Goal: Task Accomplishment & Management: Manage account settings

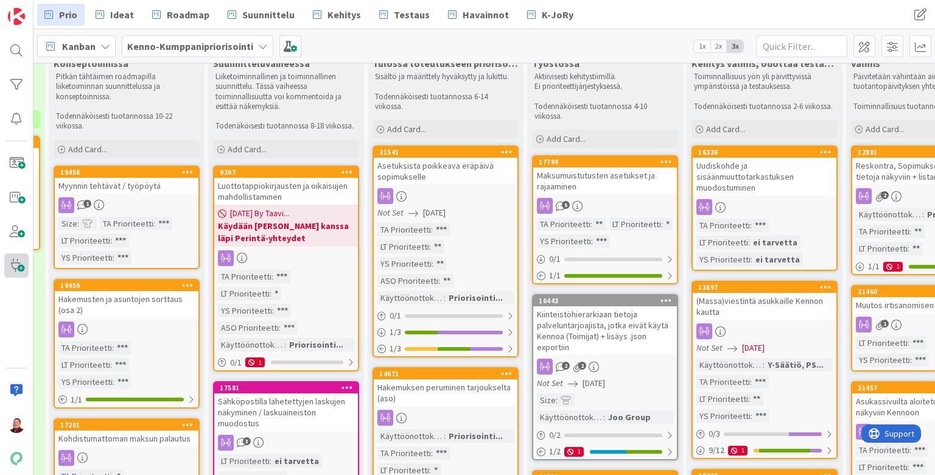
scroll to position [31, 467]
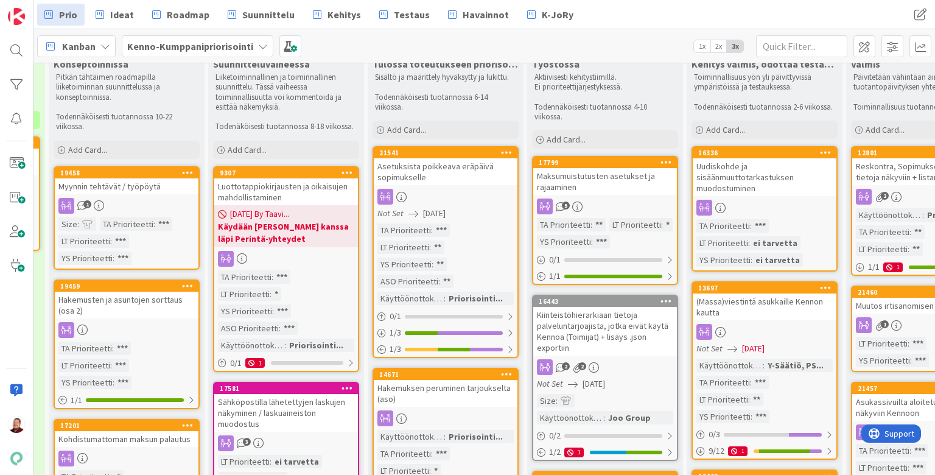
click at [129, 178] on div "Myynnin tehtävät / työpöytä" at bounding box center [127, 186] width 144 height 16
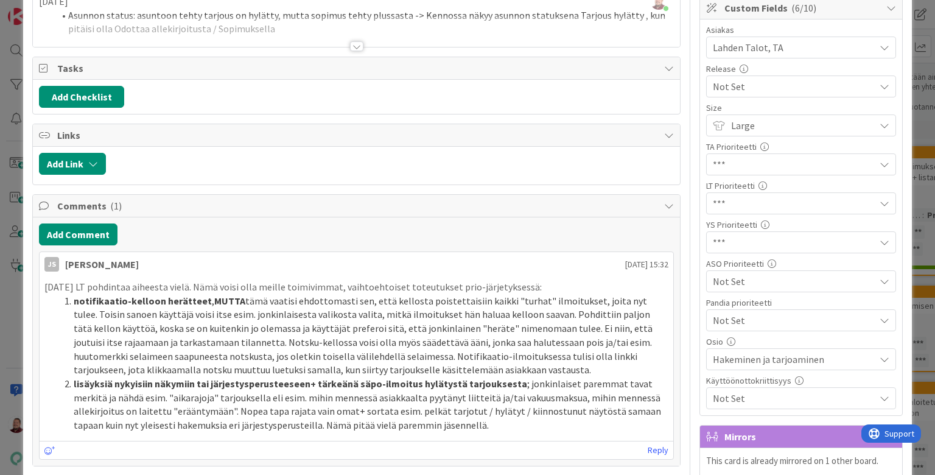
scroll to position [122, 0]
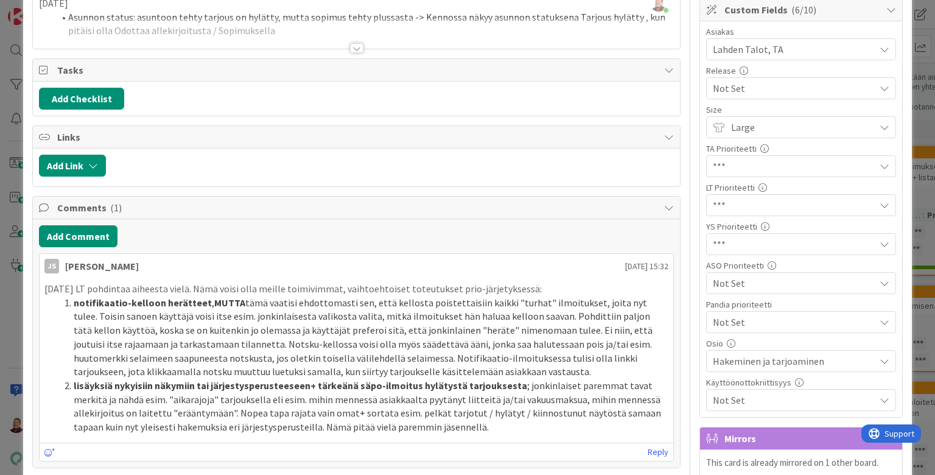
click at [724, 354] on span "Hakeminen ja tarjoaminen" at bounding box center [794, 361] width 162 height 15
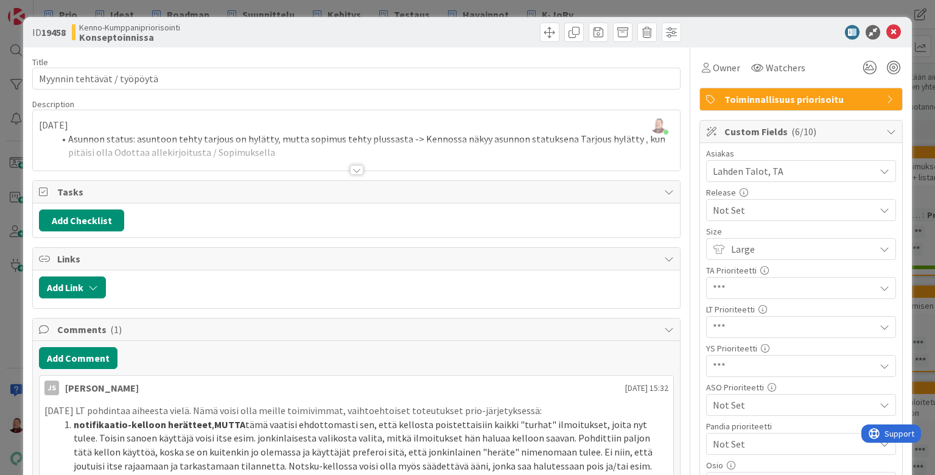
scroll to position [0, 0]
click at [724, 27] on icon at bounding box center [893, 32] width 15 height 15
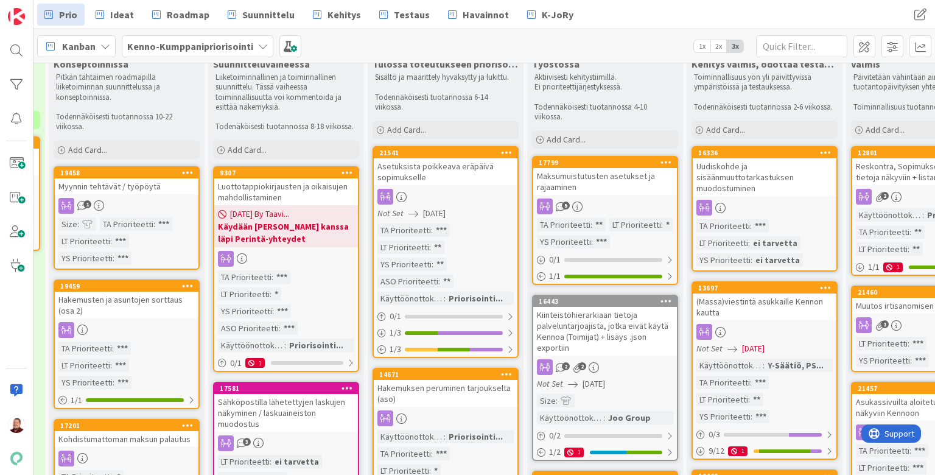
click at [463, 158] on div "Asetuksista poikkeava eräpäivä sopimukselle" at bounding box center [446, 171] width 144 height 27
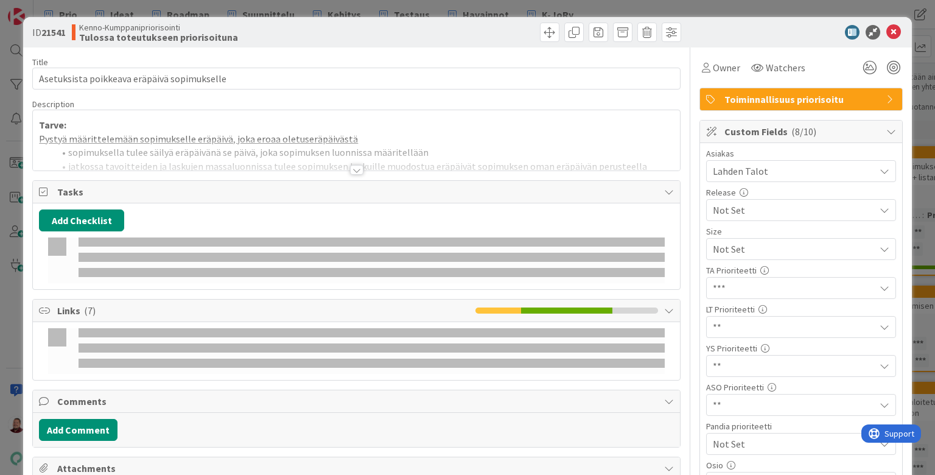
type textarea "x"
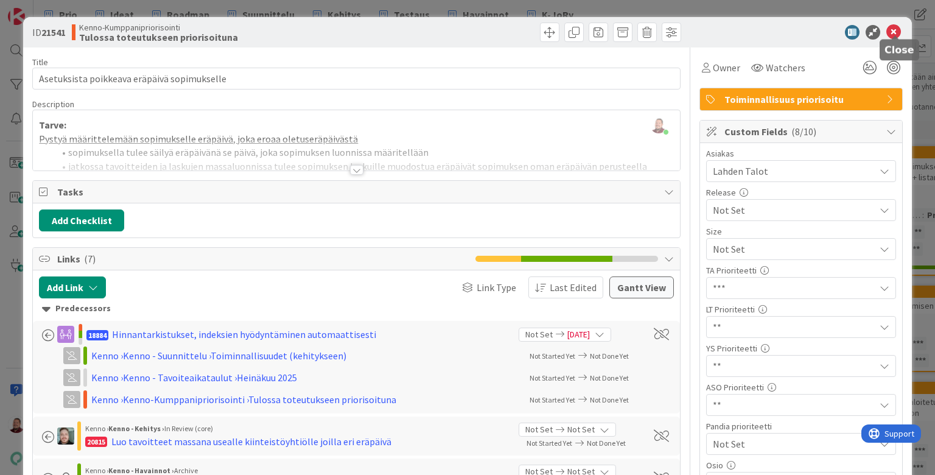
click at [724, 25] on icon at bounding box center [893, 32] width 15 height 15
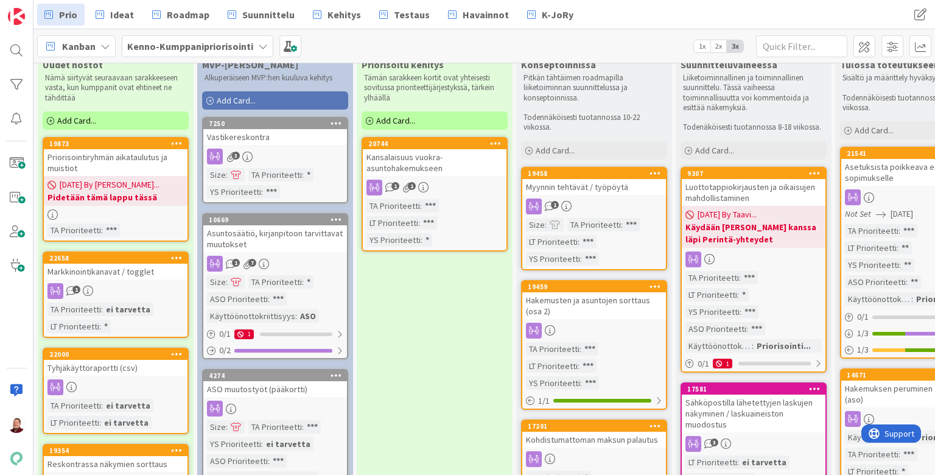
scroll to position [30, 0]
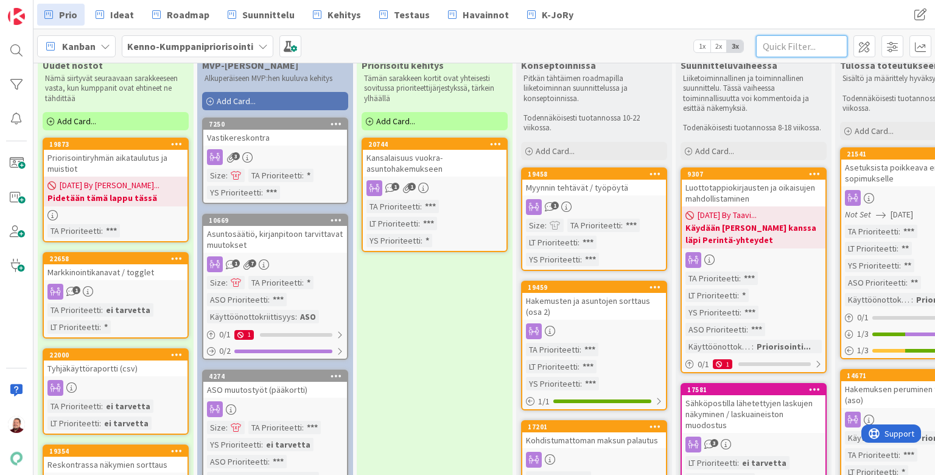
click at [724, 46] on input "text" at bounding box center [801, 46] width 91 height 22
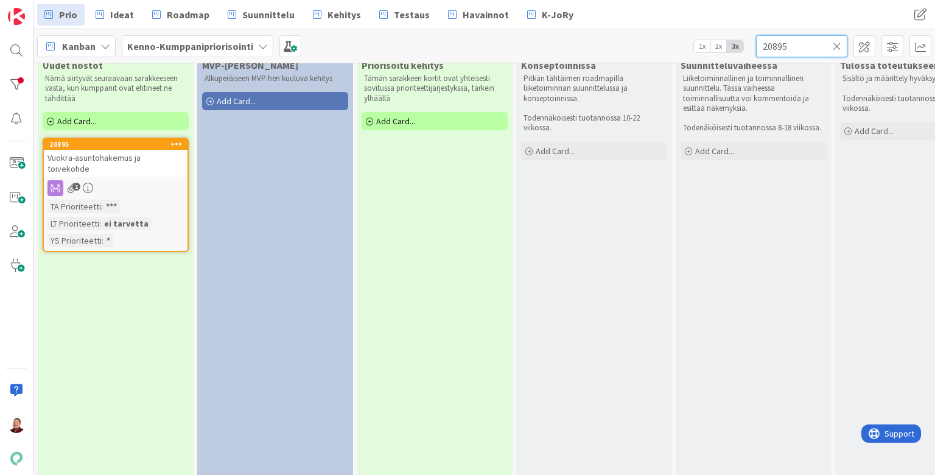
type input "20895"
click at [123, 180] on div "1" at bounding box center [116, 188] width 144 height 16
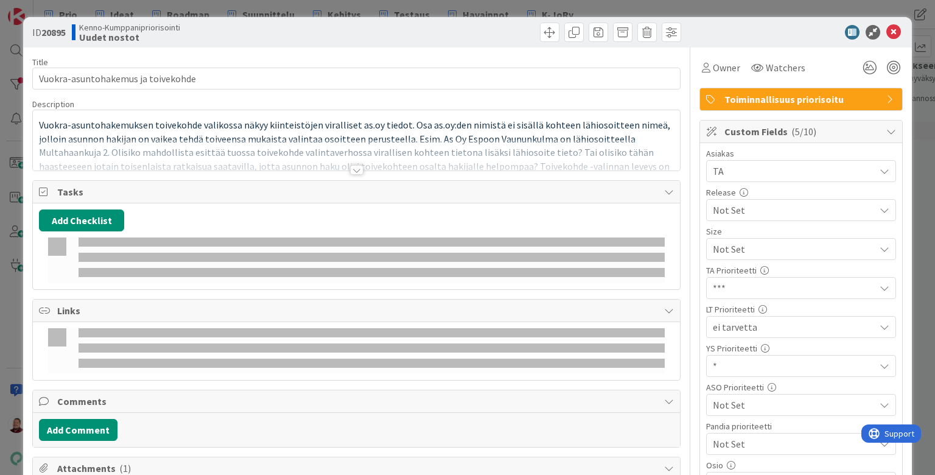
type textarea "x"
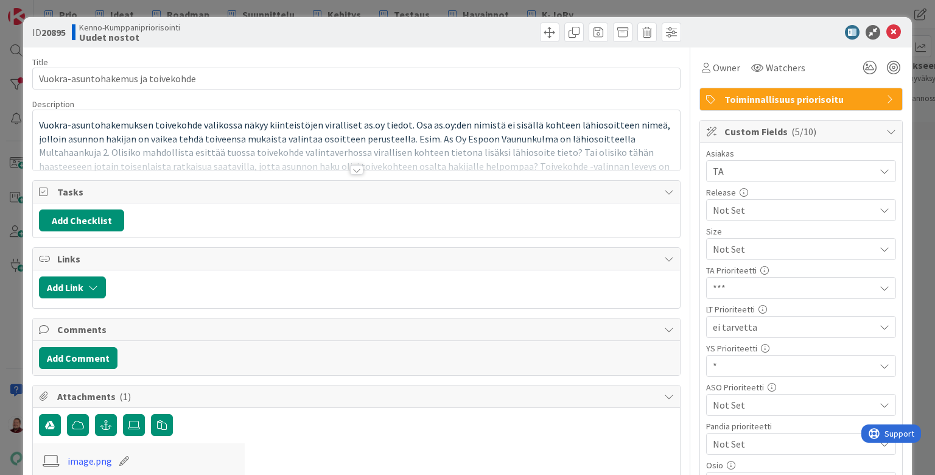
click at [356, 165] on div at bounding box center [356, 170] width 13 height 10
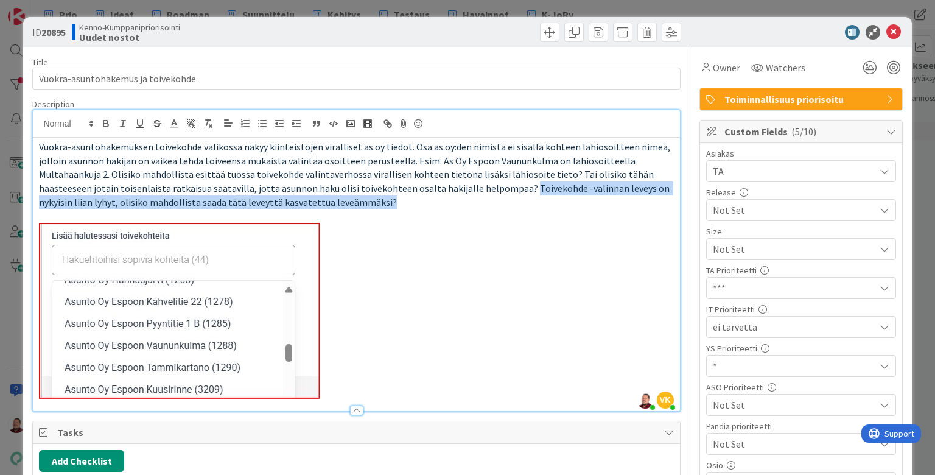
drag, startPoint x: 479, startPoint y: 166, endPoint x: 83, endPoint y: 168, distance: 396.1
click at [83, 168] on p "Vuokra-asuntohakemuksen toivekohde valikossa näkyy kiinteistöjen viralliset as.…" at bounding box center [356, 174] width 634 height 69
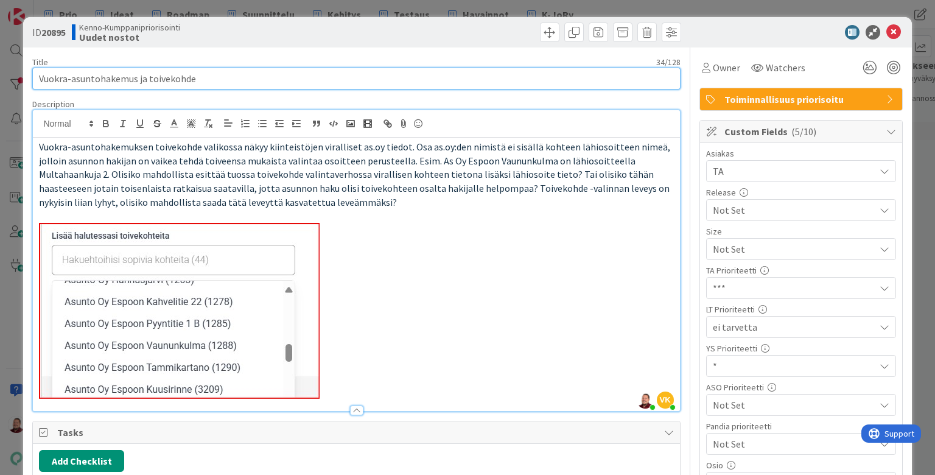
drag, startPoint x: 192, startPoint y: 71, endPoint x: 0, endPoint y: 57, distance: 192.8
click at [0, 56] on div "ID 20895 Kenno-Kumppanipriorisointi Uudet nostot Title 34 / 128 Vuokra-asuntoha…" at bounding box center [467, 237] width 935 height 475
type input "Toivekoh"
type textarea "x"
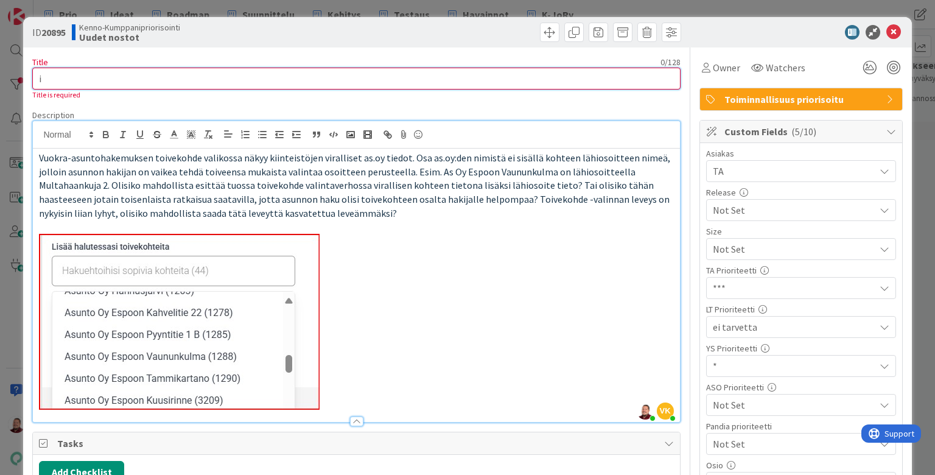
type input "ii"
type textarea "x"
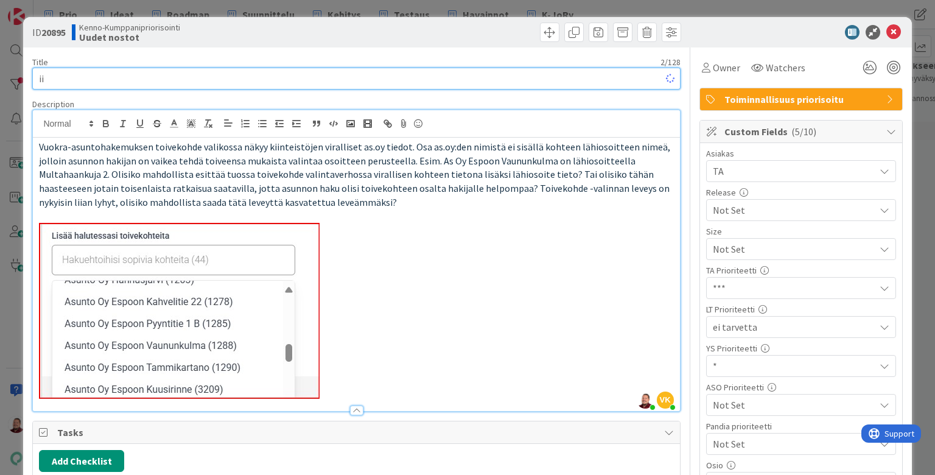
type input "i"
type textarea "x"
type input "Lii"
type textarea "x"
type input "Li"
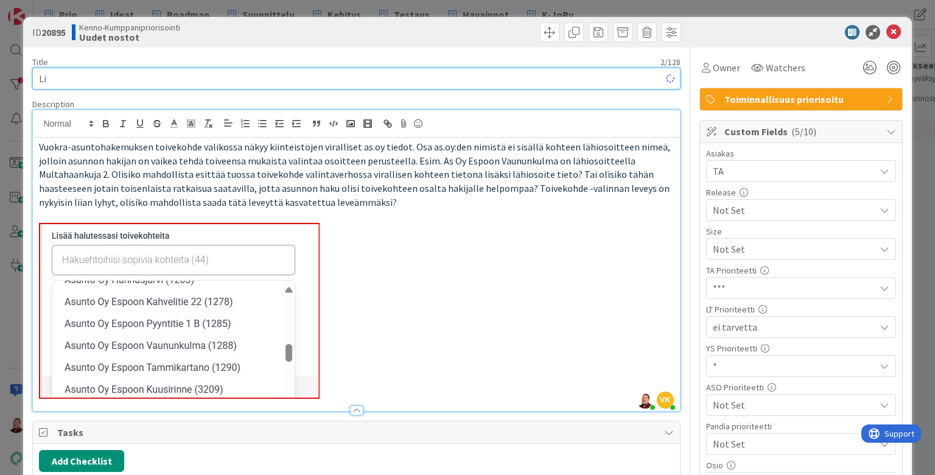
type textarea "x"
type input "Lis"
type textarea "x"
type input "Lisää"
type textarea "x"
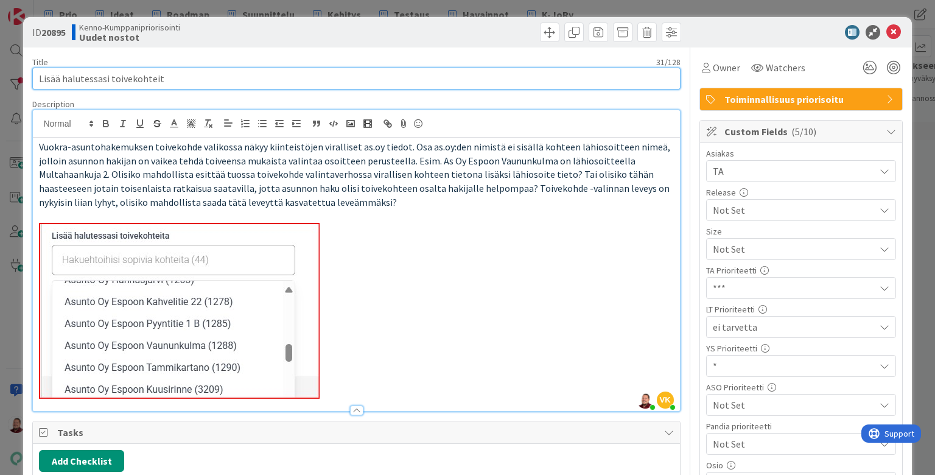
type input "Lisää halutessasi toivekohteita"
type textarea "x"
type input "Lisää halutessasi toivekohteita- haku"
type textarea "x"
type input "Lisää halutessasi toivekohteita- hakukenttä j a"
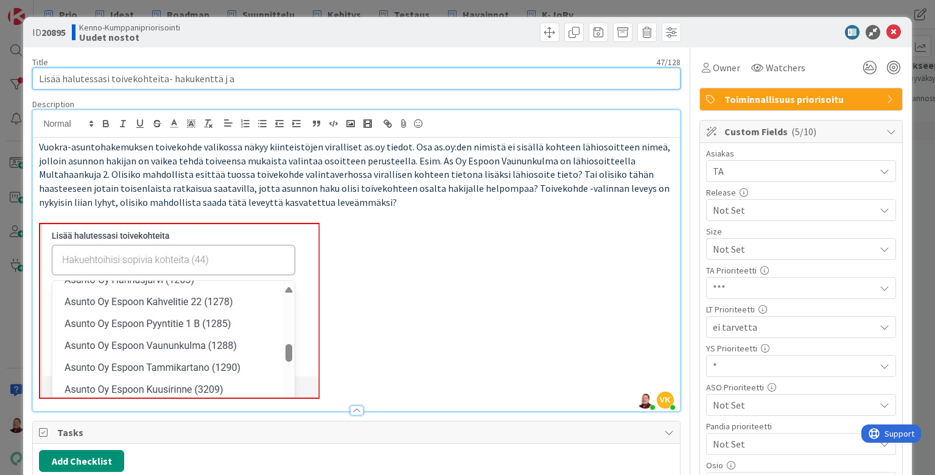
type textarea "x"
type input "Lisää halutessasi toivekohteita- hakukenttä j"
type textarea "x"
type input "Lisää halutessasi toivekohteita- hakukenttä ja tuloskenttä"
type textarea "x"
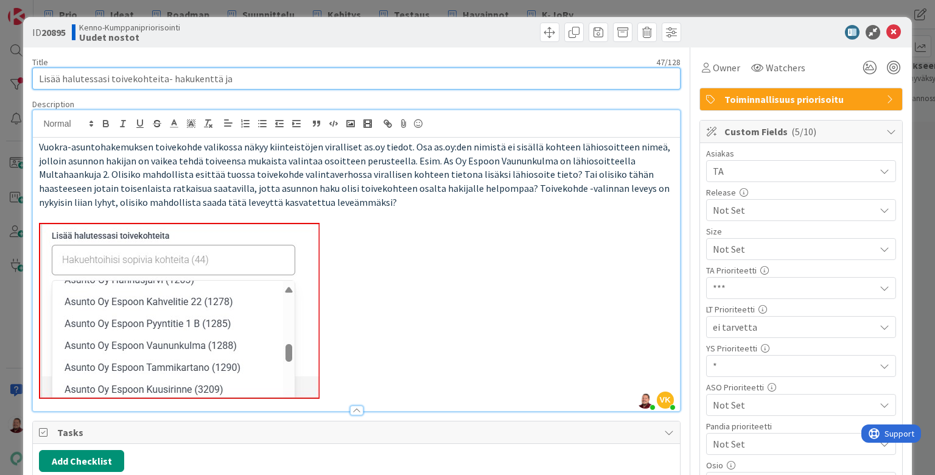
type input "Lisää halutessasi toivekohteita- hakukenttä"
type textarea "x"
type input "Lisää halutessasi toivekohteita-"
type textarea "x"
type input "Lisää halutessasi toivekohteita- sarake on liian lyhyt"
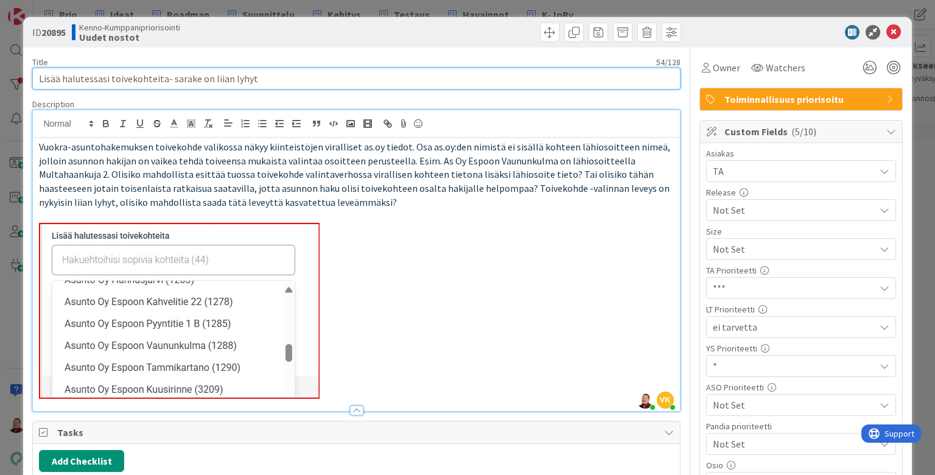
type textarea "x"
type input "Lisää halutessasi toivekohteita- sarake on liian lyhyt"
type textarea "x"
type input "Lisää halutessasi toivekohteita- sarake on liian lyhyt pi"
type textarea "x"
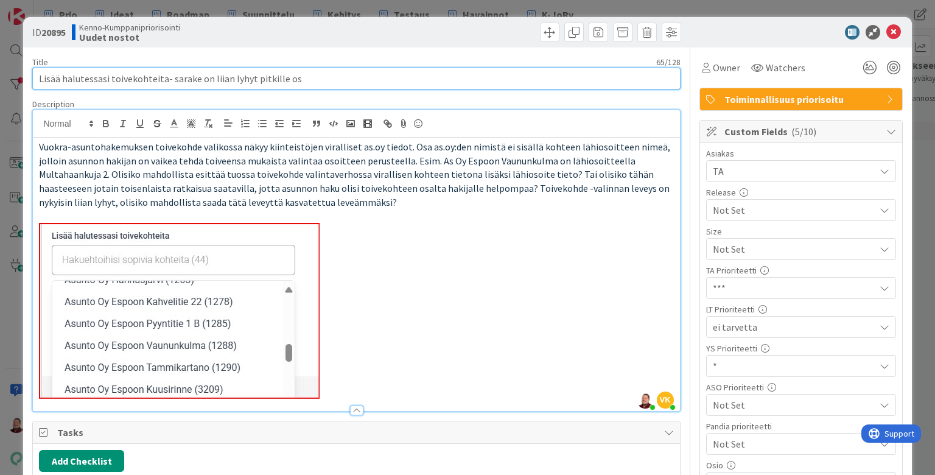
type input "Lisää halutessasi toivekohteita- sarake on liian lyhyt pitkille oso"
type textarea "x"
type input "Lisää halutessasi toivekohteita- sarake on liian lyhyt pitkille osoitteille"
type textarea "x"
type input "Lisää halutessasi toivekohteita- sarake on liian lyhyt pitkille osoitteille"
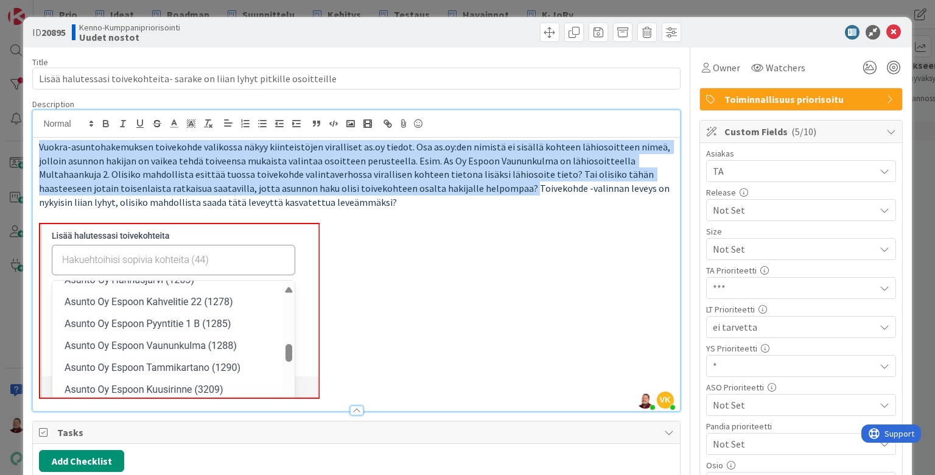
drag, startPoint x: 83, startPoint y: 167, endPoint x: 35, endPoint y: 132, distance: 59.6
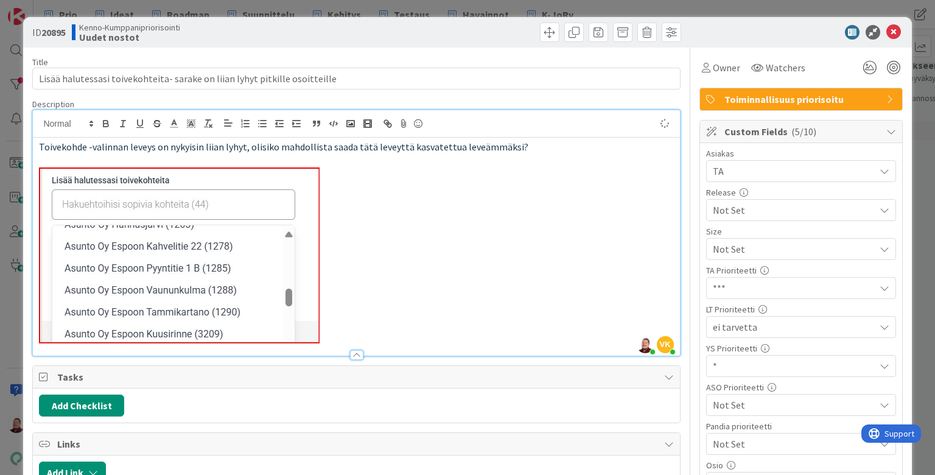
type textarea "x"
click at [724, 31] on icon at bounding box center [893, 32] width 15 height 15
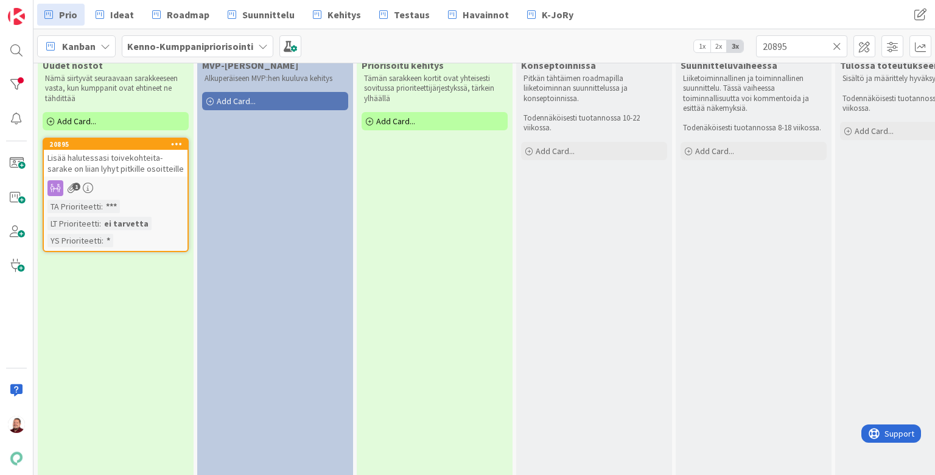
click at [724, 43] on icon at bounding box center [836, 46] width 9 height 11
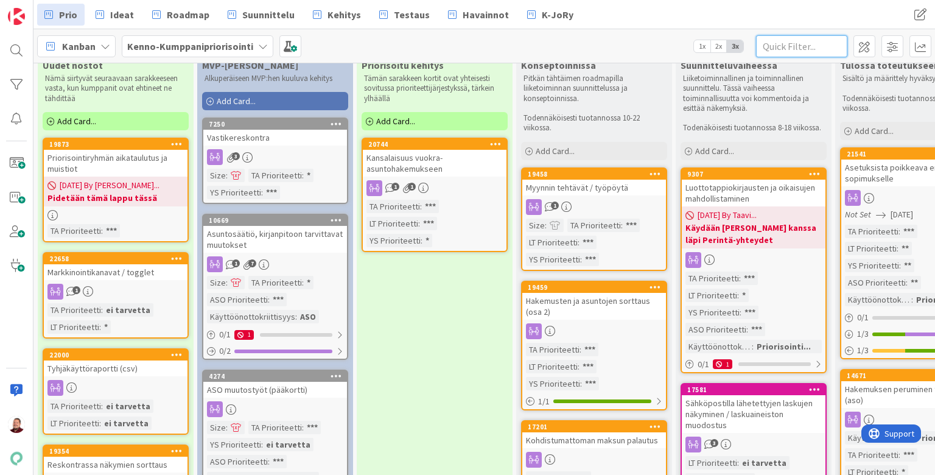
click at [724, 41] on input "text" at bounding box center [801, 46] width 91 height 22
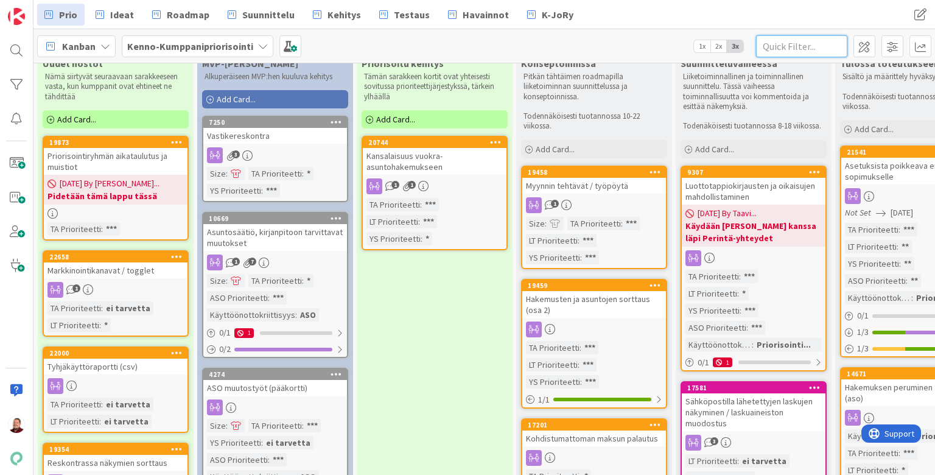
scroll to position [37, 0]
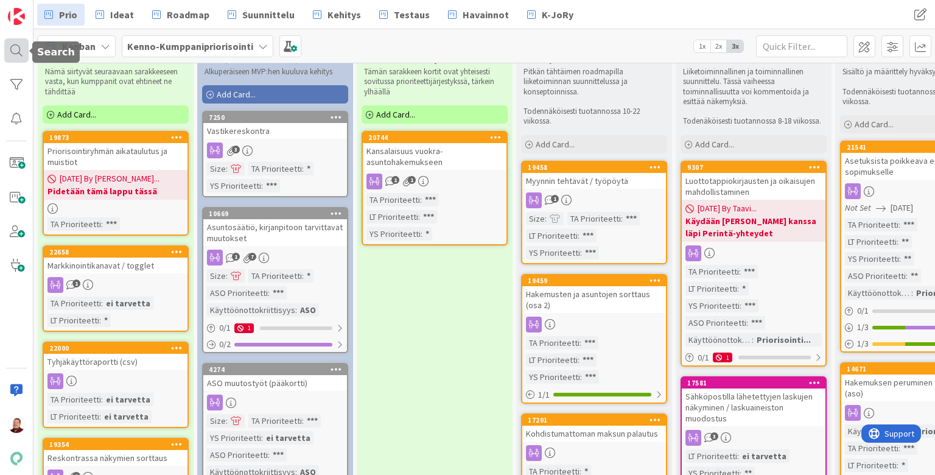
click at [9, 51] on div at bounding box center [16, 50] width 24 height 24
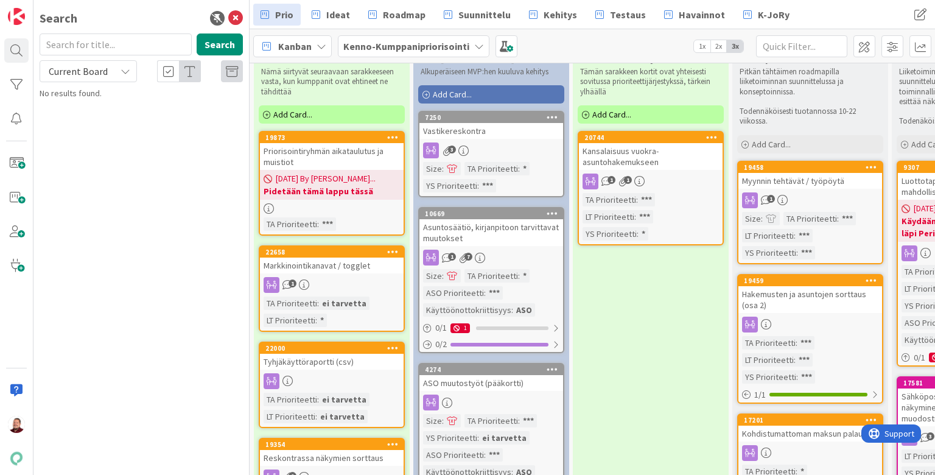
click at [86, 72] on span "Current Board" at bounding box center [78, 71] width 59 height 12
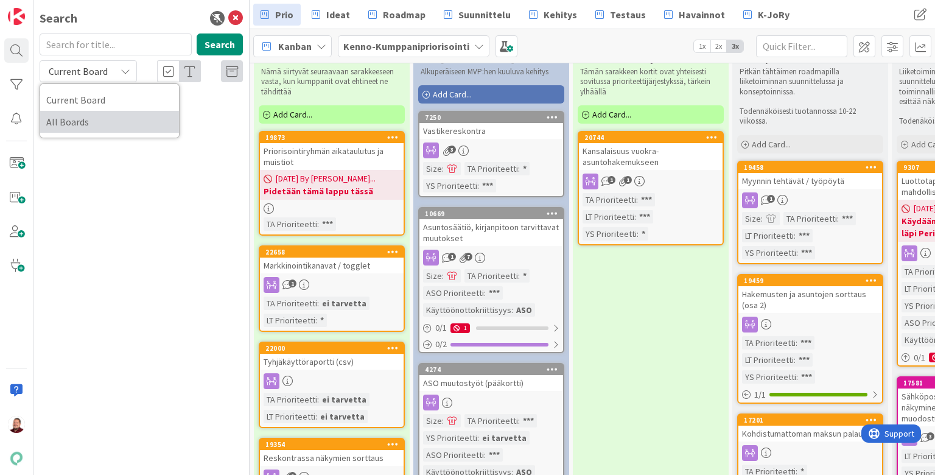
click at [80, 113] on span "All Boards" at bounding box center [109, 122] width 127 height 18
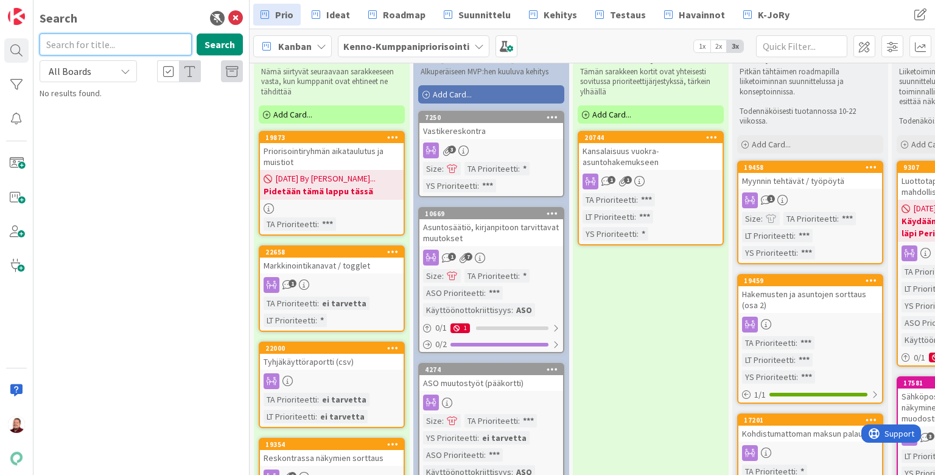
click at [82, 44] on input "text" at bounding box center [116, 44] width 152 height 22
type input "21659"
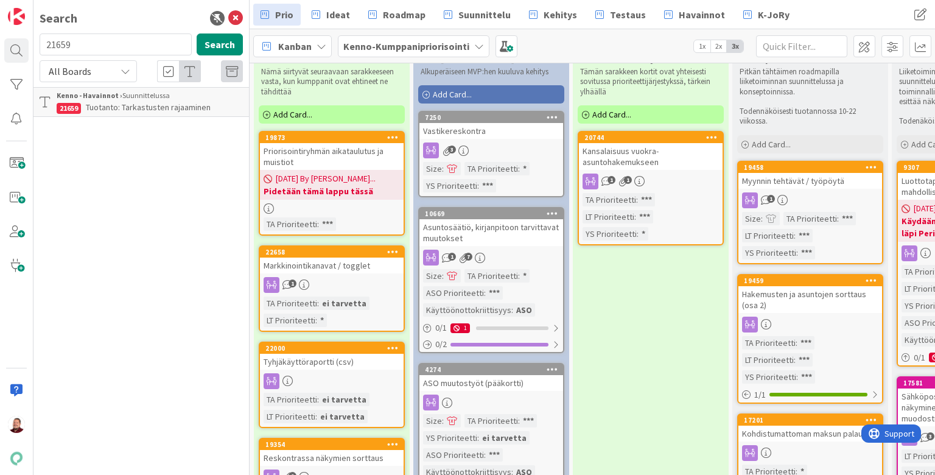
click at [158, 102] on span "Tuotanto: Tarkastusten rajaaminen" at bounding box center [148, 107] width 125 height 11
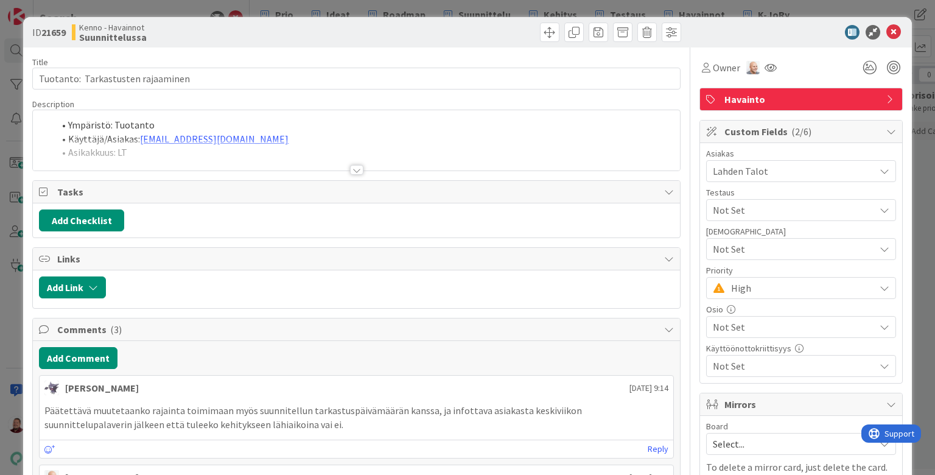
type textarea "x"
click at [353, 165] on div at bounding box center [356, 170] width 13 height 10
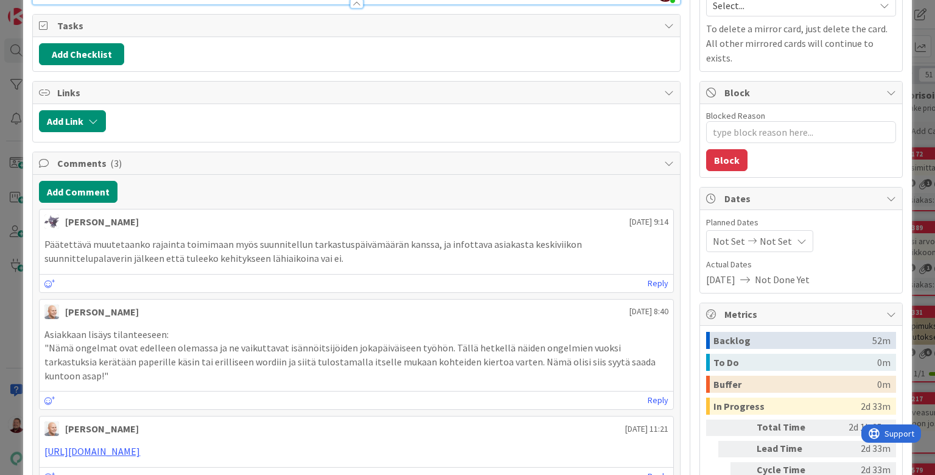
scroll to position [439, 0]
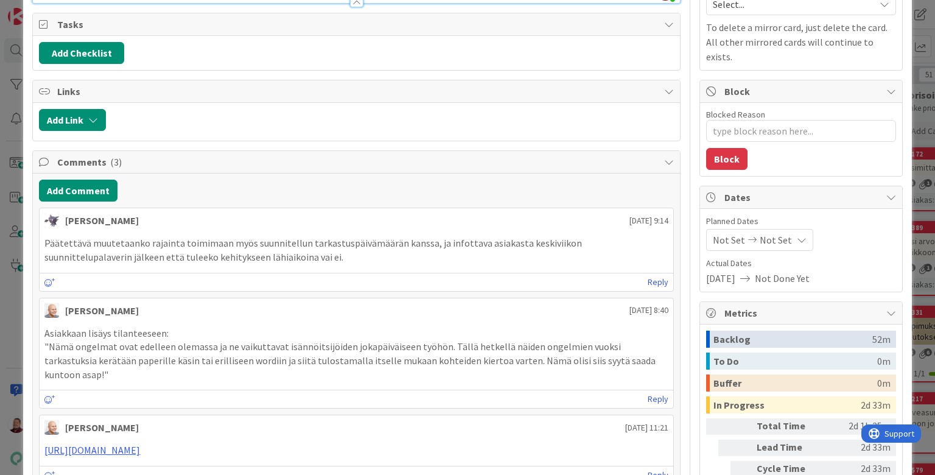
drag, startPoint x: 251, startPoint y: 380, endPoint x: 282, endPoint y: 375, distance: 31.9
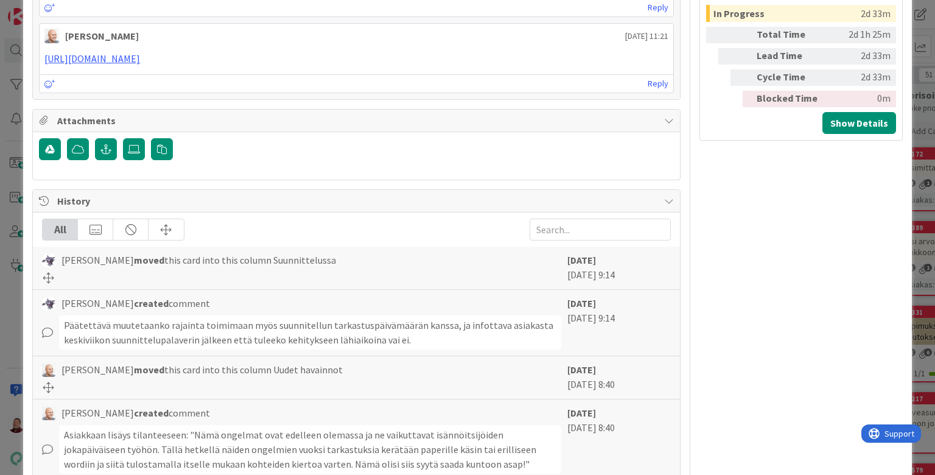
scroll to position [830, 0]
drag, startPoint x: 40, startPoint y: 436, endPoint x: 299, endPoint y: 444, distance: 259.3
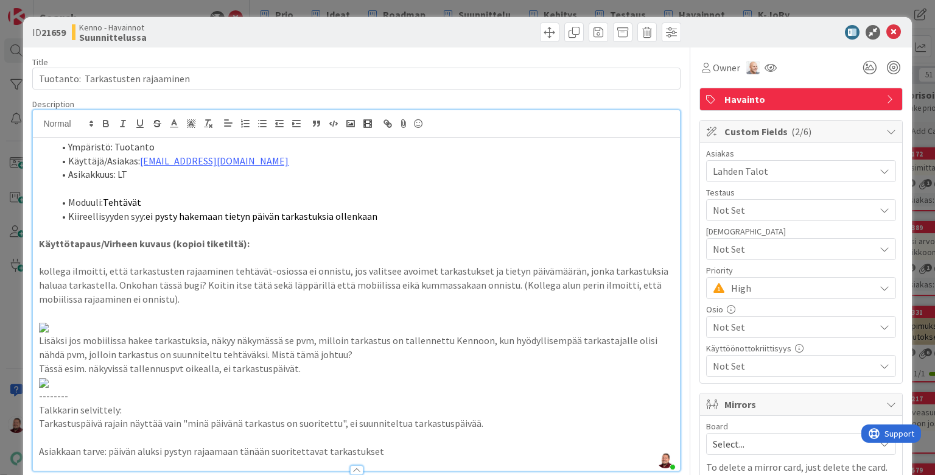
scroll to position [0, 0]
click at [724, 29] on icon at bounding box center [893, 32] width 15 height 15
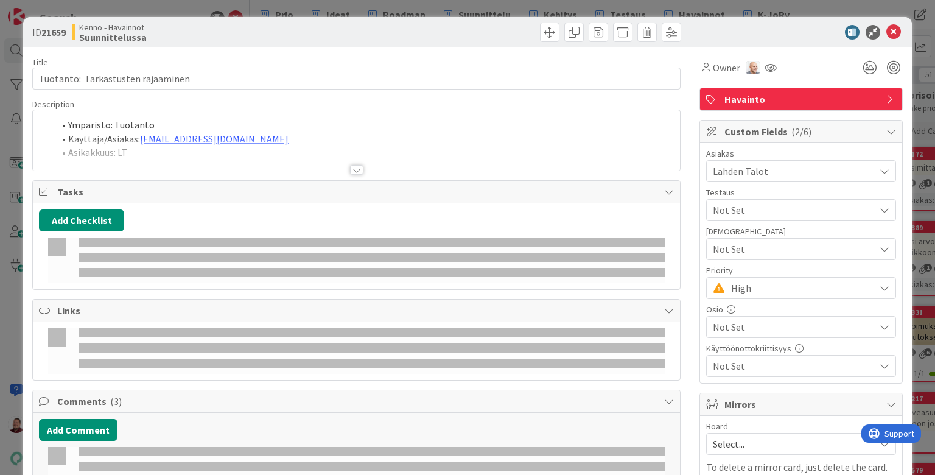
type textarea "x"
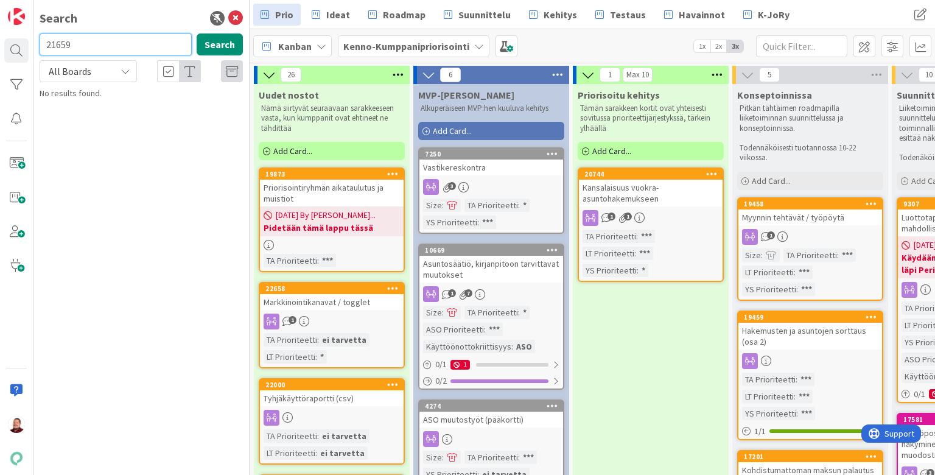
click at [126, 47] on input "21659" at bounding box center [116, 44] width 152 height 22
type input "22714"
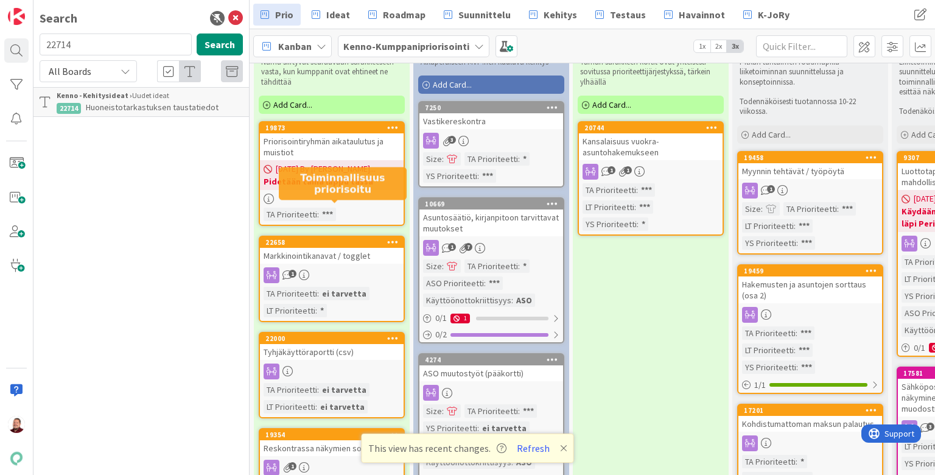
scroll to position [46, 0]
click at [520, 452] on button "Refresh" at bounding box center [532, 448] width 41 height 16
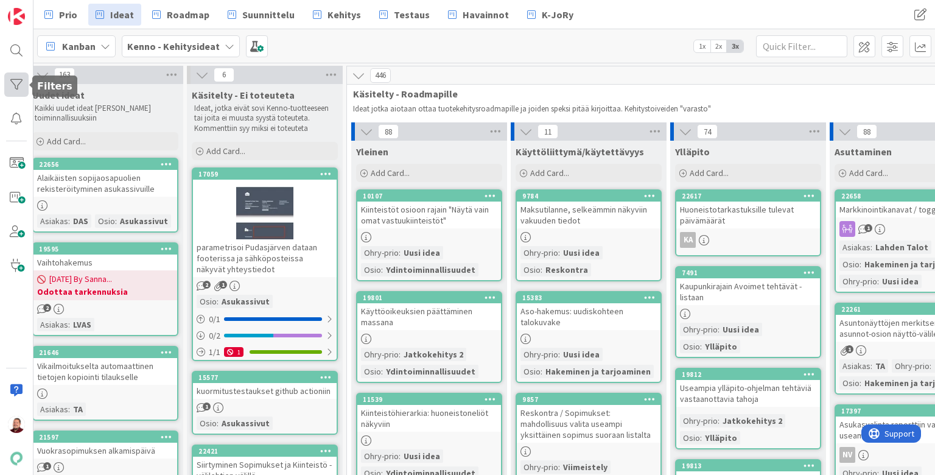
click at [12, 77] on div at bounding box center [16, 84] width 24 height 24
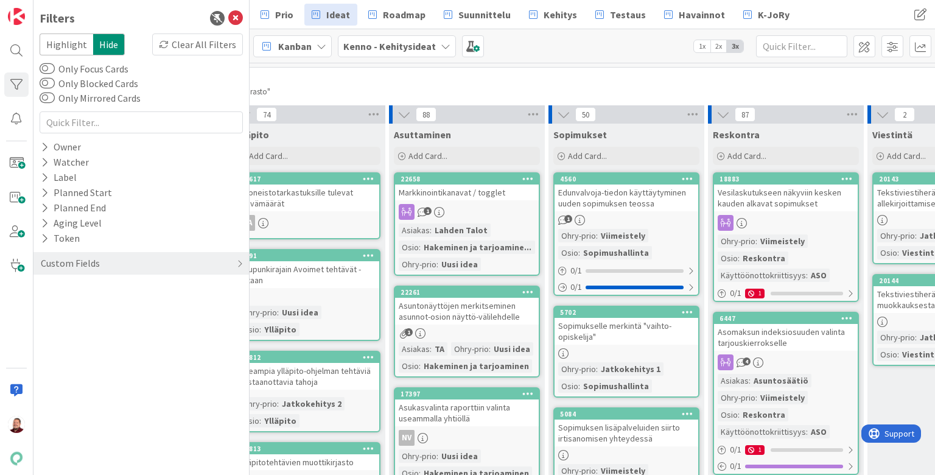
scroll to position [17, 667]
click at [84, 256] on div "Custom Fields" at bounding box center [70, 263] width 61 height 15
click at [70, 311] on div "Osio" at bounding box center [140, 318] width 215 height 15
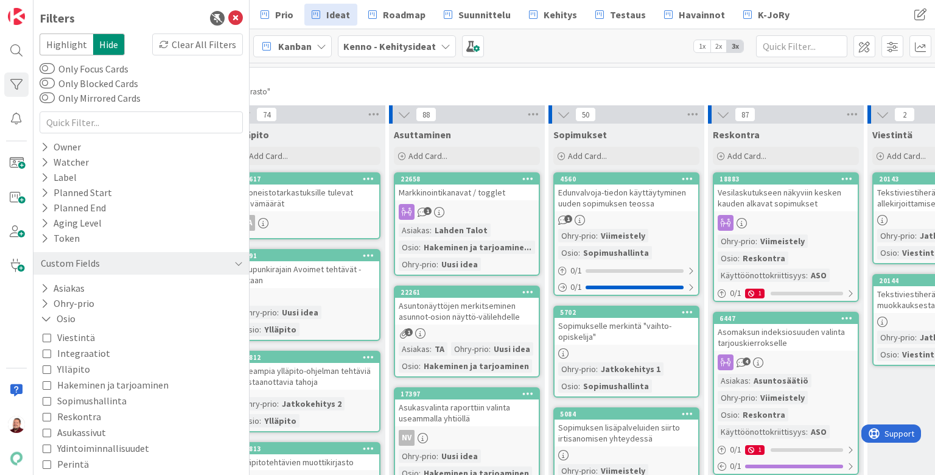
click at [83, 392] on span "Sopimushallinta" at bounding box center [91, 400] width 69 height 16
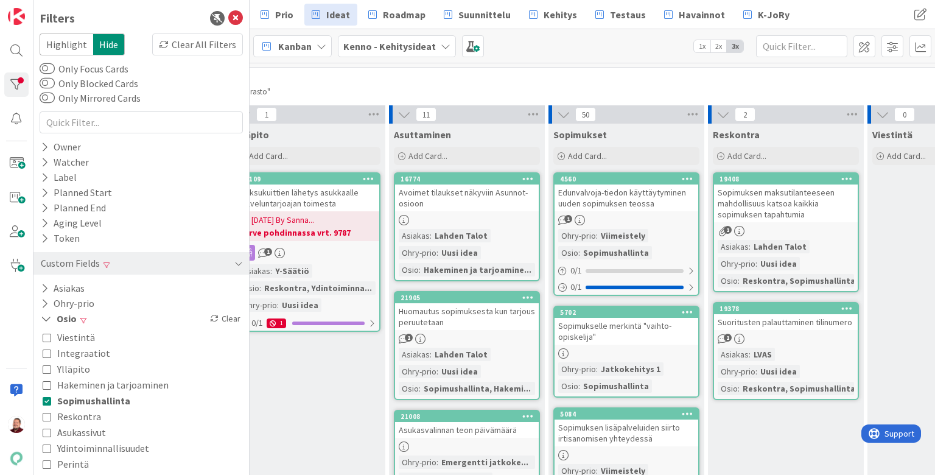
click at [83, 392] on span "Sopimushallinta" at bounding box center [93, 400] width 73 height 16
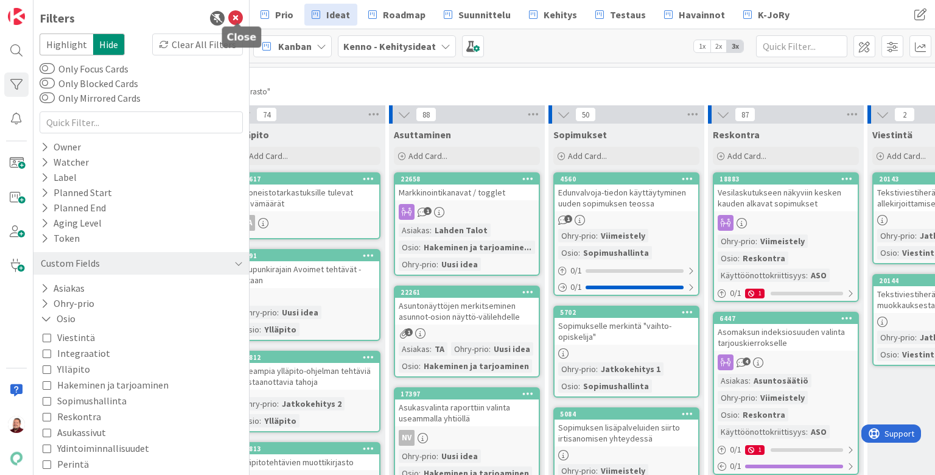
click at [239, 12] on icon at bounding box center [235, 18] width 15 height 15
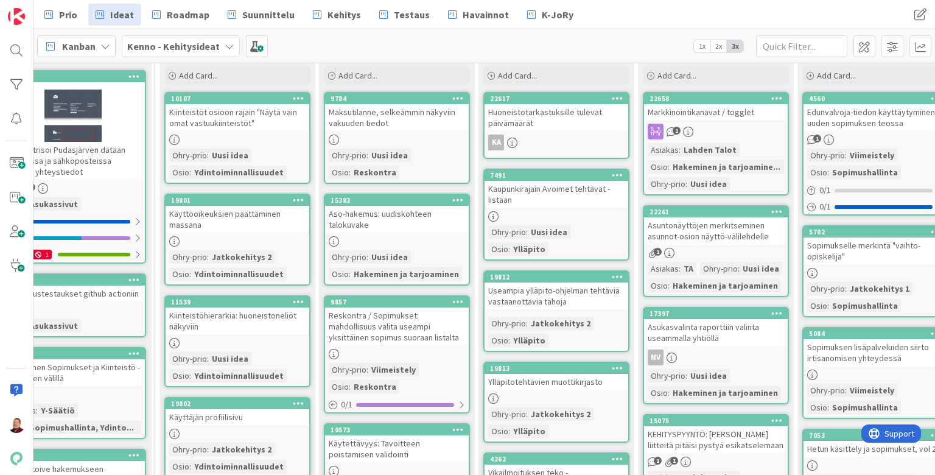
scroll to position [97, 202]
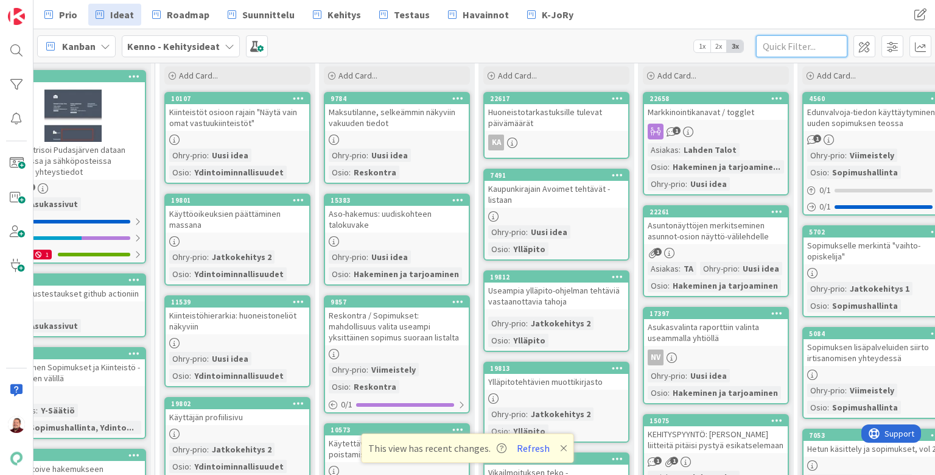
click at [790, 41] on input "text" at bounding box center [801, 46] width 91 height 22
type input "22714"
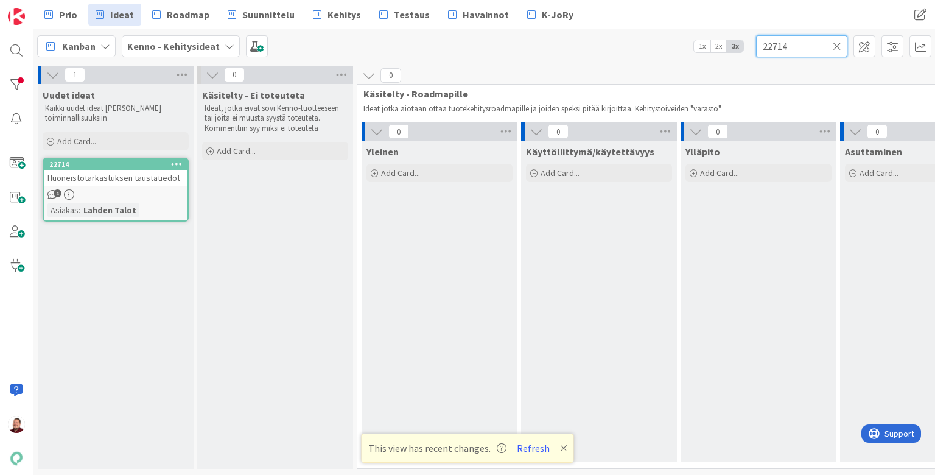
scroll to position [0, 0]
click at [136, 172] on span "Huoneistotarkastuksen taustatiedot" at bounding box center [113, 177] width 133 height 11
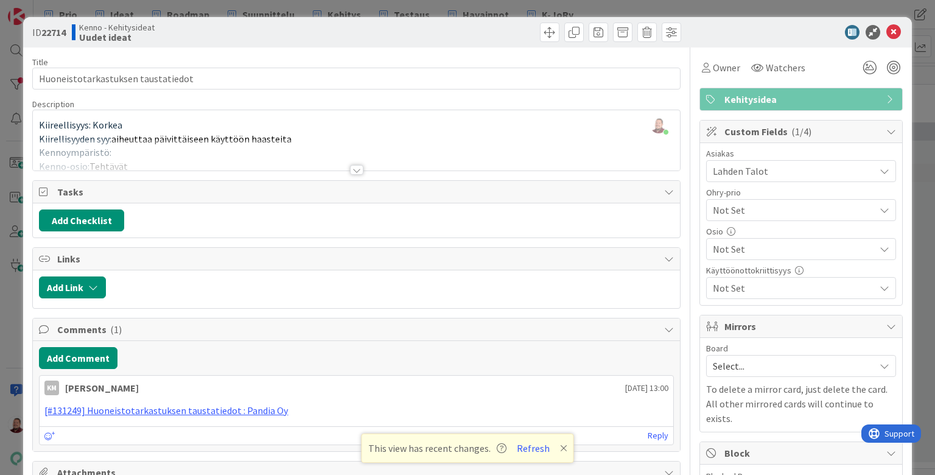
click at [360, 165] on div at bounding box center [356, 170] width 13 height 10
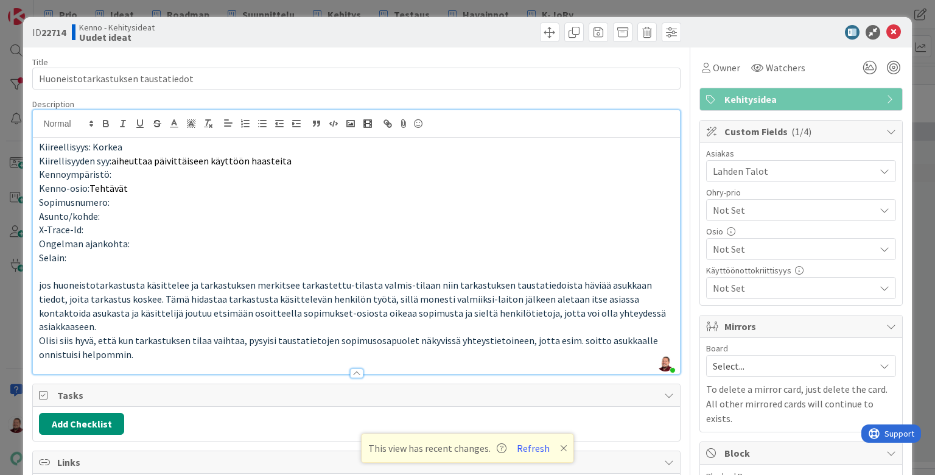
click at [633, 333] on p "Olisi siis hyvä, että kun tarkastuksen tilaa vaihtaa, pysyisi taustatietojen so…" at bounding box center [356, 346] width 634 height 27
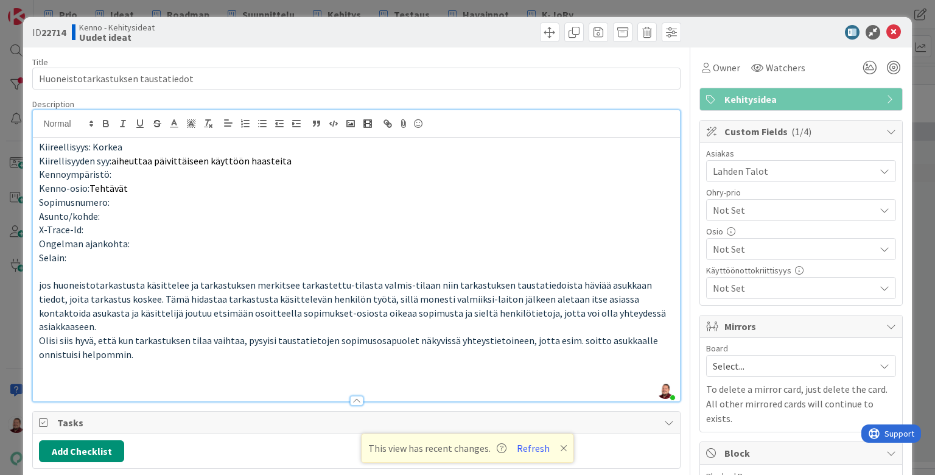
type textarea "x"
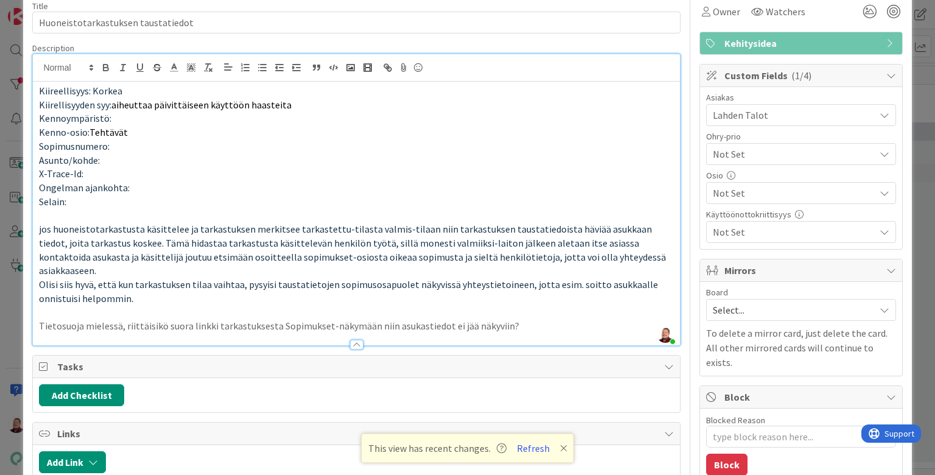
click at [725, 301] on span "Select..." at bounding box center [791, 309] width 156 height 17
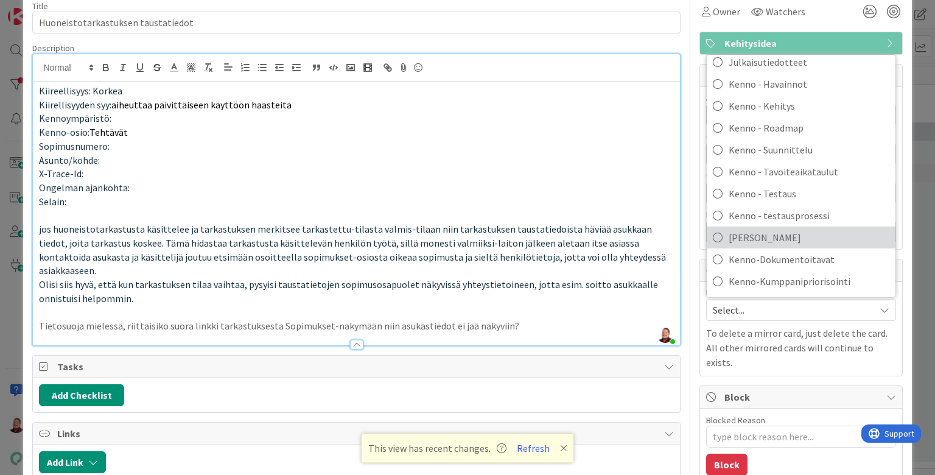
scroll to position [170, 0]
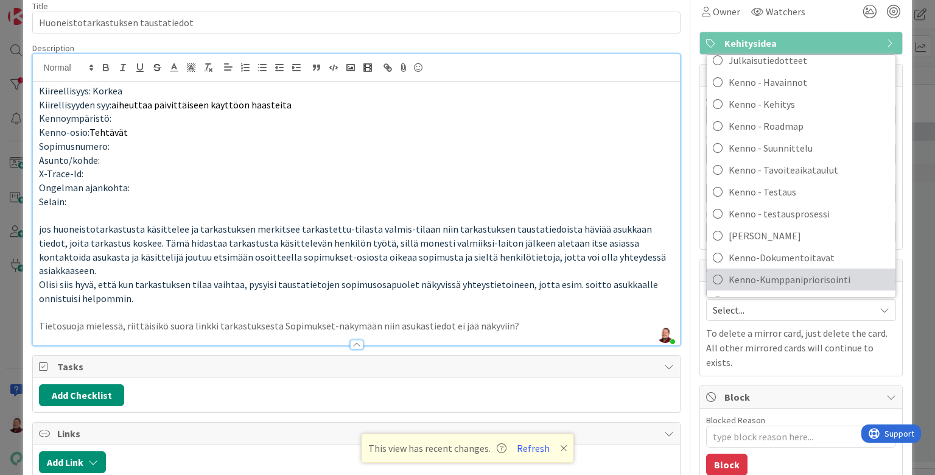
click at [729, 270] on span "Kenno-Kumppanipriorisointi" at bounding box center [808, 279] width 161 height 18
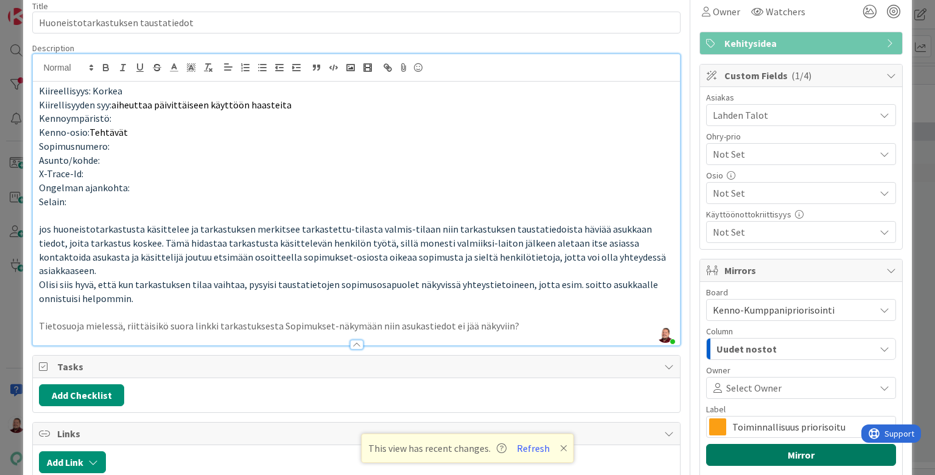
click at [780, 444] on button "Mirror" at bounding box center [801, 455] width 190 height 22
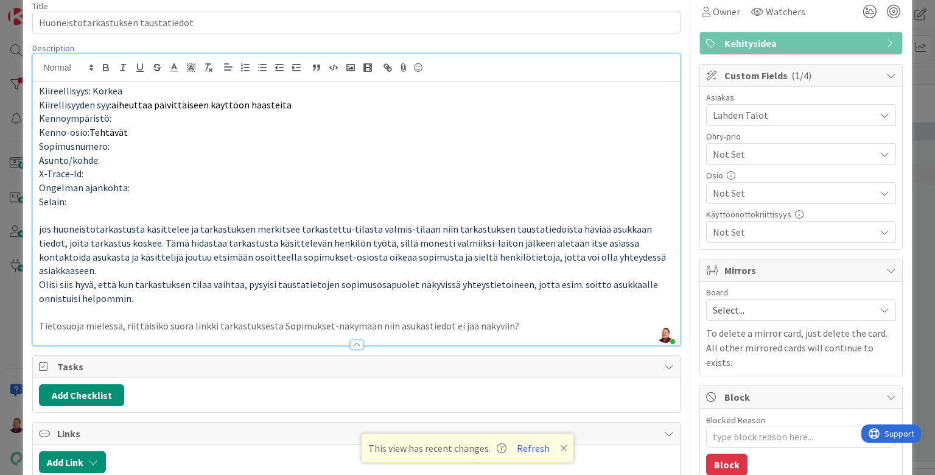
type textarea "x"
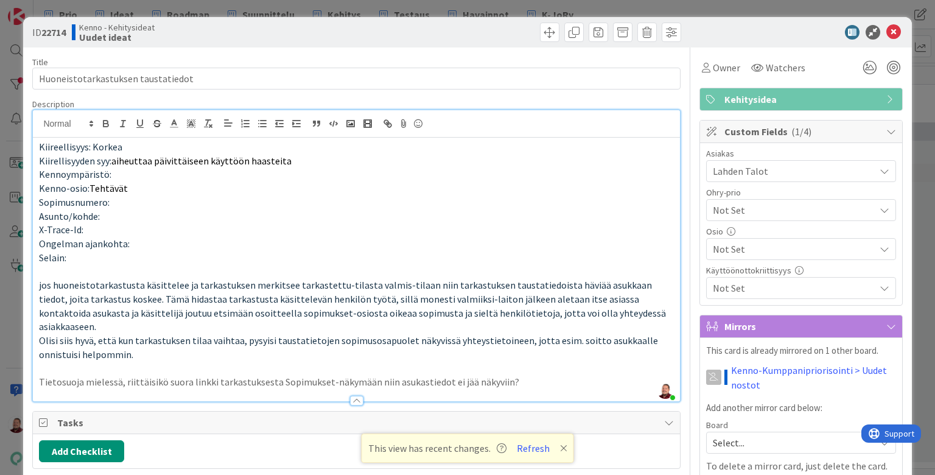
scroll to position [0, 0]
click at [896, 30] on icon at bounding box center [893, 32] width 15 height 15
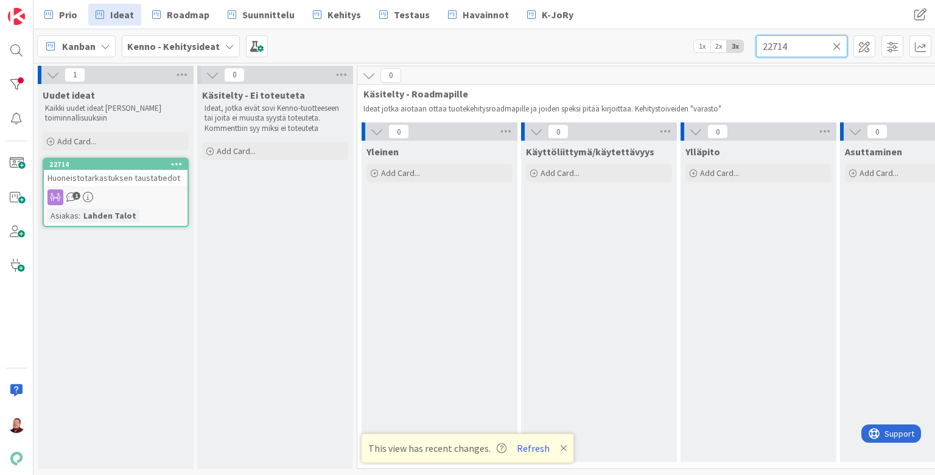
click at [795, 44] on input "22714" at bounding box center [801, 46] width 91 height 22
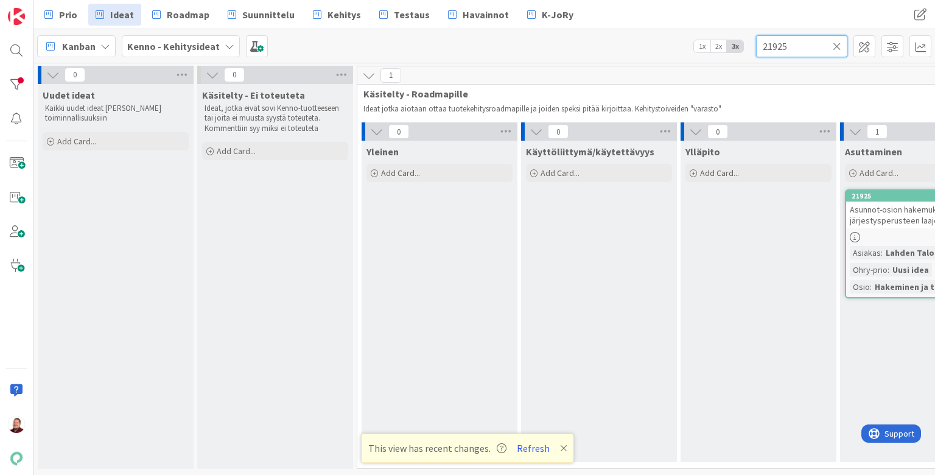
type input "21925"
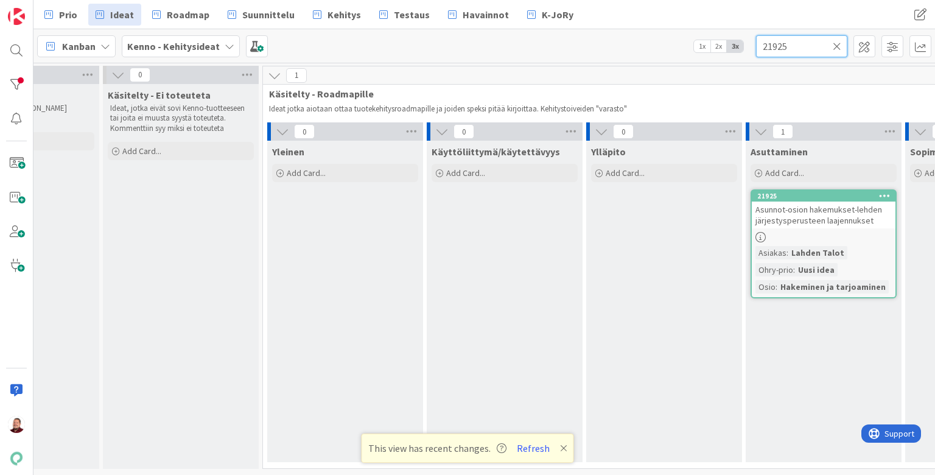
scroll to position [0, 97]
click at [845, 201] on div "Asunnot-osion hakemukset-lehden järjestysperusteen laajennukset" at bounding box center [821, 214] width 144 height 27
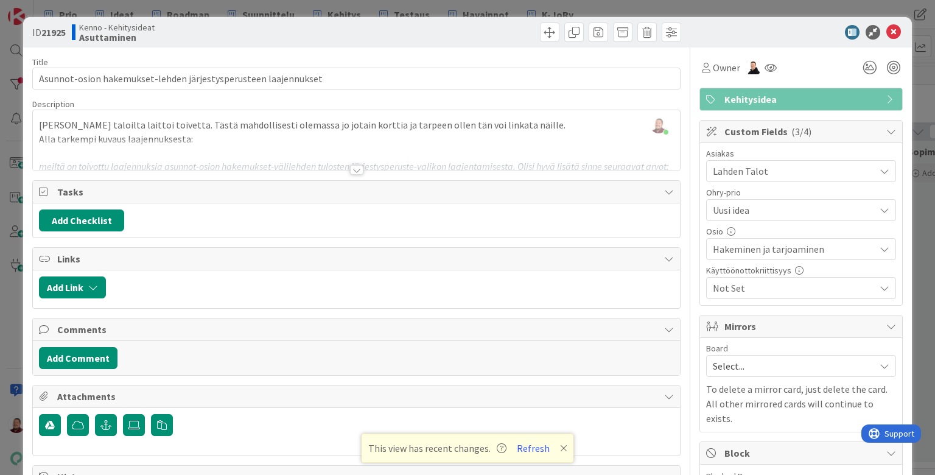
click at [352, 165] on div at bounding box center [356, 170] width 13 height 10
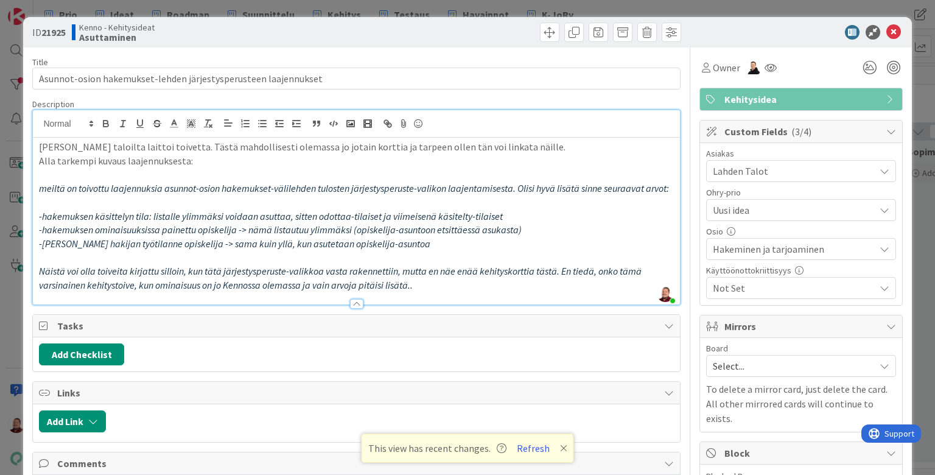
click at [789, 357] on span "Select..." at bounding box center [791, 365] width 156 height 17
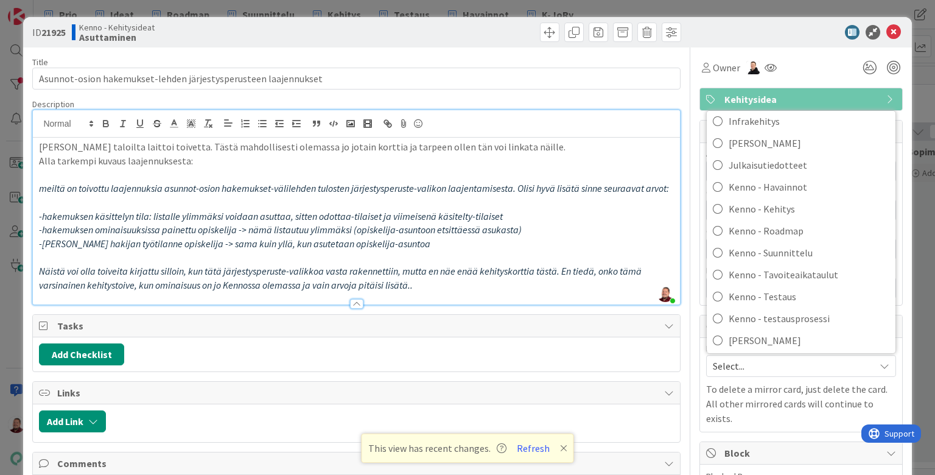
scroll to position [122, 0]
click at [782, 375] on span "Kenno-Kumppanipriorisointi" at bounding box center [808, 384] width 161 height 18
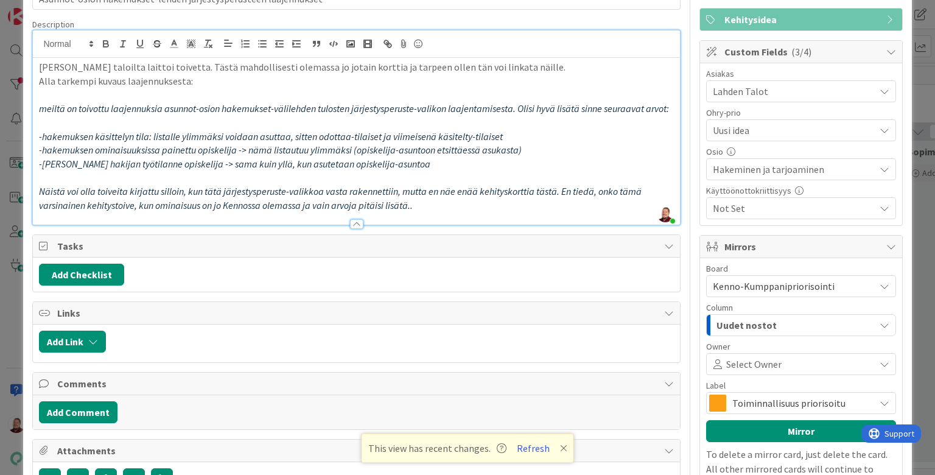
scroll to position [78, 0]
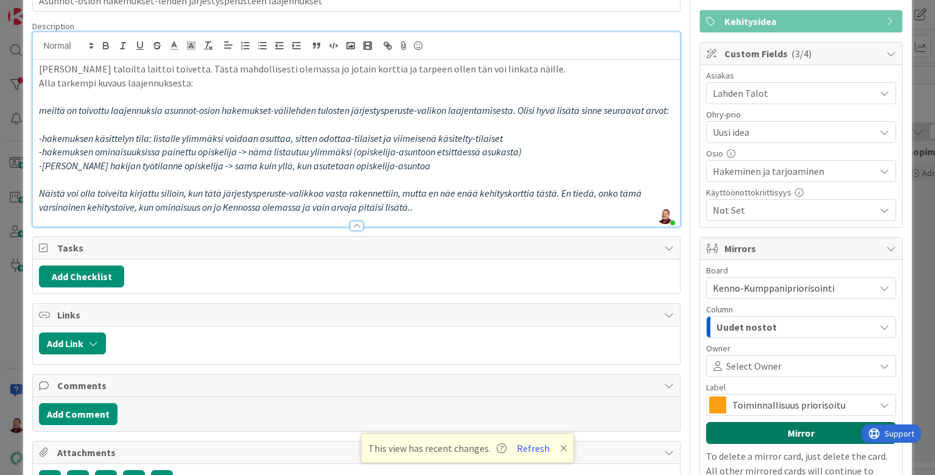
click at [811, 422] on button "Mirror" at bounding box center [801, 433] width 190 height 22
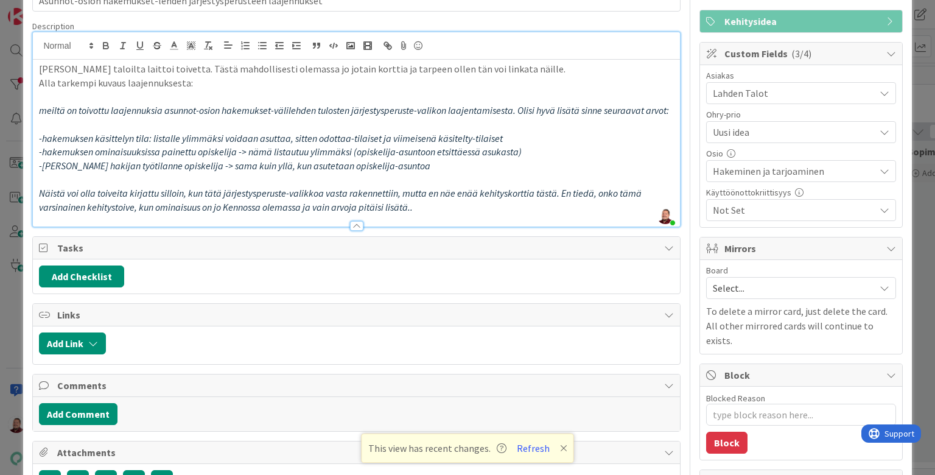
type textarea "x"
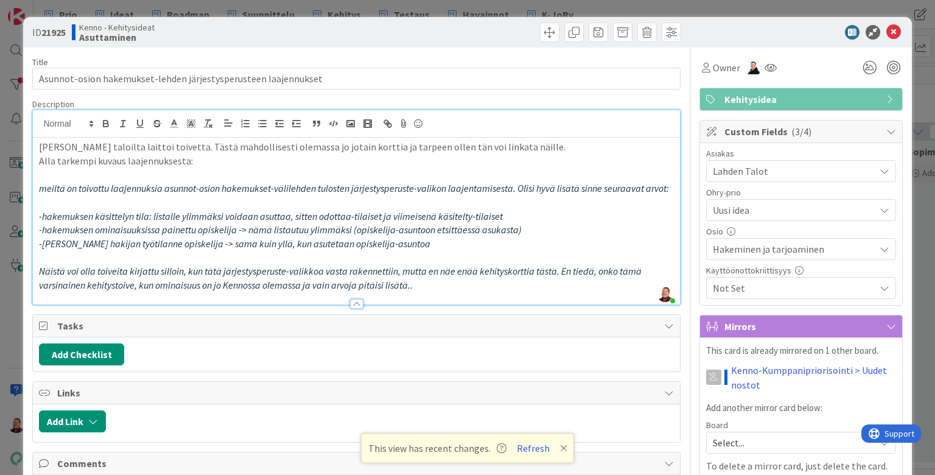
scroll to position [0, 0]
click at [895, 32] on icon at bounding box center [893, 32] width 15 height 15
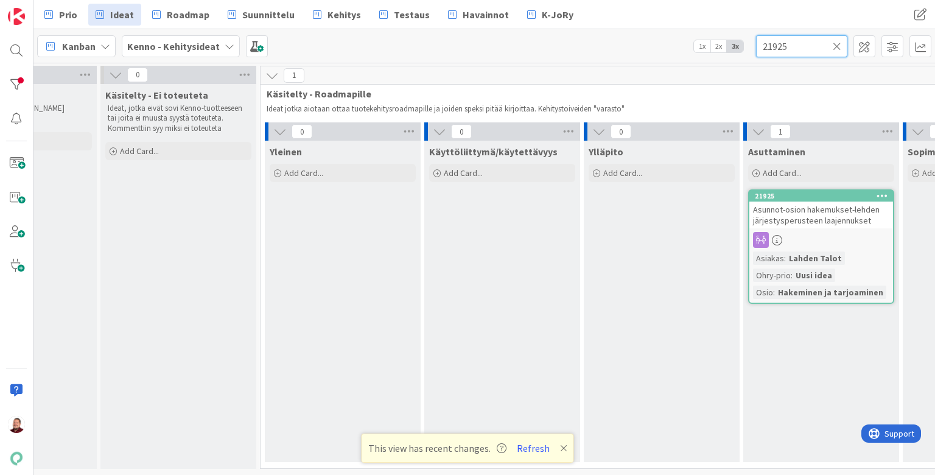
click at [782, 42] on input "21925" at bounding box center [801, 46] width 91 height 22
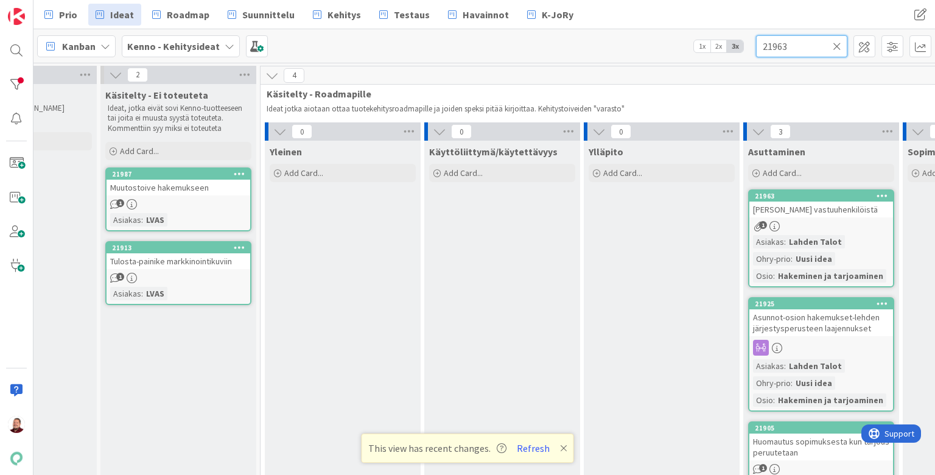
type input "21963"
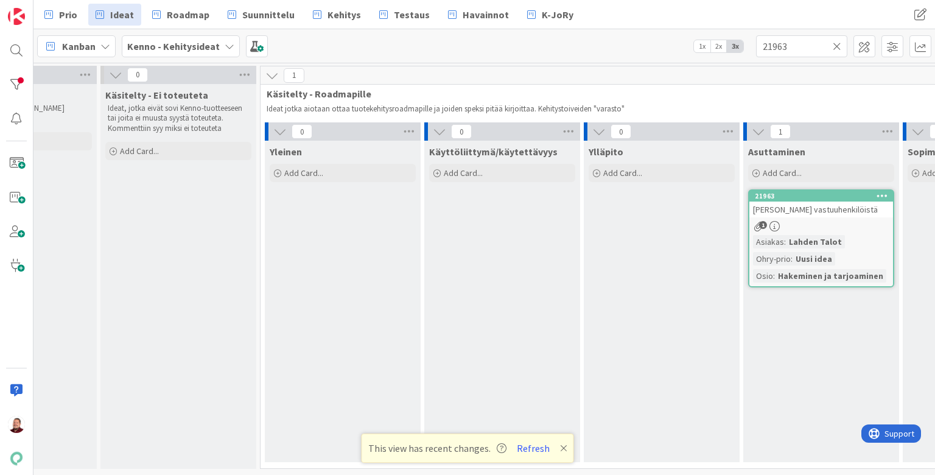
click at [821, 204] on span "Rajain vastuuhenkilöistä" at bounding box center [815, 209] width 125 height 11
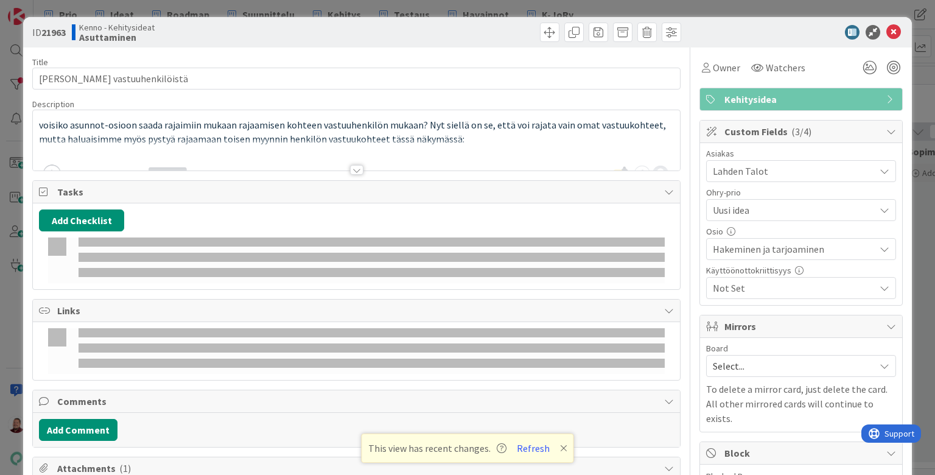
type textarea "x"
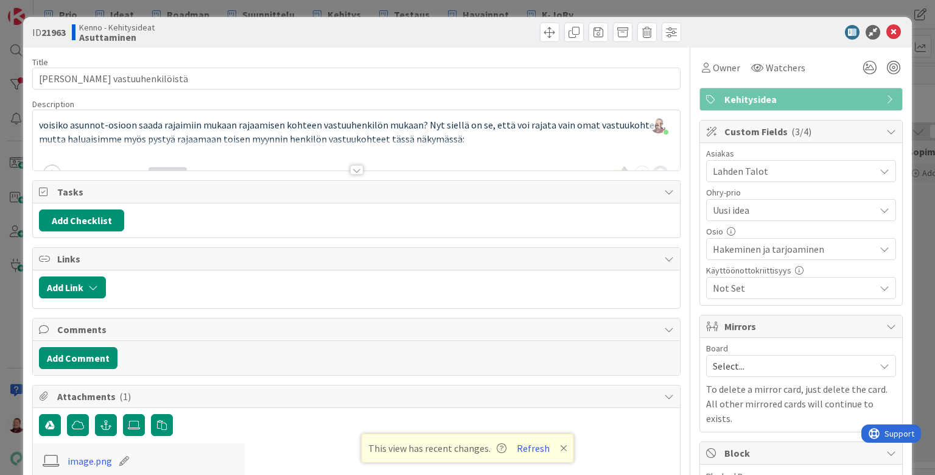
click at [353, 165] on div at bounding box center [356, 170] width 13 height 10
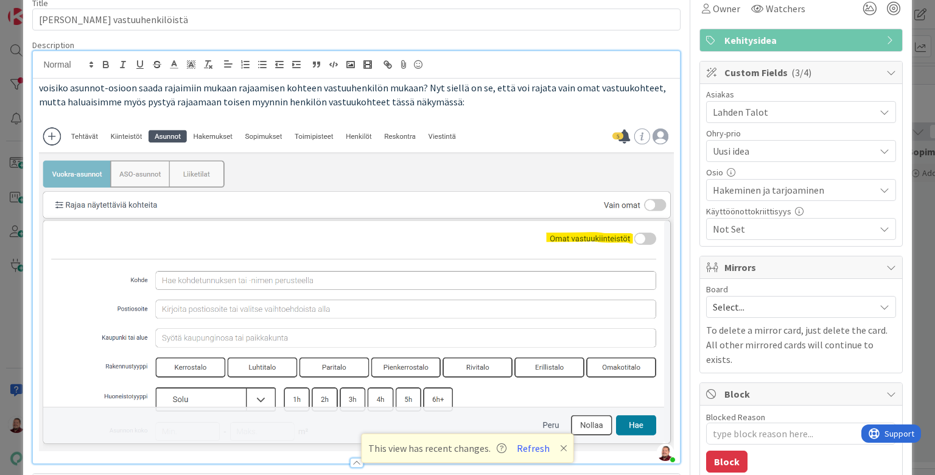
scroll to position [53, 0]
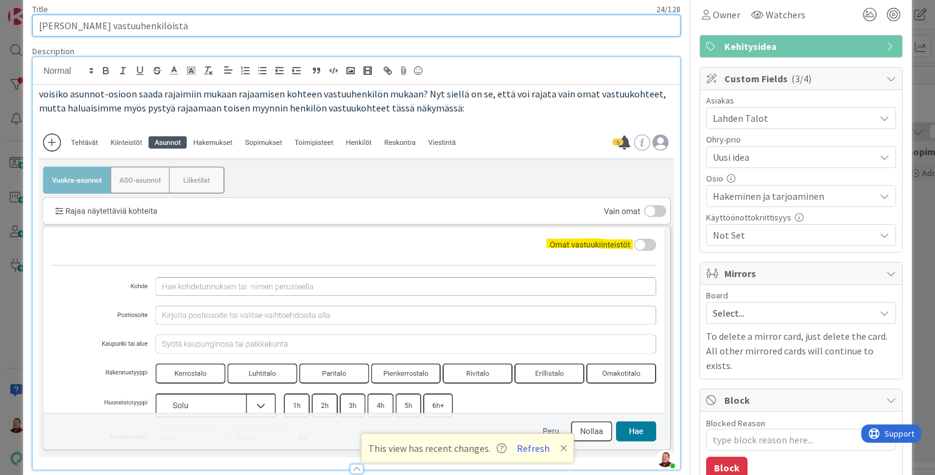
click at [204, 22] on input "Rajain vastuuhenkilöistä" at bounding box center [355, 26] width 647 height 22
type input "Rajain vastuuhenkilöistä"
type textarea "x"
type input "Rajain vastuuhenkilöistä Asunnot"
type textarea "x"
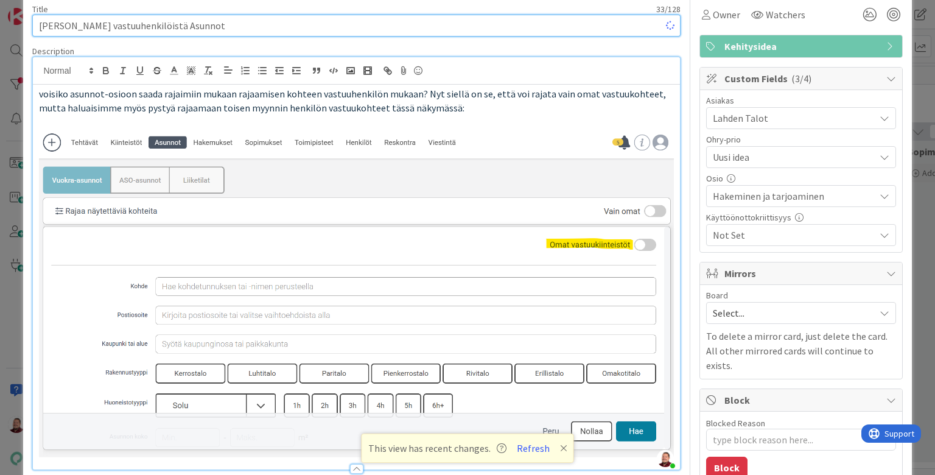
type input "Rajain vastuuhenkilöistä Asunnot j"
type textarea "x"
type input "Rajain vastuuhenkilöistä Asunnot ja"
type textarea "x"
type input "Rajain vastuuhenkilöistä Asunnot ja R"
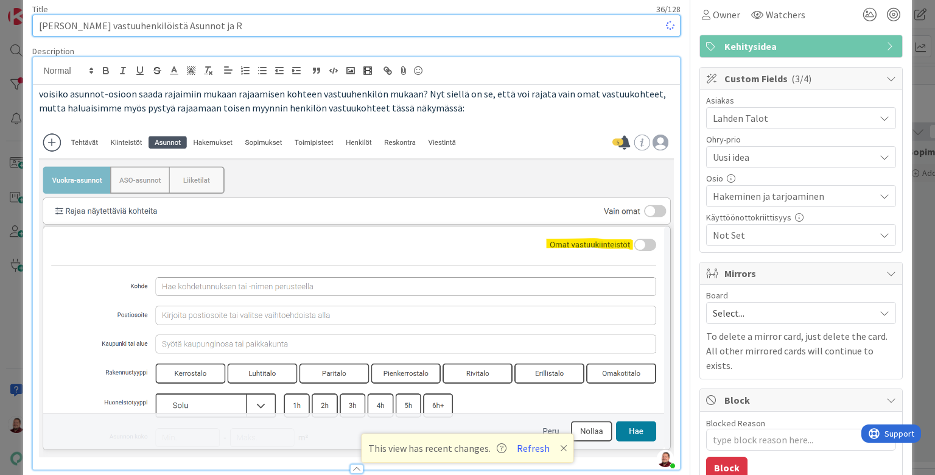
type textarea "x"
type input "Rajain vastuuhenkilöistä Asunnot ja Reskontra"
type textarea "x"
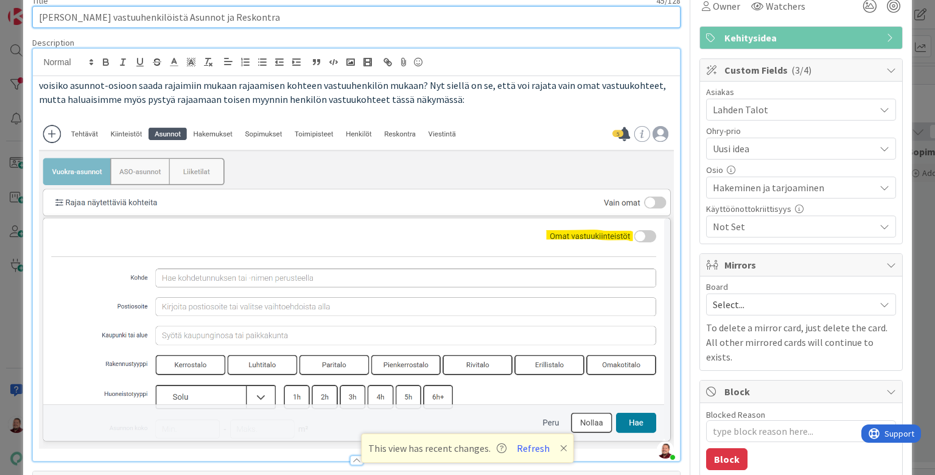
scroll to position [61, 0]
type input "Rajain vastuuhenkilöistä Asunnot ja Reskontra"
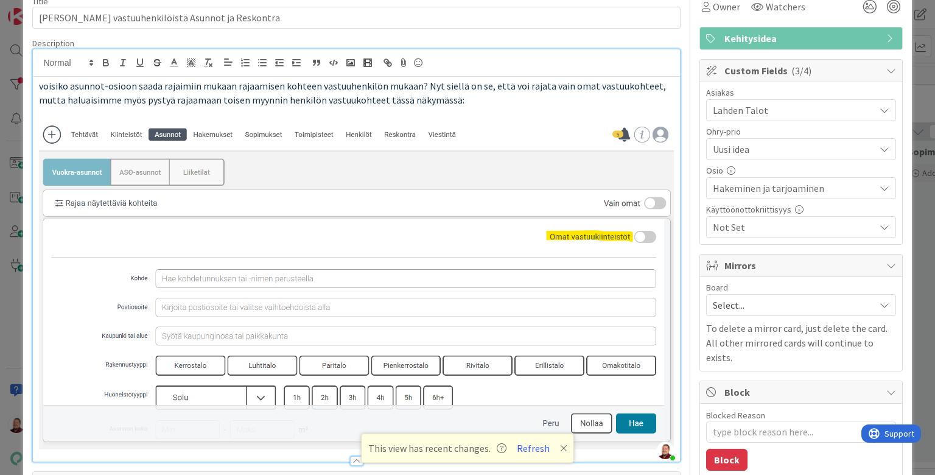
click at [324, 83] on p "voisiko asunnot-osioon saada rajaimiin mukaan rajaamisen kohteen vastuuhenkilön…" at bounding box center [356, 92] width 634 height 27
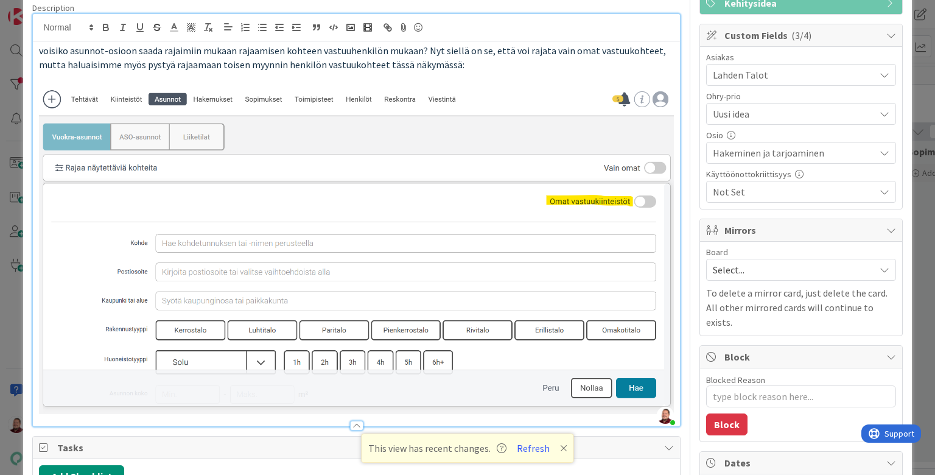
scroll to position [100, 0]
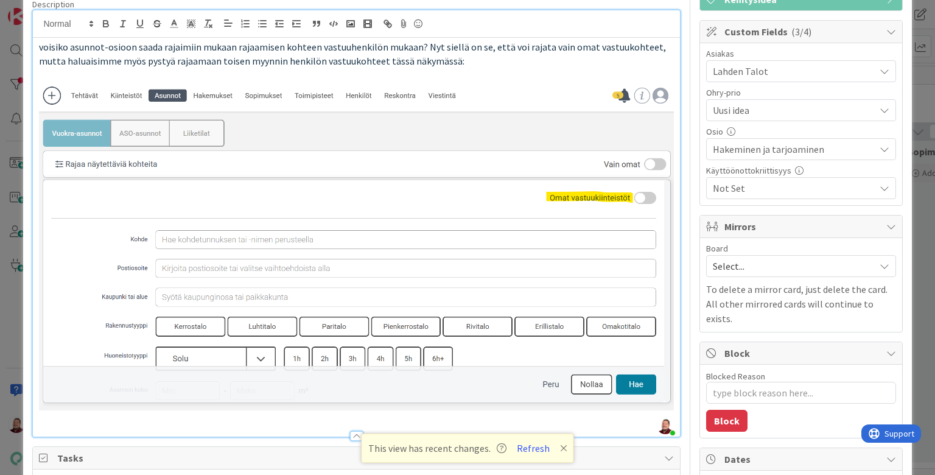
type textarea "x"
click at [761, 255] on div "Select..." at bounding box center [801, 266] width 190 height 22
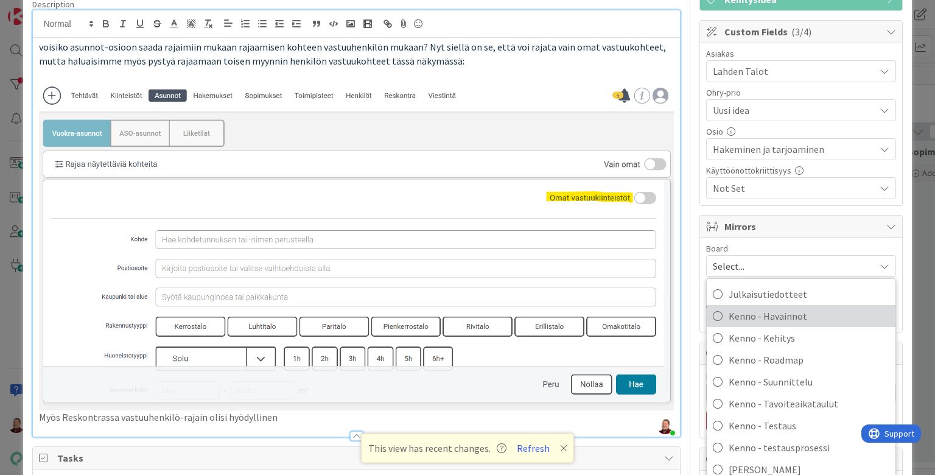
scroll to position [159, 0]
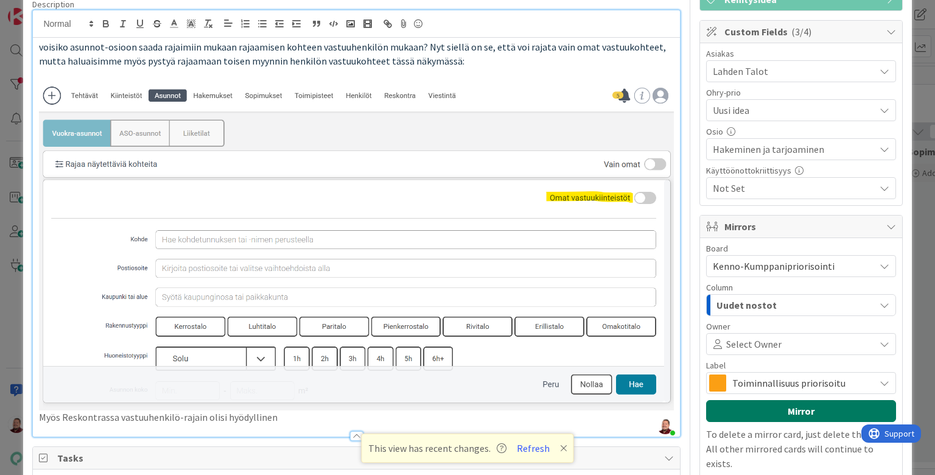
click at [773, 400] on button "Mirror" at bounding box center [801, 411] width 190 height 22
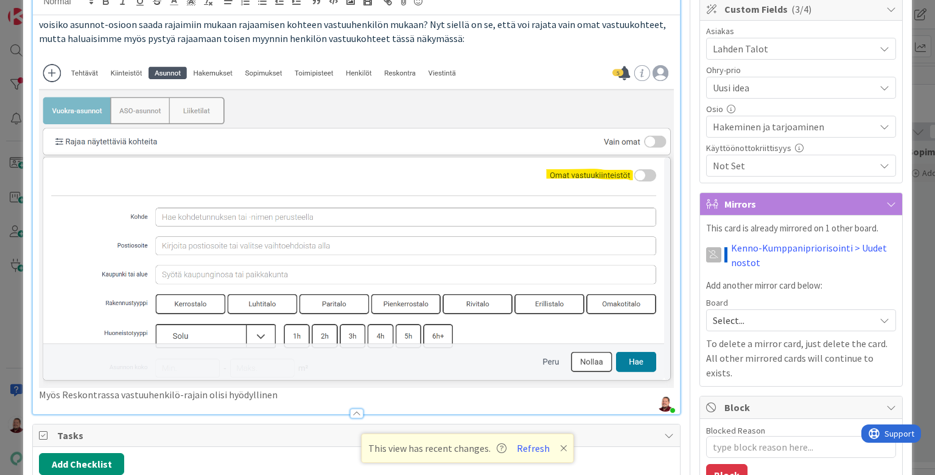
scroll to position [142, 0]
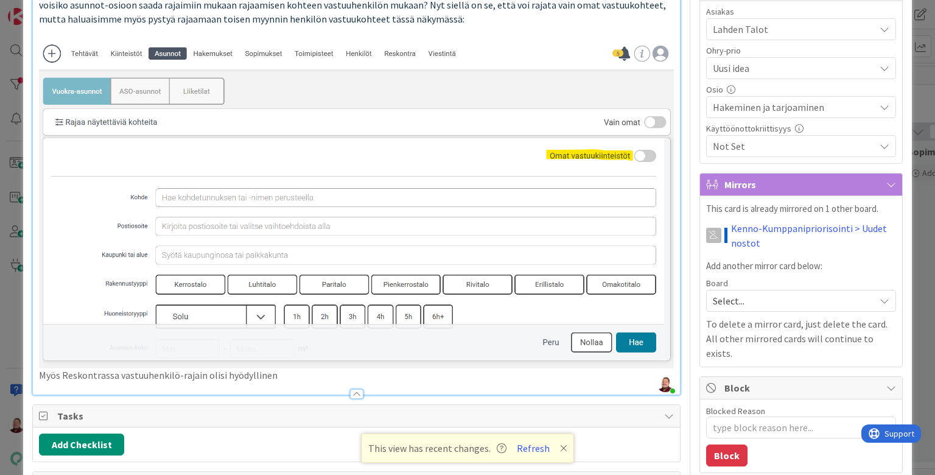
click at [145, 368] on p "Myös Reskontrassa vastuuhenkilö-rajain olisi hyödyllinen" at bounding box center [356, 375] width 634 height 14
click at [240, 368] on p "Myös Reskontrassa vastuuhenkilö-rajain olisi hyödyllinen" at bounding box center [356, 375] width 634 height 14
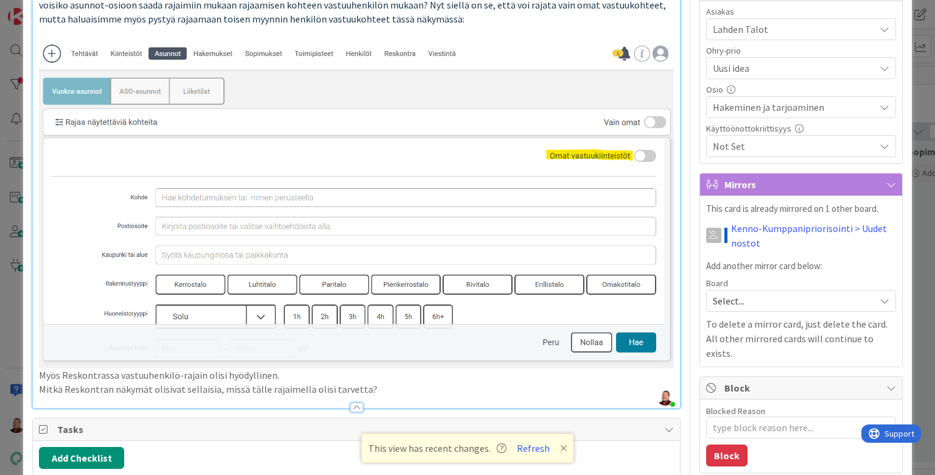
type textarea "x"
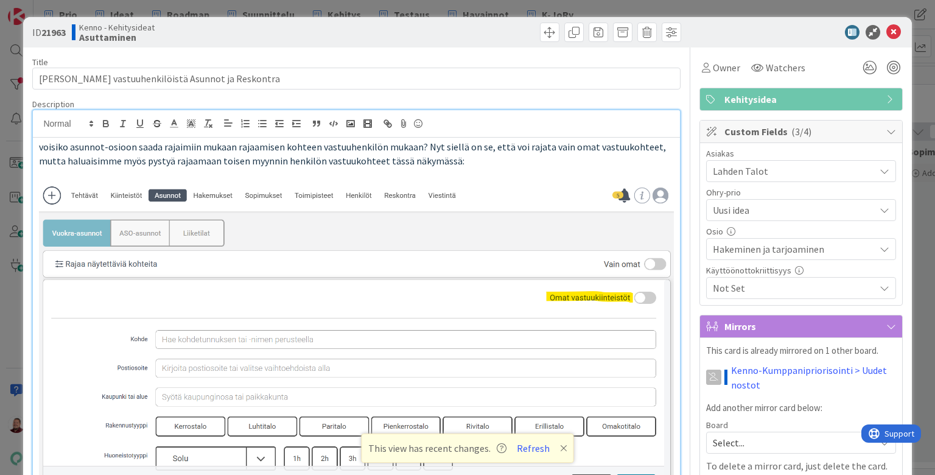
scroll to position [0, 0]
click at [895, 32] on icon at bounding box center [893, 32] width 15 height 15
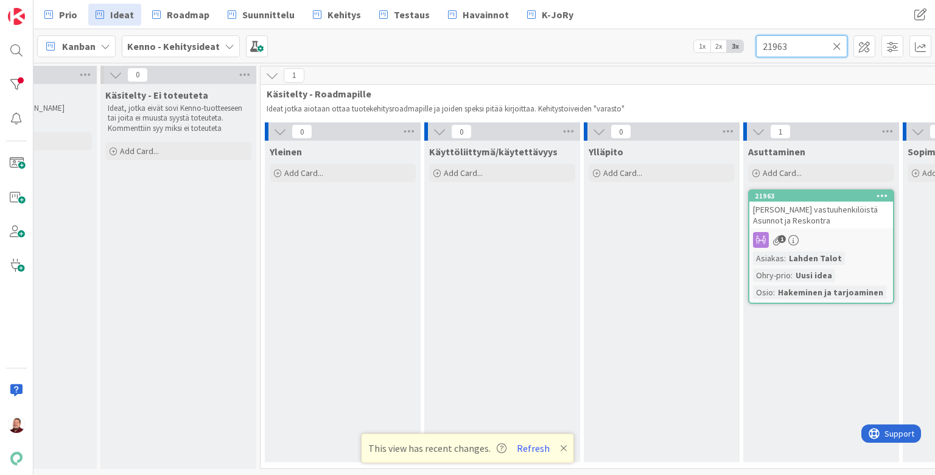
click at [788, 49] on input "21963" at bounding box center [801, 46] width 91 height 22
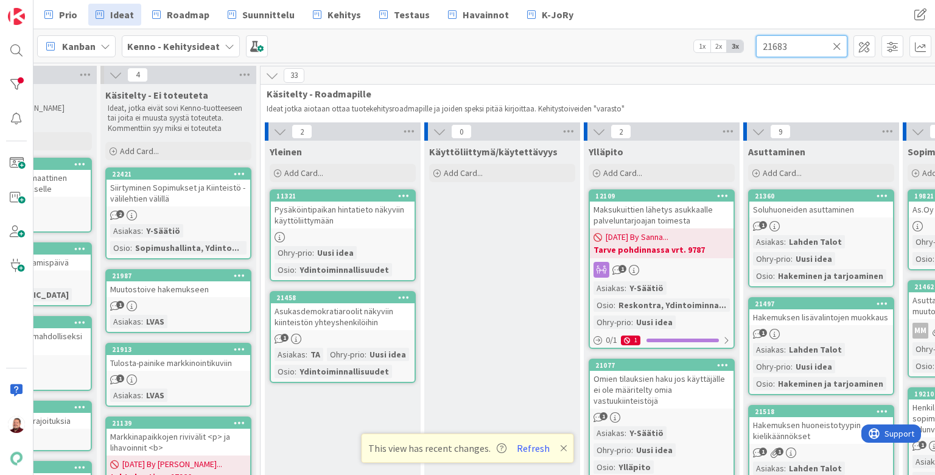
type input "21683"
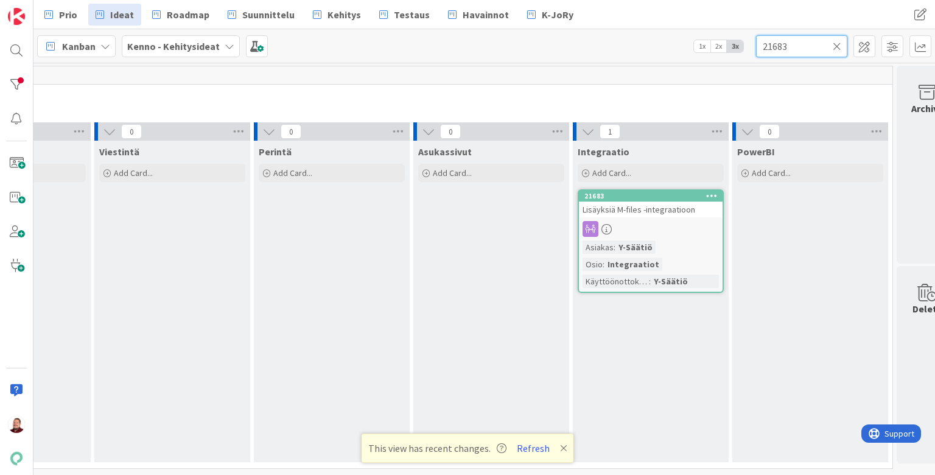
scroll to position [0, 1243]
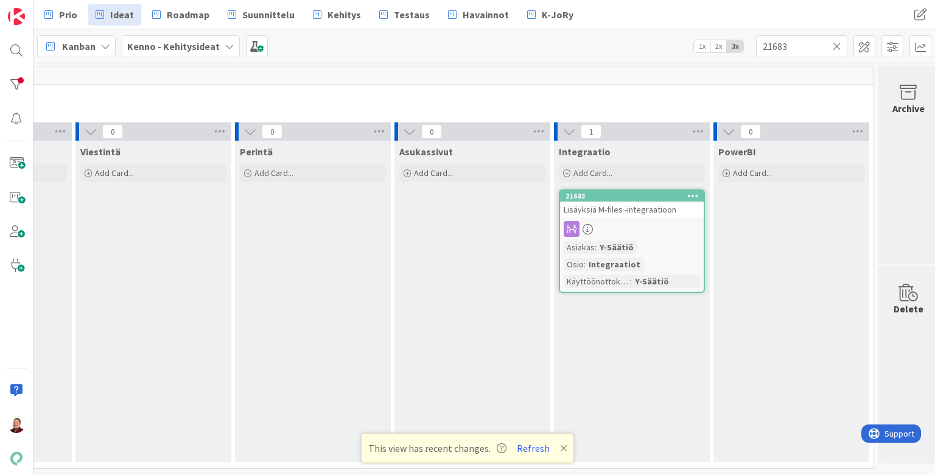
click at [633, 221] on div at bounding box center [632, 229] width 144 height 16
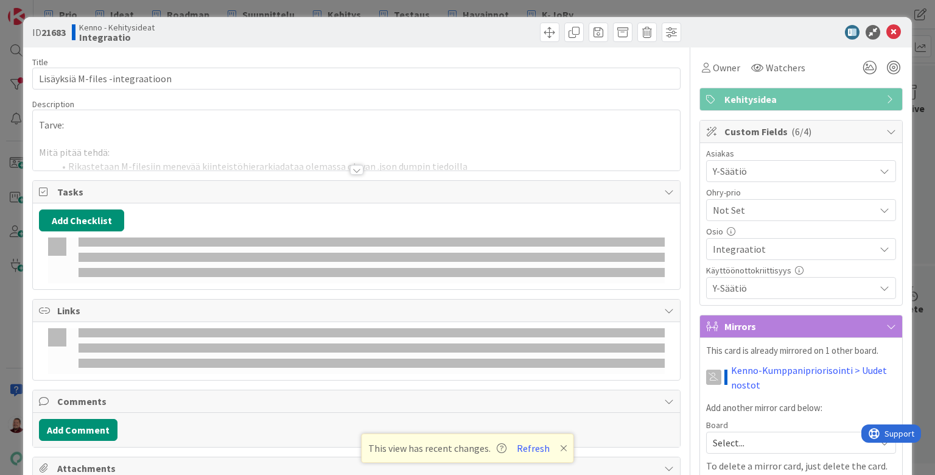
type textarea "x"
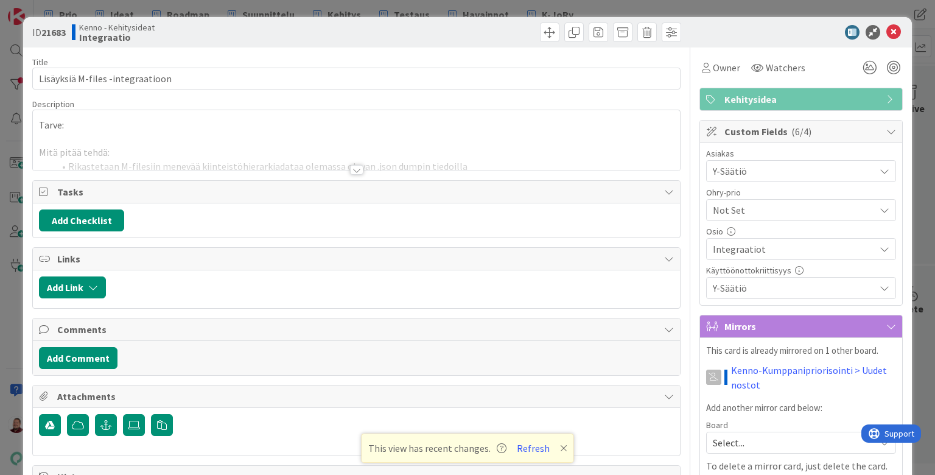
click at [355, 165] on div at bounding box center [356, 170] width 13 height 10
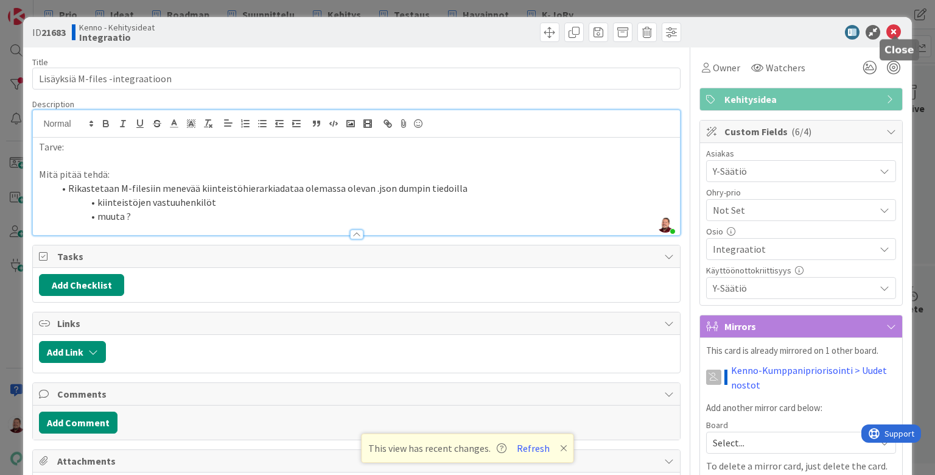
click at [896, 26] on icon at bounding box center [893, 32] width 15 height 15
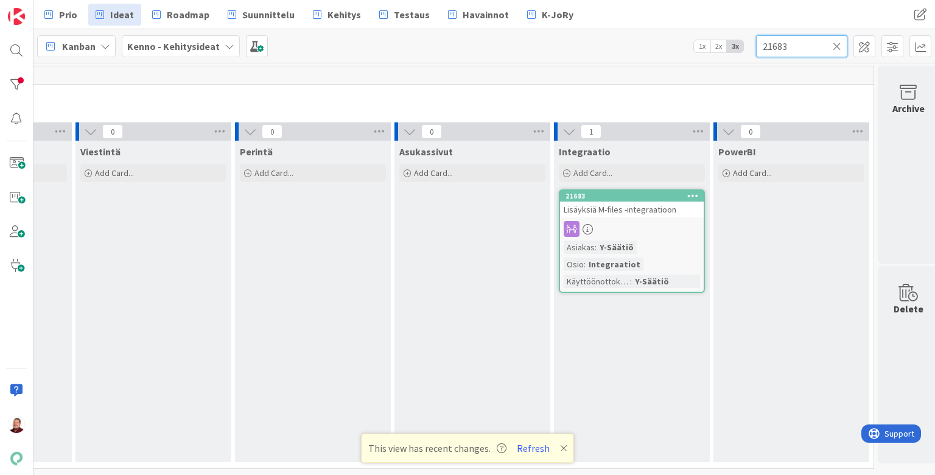
click at [811, 49] on input "21683" at bounding box center [801, 46] width 91 height 22
drag, startPoint x: 771, startPoint y: 46, endPoint x: 811, endPoint y: 47, distance: 39.6
click at [811, 47] on input "21683" at bounding box center [801, 46] width 91 height 22
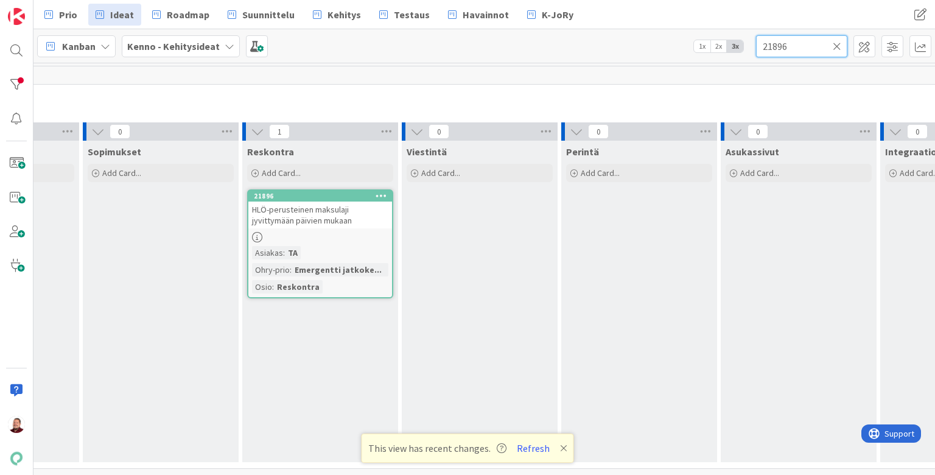
scroll to position [0, 851]
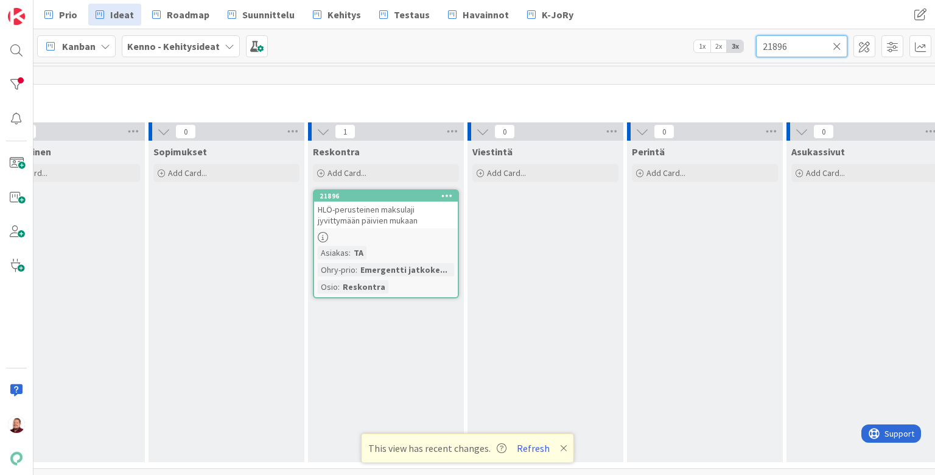
type input "21896"
click at [408, 215] on div "HLÖ-perusteinen maksulaji jyvittymään päivien mukaan" at bounding box center [386, 214] width 144 height 27
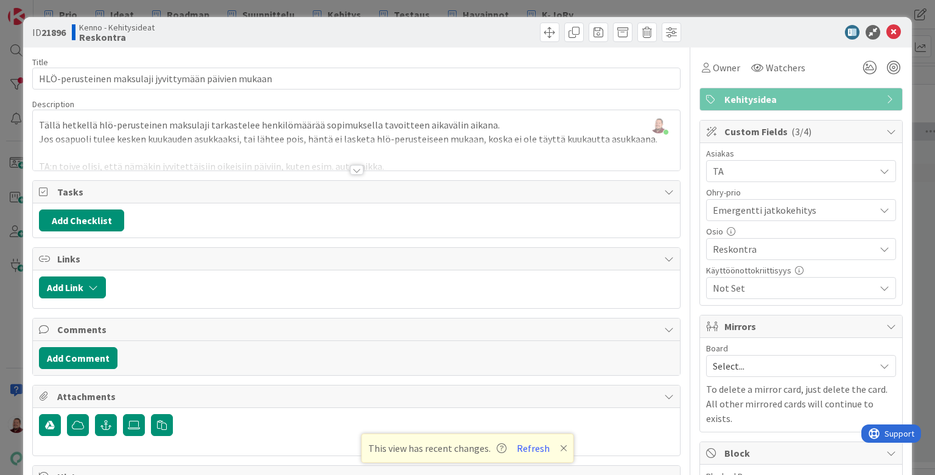
click at [353, 165] on div at bounding box center [356, 170] width 13 height 10
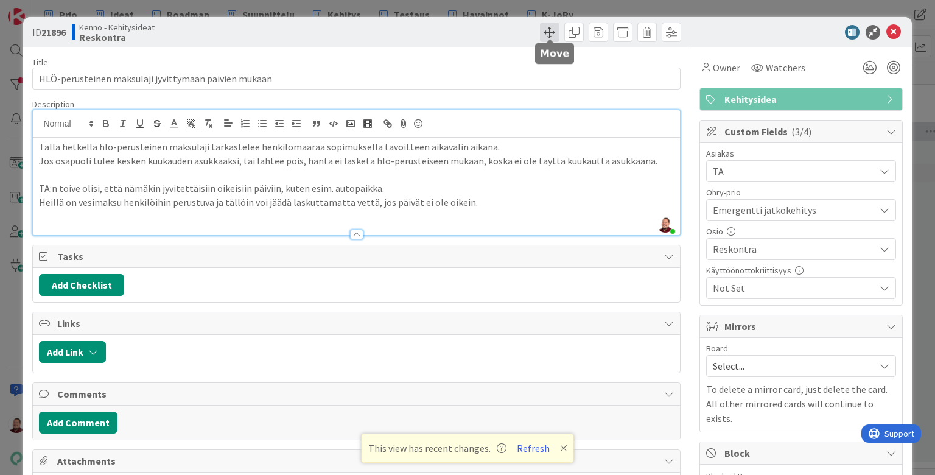
click at [545, 26] on span at bounding box center [549, 32] width 19 height 19
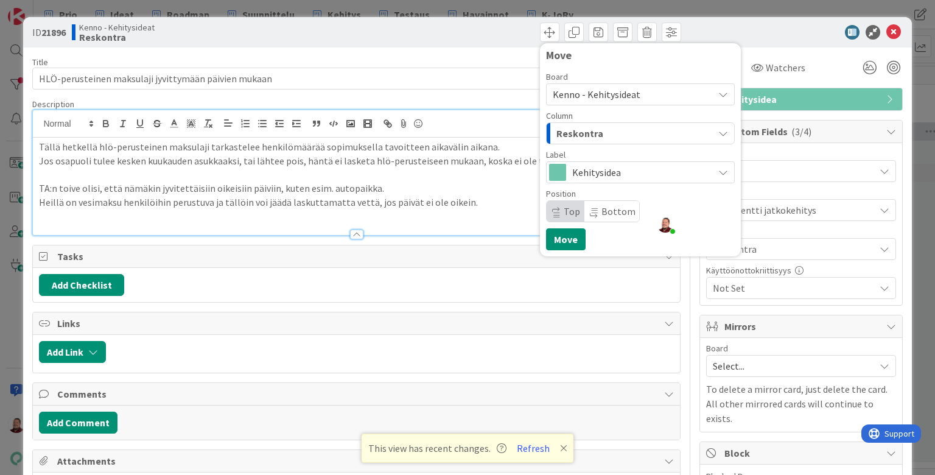
click at [607, 89] on span "Kenno - Kehitysideat" at bounding box center [597, 94] width 88 height 12
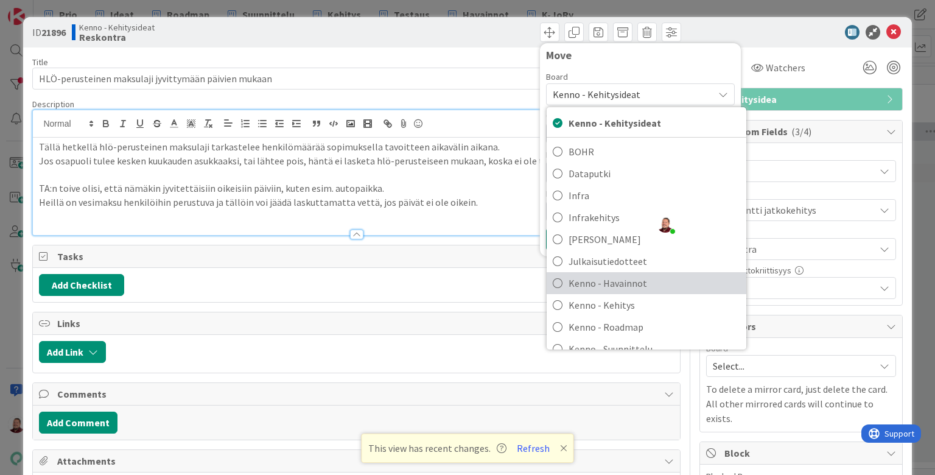
click at [615, 274] on span "Kenno - Havainnot" at bounding box center [654, 283] width 172 height 18
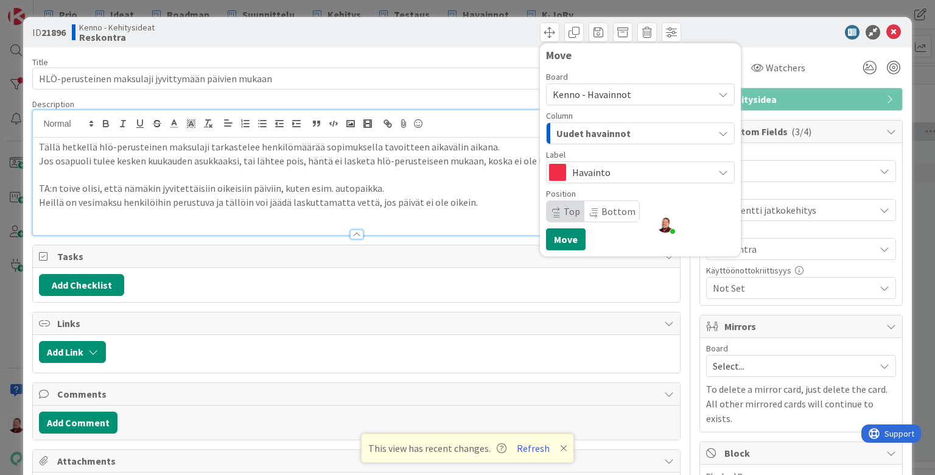
click at [602, 127] on span "Uudet havainnot" at bounding box center [593, 133] width 74 height 16
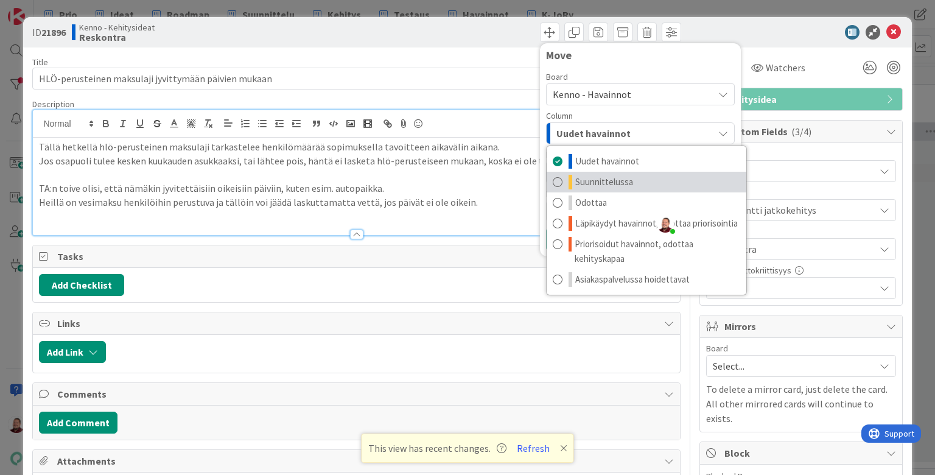
click at [602, 172] on link "Suunnittelussa" at bounding box center [646, 182] width 200 height 21
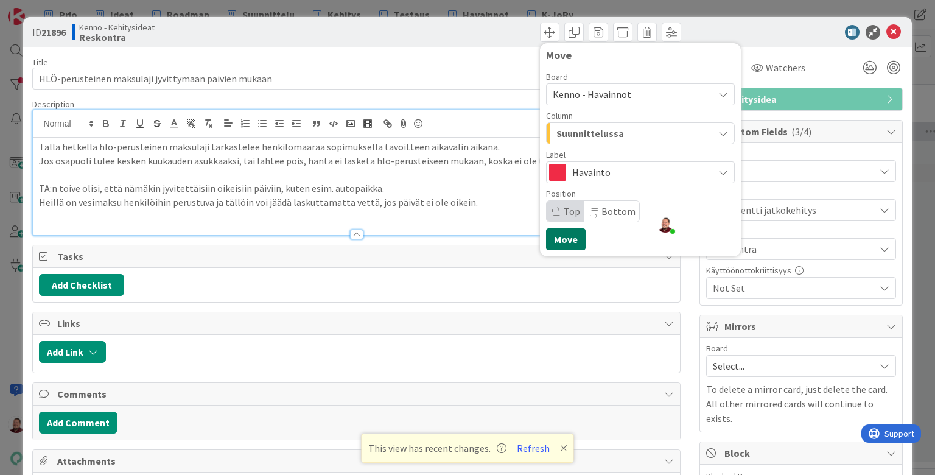
click at [569, 228] on button "Move" at bounding box center [566, 239] width 40 height 22
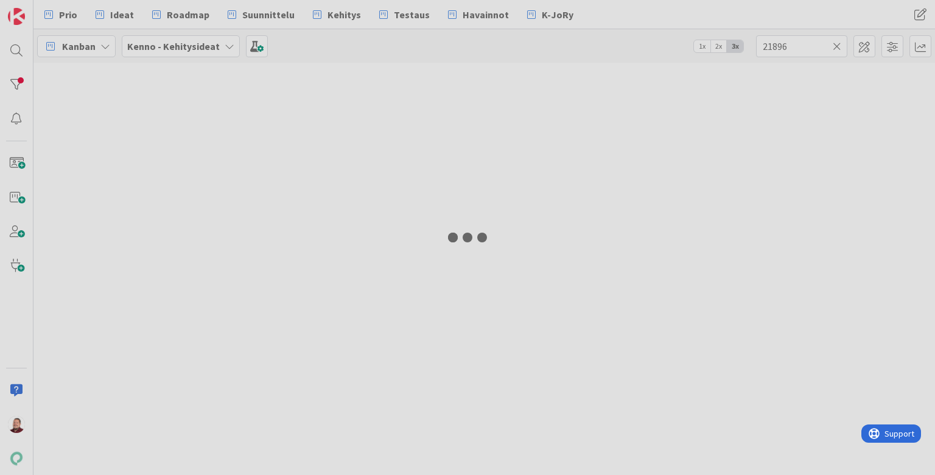
type textarea "x"
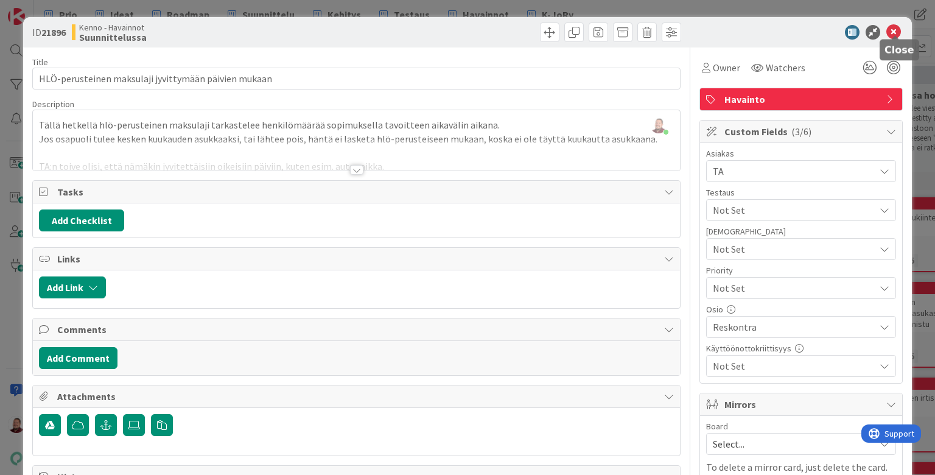
click at [891, 27] on icon at bounding box center [893, 32] width 15 height 15
type textarea "x"
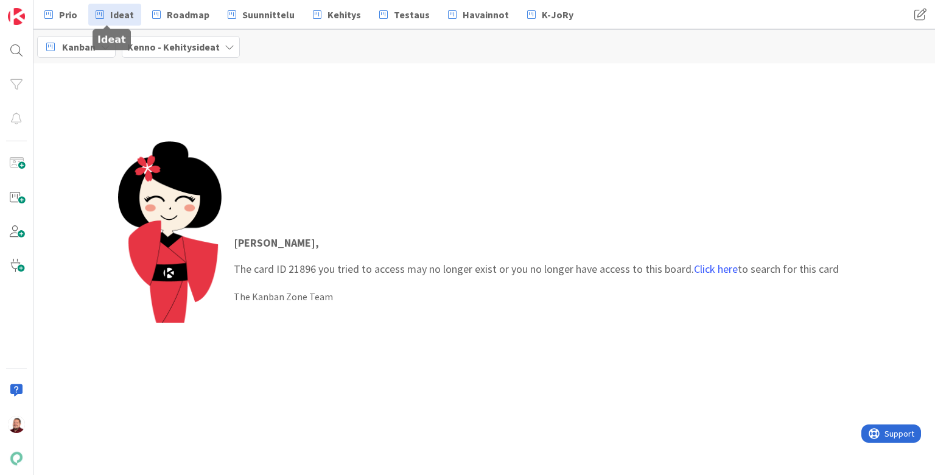
click at [110, 16] on span "Ideat" at bounding box center [122, 14] width 24 height 15
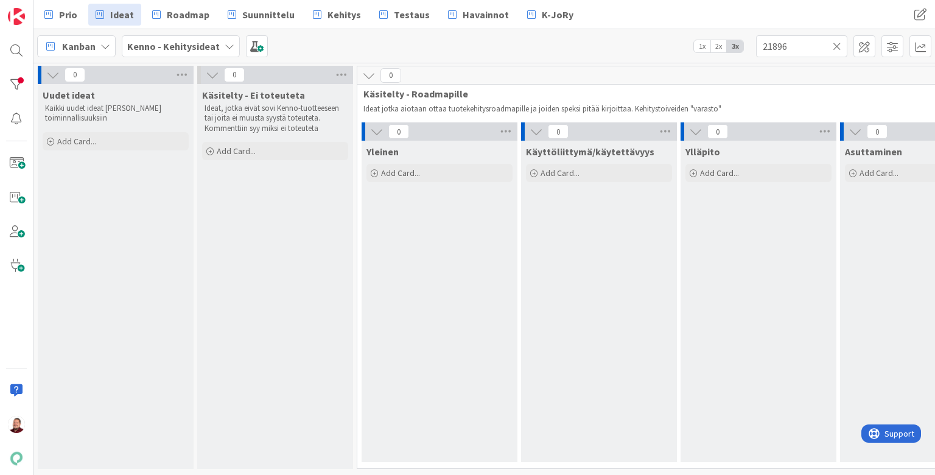
click at [837, 46] on icon at bounding box center [836, 46] width 9 height 11
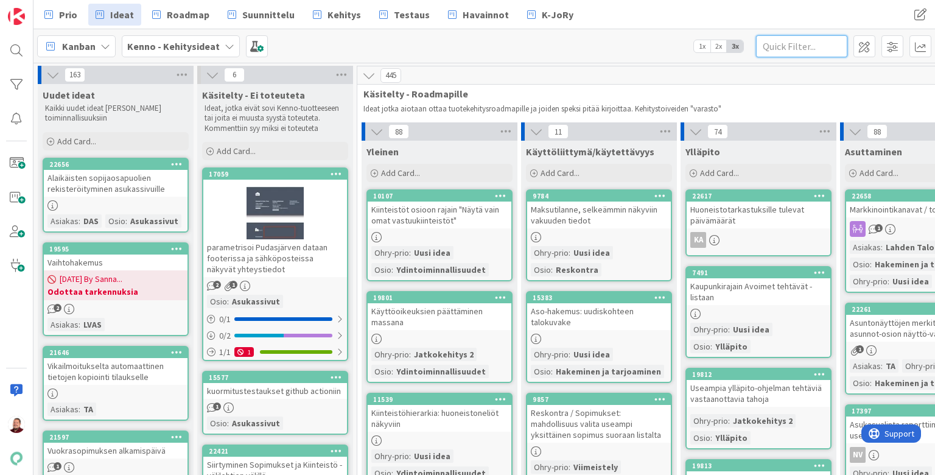
click at [781, 55] on input "text" at bounding box center [801, 46] width 91 height 22
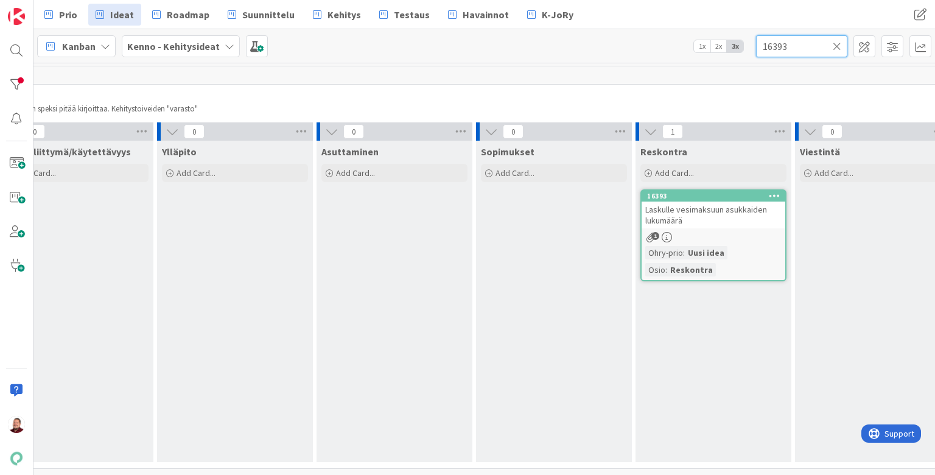
scroll to position [0, 531]
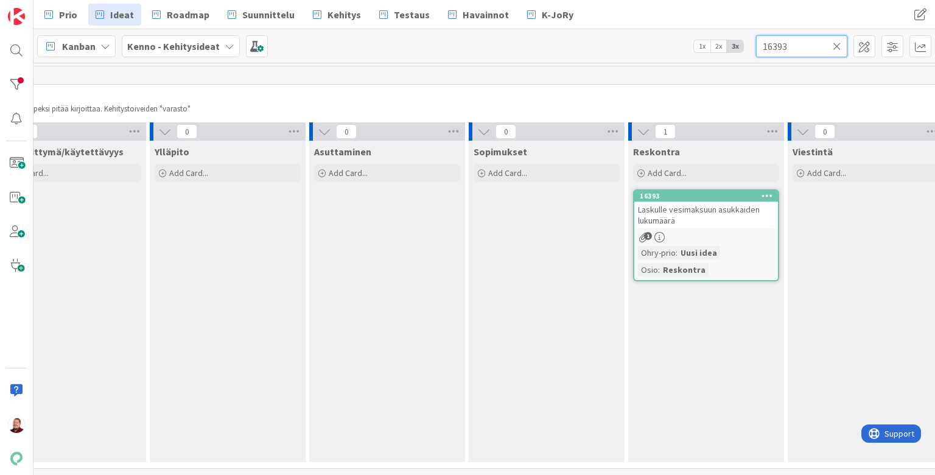
type input "16393"
click at [714, 204] on span "Laskulle vesimaksuun asukkaiden lukumäärä" at bounding box center [699, 215] width 122 height 22
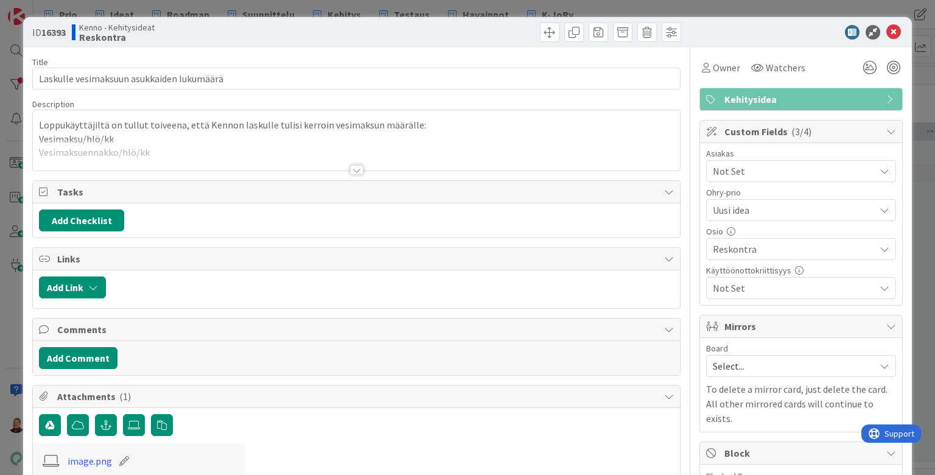
click at [355, 165] on div at bounding box center [356, 170] width 13 height 10
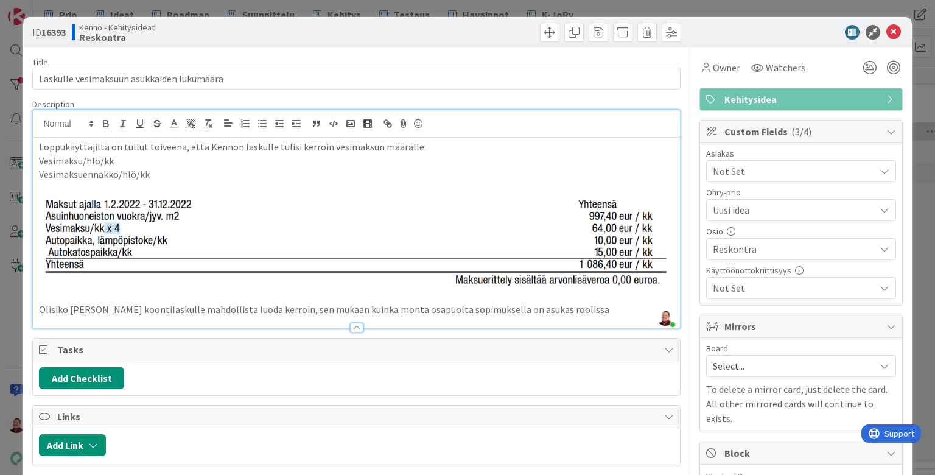
click at [757, 357] on span "Select..." at bounding box center [791, 365] width 156 height 17
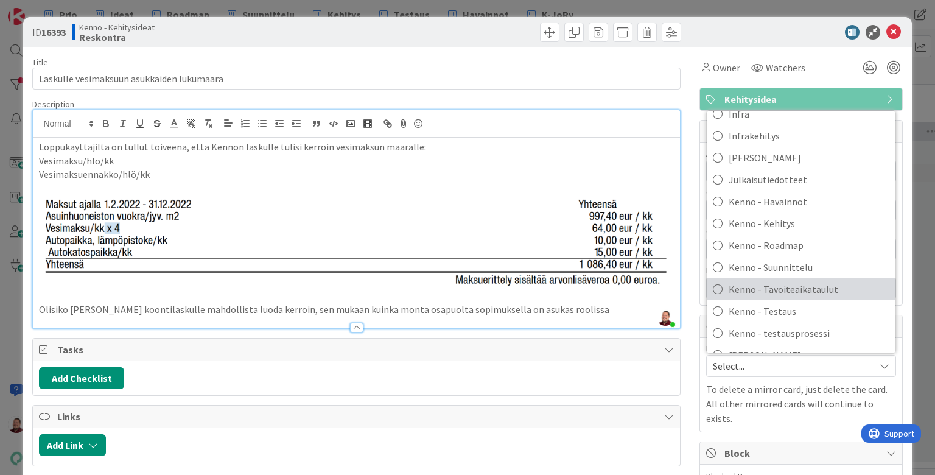
scroll to position [106, 0]
click at [753, 390] on span "Kenno-Kumppanipriorisointi" at bounding box center [808, 399] width 161 height 18
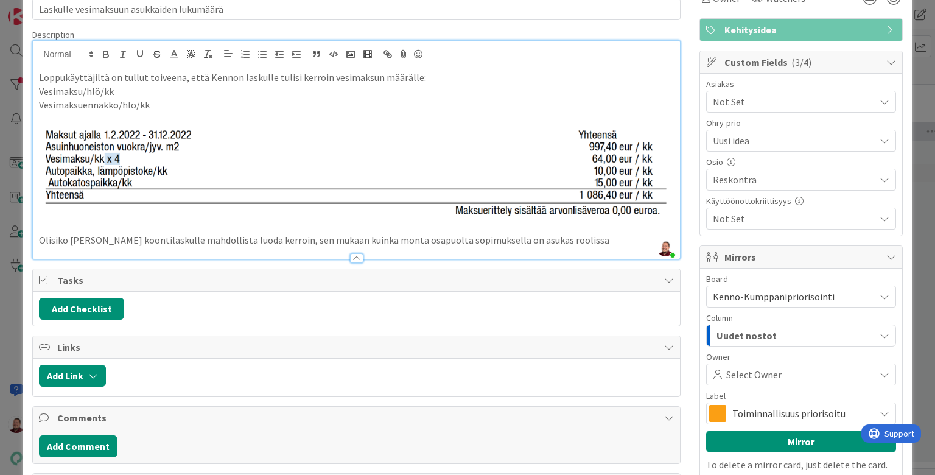
scroll to position [159, 0]
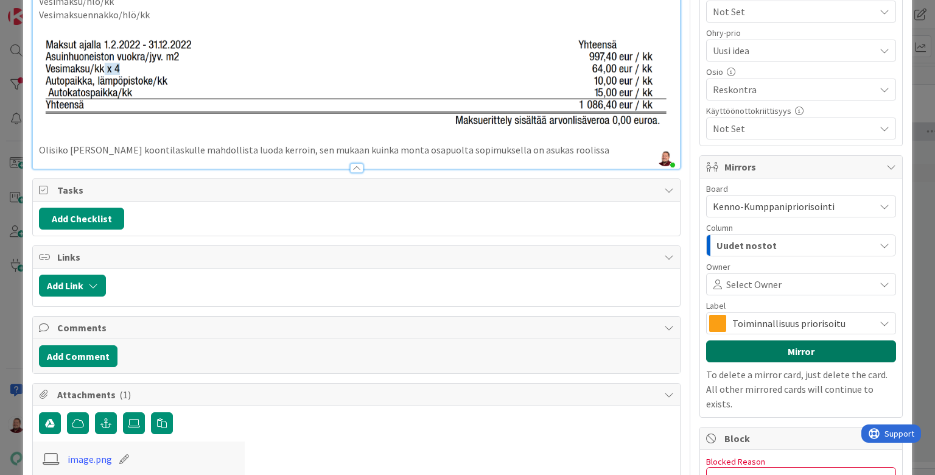
click at [744, 340] on button "Mirror" at bounding box center [801, 351] width 190 height 22
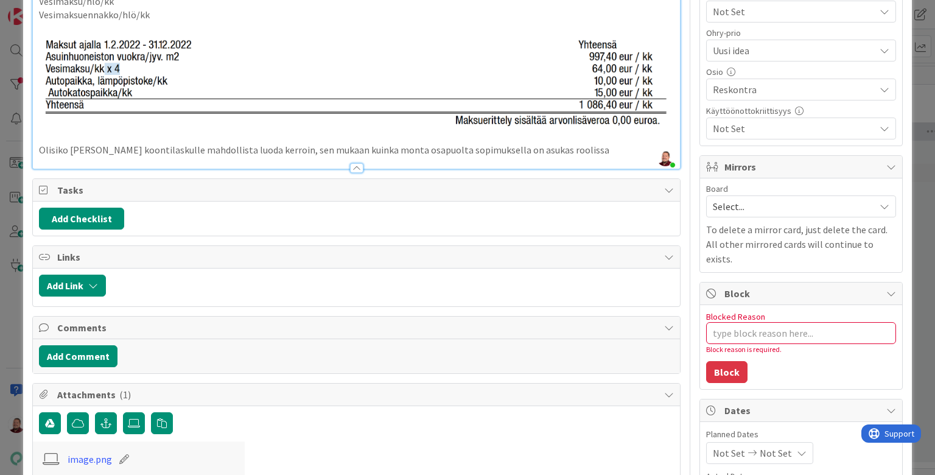
type textarea "x"
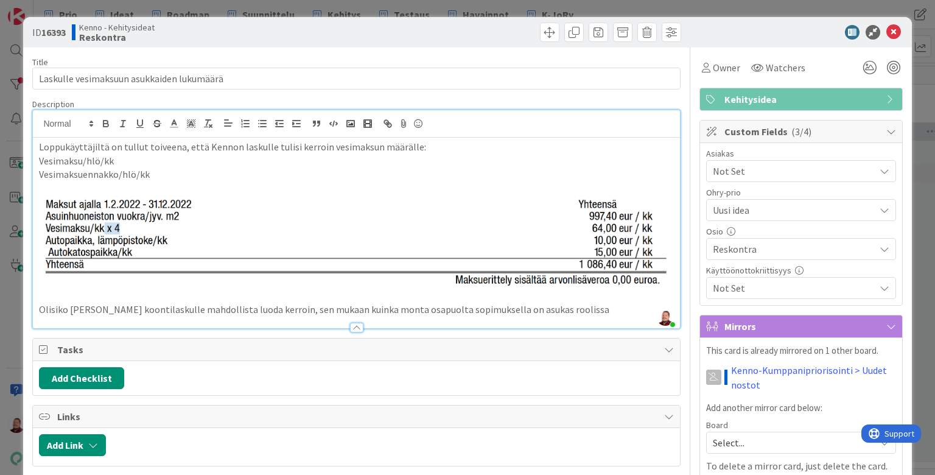
scroll to position [0, 0]
click at [896, 33] on icon at bounding box center [893, 32] width 15 height 15
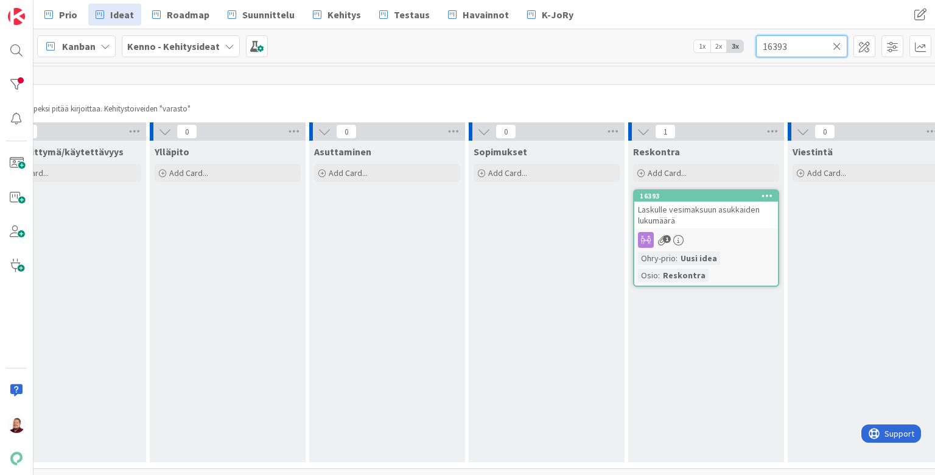
click at [801, 43] on input "16393" at bounding box center [801, 46] width 91 height 22
click at [797, 43] on input "16393" at bounding box center [801, 46] width 91 height 22
click at [795, 44] on input "16393" at bounding box center [801, 46] width 91 height 22
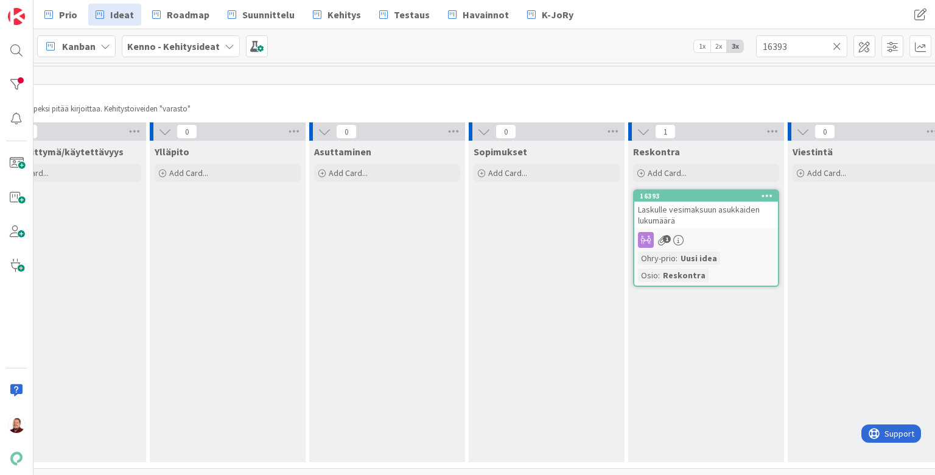
click at [834, 43] on icon at bounding box center [836, 46] width 9 height 11
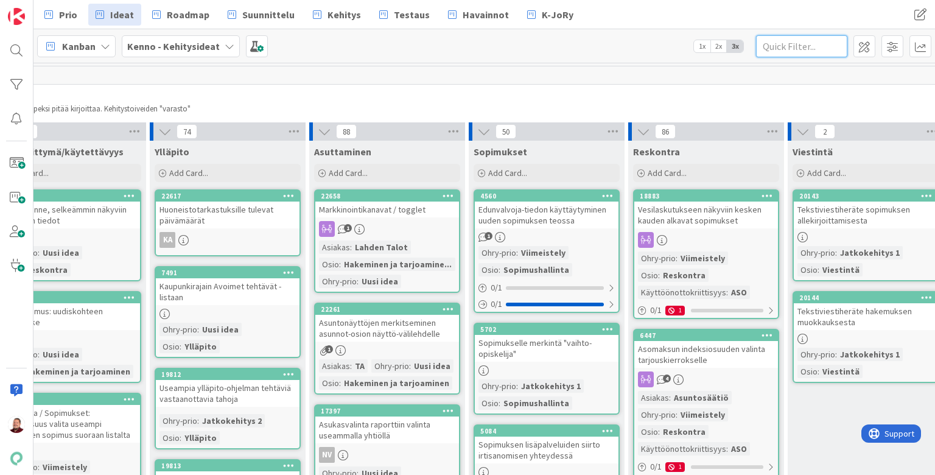
click at [827, 43] on input "text" at bounding box center [801, 46] width 91 height 22
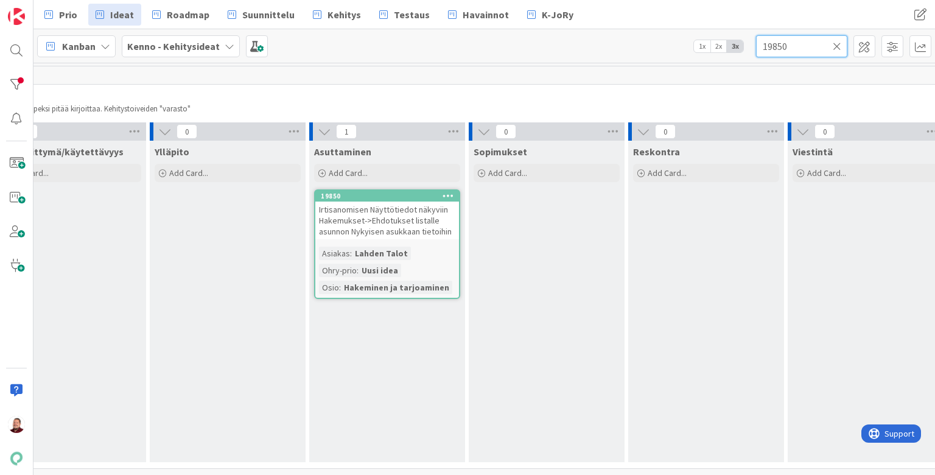
type input "19850"
click at [385, 212] on span "Irtisanomisen Näyttötiedot näkyviin Hakemukset->Ehdotukset listalle asunnon Nyk…" at bounding box center [385, 220] width 133 height 33
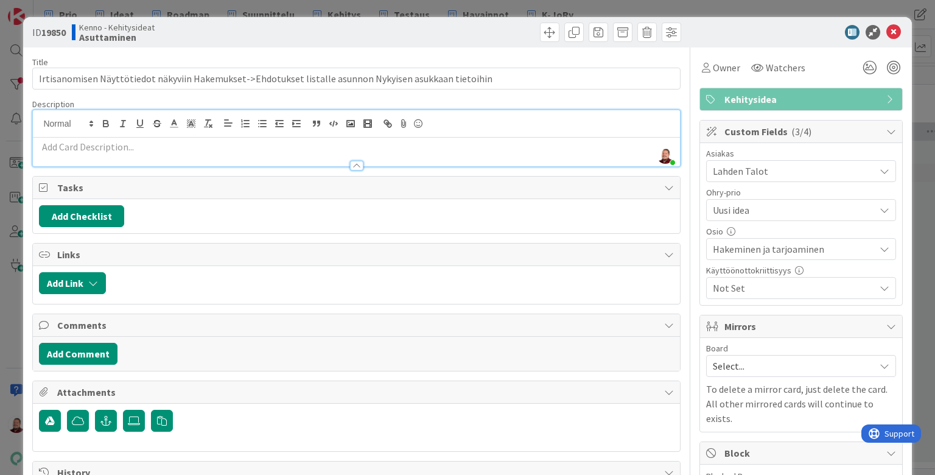
click at [267, 110] on div "Juhani Snellman just joined" at bounding box center [356, 138] width 646 height 56
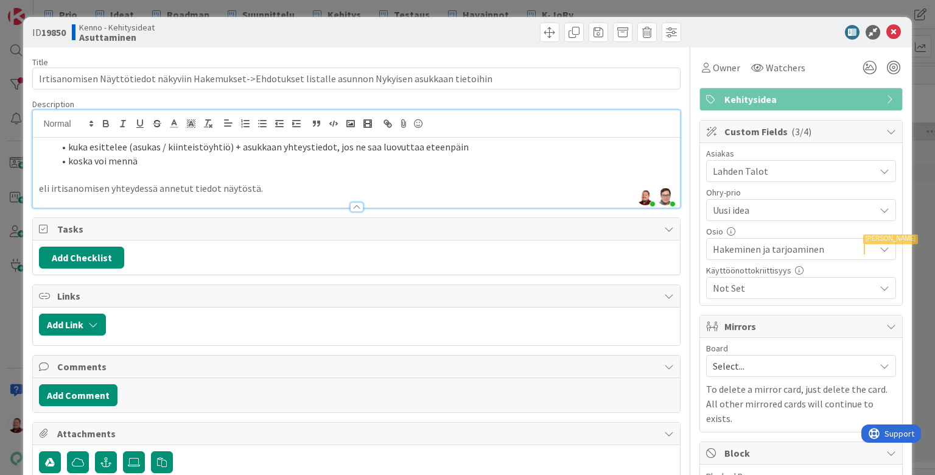
click at [775, 357] on span "Select..." at bounding box center [791, 365] width 156 height 17
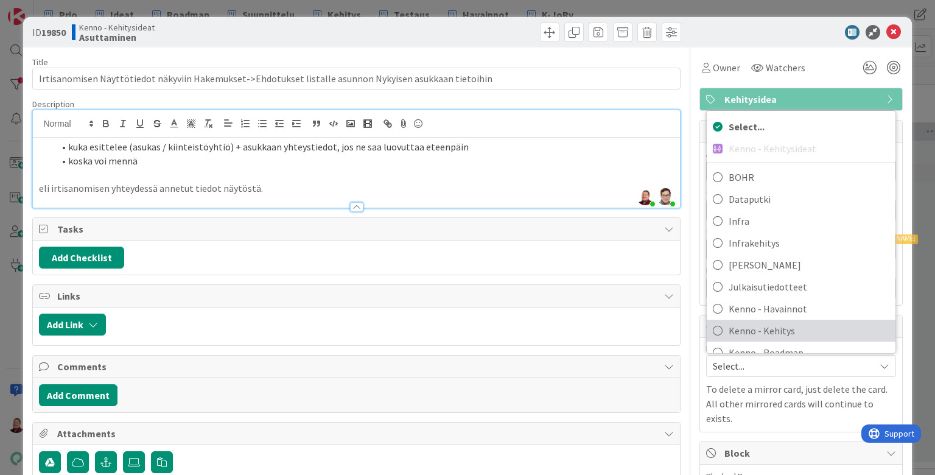
scroll to position [206, 0]
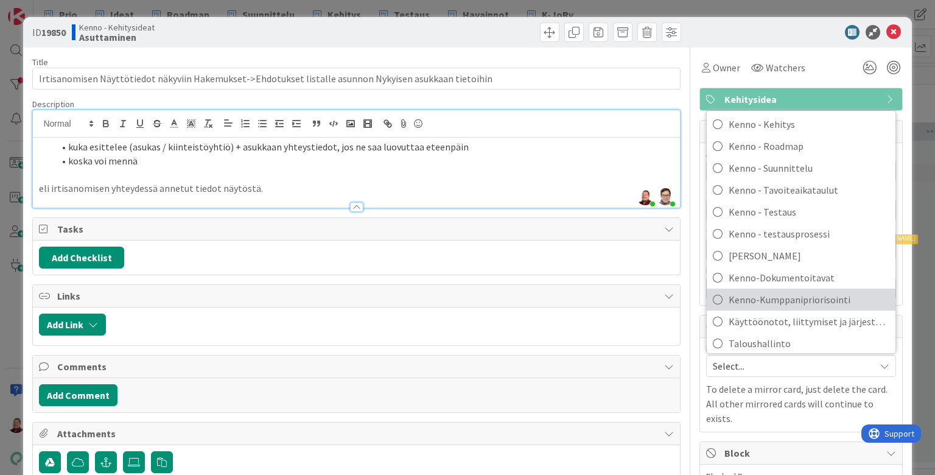
click at [762, 290] on span "Kenno-Kumppanipriorisointi" at bounding box center [808, 299] width 161 height 18
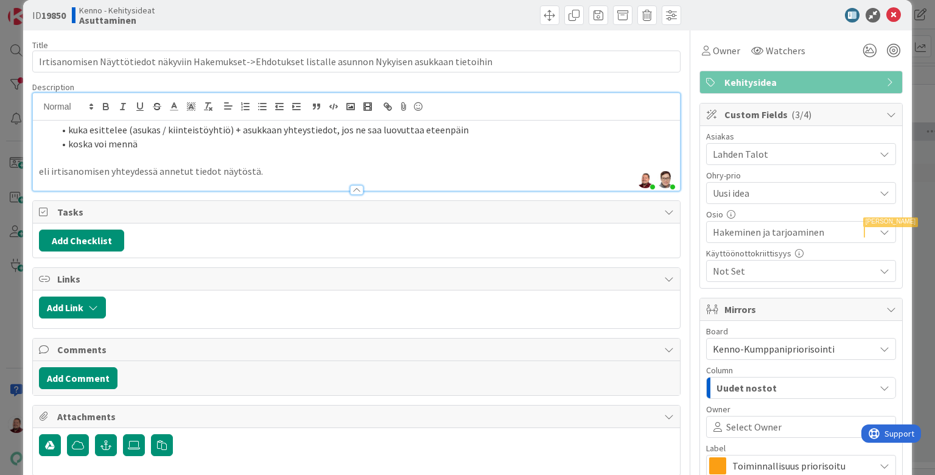
scroll to position [16, 0]
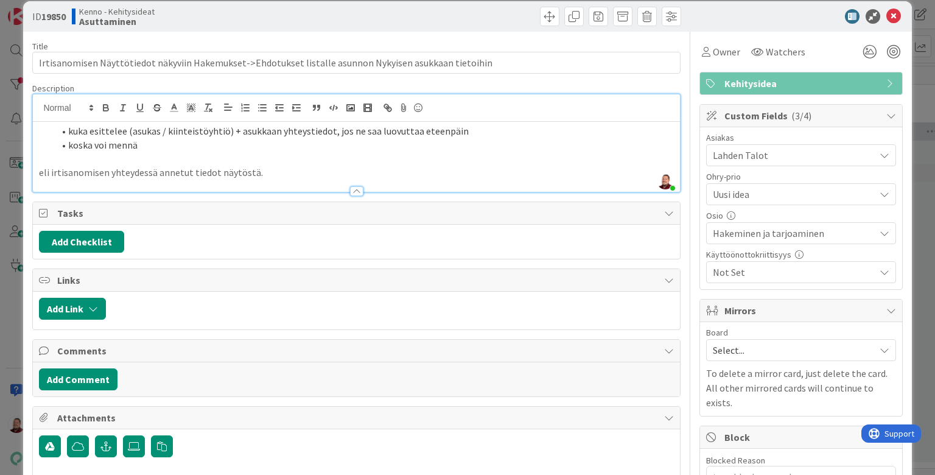
type textarea "x"
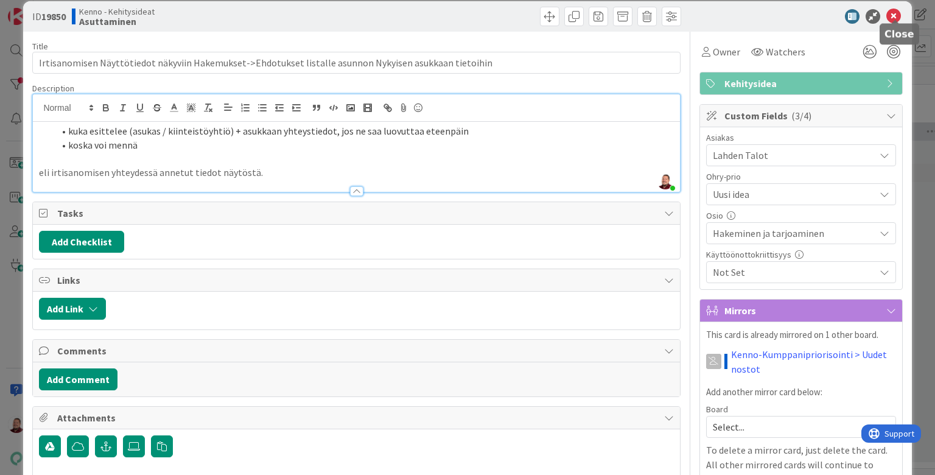
click at [893, 13] on icon at bounding box center [893, 16] width 15 height 15
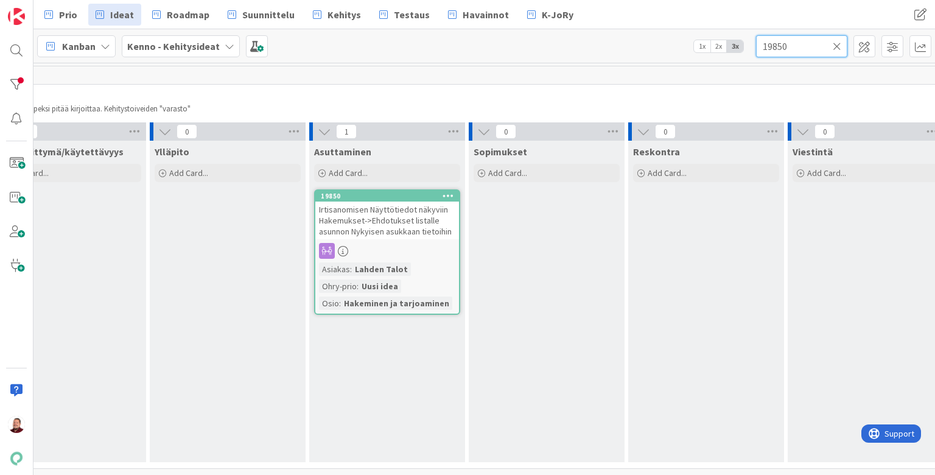
click at [795, 43] on input "19850" at bounding box center [801, 46] width 91 height 22
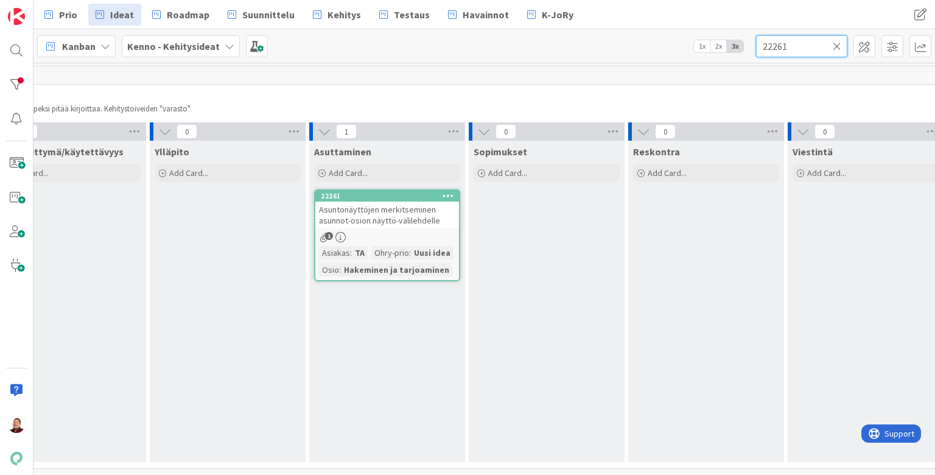
type input "22261"
click at [392, 209] on span "Asuntonäyttöjen merkitseminen asunnot-osion näyttö-välilehdelle" at bounding box center [379, 215] width 121 height 22
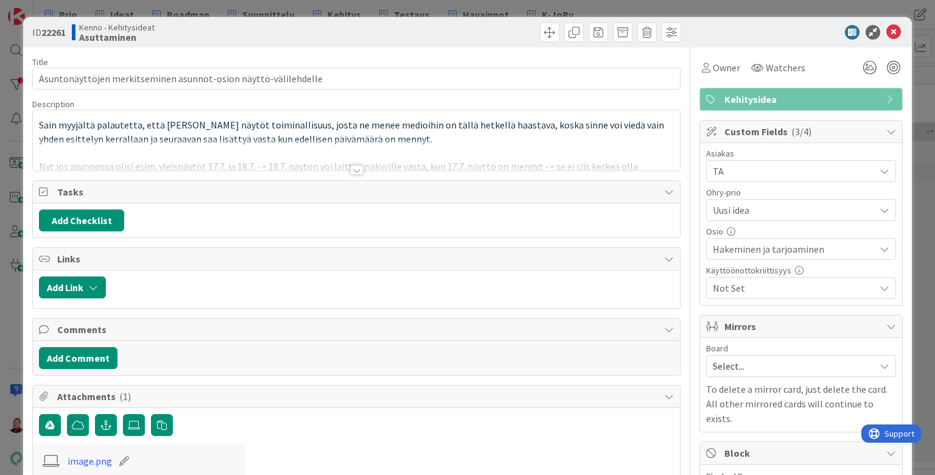
click at [355, 165] on div at bounding box center [356, 170] width 13 height 10
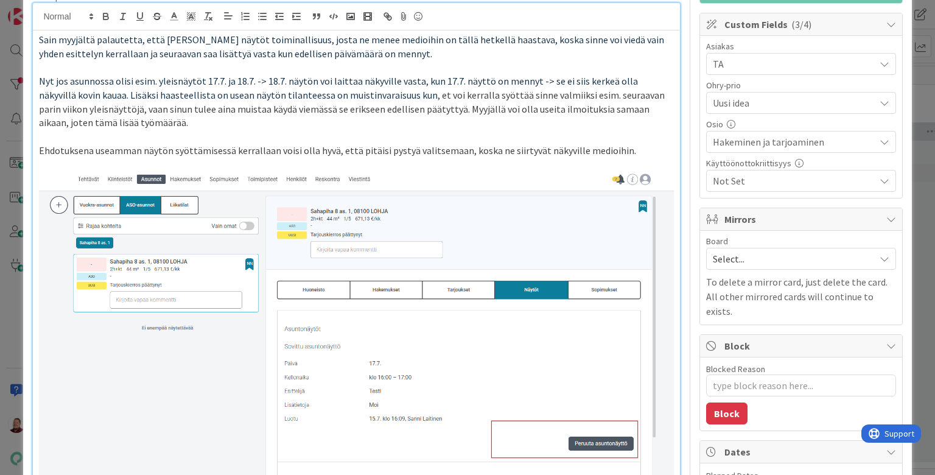
scroll to position [98, 0]
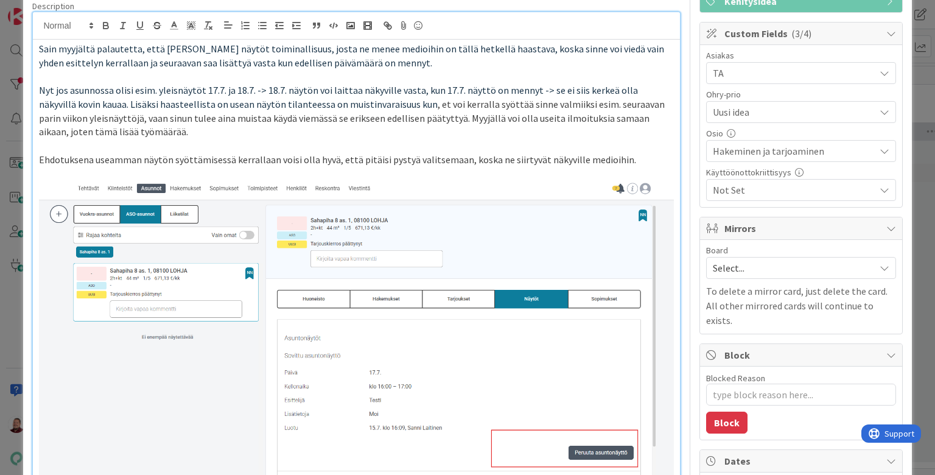
click at [784, 259] on span "Select..." at bounding box center [791, 267] width 156 height 17
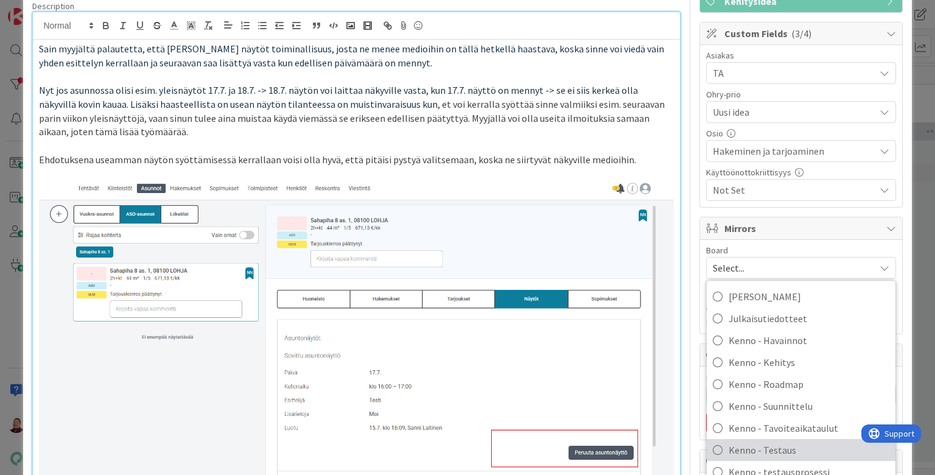
scroll to position [209, 0]
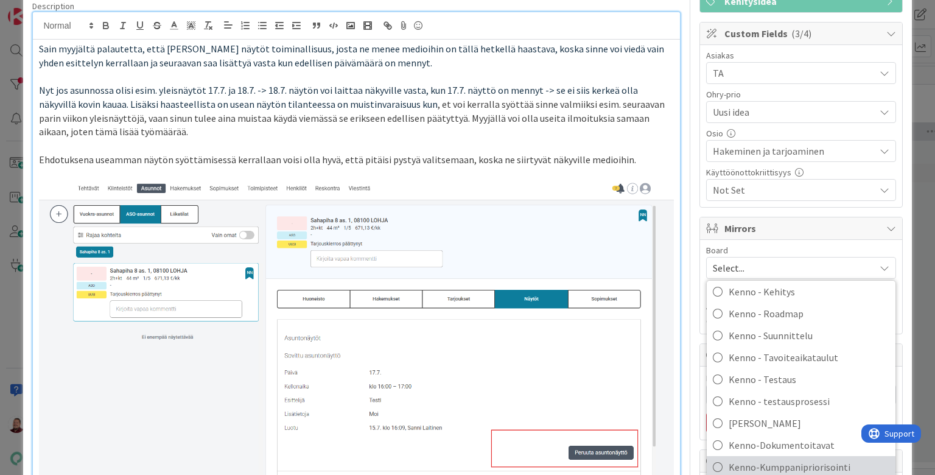
click at [825, 458] on span "Kenno-Kumppanipriorisointi" at bounding box center [808, 467] width 161 height 18
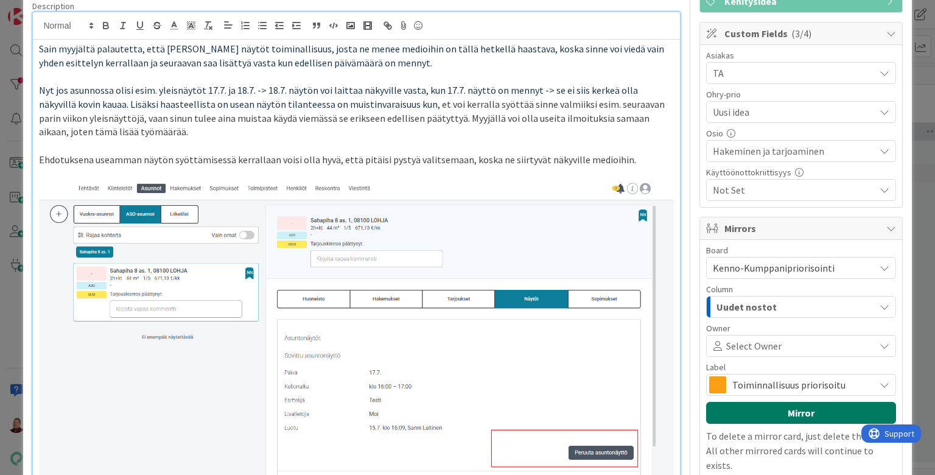
click at [803, 402] on button "Mirror" at bounding box center [801, 413] width 190 height 22
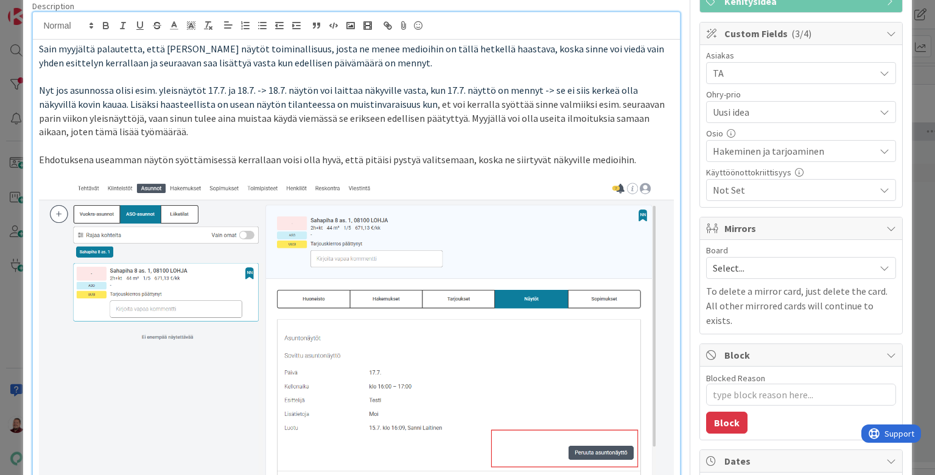
type textarea "x"
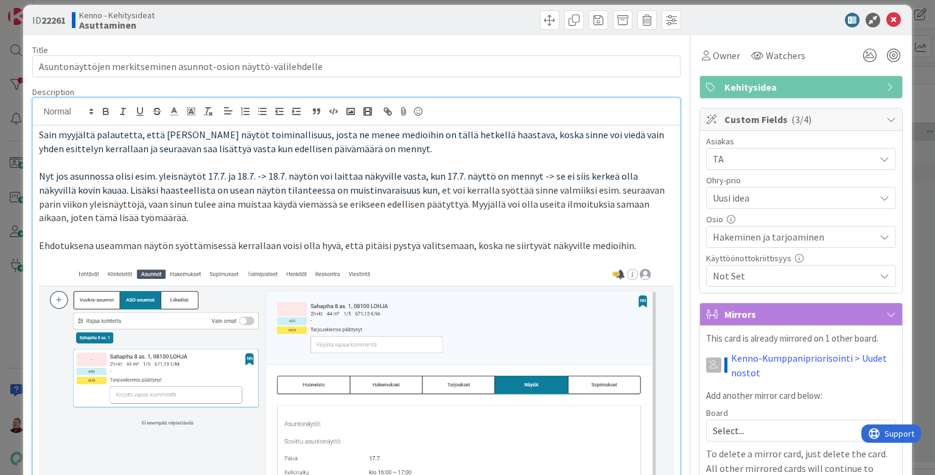
scroll to position [8, 0]
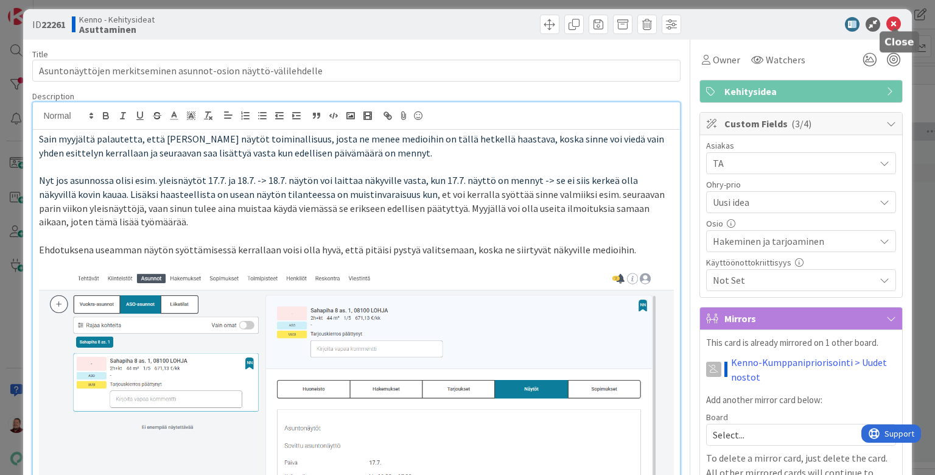
click at [894, 23] on icon at bounding box center [893, 24] width 15 height 15
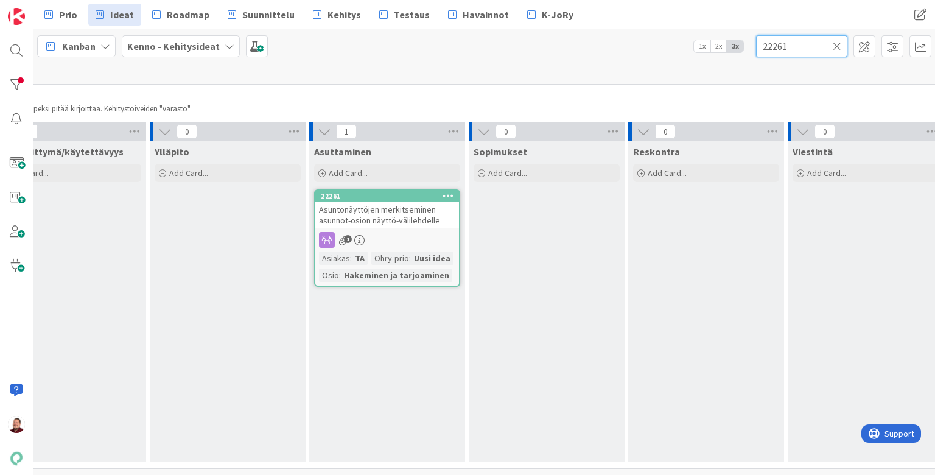
click at [783, 45] on input "22261" at bounding box center [801, 46] width 91 height 22
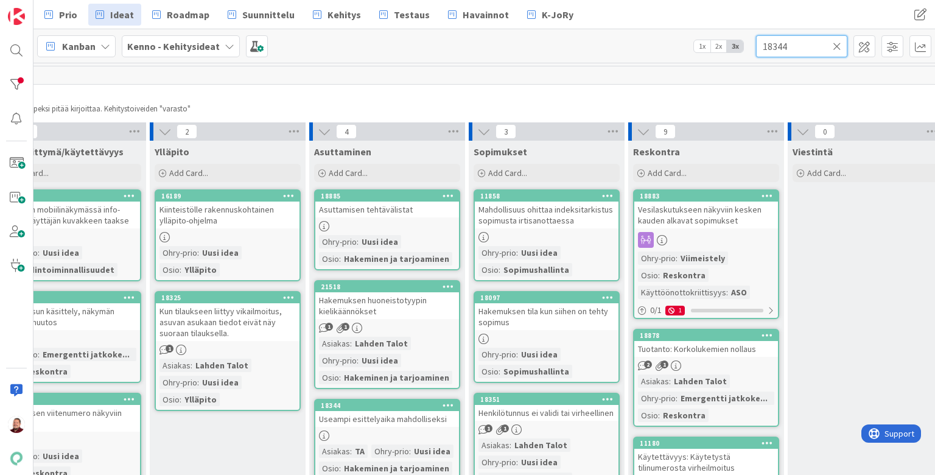
type input "18344"
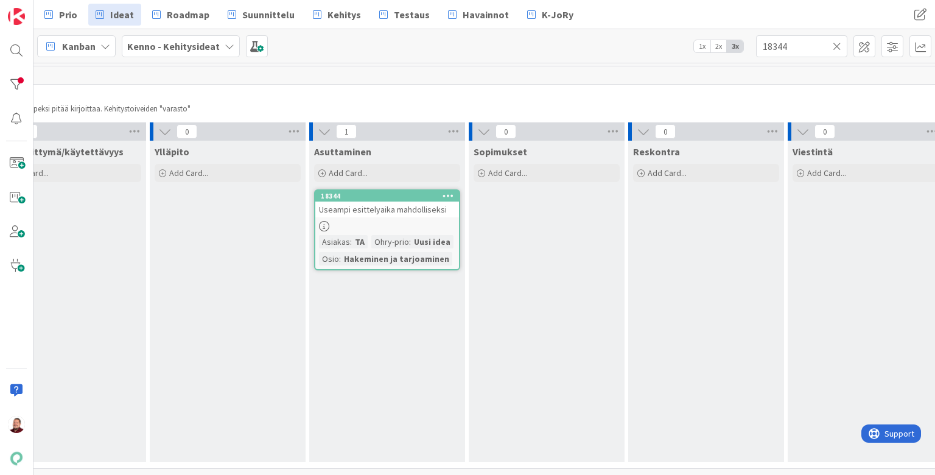
click at [363, 207] on div "Useampi esittelyaika mahdolliseksi" at bounding box center [387, 209] width 144 height 16
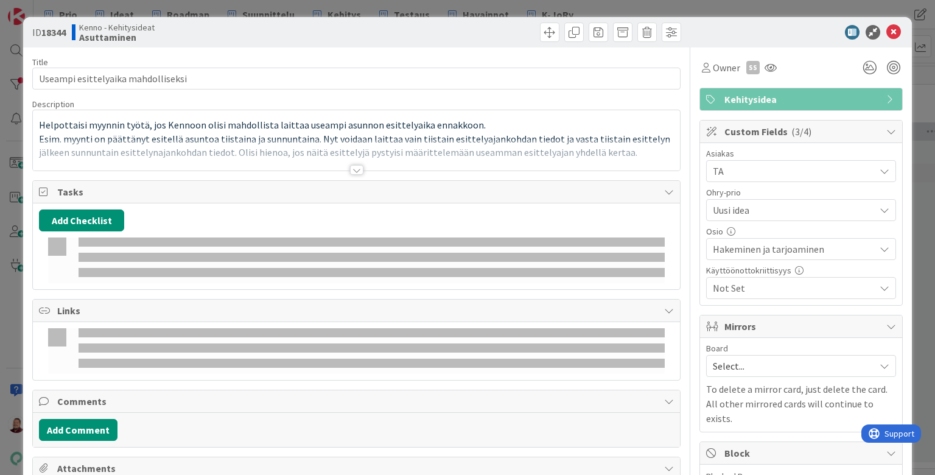
type textarea "x"
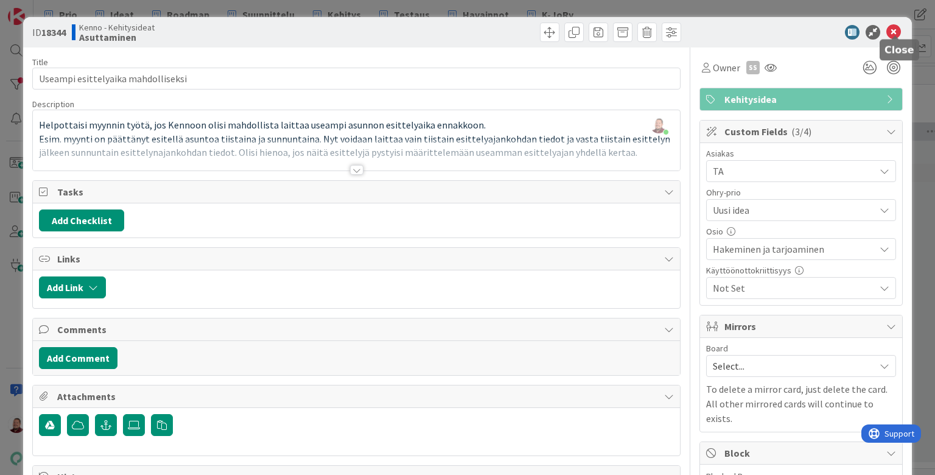
click at [896, 27] on icon at bounding box center [893, 32] width 15 height 15
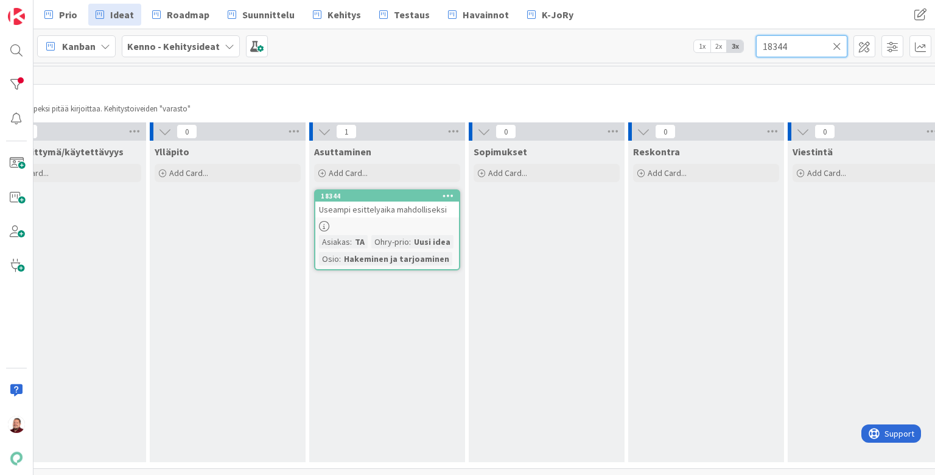
click at [797, 41] on input "18344" at bounding box center [801, 46] width 91 height 22
click at [837, 46] on icon at bounding box center [836, 46] width 9 height 11
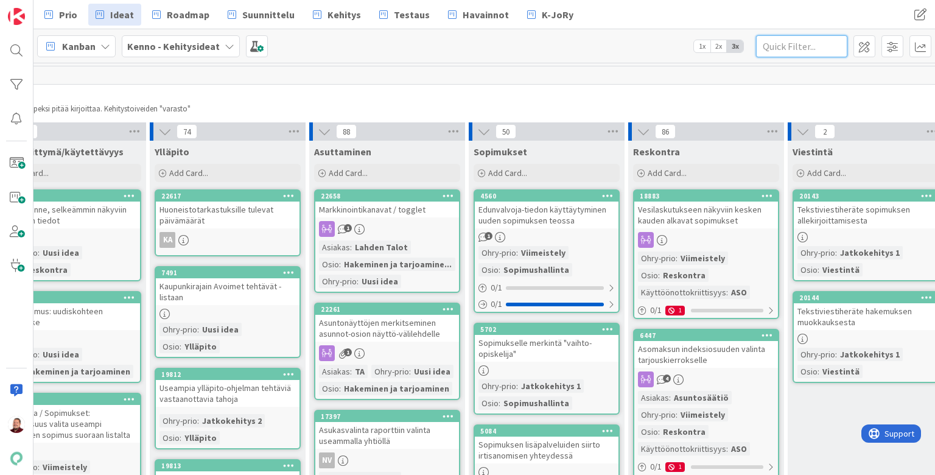
click at [813, 47] on input "text" at bounding box center [801, 46] width 91 height 22
click at [779, 44] on input "text" at bounding box center [801, 46] width 91 height 22
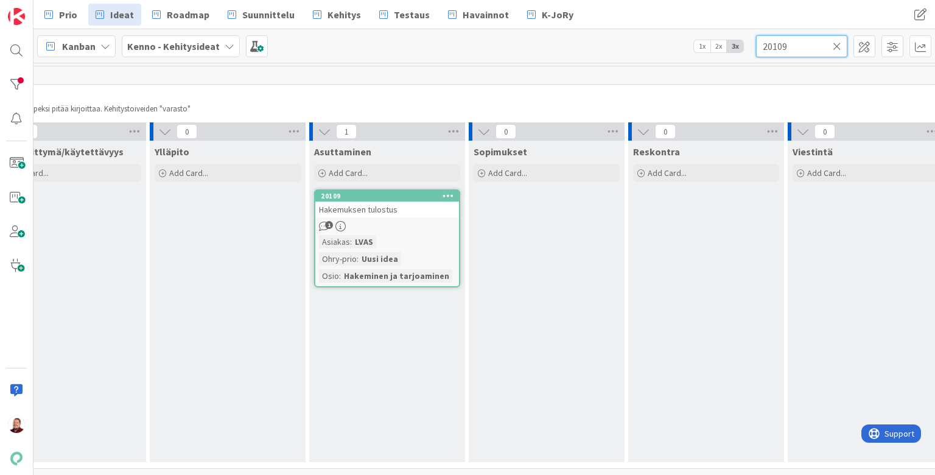
type input "20109"
click at [374, 205] on span "Hakemuksen tulostus" at bounding box center [358, 209] width 78 height 11
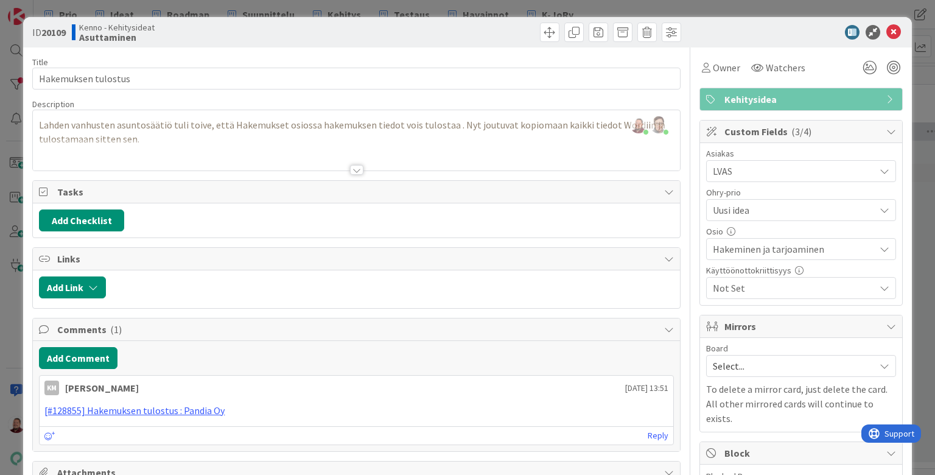
click at [782, 357] on span "Select..." at bounding box center [791, 365] width 156 height 17
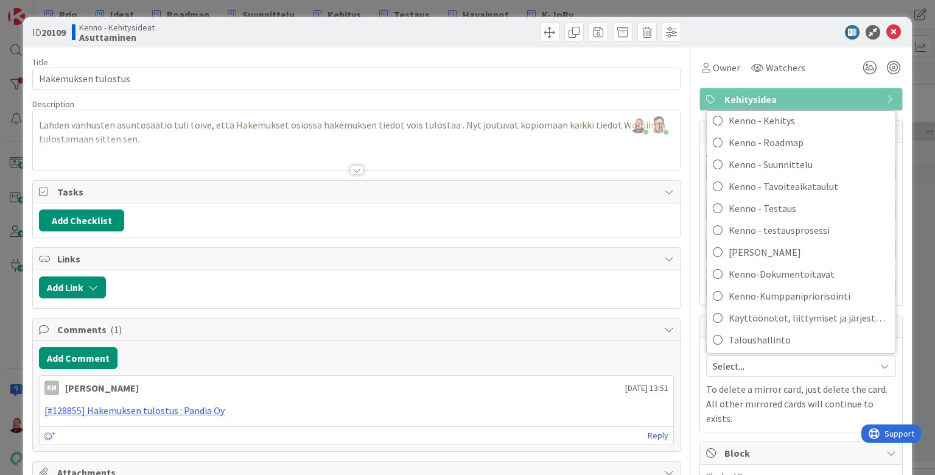
scroll to position [208, 0]
click at [769, 288] on span "Kenno-Kumppanipriorisointi" at bounding box center [808, 297] width 161 height 18
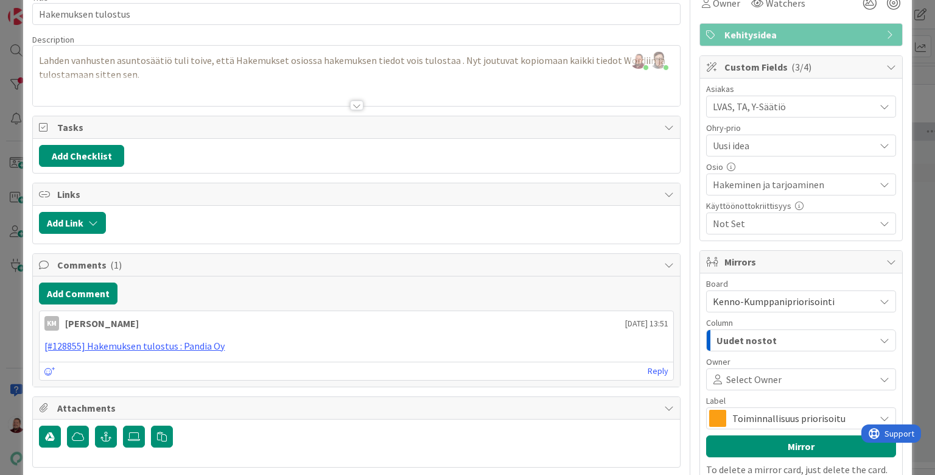
scroll to position [65, 0]
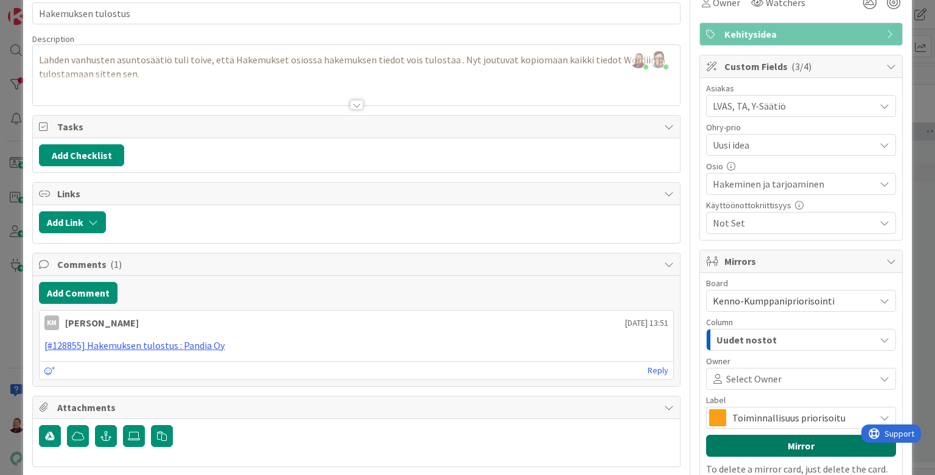
click at [815, 434] on button "Mirror" at bounding box center [801, 445] width 190 height 22
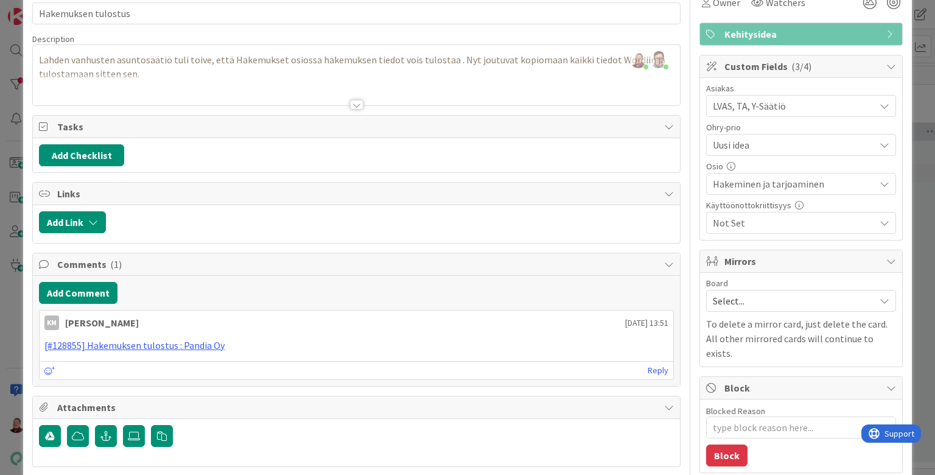
type textarea "x"
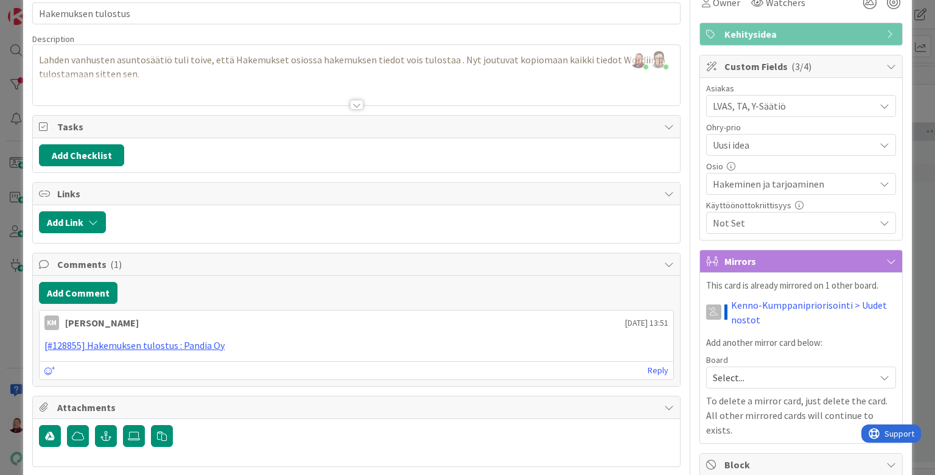
scroll to position [0, 0]
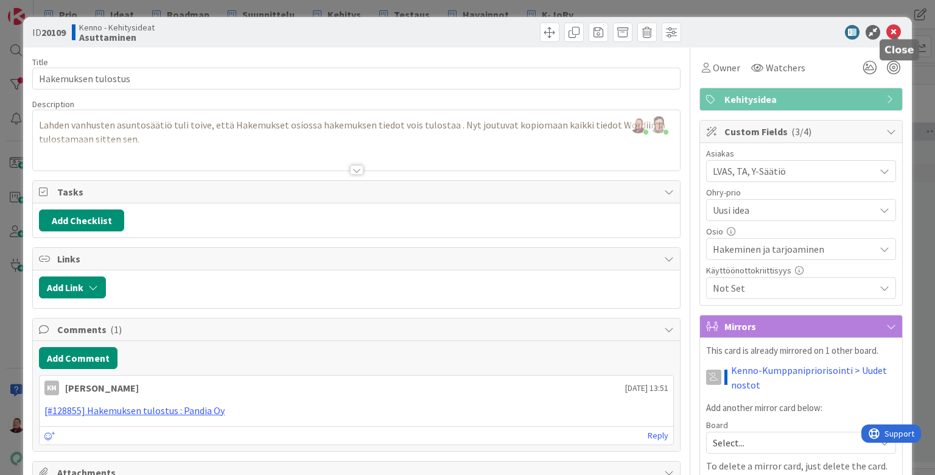
click at [898, 25] on icon at bounding box center [893, 32] width 15 height 15
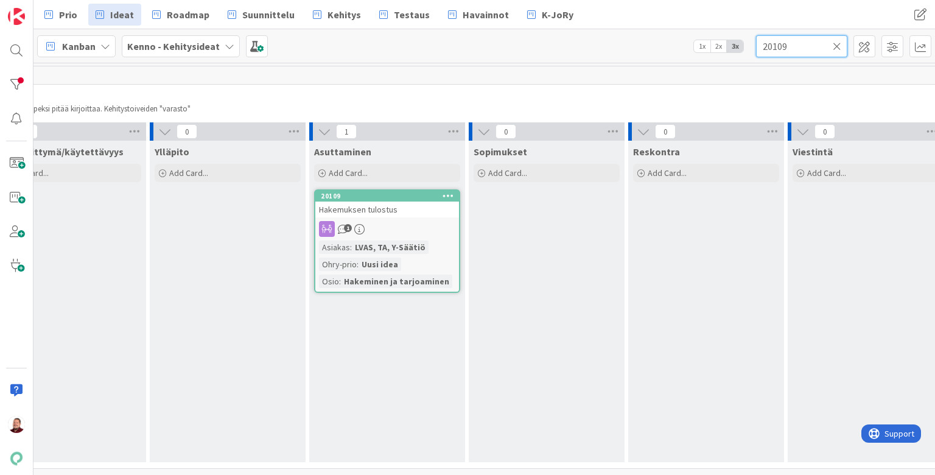
click at [800, 45] on input "20109" at bounding box center [801, 46] width 91 height 22
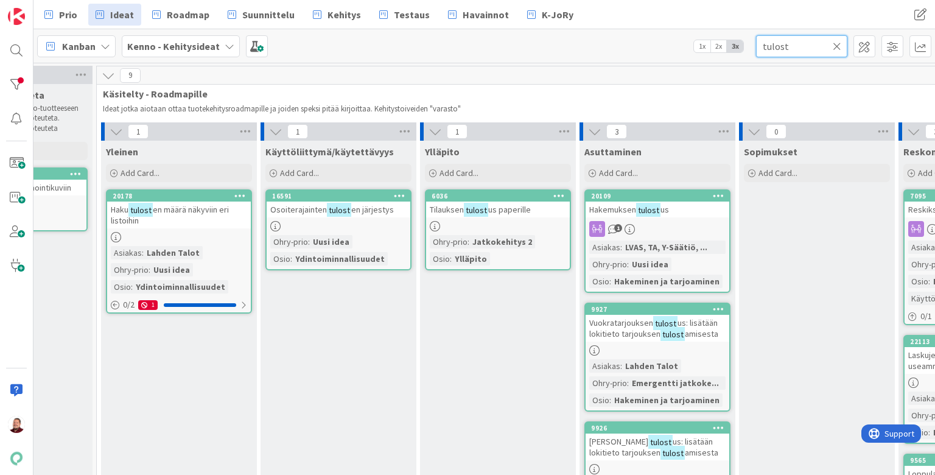
scroll to position [0, 225]
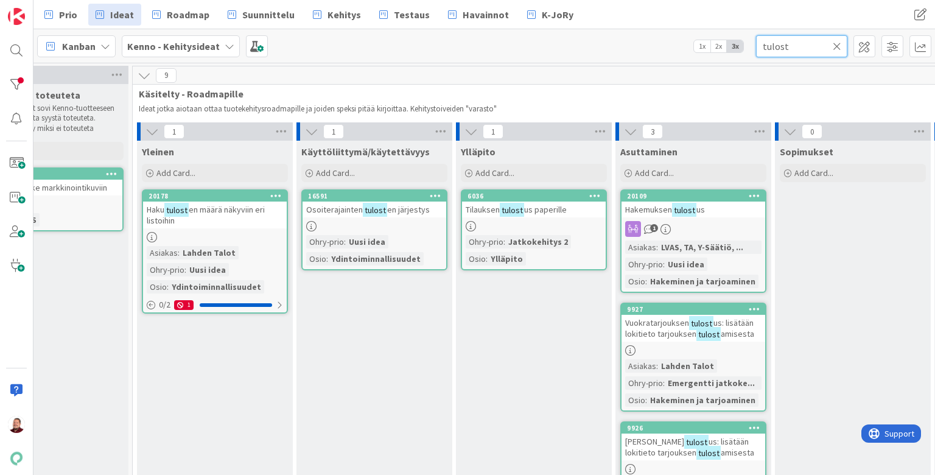
type input "tulost"
click at [838, 45] on icon at bounding box center [836, 46] width 9 height 11
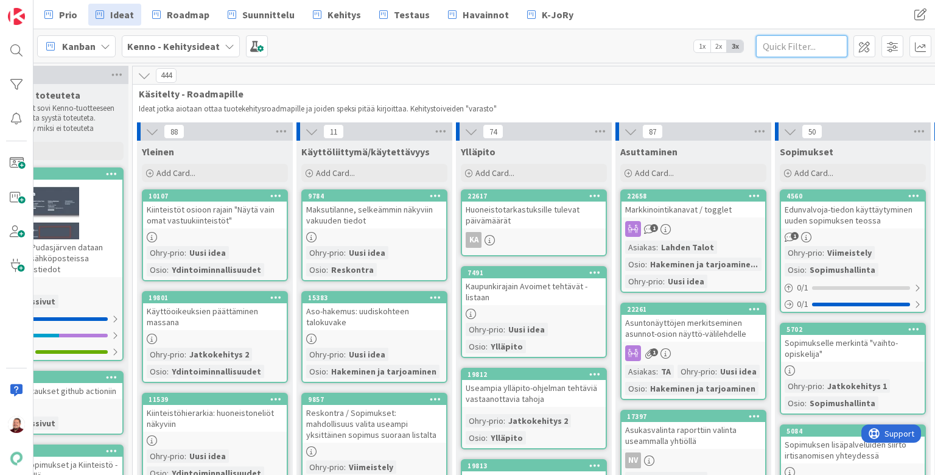
click at [784, 40] on input "text" at bounding box center [801, 46] width 91 height 22
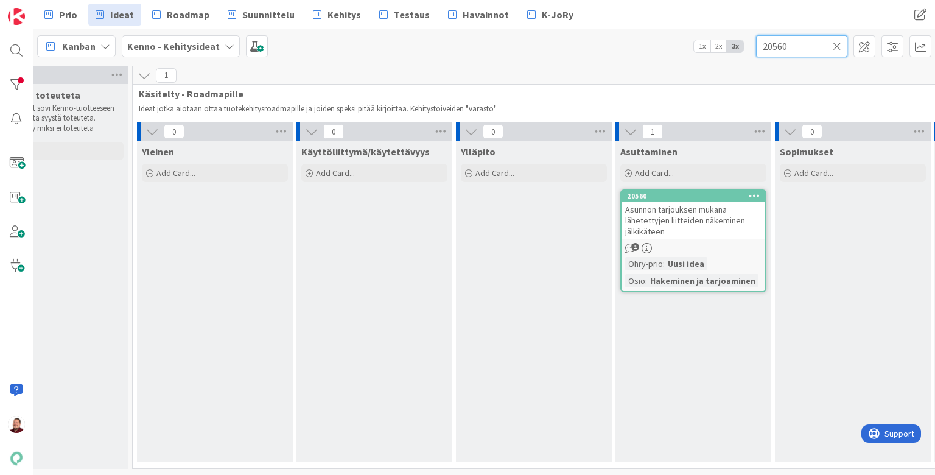
type input "20560"
click at [712, 243] on div "1" at bounding box center [693, 248] width 144 height 10
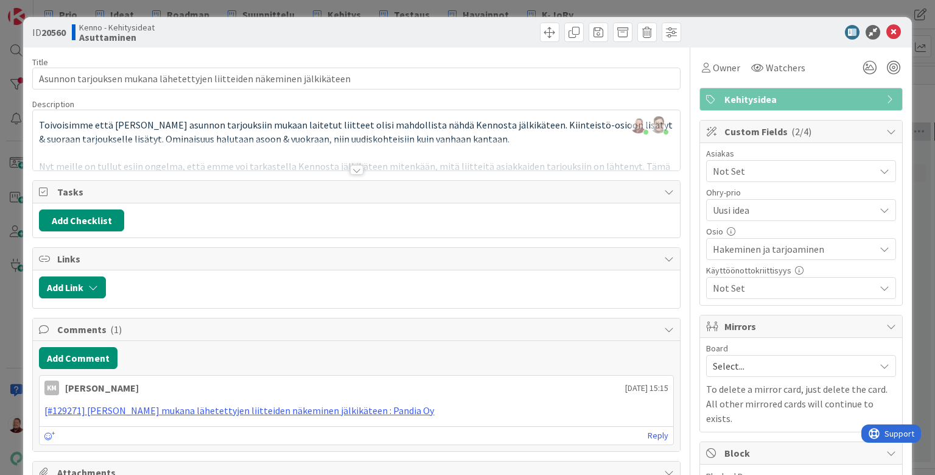
click at [357, 165] on div at bounding box center [356, 170] width 13 height 10
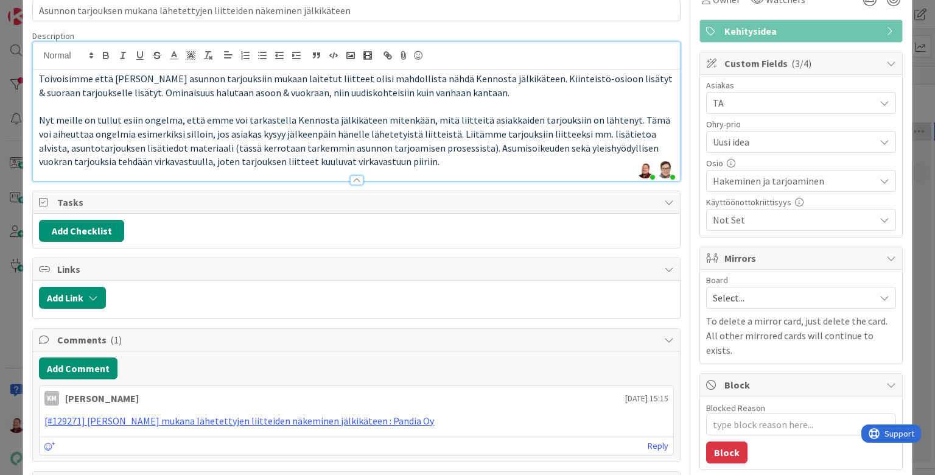
scroll to position [67, 0]
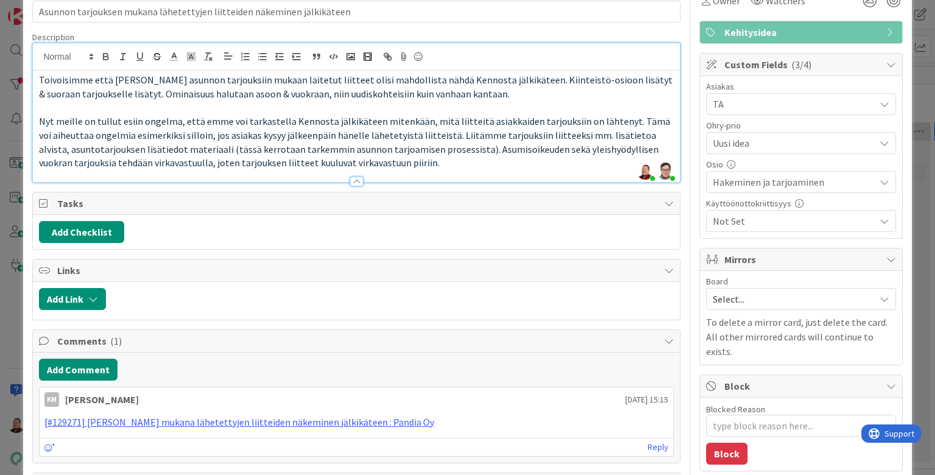
click at [761, 290] on span "Select..." at bounding box center [791, 298] width 156 height 17
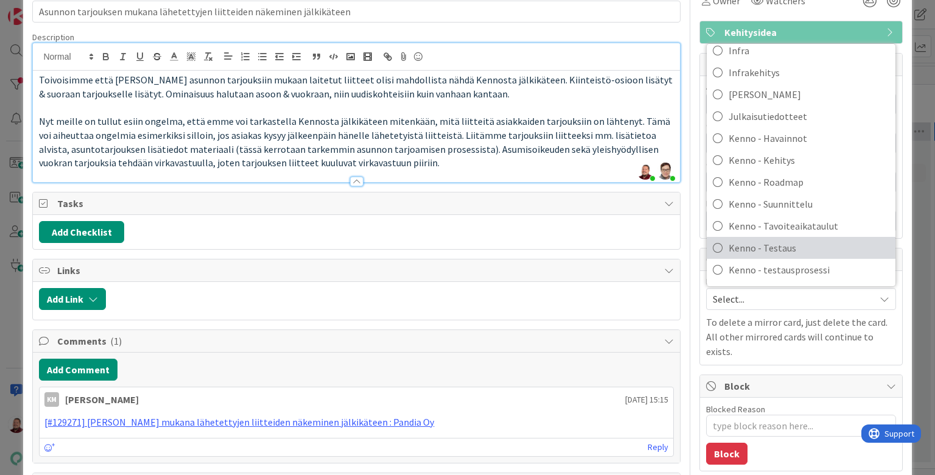
scroll to position [108, 0]
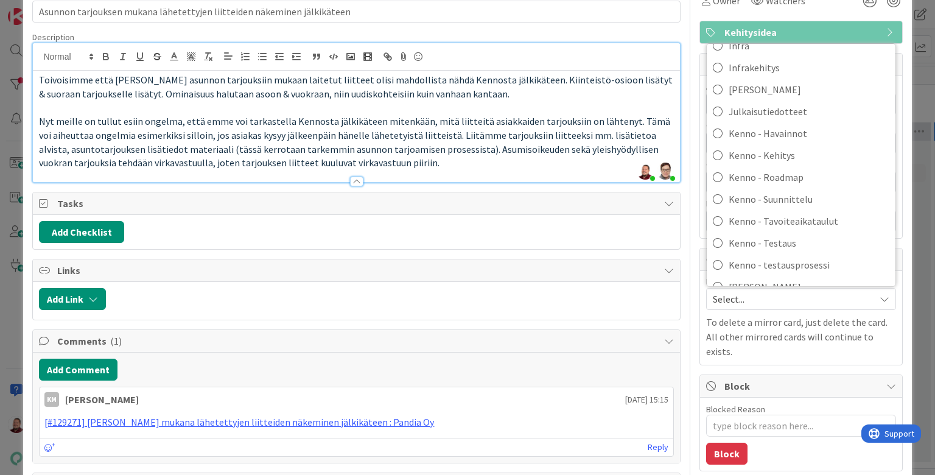
click at [764, 321] on span "Kenno-Kumppanipriorisointi" at bounding box center [808, 330] width 161 height 18
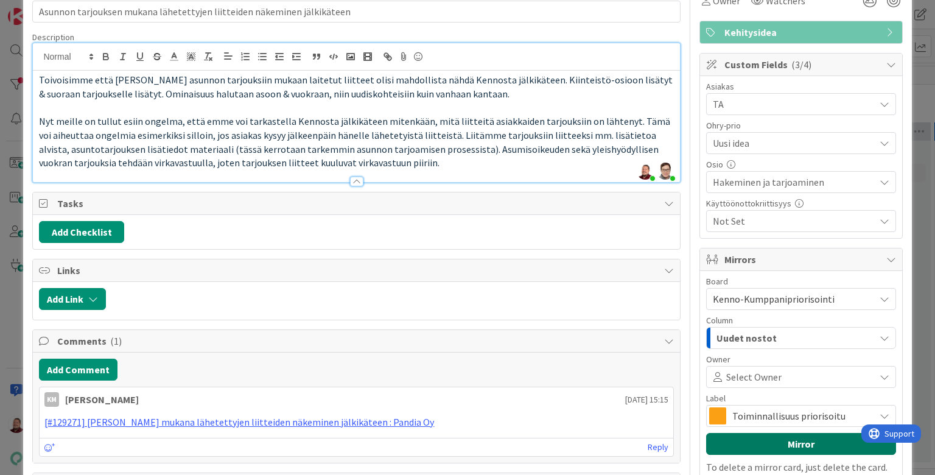
click at [786, 433] on button "Mirror" at bounding box center [801, 444] width 190 height 22
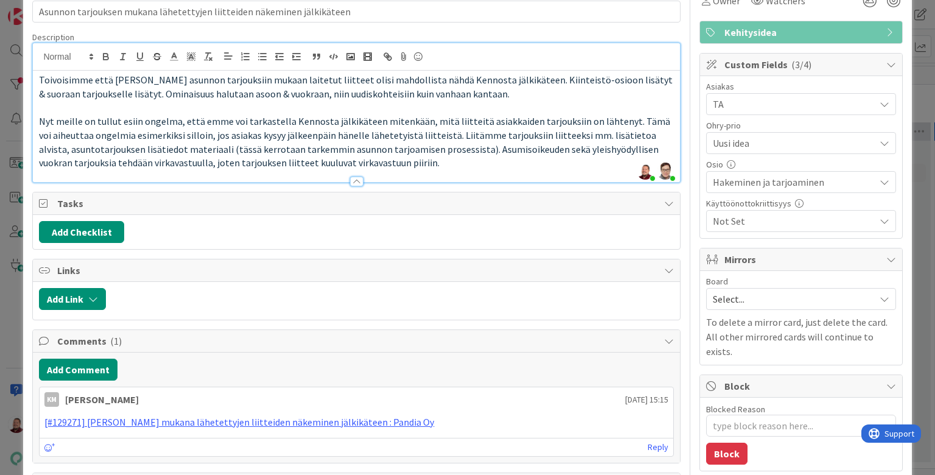
type textarea "x"
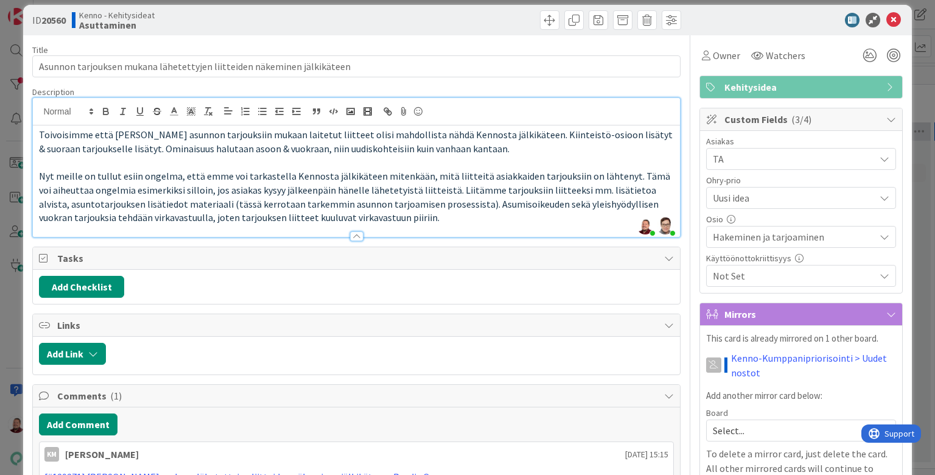
scroll to position [0, 0]
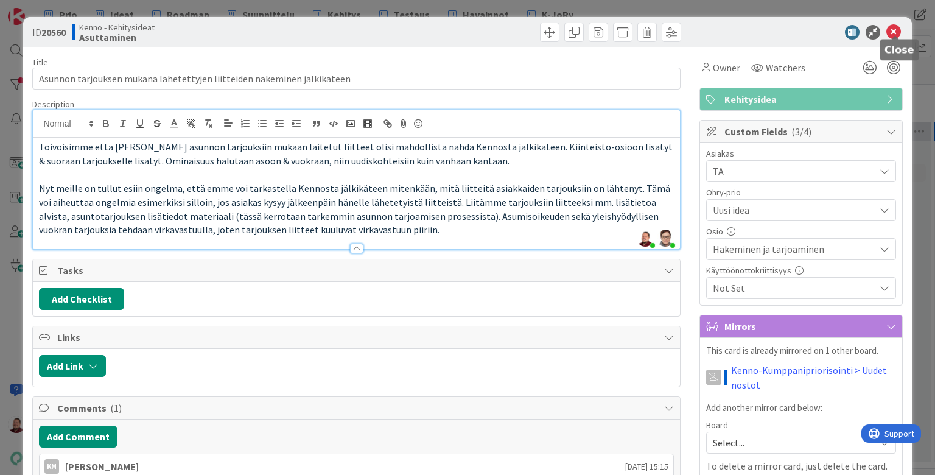
click at [893, 32] on icon at bounding box center [893, 32] width 15 height 15
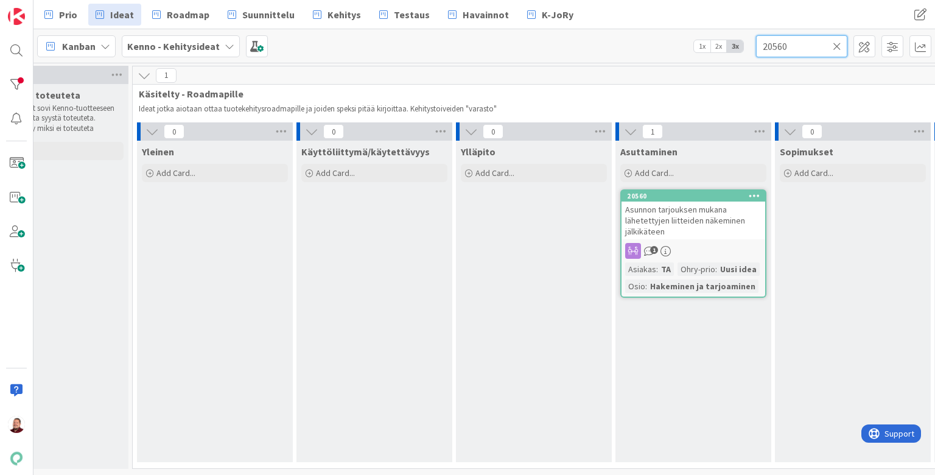
click at [800, 44] on input "20560" at bounding box center [801, 46] width 91 height 22
click at [786, 50] on input "20560" at bounding box center [801, 46] width 91 height 22
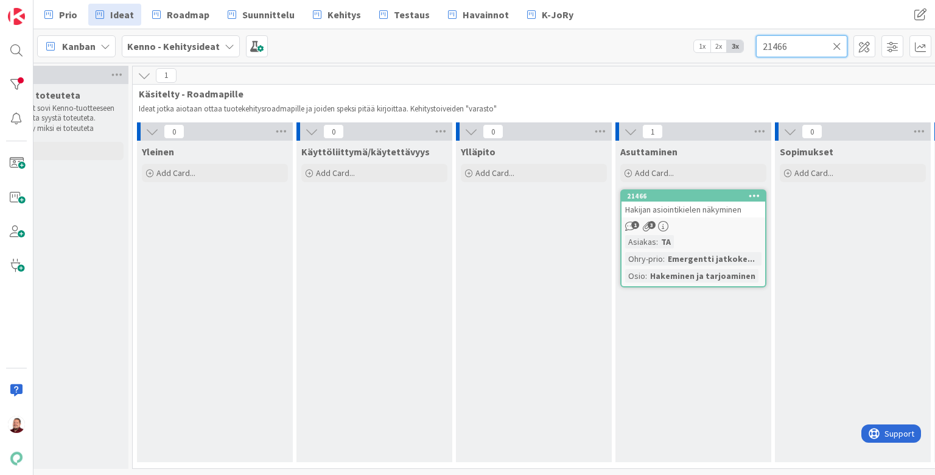
type input "21466"
click at [723, 204] on span "Hakijan asiointikielen näkyminen" at bounding box center [683, 209] width 116 height 11
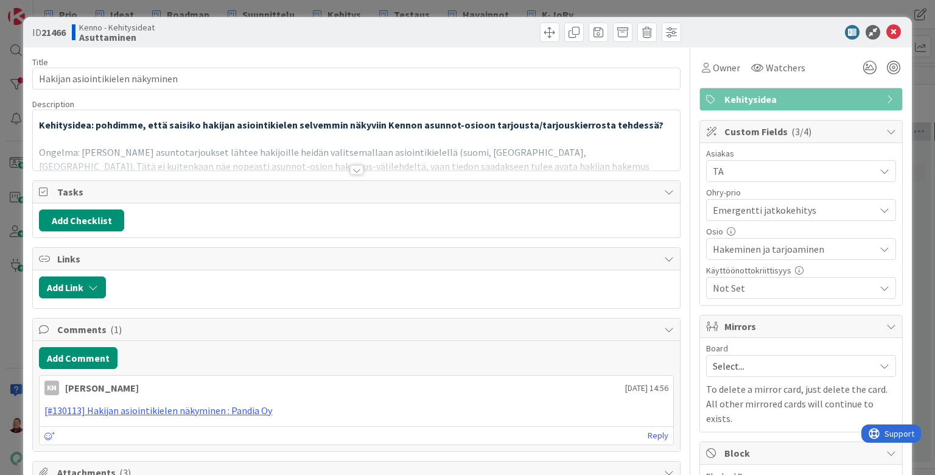
click at [355, 165] on div at bounding box center [356, 170] width 13 height 10
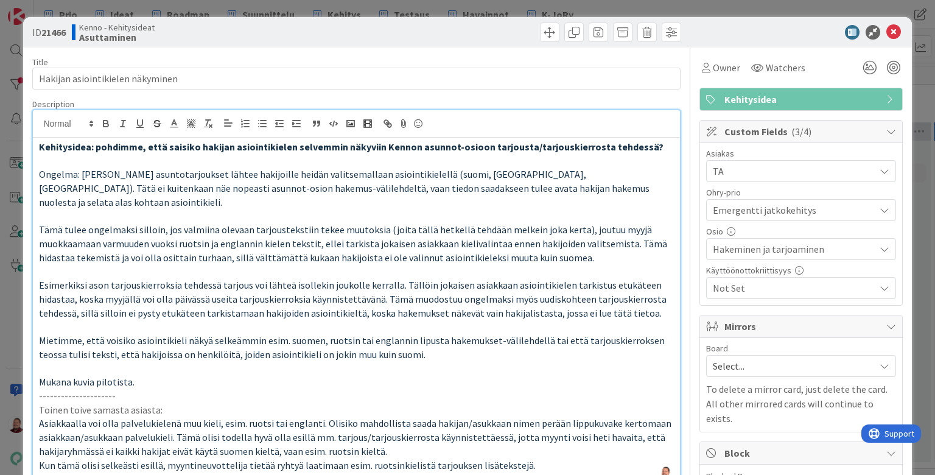
click at [779, 357] on span "Select..." at bounding box center [791, 365] width 156 height 17
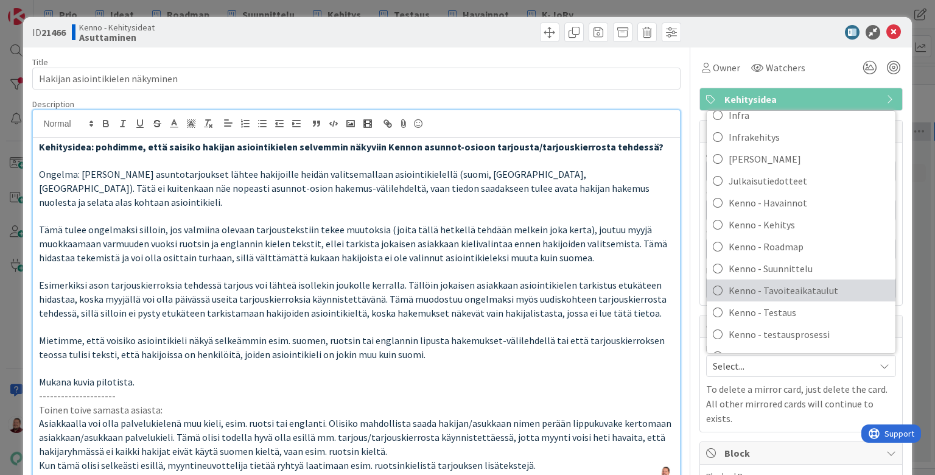
scroll to position [108, 0]
click at [774, 389] on span "Kenno-Kumppanipriorisointi" at bounding box center [808, 398] width 161 height 18
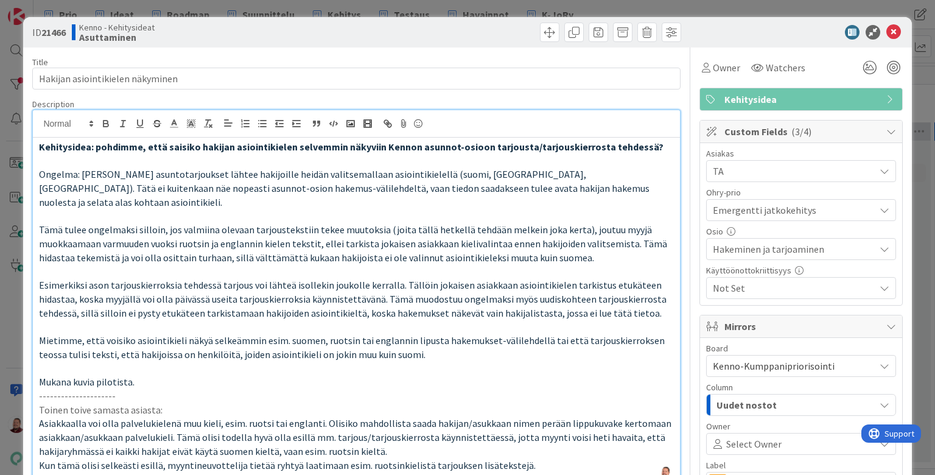
scroll to position [120, 0]
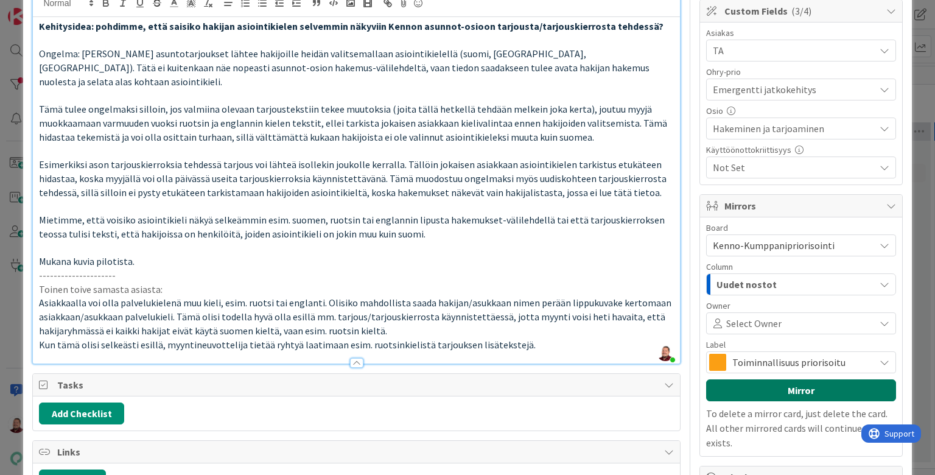
click at [796, 379] on button "Mirror" at bounding box center [801, 390] width 190 height 22
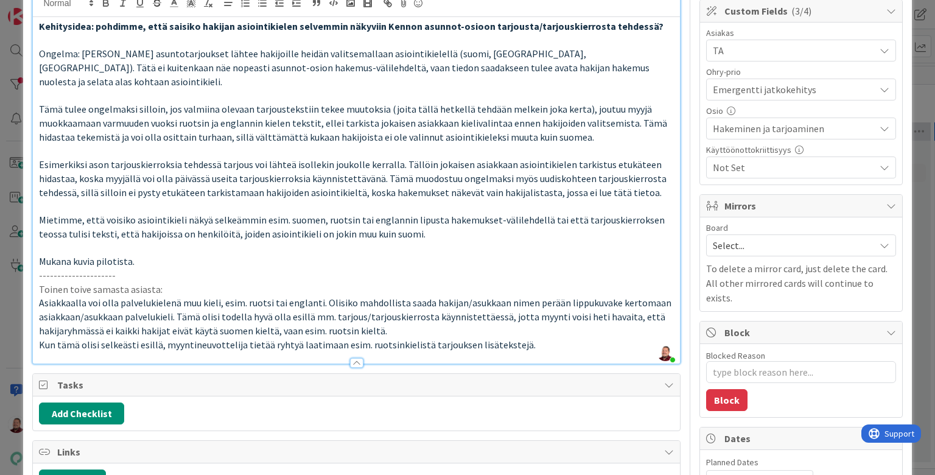
type textarea "x"
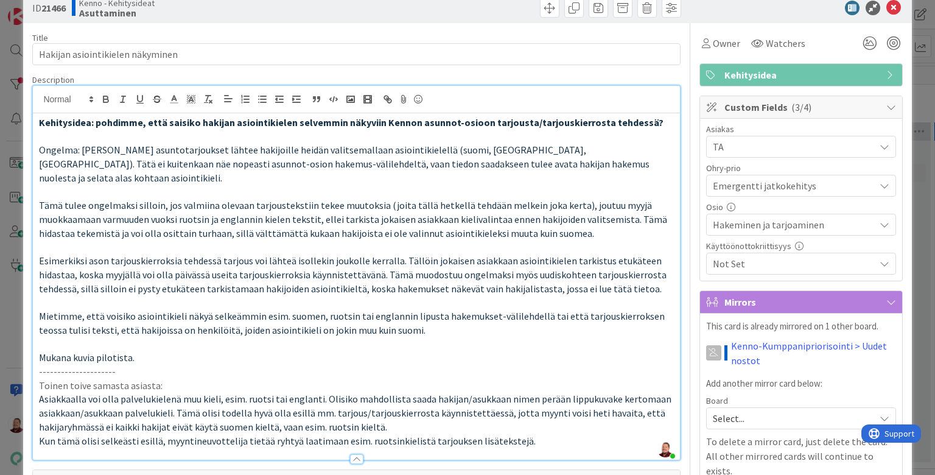
scroll to position [1, 0]
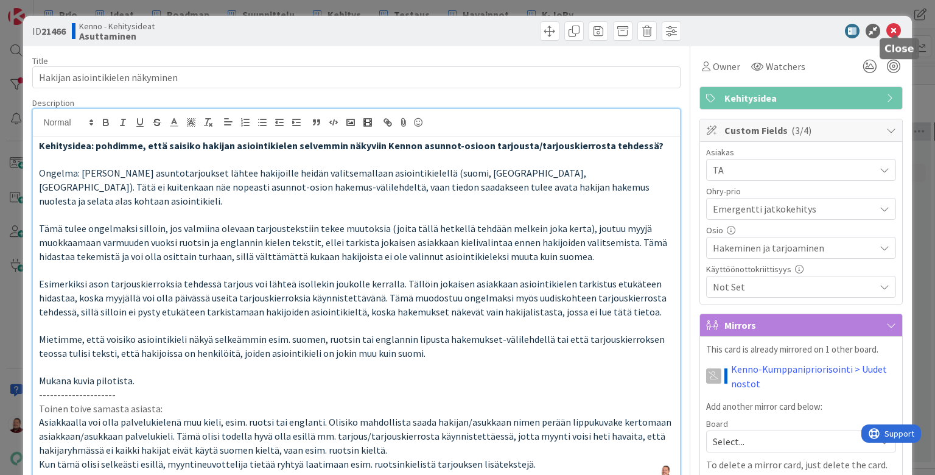
click at [893, 30] on icon at bounding box center [893, 31] width 15 height 15
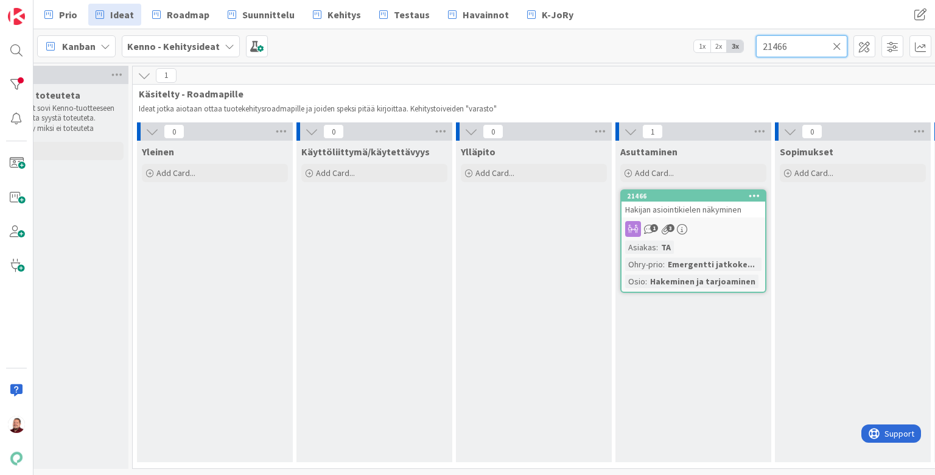
click at [803, 46] on input "21466" at bounding box center [801, 46] width 91 height 22
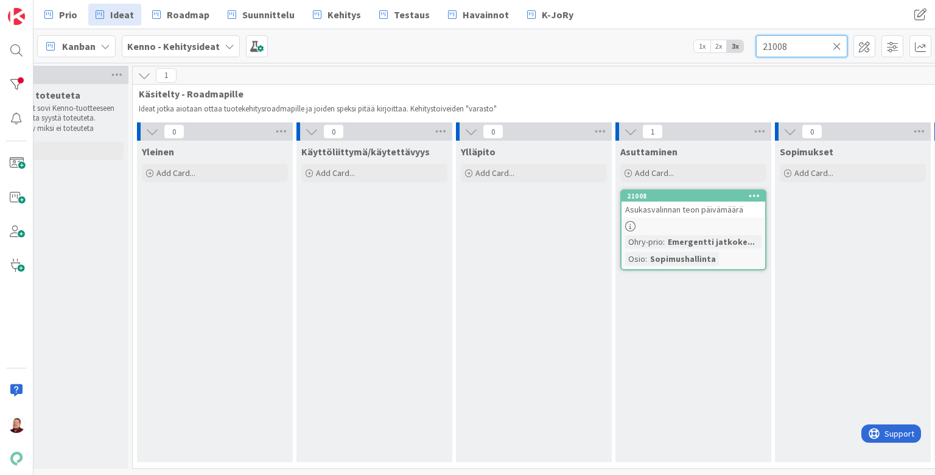
type input "21008"
click at [680, 204] on span "Asukasvalinnan teon päivämäärä" at bounding box center [684, 209] width 118 height 11
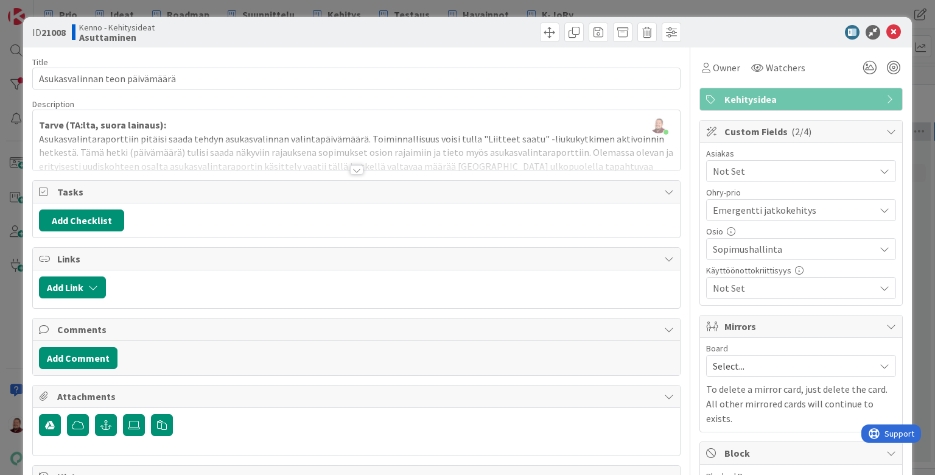
click at [355, 165] on div at bounding box center [356, 170] width 13 height 10
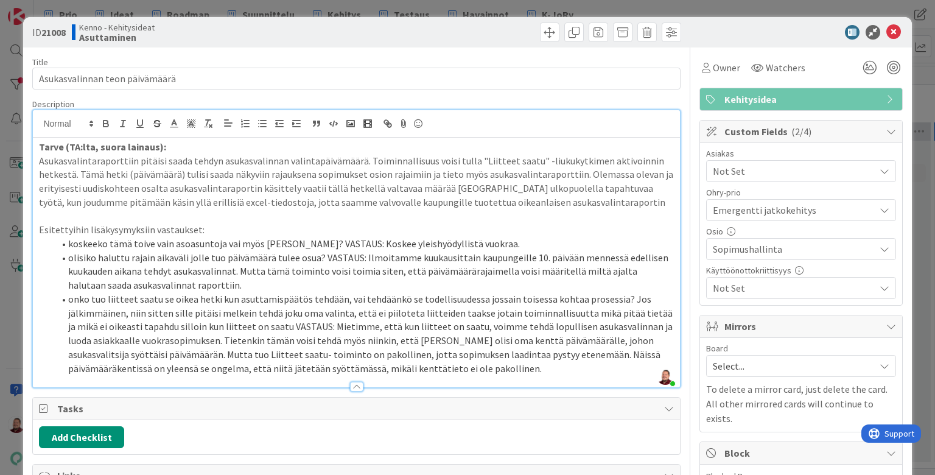
click at [798, 357] on span "Select..." at bounding box center [791, 365] width 156 height 17
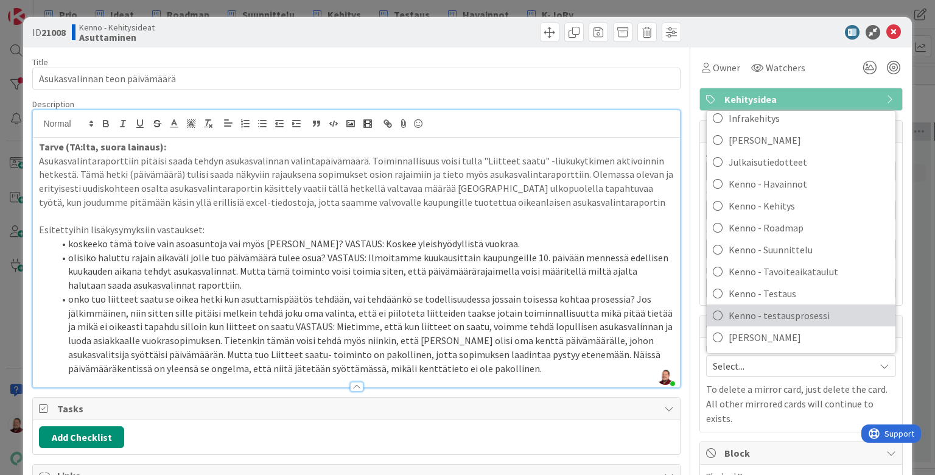
scroll to position [130, 0]
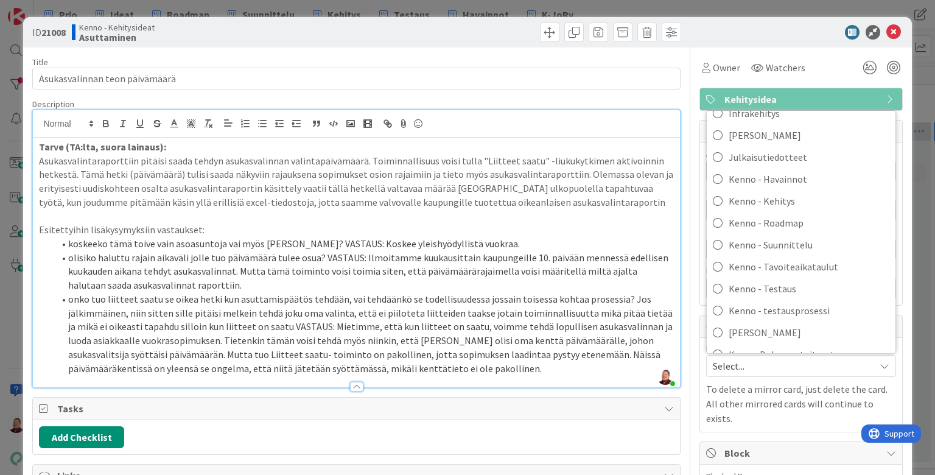
click at [788, 367] on span "Kenno-Kumppanipriorisointi" at bounding box center [808, 376] width 161 height 18
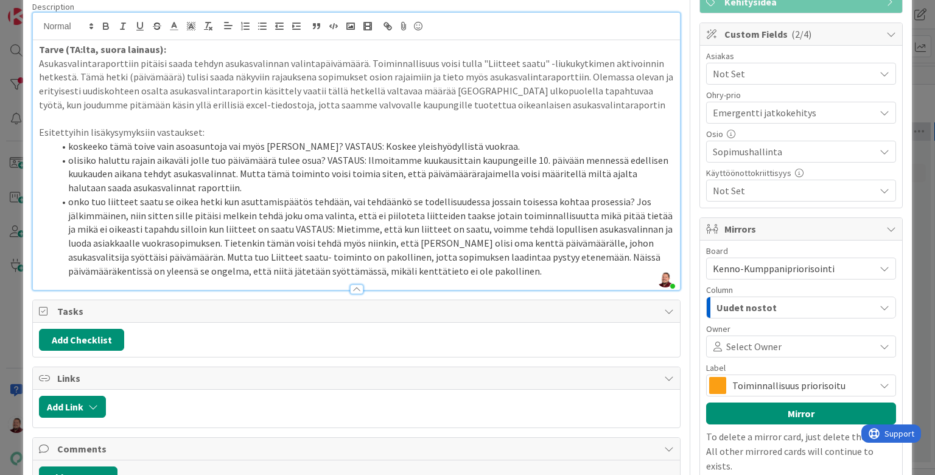
scroll to position [100, 0]
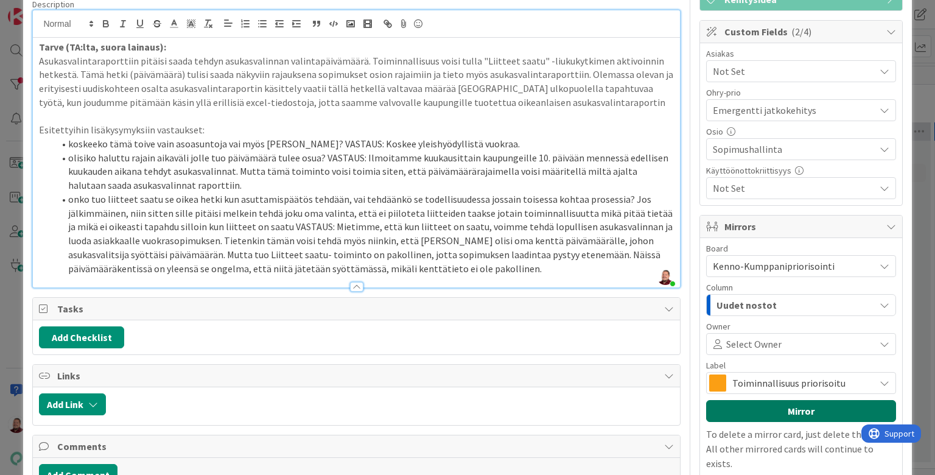
click at [820, 400] on button "Mirror" at bounding box center [801, 411] width 190 height 22
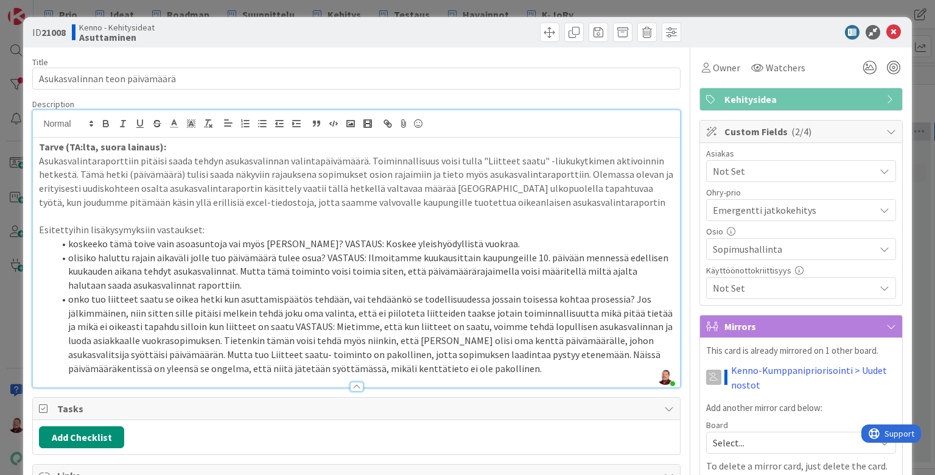
scroll to position [0, 0]
click at [895, 27] on icon at bounding box center [893, 32] width 15 height 15
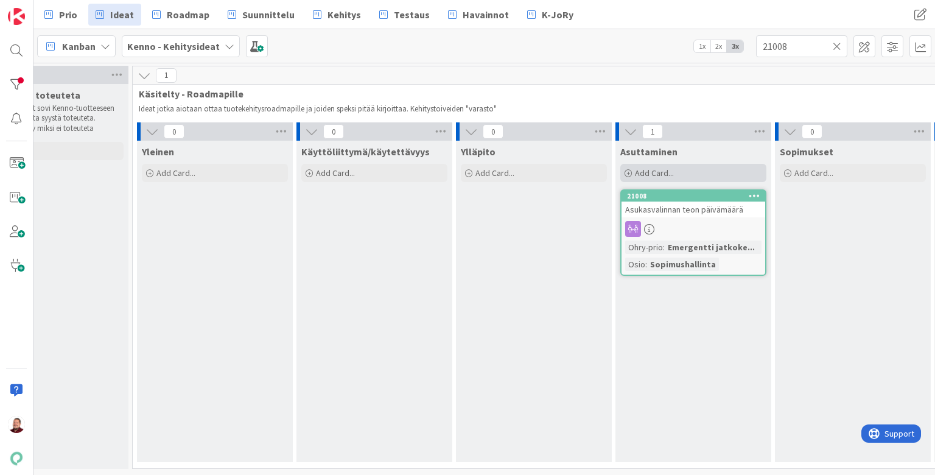
click at [683, 164] on div "Add Card..." at bounding box center [693, 173] width 146 height 18
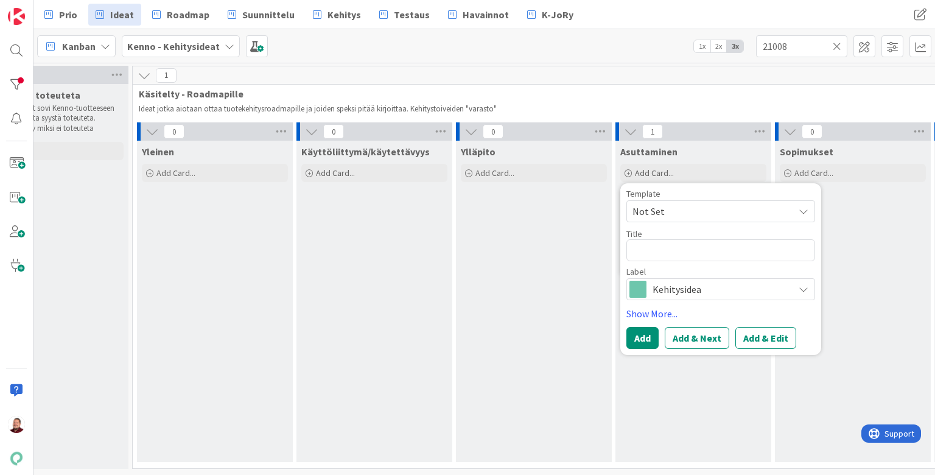
type textarea "x"
type textarea "A"
type textarea "x"
type textarea "As"
type textarea "x"
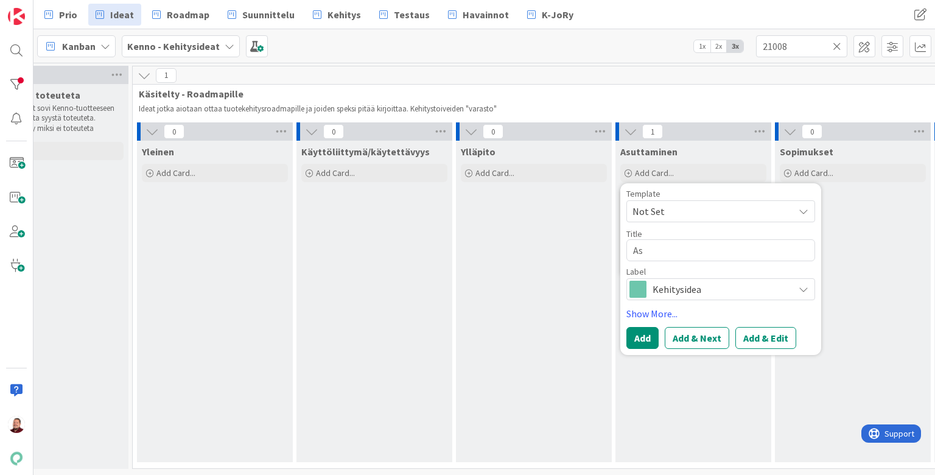
type textarea "Asu"
type textarea "x"
type textarea "Asuk"
type textarea "x"
type textarea "Asuka"
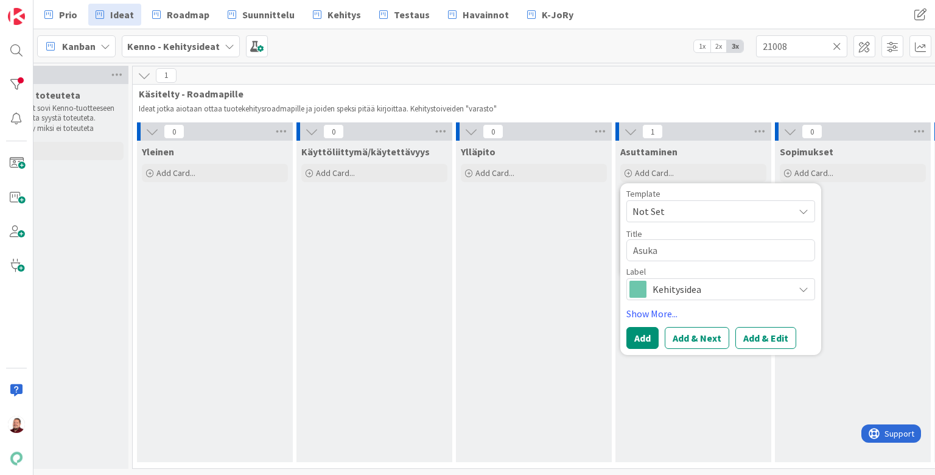
type textarea "x"
type textarea "Asukas"
type textarea "x"
type textarea "Asukasv"
type textarea "x"
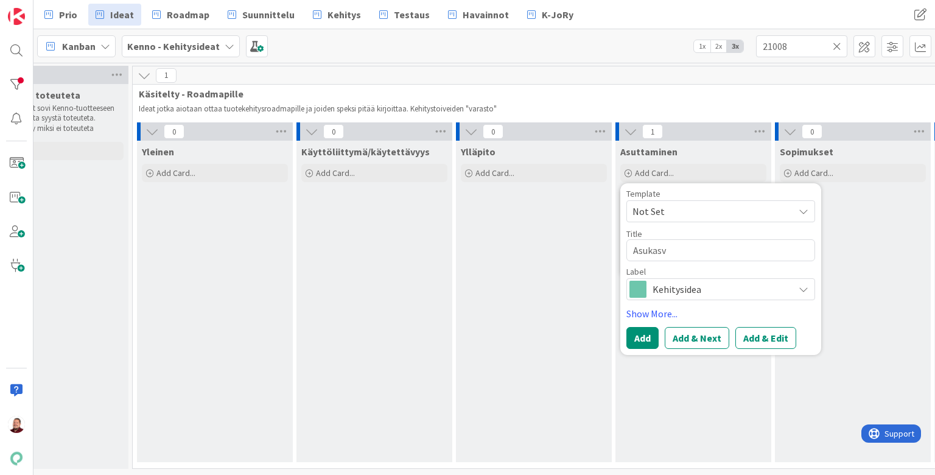
type textarea "Asukasva"
type textarea "x"
type textarea "Asukasval"
type textarea "x"
type textarea "Asukasvali"
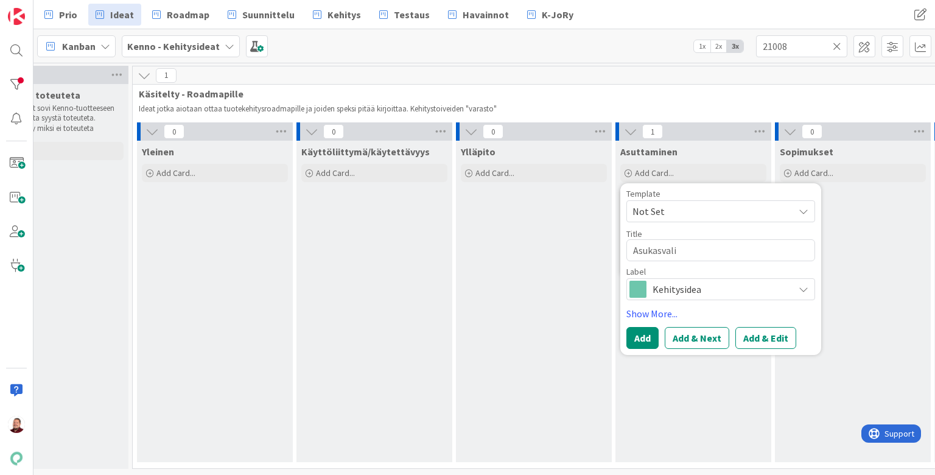
type textarea "x"
type textarea "Asukasvalin"
type textarea "x"
type textarea "Asukasvalint"
type textarea "x"
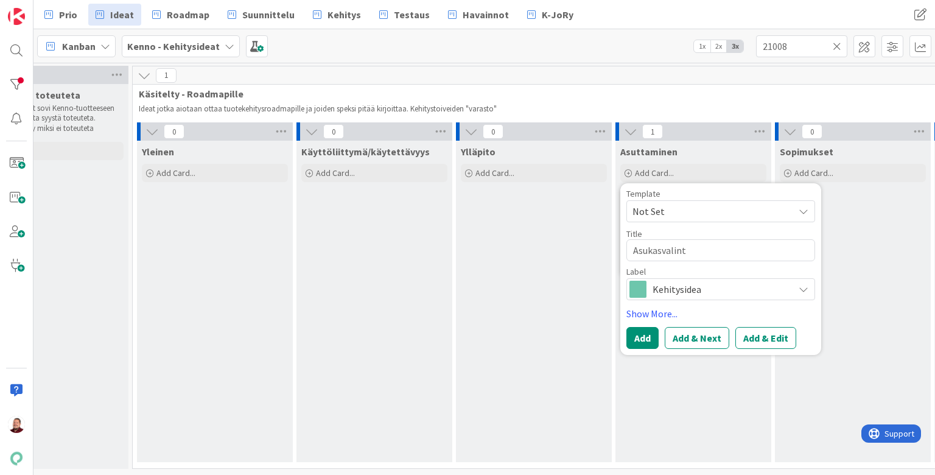
type textarea "Asukasvalinta"
type textarea "x"
type textarea "Asukasvalintar"
type textarea "x"
type textarea "Asukasvalintara"
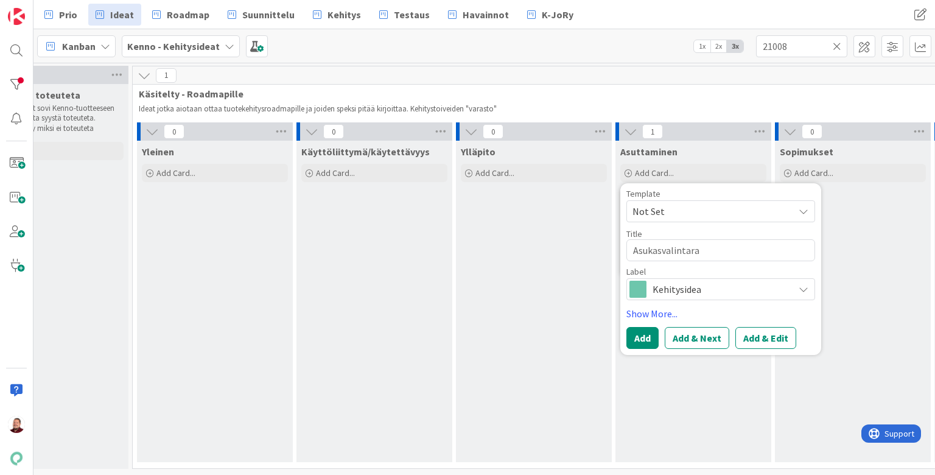
type textarea "x"
type textarea "Asukasvalintarap"
type textarea "x"
type textarea "Asukasvalintarapo"
type textarea "x"
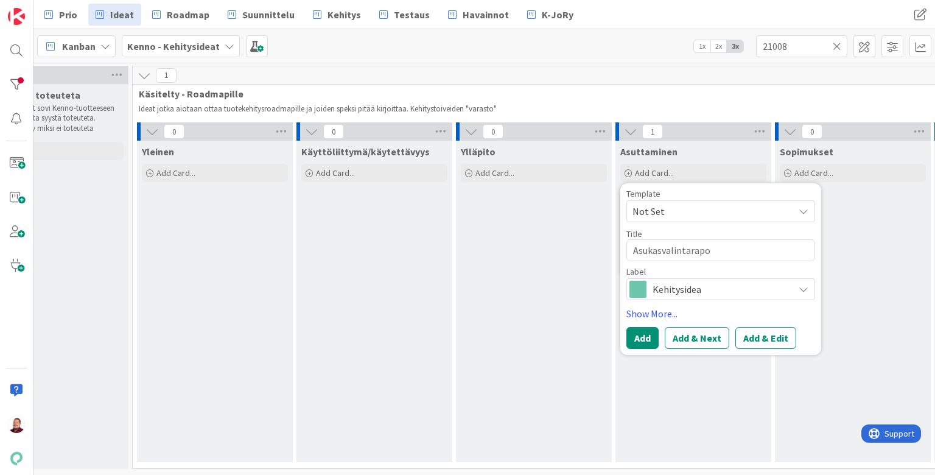
type textarea "Asukasvalintarapor"
type textarea "x"
type textarea "Asukasvalintaraport"
type textarea "x"
type textarea "Asukasvalintaraporti"
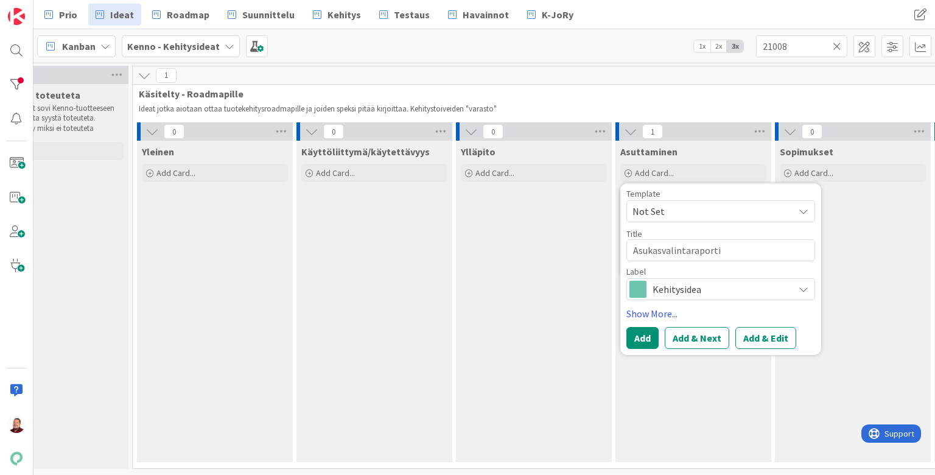
type textarea "x"
type textarea "Asukasvalintaraportin"
type textarea "x"
type textarea "Asukasvalintaraporti"
type textarea "x"
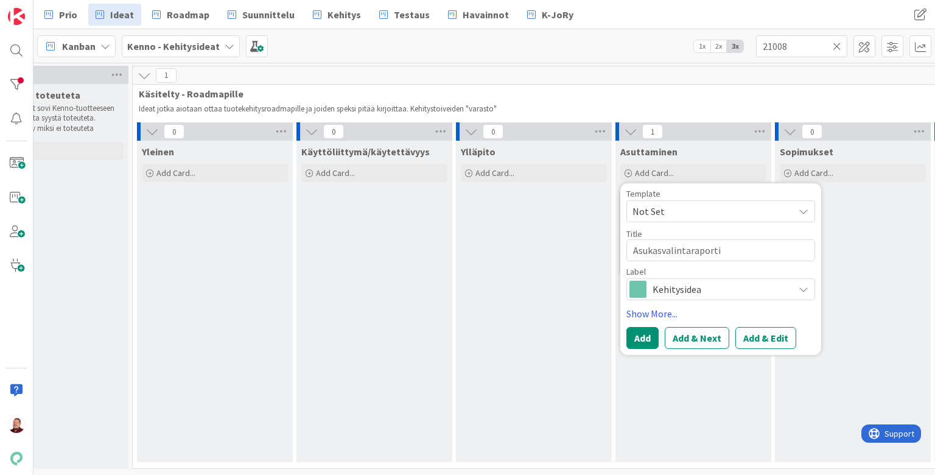
type textarea "Asukasvalintaraport"
type textarea "x"
type textarea "Asukasvalintaraportt"
type textarea "x"
type textarea "Asukasvalintaraportti"
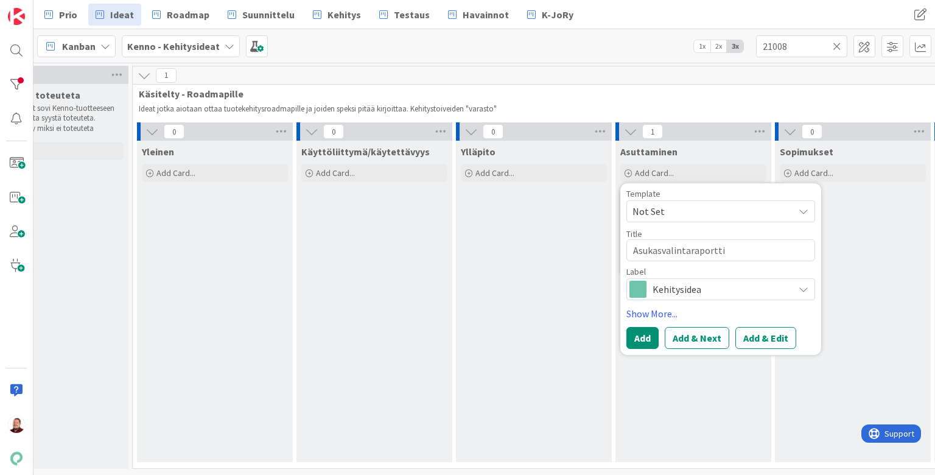
type textarea "x"
type textarea "Asukasvalintaraportti"
type textarea "x"
type textarea "Asukasvalintaraportti e"
type textarea "x"
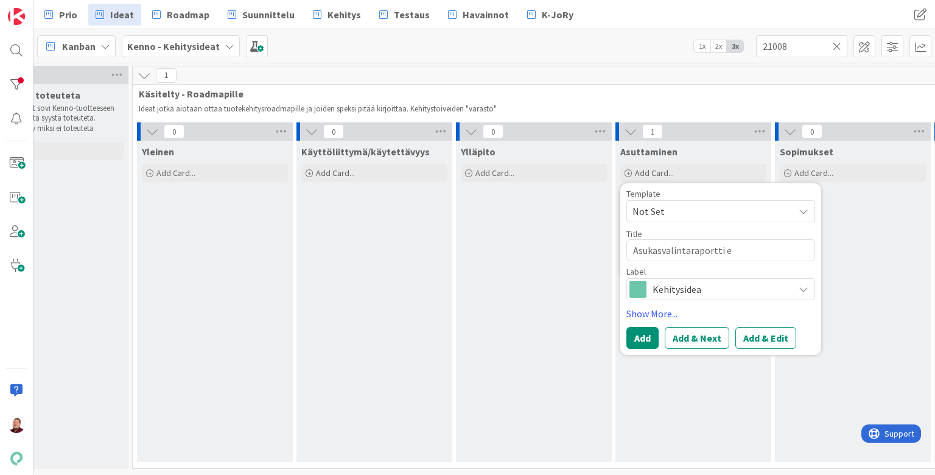
type textarea "Asukasvalintaraportti ex"
type textarea "x"
type textarea "Asukasvalintaraportti exc"
type textarea "x"
type textarea "Asukasvalintaraportti exce"
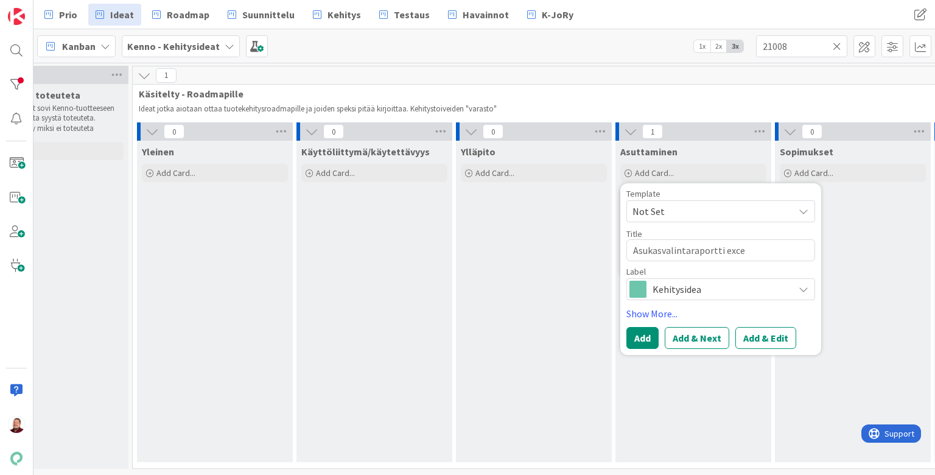
type textarea "x"
type textarea "Asukasvalintaraportti excel"
type textarea "x"
type textarea "Asukasvalintaraportti exceli"
type textarea "x"
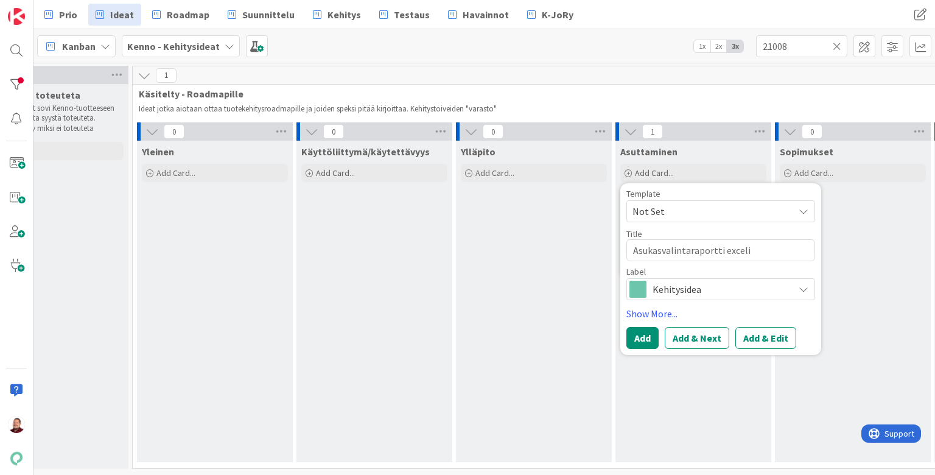
type textarea "Asukasvalintaraportti excelii"
type textarea "x"
type textarea "Asukasvalintaraportti exceliin"
type textarea "x"
type textarea "Asukasvalintaraportti exceliin"
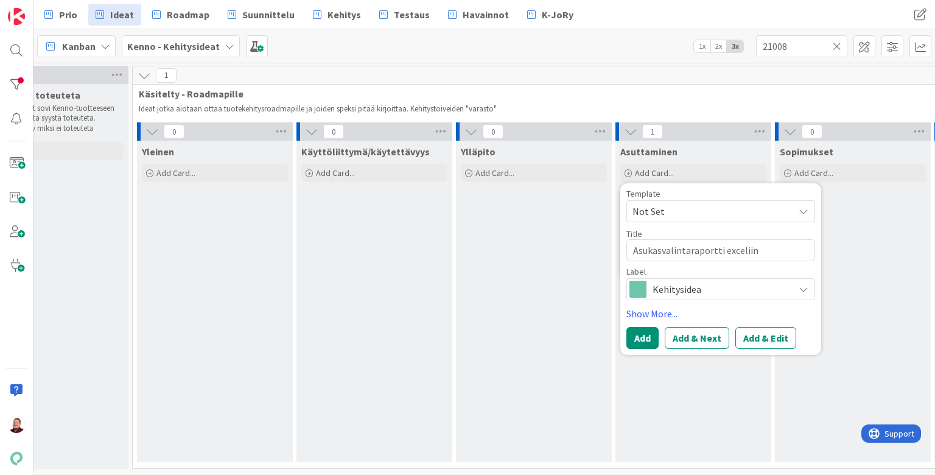
type textarea "x"
type textarea "Asukasvalintaraportti exceliin s"
type textarea "x"
type textarea "Asukasvalintaraportti exceliin su"
type textarea "x"
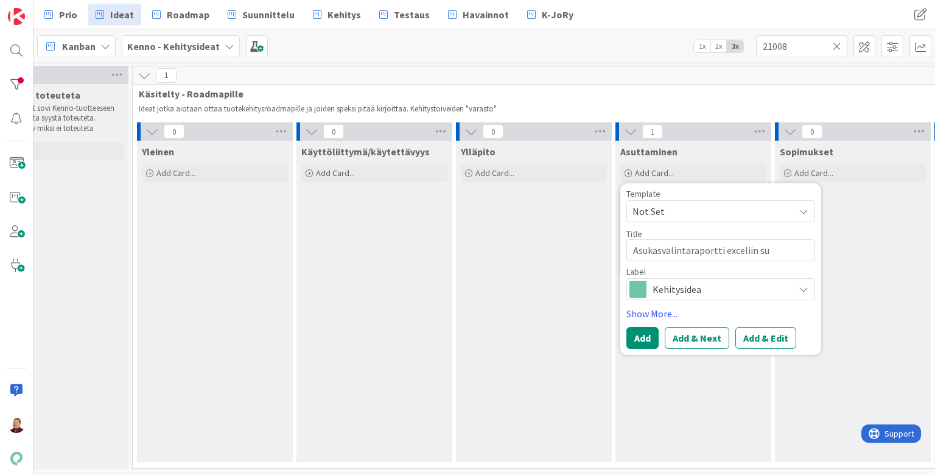
type textarea "Asukasvalintaraportti exceliin suo"
type textarea "x"
type textarea "Asukasvalintaraportti exceliin suor"
type textarea "x"
type textarea "Asukasvalintaraportti exceliin suora"
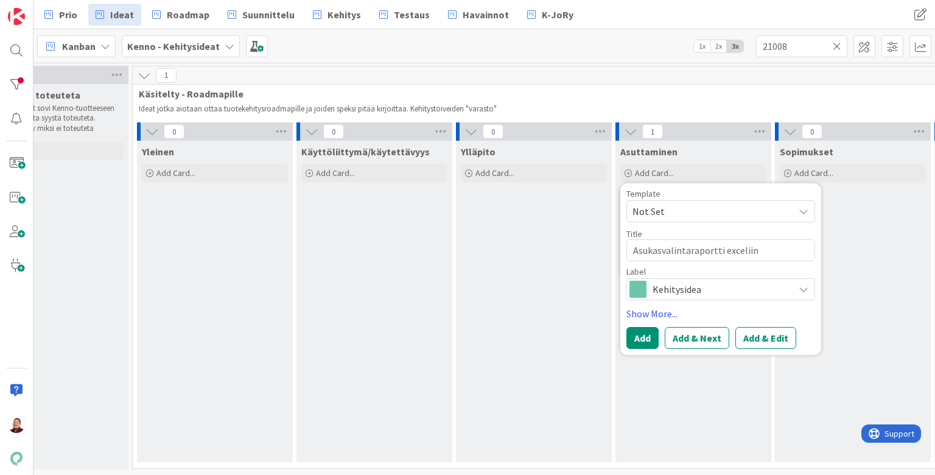
type textarea "x"
type textarea "Asukasvalintaraportti exceliin suoraa"
type textarea "x"
type textarea "Asukasvalintaraportti exceliin suoraan"
click at [766, 327] on button "Add & Edit" at bounding box center [765, 338] width 61 height 22
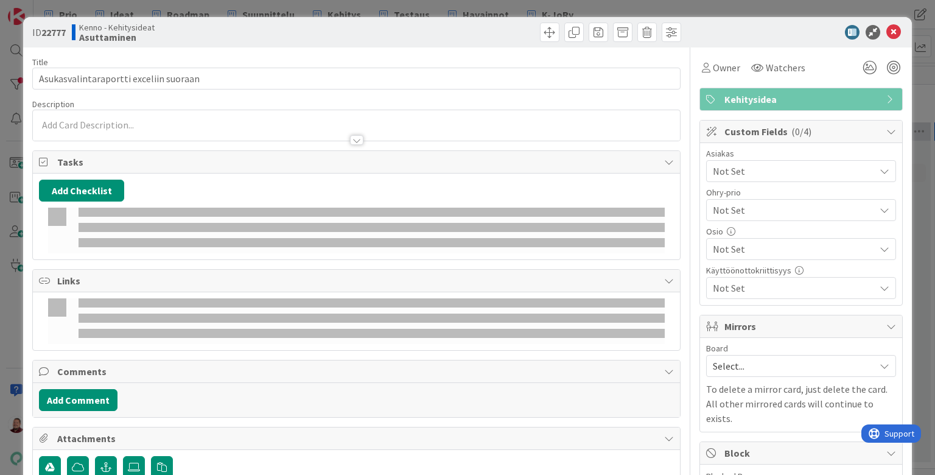
type textarea "x"
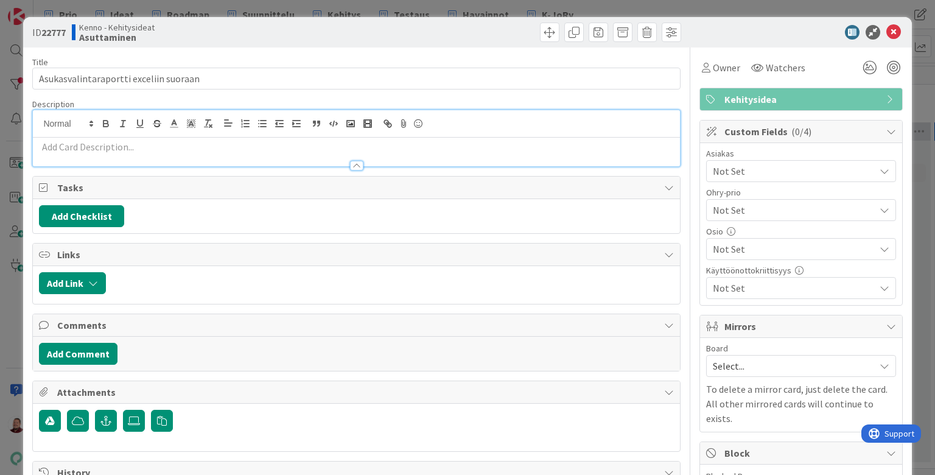
click at [194, 113] on div at bounding box center [356, 138] width 646 height 56
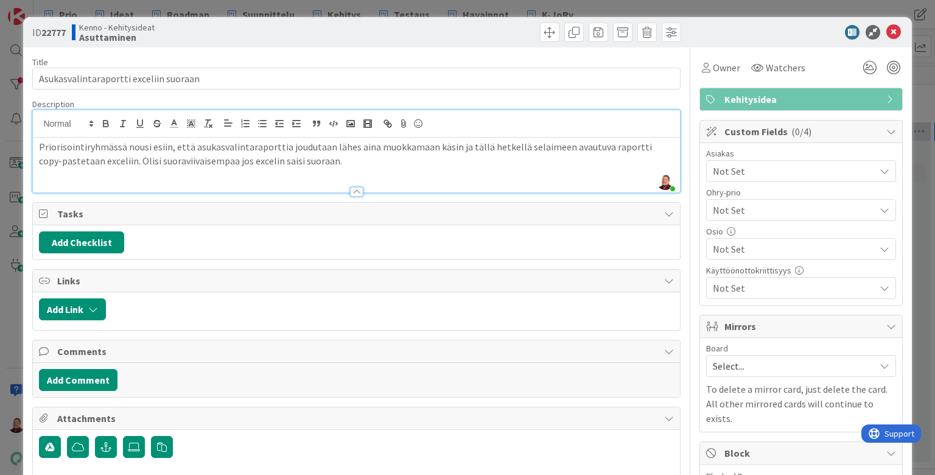
click at [742, 164] on span "Not Set" at bounding box center [794, 171] width 162 height 15
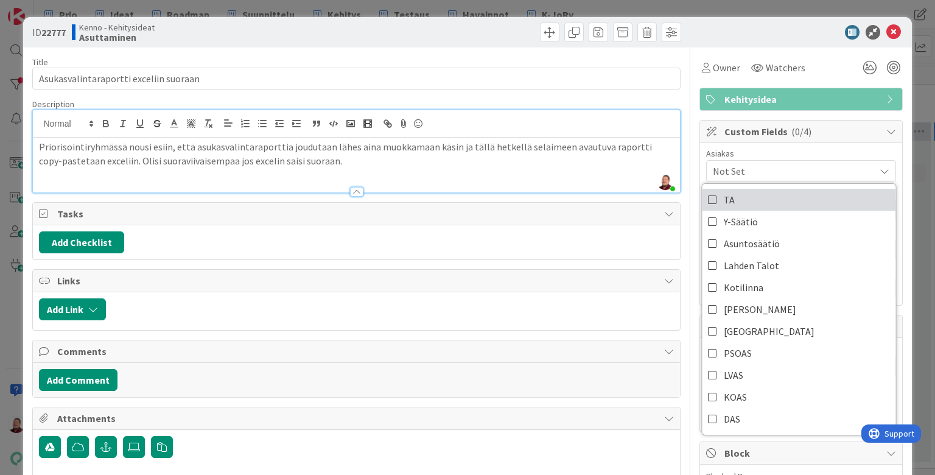
click at [719, 189] on link "TA" at bounding box center [799, 200] width 194 height 22
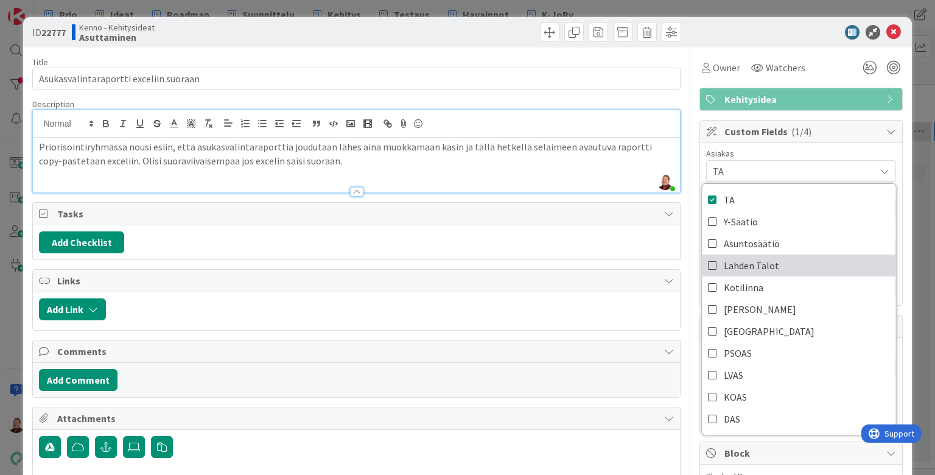
click at [730, 256] on span "Lahden Talot" at bounding box center [751, 265] width 55 height 18
click at [723, 41] on div "ID 22777 Kenno - Kehitysideat Asuttaminen" at bounding box center [467, 32] width 888 height 30
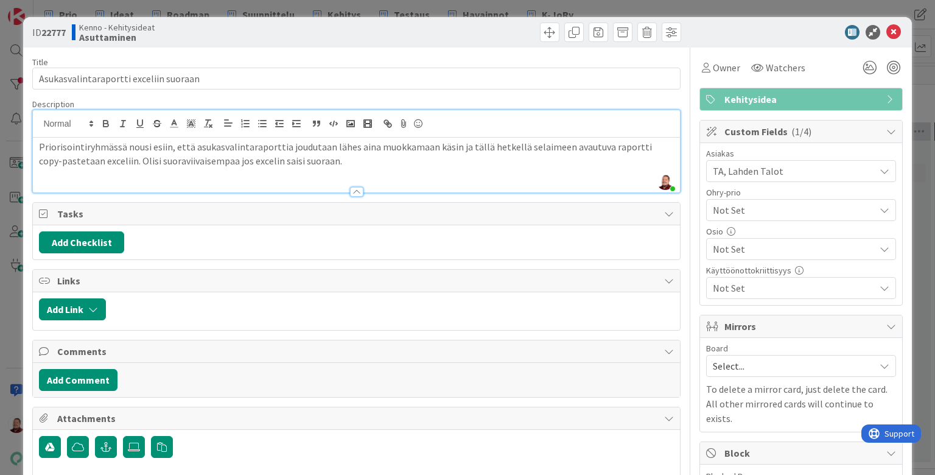
click at [747, 242] on span "Not Set" at bounding box center [794, 249] width 162 height 15
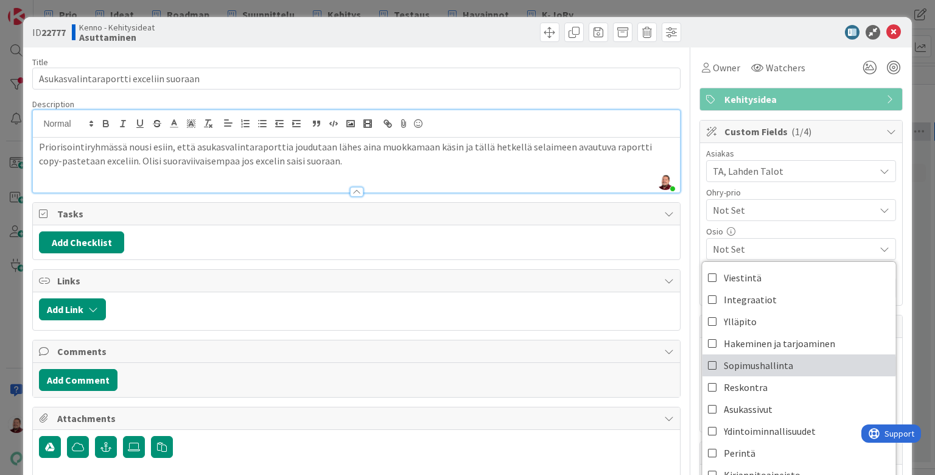
click at [748, 356] on span "Sopimushallinta" at bounding box center [758, 365] width 69 height 18
click at [720, 38] on div "ID 22777 Kenno - Kehitysideat Asuttaminen" at bounding box center [467, 32] width 888 height 30
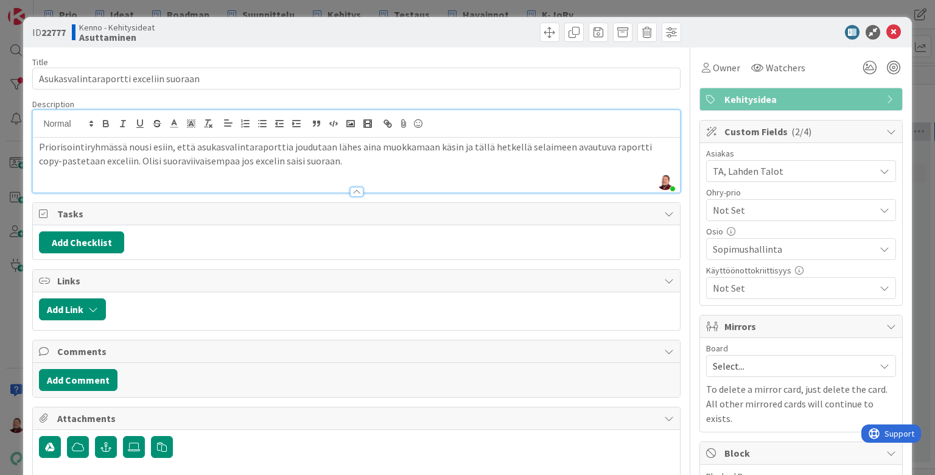
click at [749, 357] on span "Select..." at bounding box center [791, 365] width 156 height 17
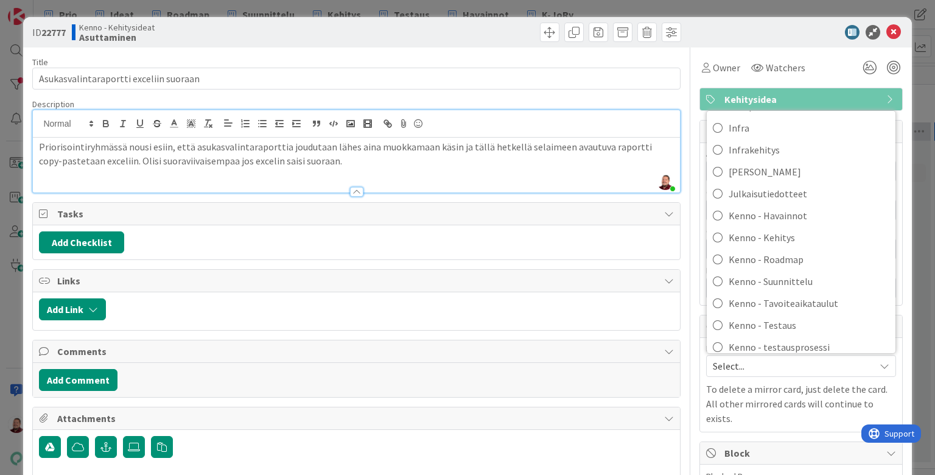
scroll to position [135, 0]
click at [753, 361] on span "Kenno-Kumppanipriorisointi" at bounding box center [808, 370] width 161 height 18
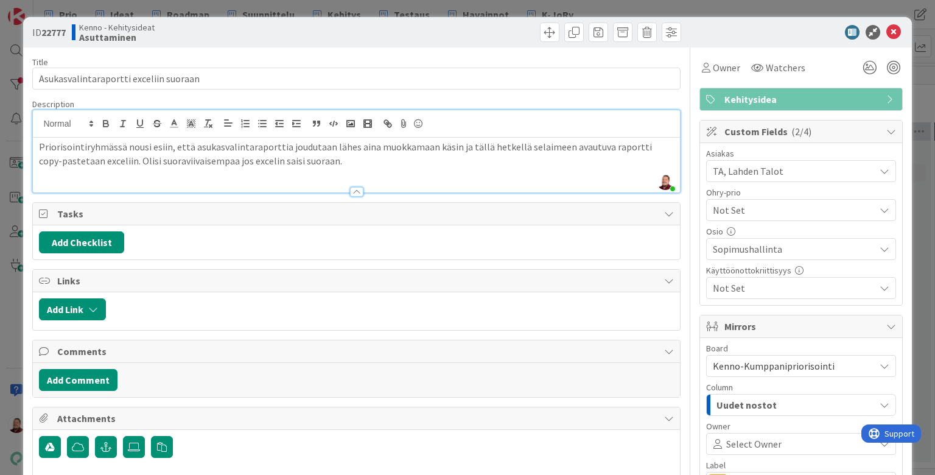
scroll to position [172, 0]
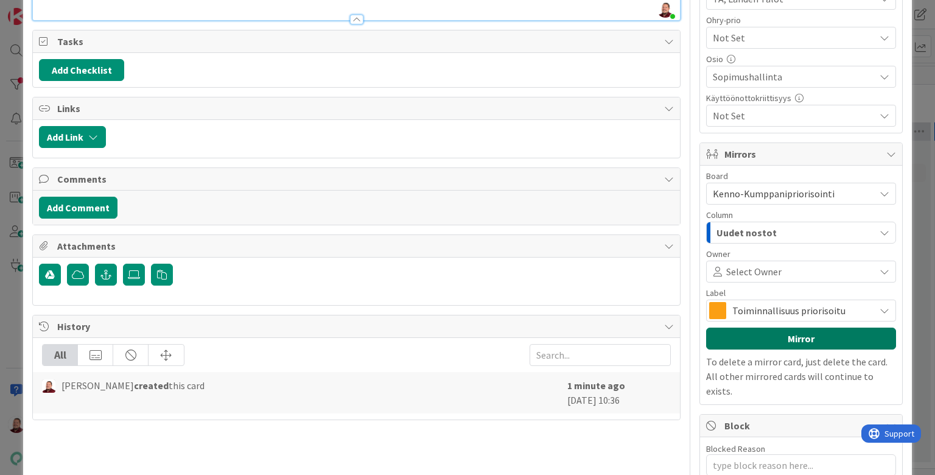
click at [766, 327] on button "Mirror" at bounding box center [801, 338] width 190 height 22
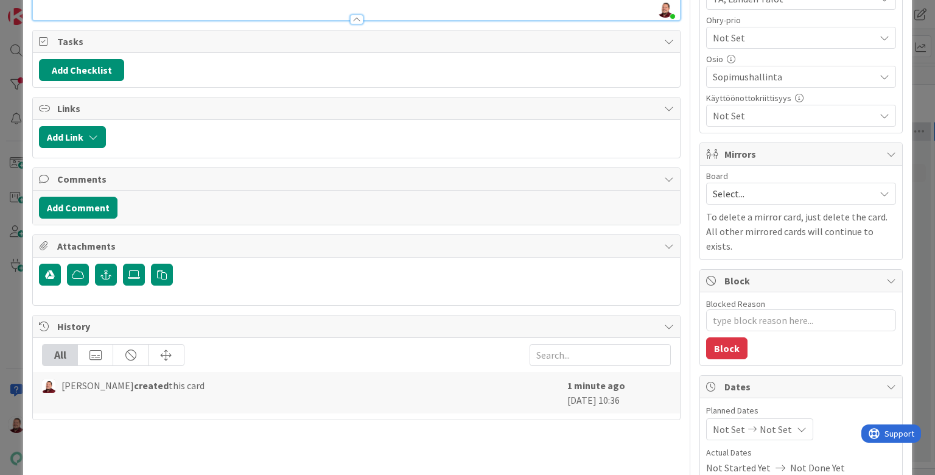
type textarea "x"
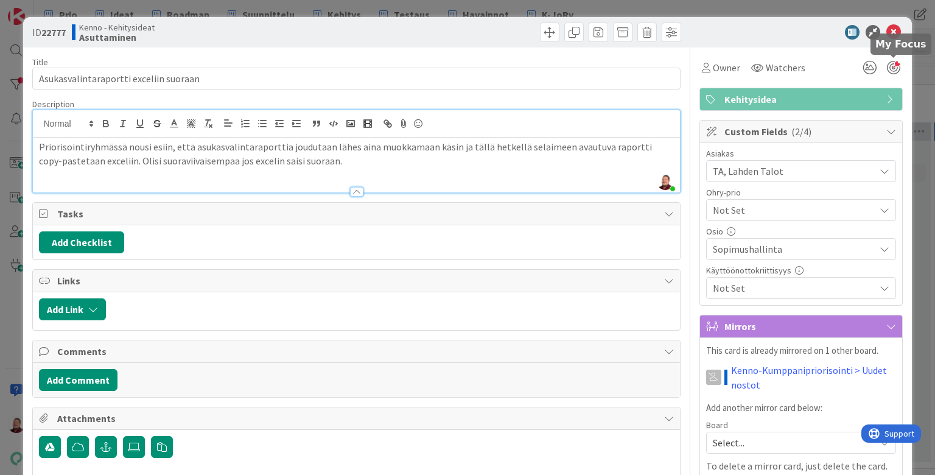
scroll to position [0, 0]
click at [893, 26] on icon at bounding box center [893, 32] width 15 height 15
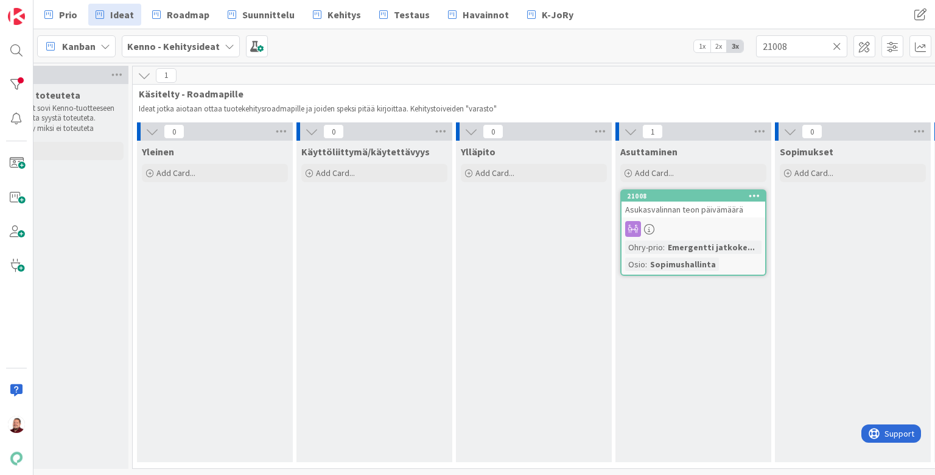
click at [666, 332] on div "Asuttaminen Add Card... Template Not Set Title 0 / 128 Label Kehitysidea Show M…" at bounding box center [693, 301] width 156 height 321
click at [835, 45] on icon at bounding box center [836, 46] width 9 height 11
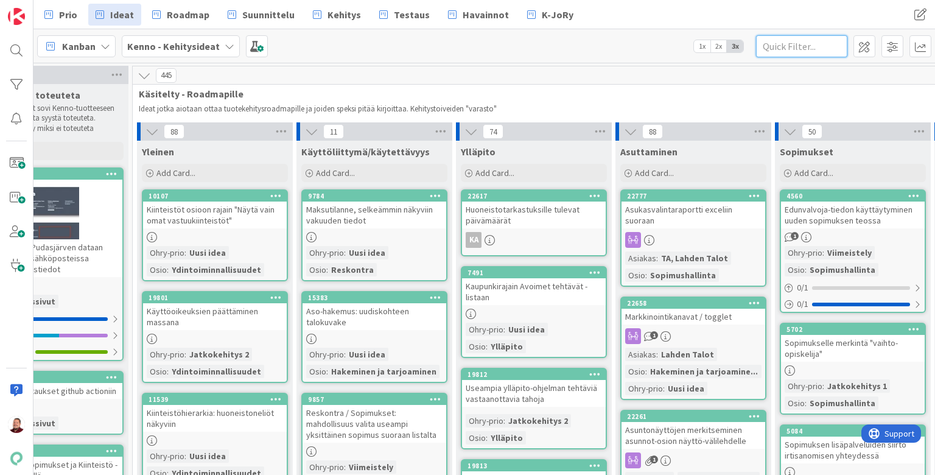
click at [803, 46] on input "text" at bounding box center [801, 46] width 91 height 22
type input "6"
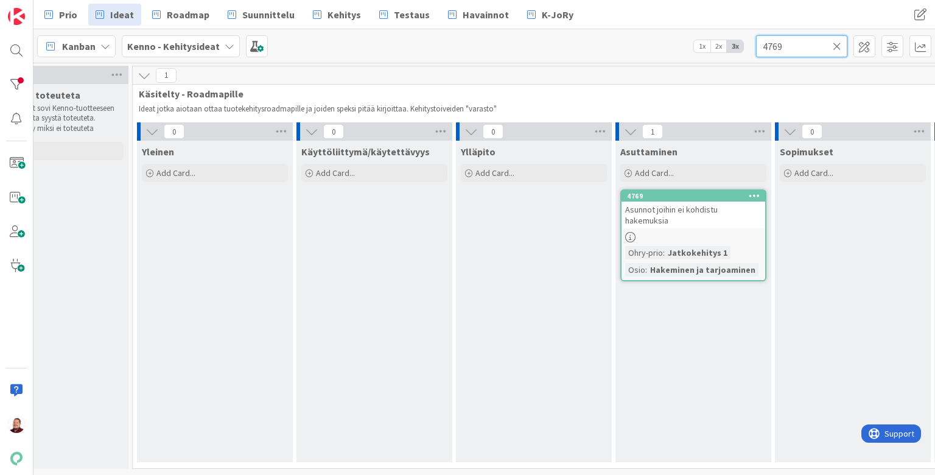
type input "4769"
click at [682, 204] on span "Asunnot joihin ei kohdistu hakemuksia" at bounding box center [671, 215] width 92 height 22
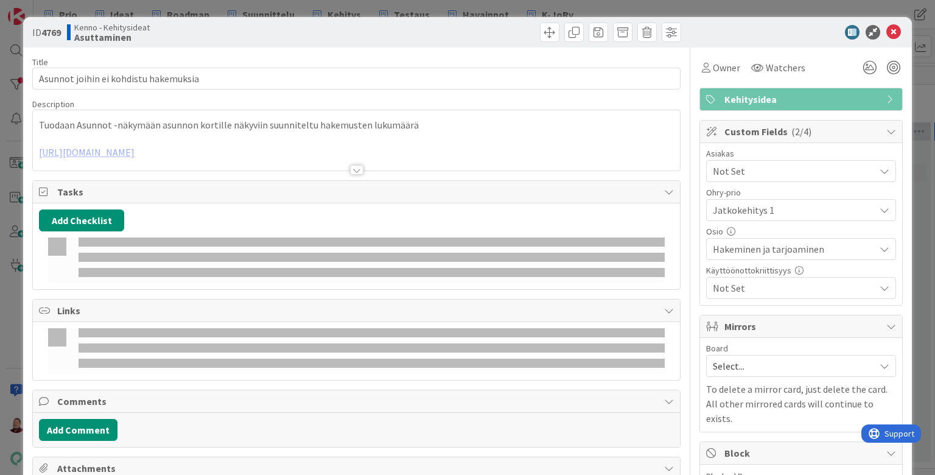
type textarea "x"
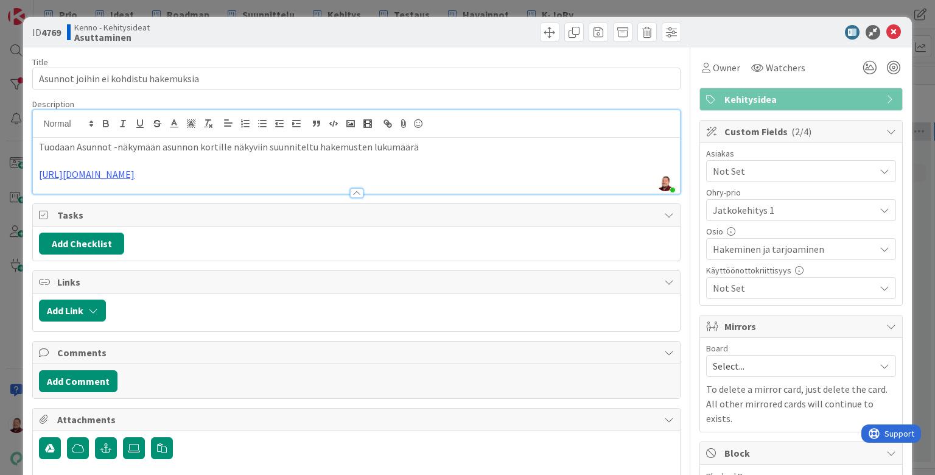
click at [462, 124] on div "Juhani Snellman just joined Tuodaan Asunnot -näkymään asunnon kortille näkyviin…" at bounding box center [356, 151] width 646 height 83
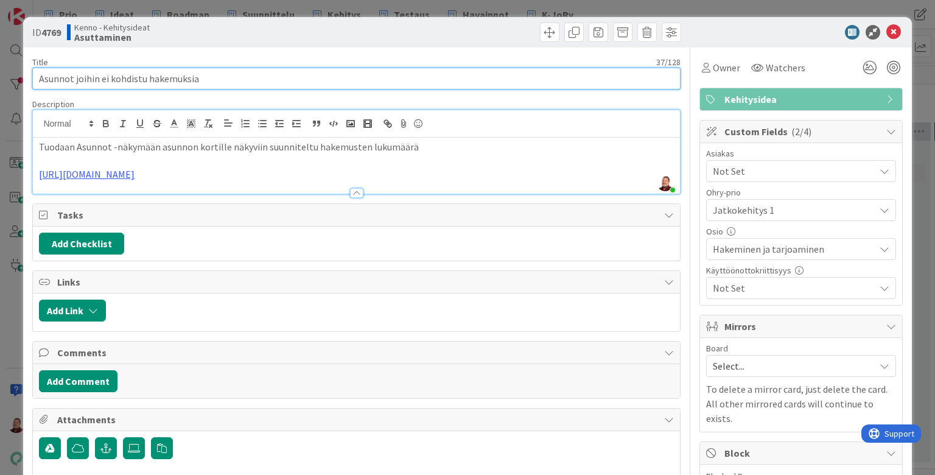
click at [289, 73] on input "Asunnot joihin ei kohdistu hakemuksia" at bounding box center [355, 79] width 647 height 22
type input "Asunnot joihin ei kohdistu hakemuksia ja hakem"
type textarea "x"
type input "Asunnot joihin ei kohdistu hakemuksia ja asuntoon hak"
type textarea "x"
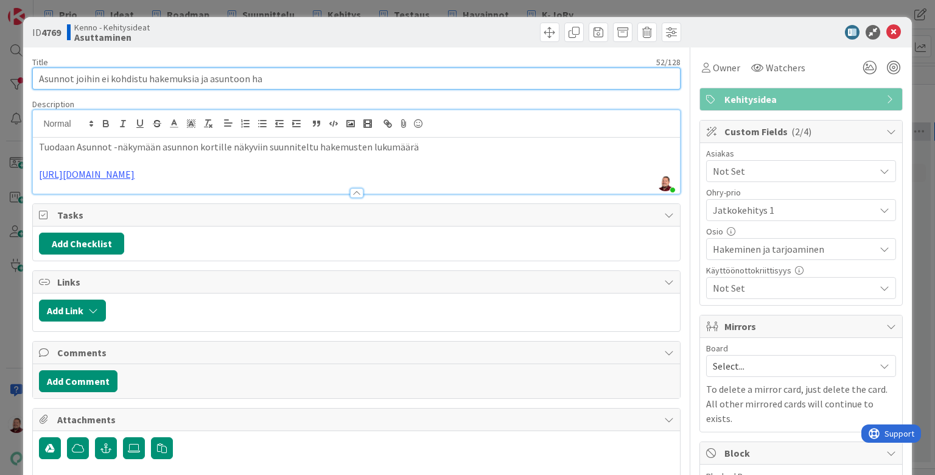
type input "Asunnot joihin ei kohdistu hakemuksia ja asuntoon h"
type textarea "x"
type input "Asunnot joihin ei kohdistu hakemuksia ja asuntoon"
type textarea "x"
type input "Asunnot joihin ei kohdistu hakemuksia ja asuntoon kohdistuvien hakemusten määrä"
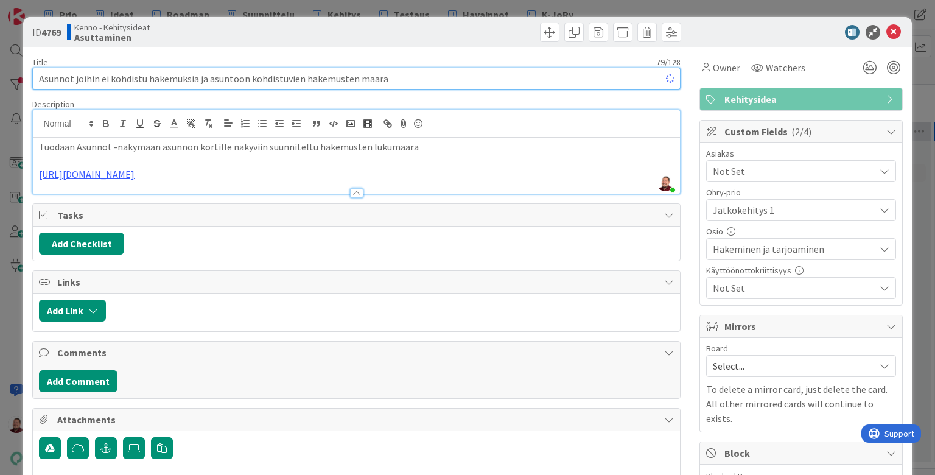
type textarea "x"
type input "Asunnot joihin ei kohdistu hakemuksia ja asuntoon kohdistuvien hakemusten määrä"
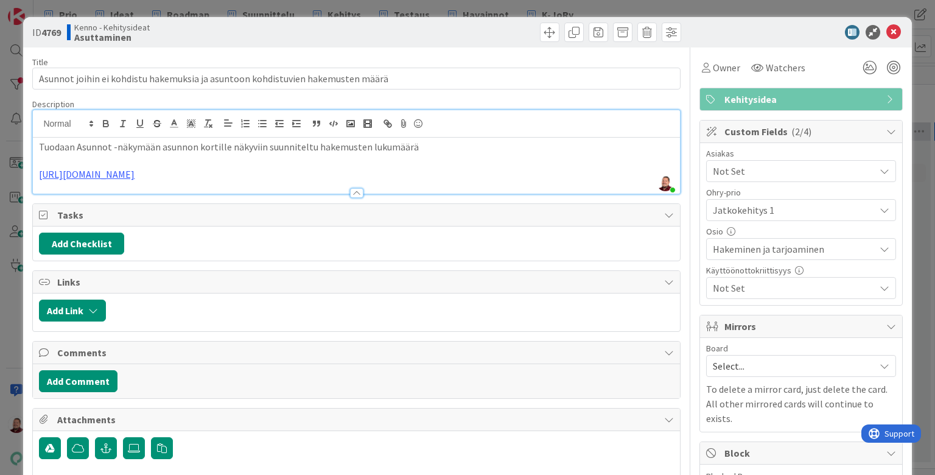
click at [72, 140] on p "Tuodaan Asunnot -näkymään asunnon kortille näkyviin suunniteltu hakemusten luku…" at bounding box center [356, 147] width 634 height 14
type textarea "x"
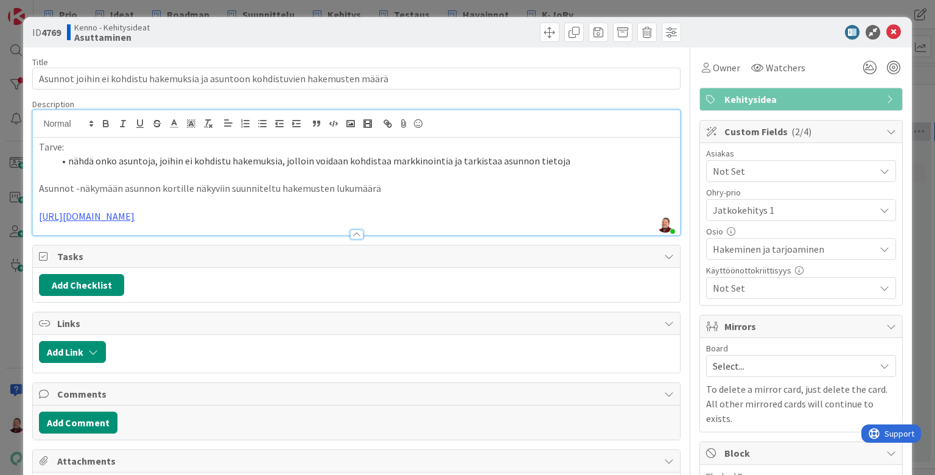
click at [406, 34] on div at bounding box center [520, 32] width 321 height 19
click at [813, 357] on span "Select..." at bounding box center [791, 365] width 156 height 17
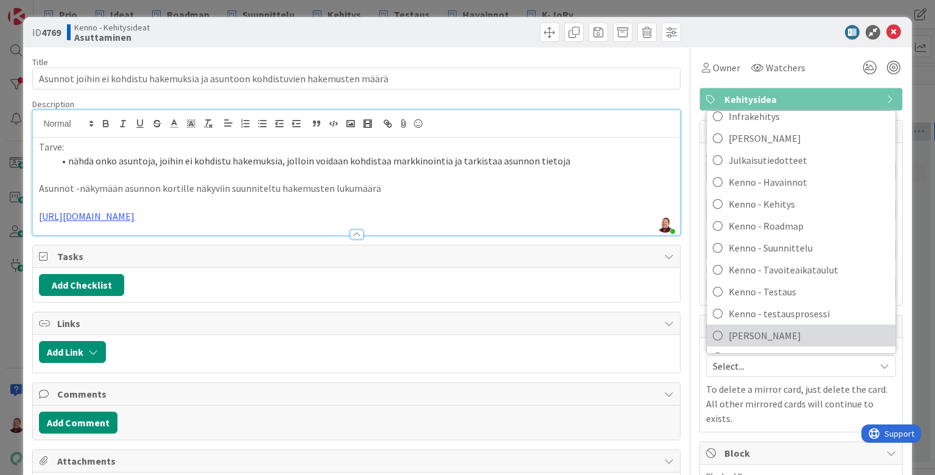
scroll to position [127, 0]
click at [789, 369] on span "Kenno-Kumppanipriorisointi" at bounding box center [808, 378] width 161 height 18
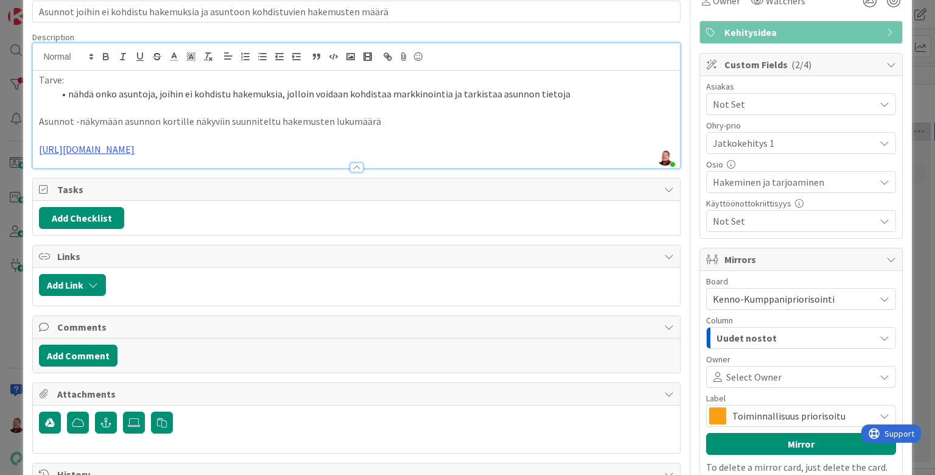
scroll to position [176, 0]
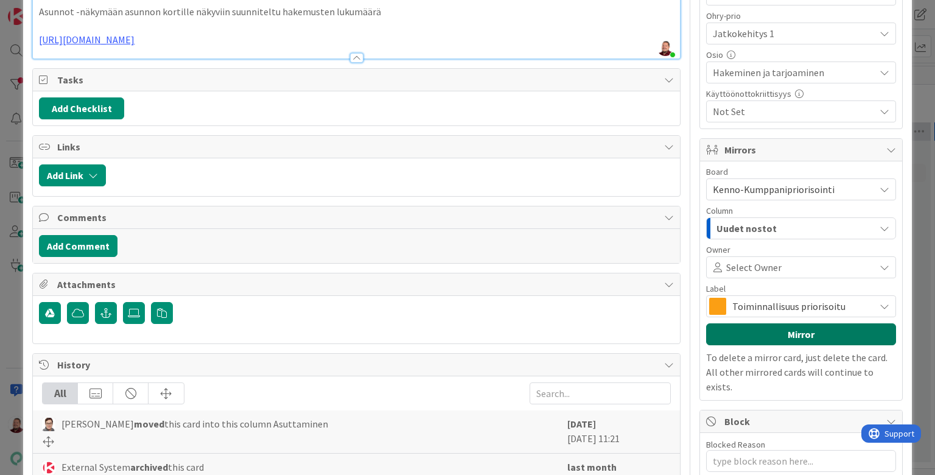
click at [773, 323] on button "Mirror" at bounding box center [801, 334] width 190 height 22
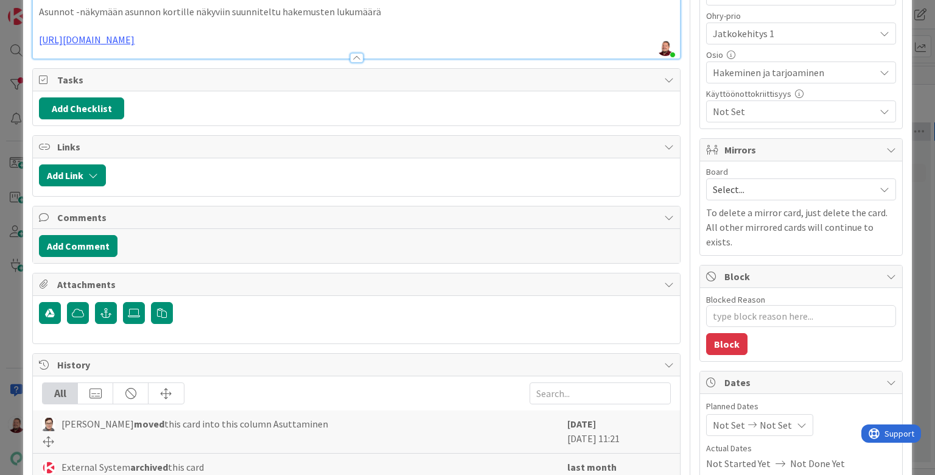
type textarea "x"
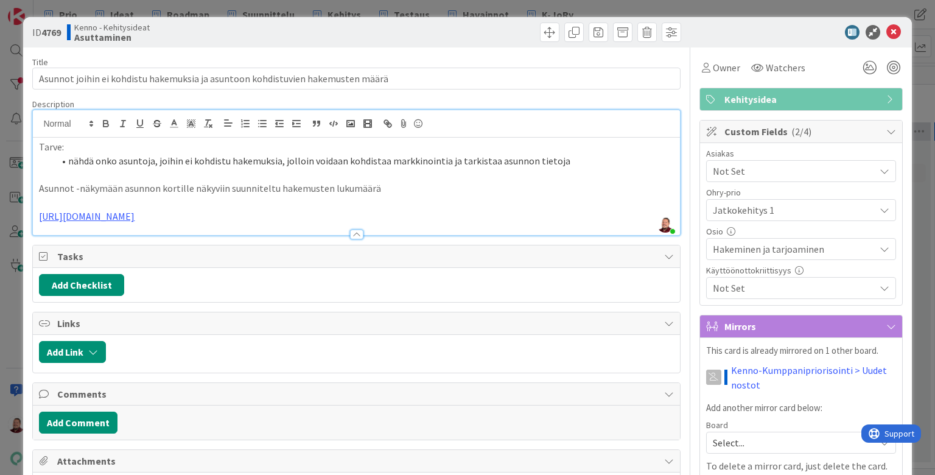
scroll to position [0, 0]
click at [895, 29] on icon at bounding box center [893, 32] width 15 height 15
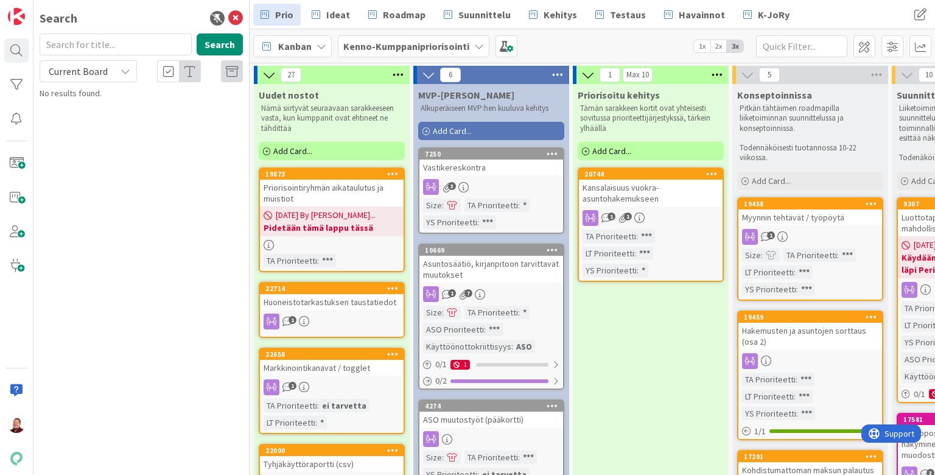
click at [144, 46] on input "text" at bounding box center [116, 44] width 152 height 22
type input "21925"
click at [96, 128] on div "Search 21925 Search Current Board No results found." at bounding box center [141, 237] width 216 height 475
click at [226, 46] on button "Search" at bounding box center [220, 44] width 46 height 22
click at [99, 37] on input "21925" at bounding box center [116, 44] width 152 height 22
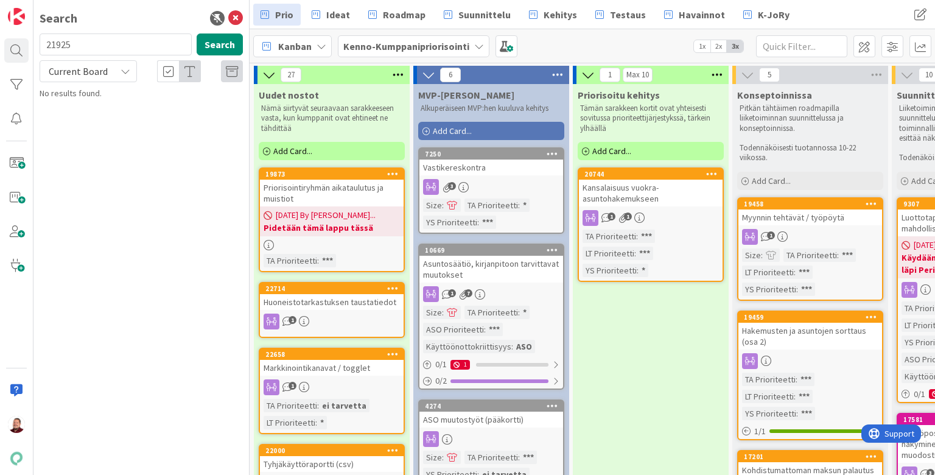
click at [78, 66] on span "Current Board" at bounding box center [78, 71] width 59 height 12
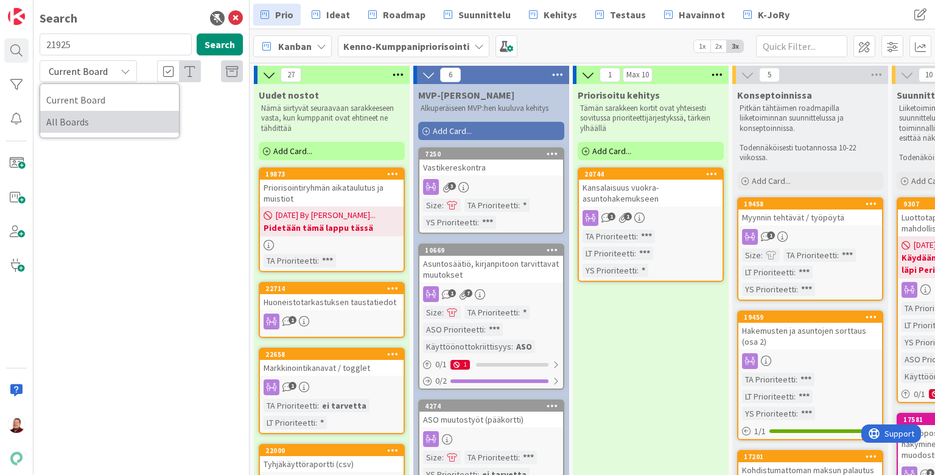
click at [69, 113] on span "All Boards" at bounding box center [109, 122] width 127 height 18
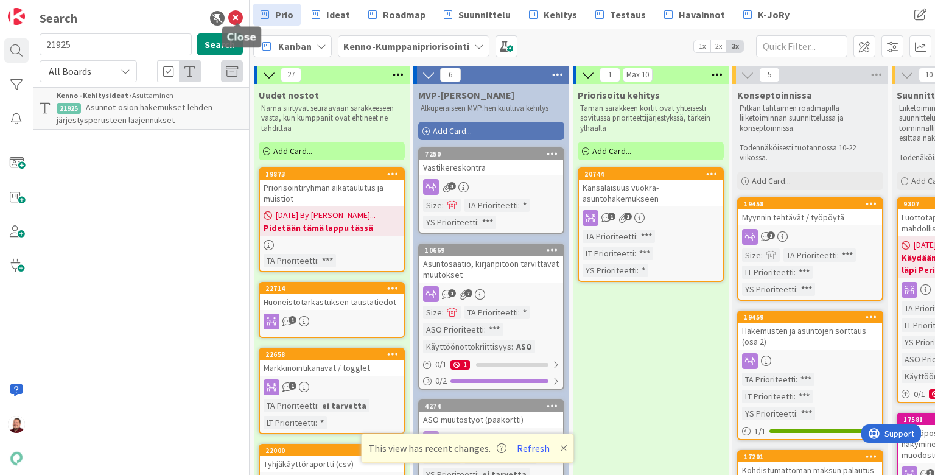
click at [239, 13] on icon at bounding box center [235, 18] width 15 height 15
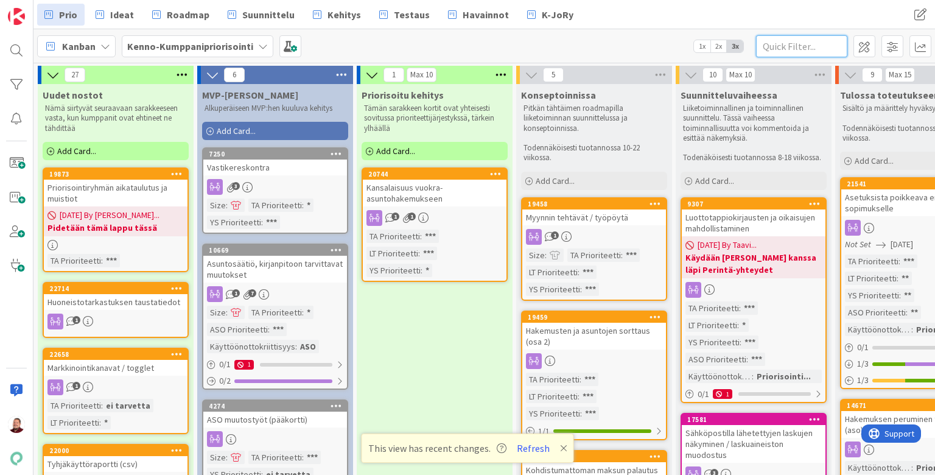
click at [818, 51] on input "text" at bounding box center [801, 46] width 91 height 22
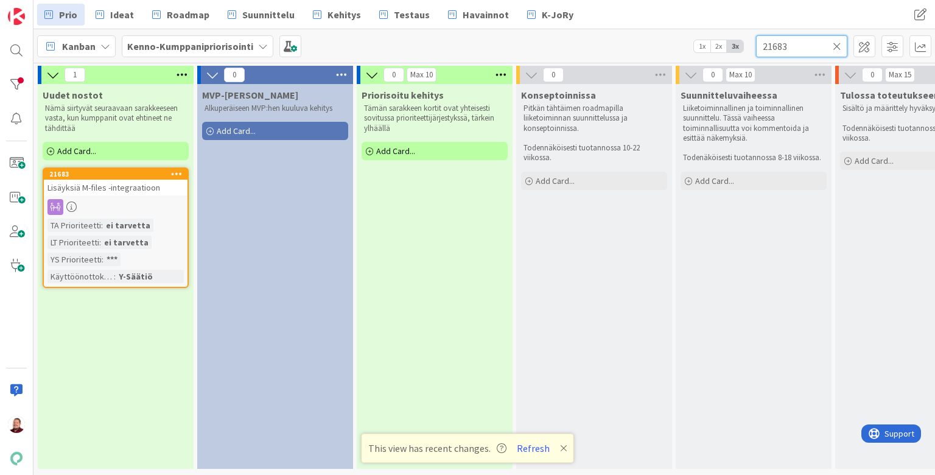
type input "21683"
click at [119, 180] on div "Lisäyksiä M-files -integraatioon" at bounding box center [116, 188] width 144 height 16
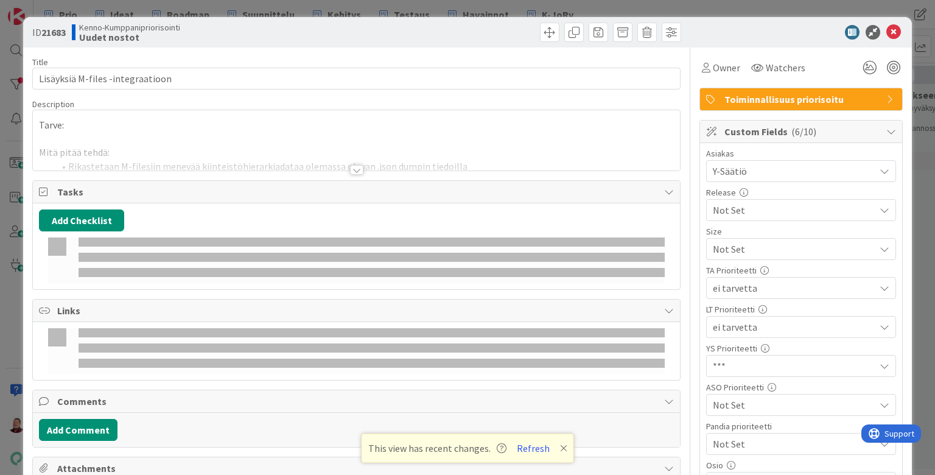
type textarea "x"
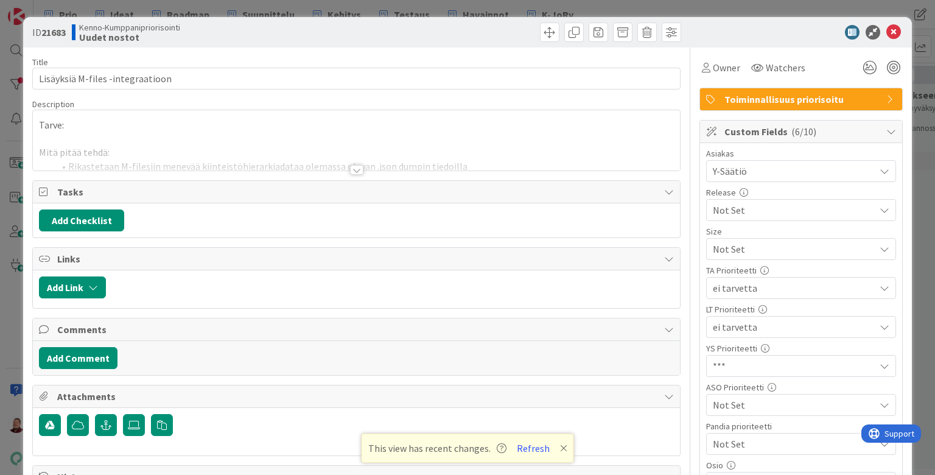
click at [358, 165] on div at bounding box center [356, 170] width 13 height 10
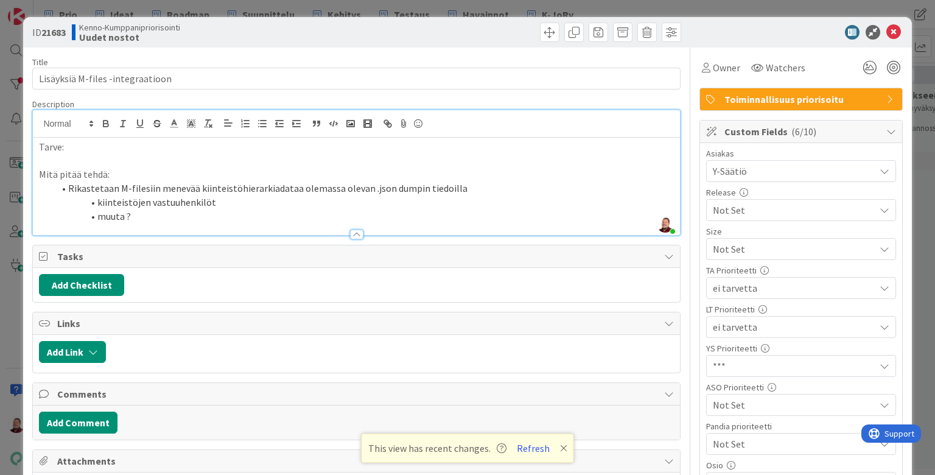
click at [192, 140] on p "Tarve:" at bounding box center [356, 147] width 634 height 14
type textarea "x"
click at [893, 25] on icon at bounding box center [893, 32] width 15 height 15
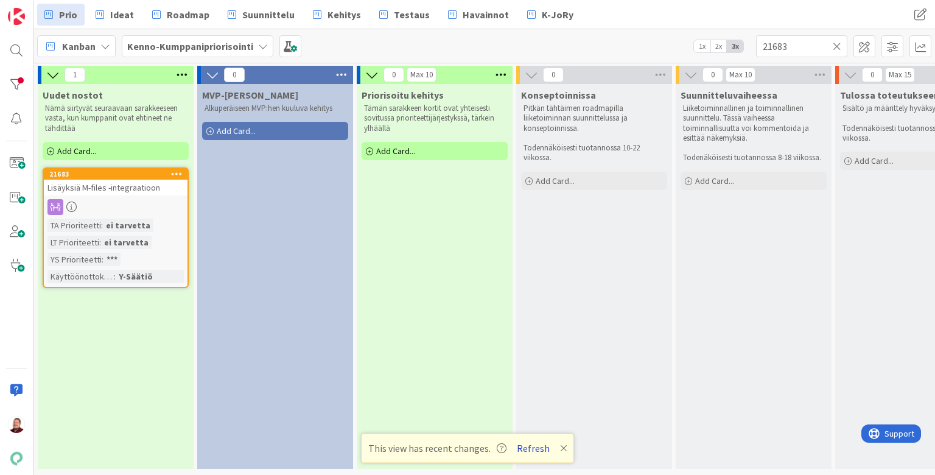
click at [523, 444] on button "Refresh" at bounding box center [532, 448] width 41 height 16
click at [841, 47] on input "21683" at bounding box center [801, 46] width 91 height 22
click at [832, 44] on input "21683" at bounding box center [801, 46] width 91 height 22
click at [836, 44] on icon at bounding box center [836, 46] width 9 height 11
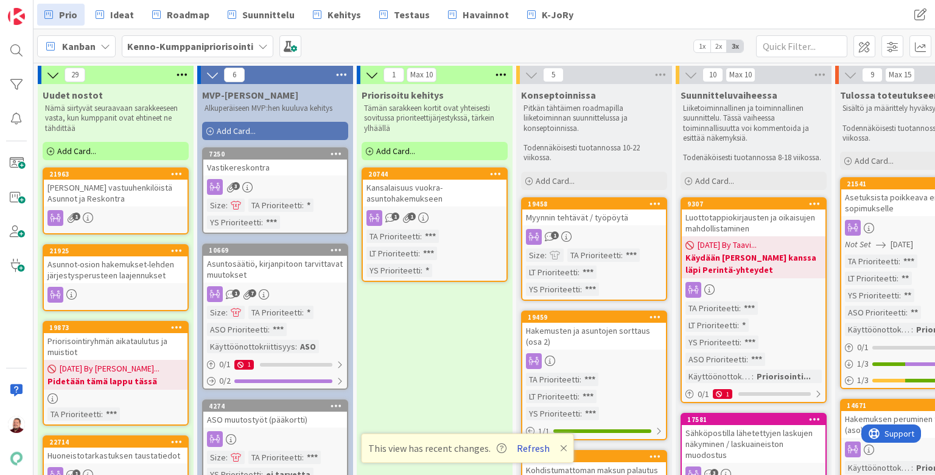
click at [528, 448] on button "Refresh" at bounding box center [532, 448] width 41 height 16
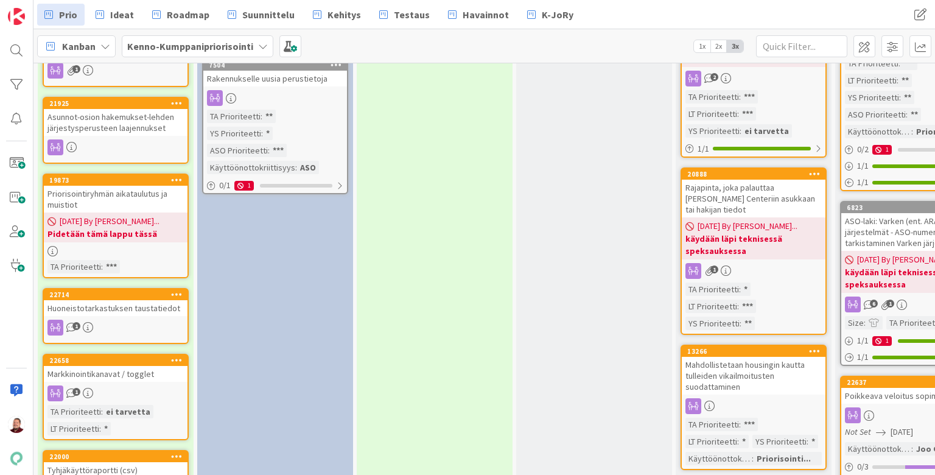
scroll to position [837, 0]
click at [138, 354] on link "22658 Markkinointikanavat / togglet 1 TA Prioriteetti : ei tarvetta LT Priorite…" at bounding box center [116, 397] width 146 height 86
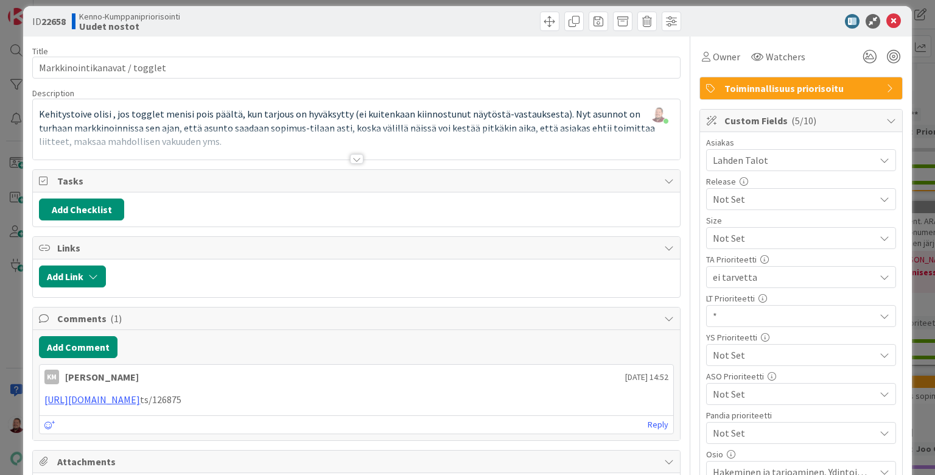
scroll to position [17, 0]
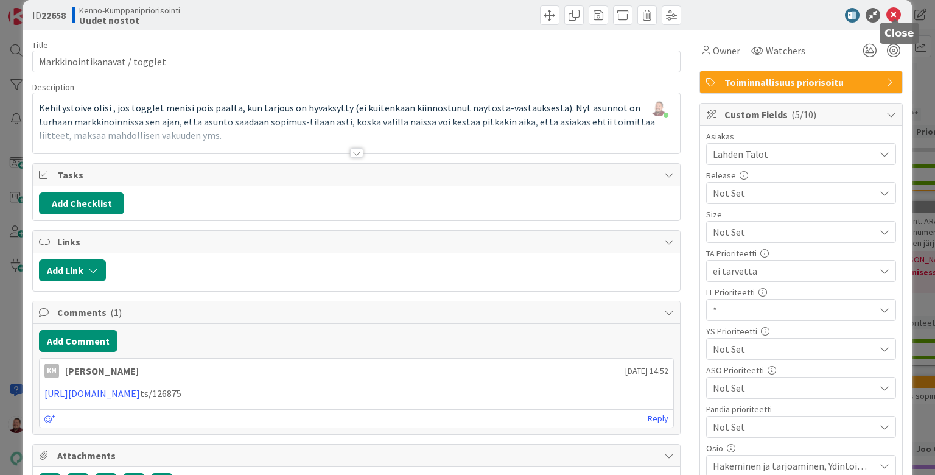
click at [893, 14] on icon at bounding box center [893, 15] width 15 height 15
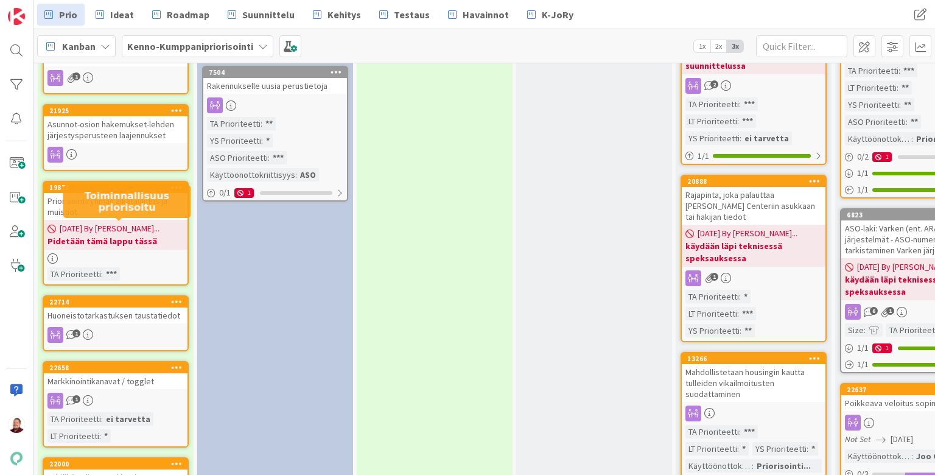
scroll to position [849, 0]
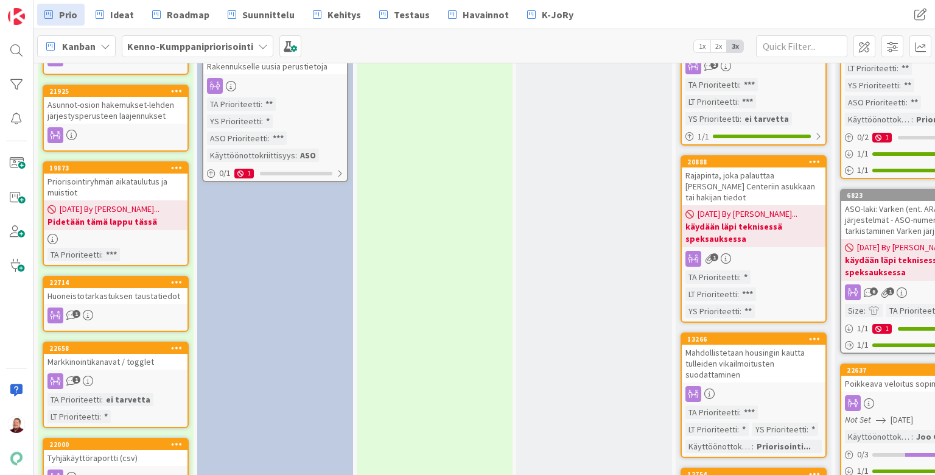
click at [123, 373] on div "1" at bounding box center [116, 381] width 144 height 16
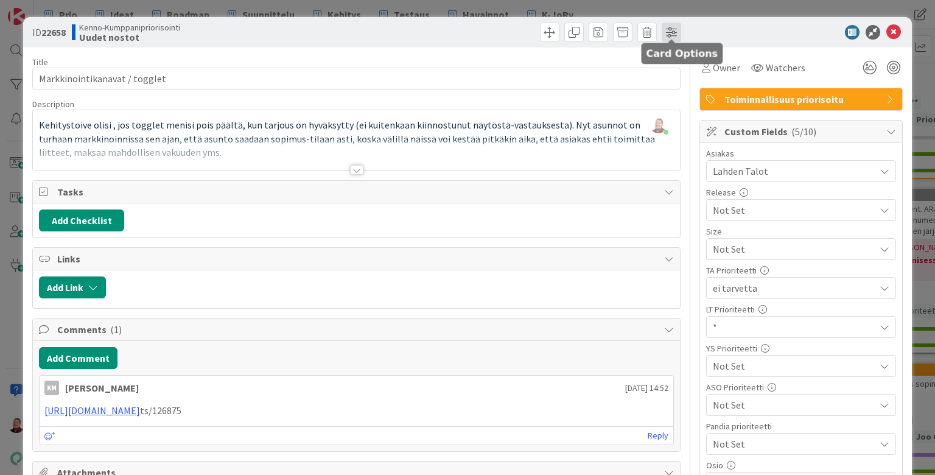
click at [668, 27] on span at bounding box center [670, 32] width 19 height 19
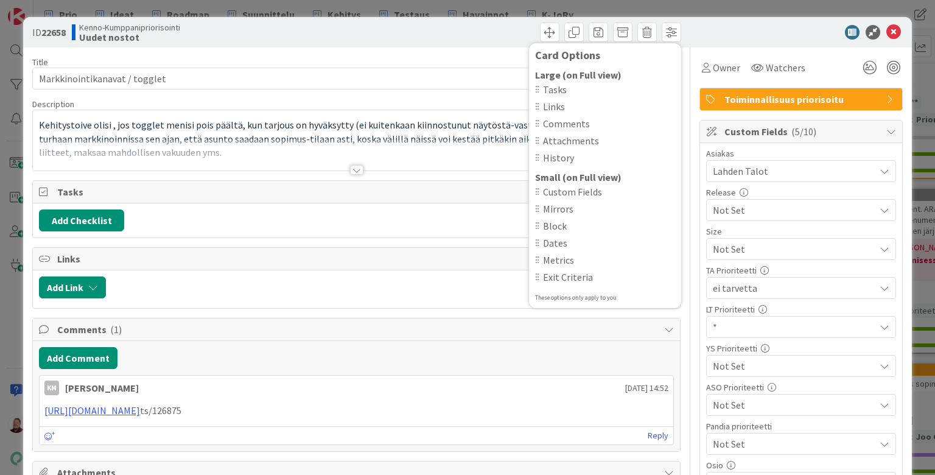
click at [385, 23] on div "Card Options Large (on Full view) Tasks Links Comments Attachments History Smal…" at bounding box center [520, 32] width 321 height 19
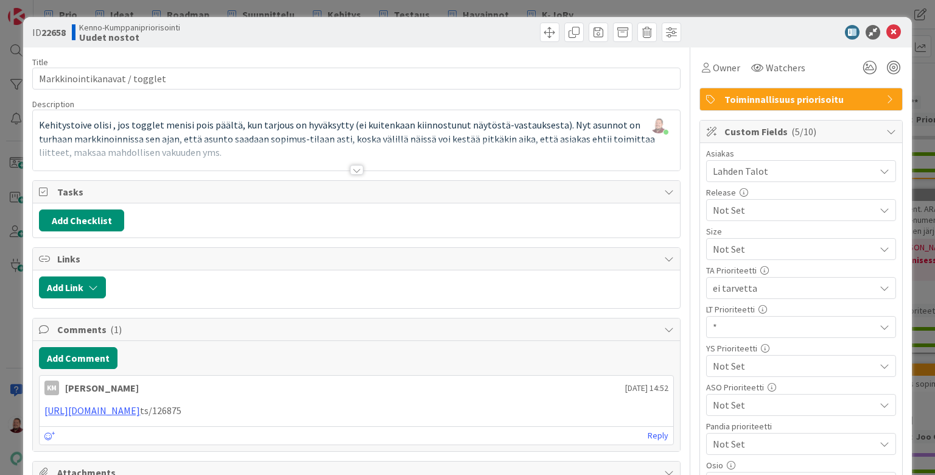
type textarea "x"
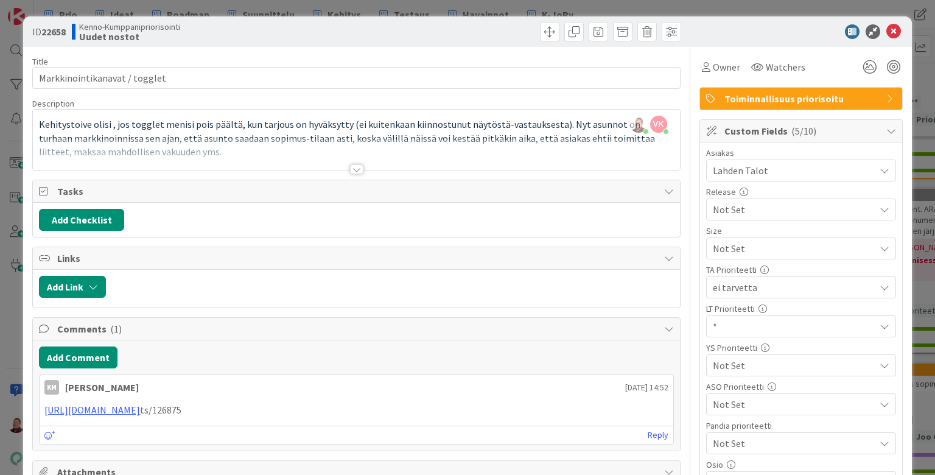
scroll to position [2, 0]
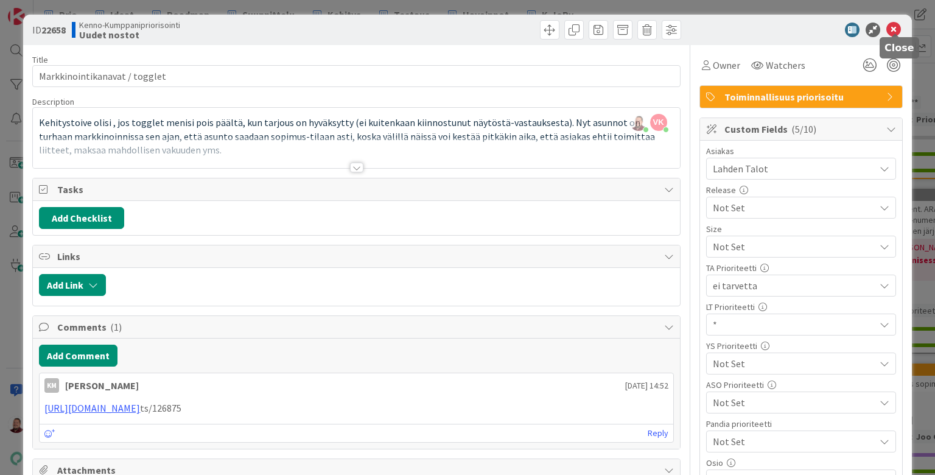
click at [890, 30] on icon at bounding box center [893, 30] width 15 height 15
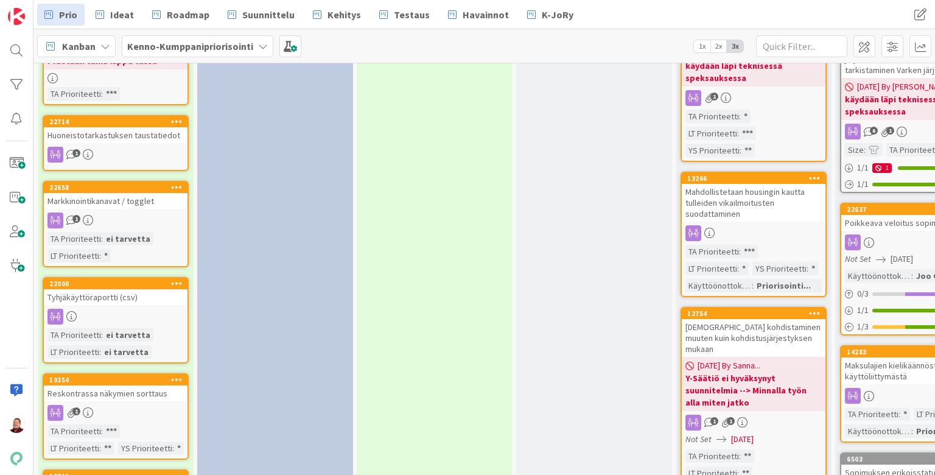
scroll to position [1002, 0]
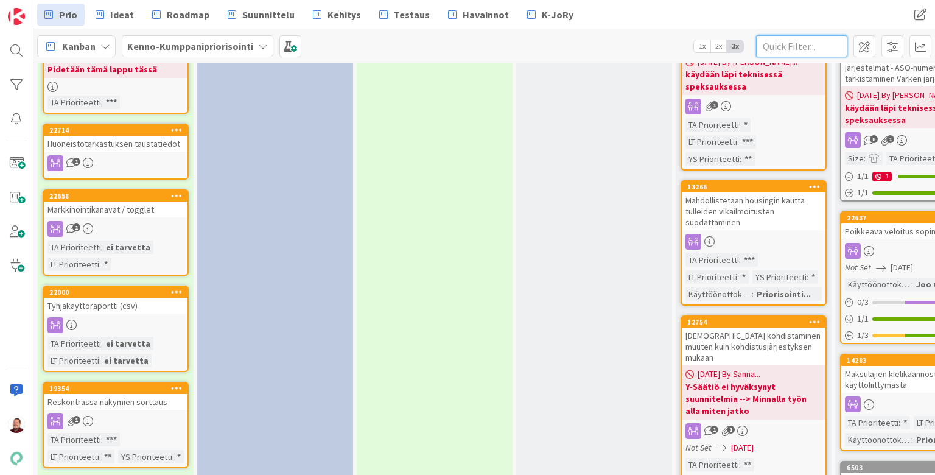
click at [796, 40] on input "text" at bounding box center [801, 46] width 91 height 22
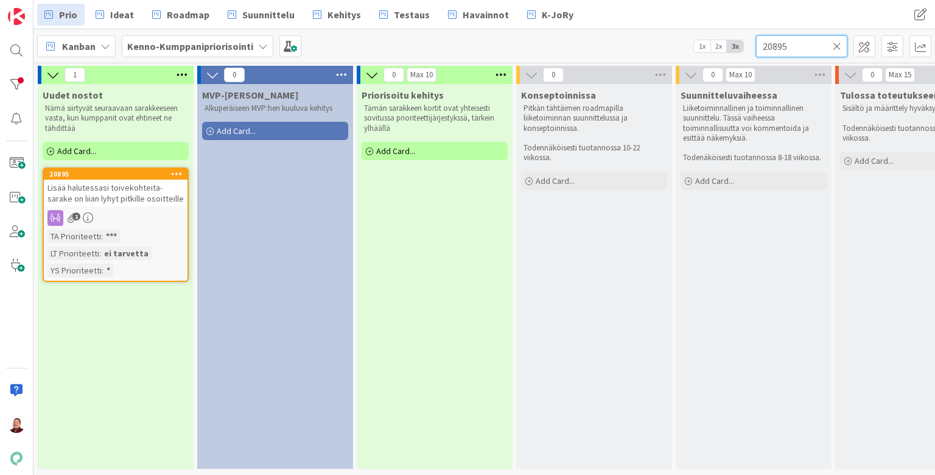
scroll to position [0, 0]
type input "20895"
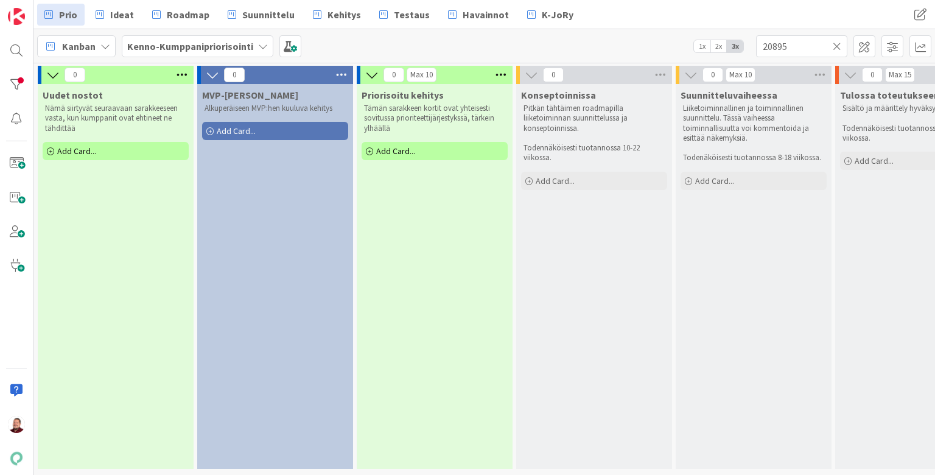
click at [837, 43] on icon at bounding box center [836, 46] width 9 height 11
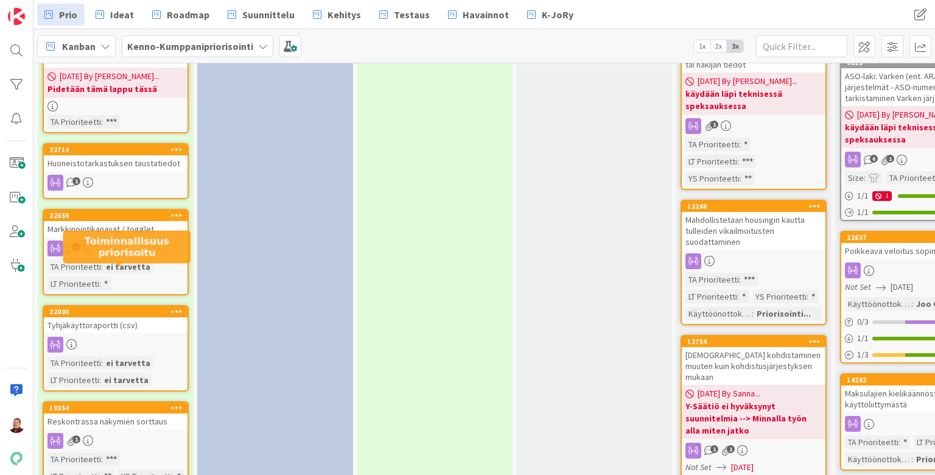
scroll to position [982, 0]
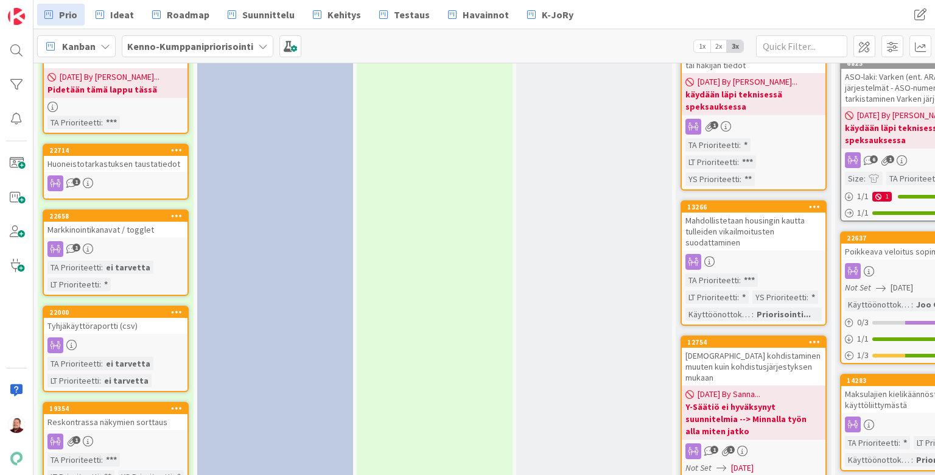
click at [127, 209] on link "22658 Markkinointikanavat / togglet 1 TA Prioriteetti : ei tarvetta LT Priorite…" at bounding box center [116, 252] width 146 height 86
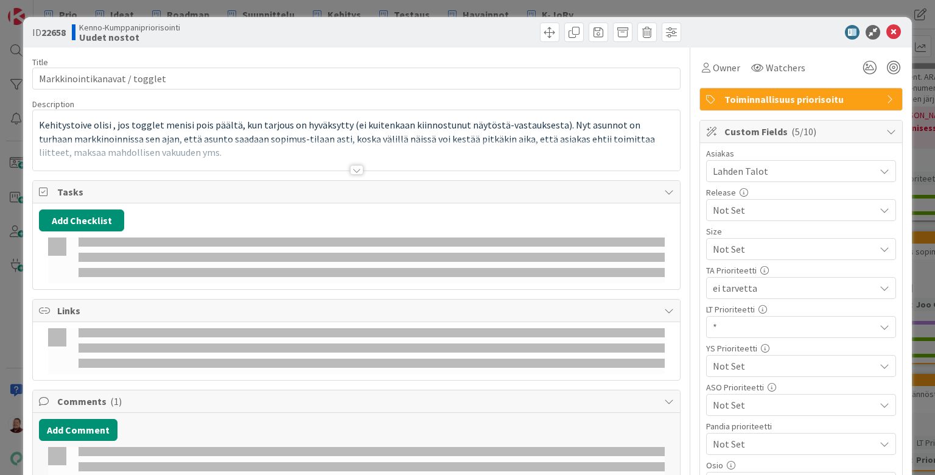
type textarea "x"
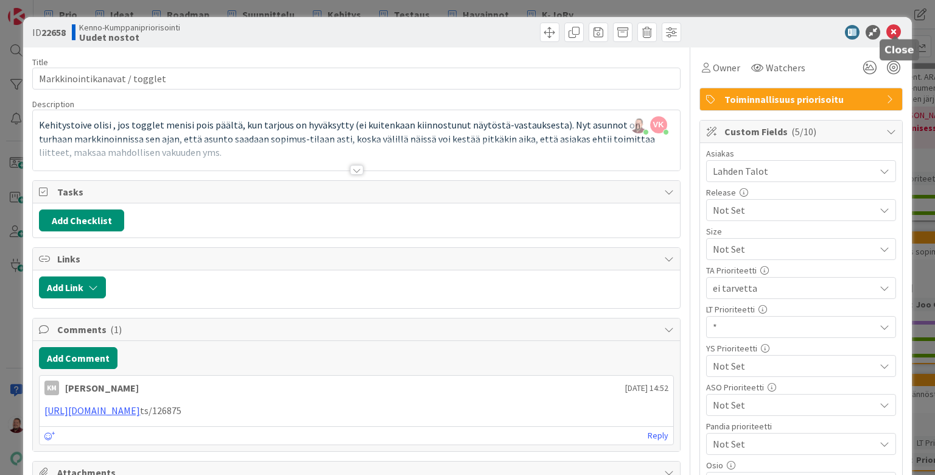
click at [896, 30] on icon at bounding box center [893, 32] width 15 height 15
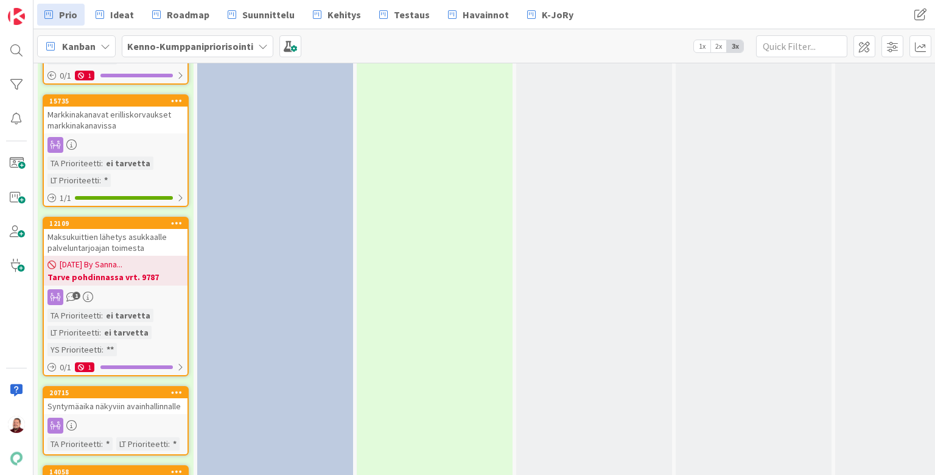
scroll to position [2400, 0]
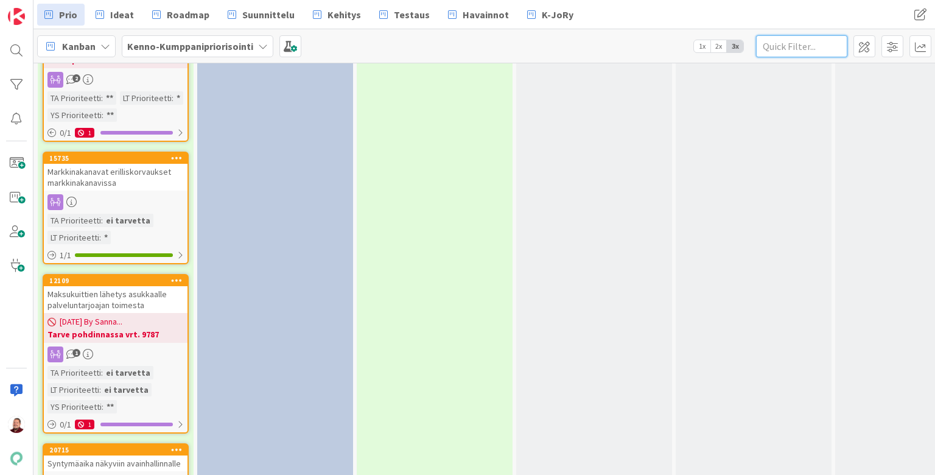
click at [816, 44] on input "text" at bounding box center [801, 46] width 91 height 22
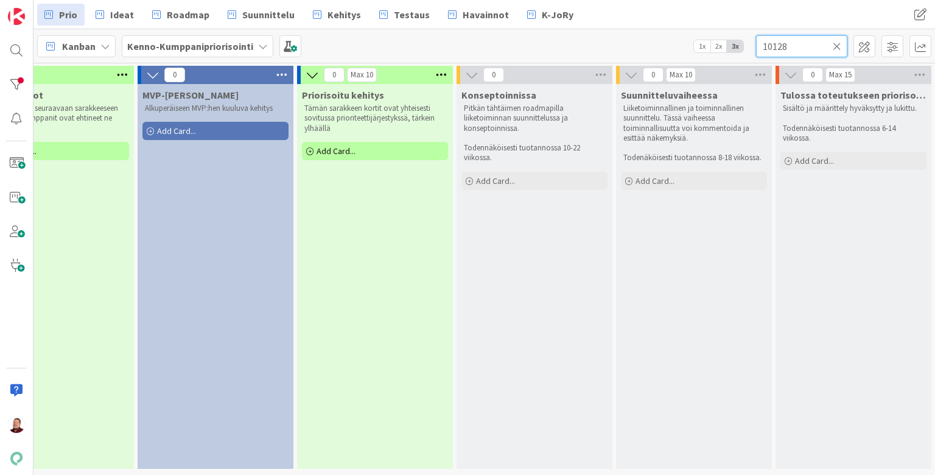
scroll to position [0, 0]
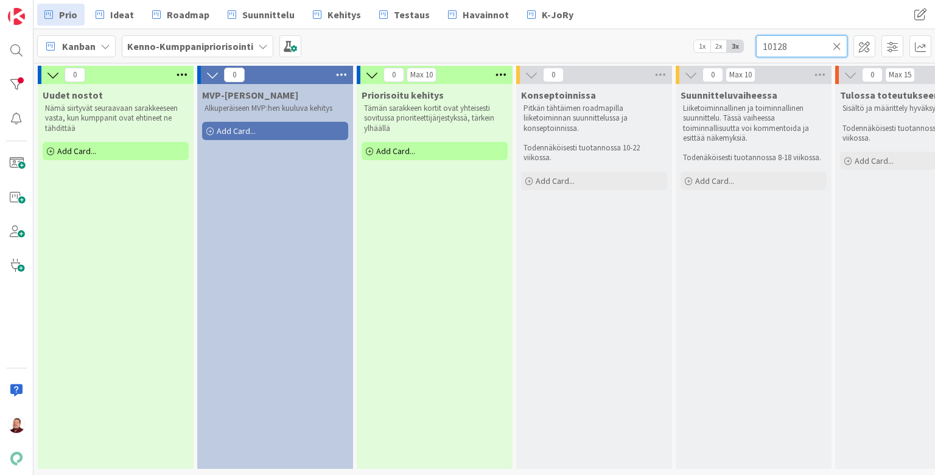
click at [766, 45] on input "10128" at bounding box center [801, 46] width 91 height 22
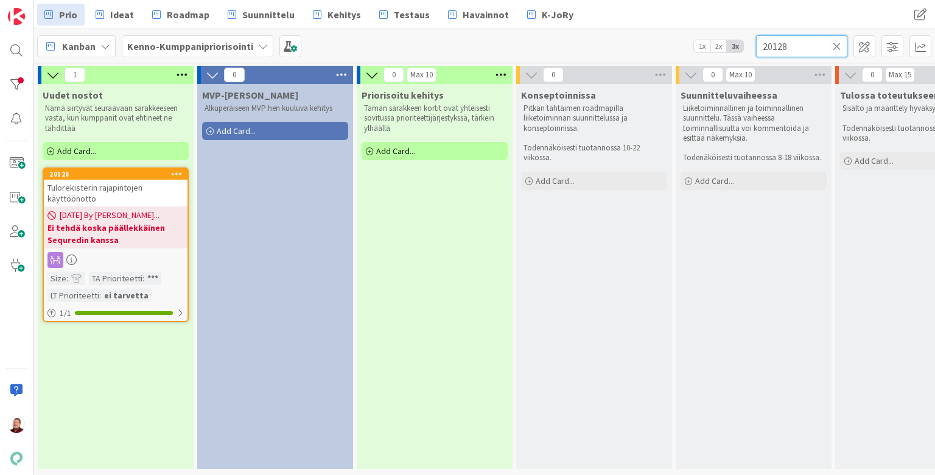
type input "20128"
click at [175, 169] on icon at bounding box center [177, 173] width 12 height 9
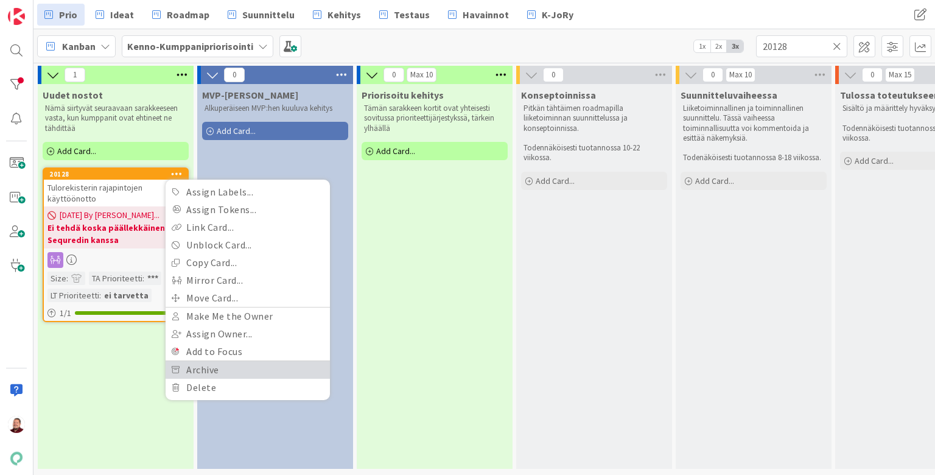
click at [231, 361] on link "Archive" at bounding box center [248, 370] width 164 height 18
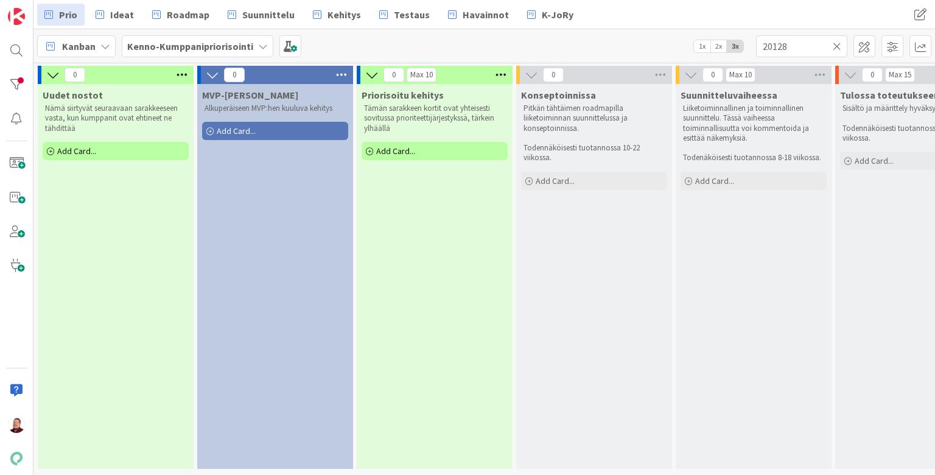
click at [839, 43] on icon at bounding box center [836, 46] width 9 height 11
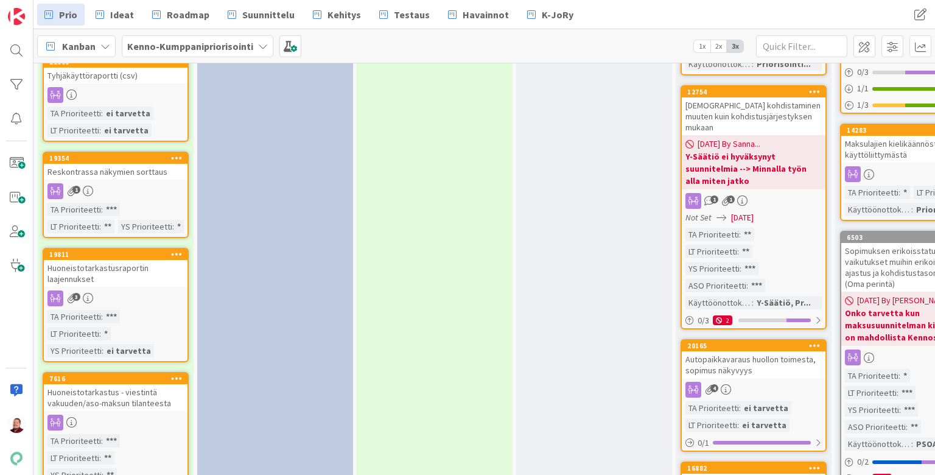
scroll to position [1129, 0]
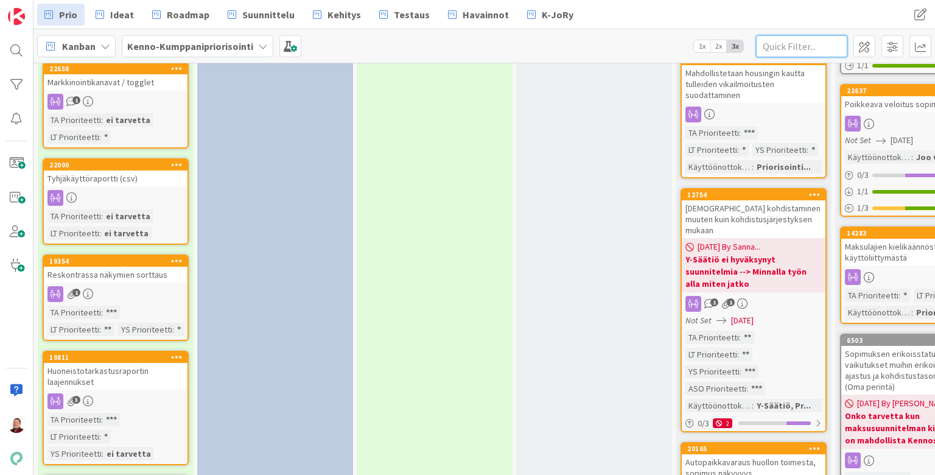
click at [798, 47] on input "text" at bounding box center [801, 46] width 91 height 22
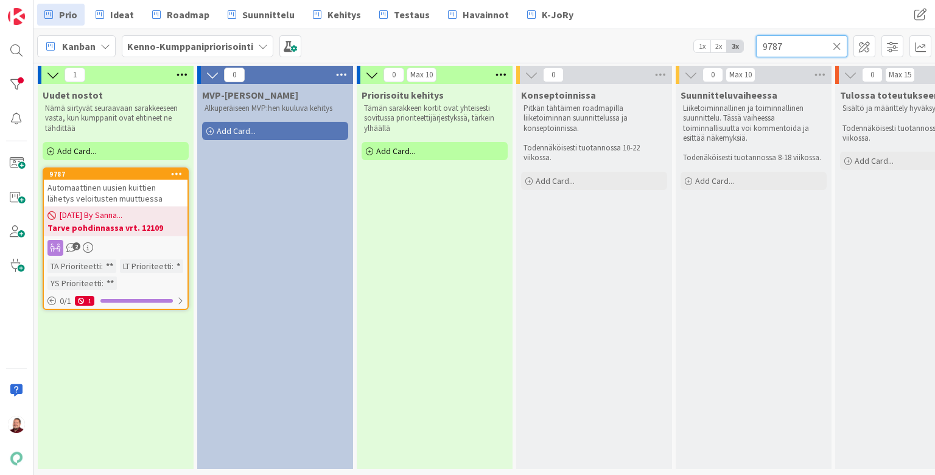
scroll to position [0, 0]
click at [111, 182] on span "Automaattinen uusien kuittien lähetys veloitusten muuttuessa" at bounding box center [104, 193] width 115 height 22
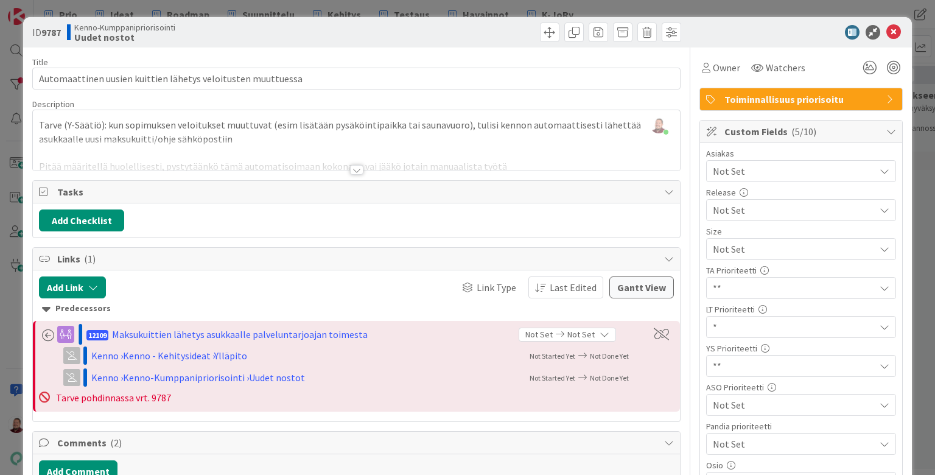
click at [356, 165] on div at bounding box center [356, 170] width 13 height 10
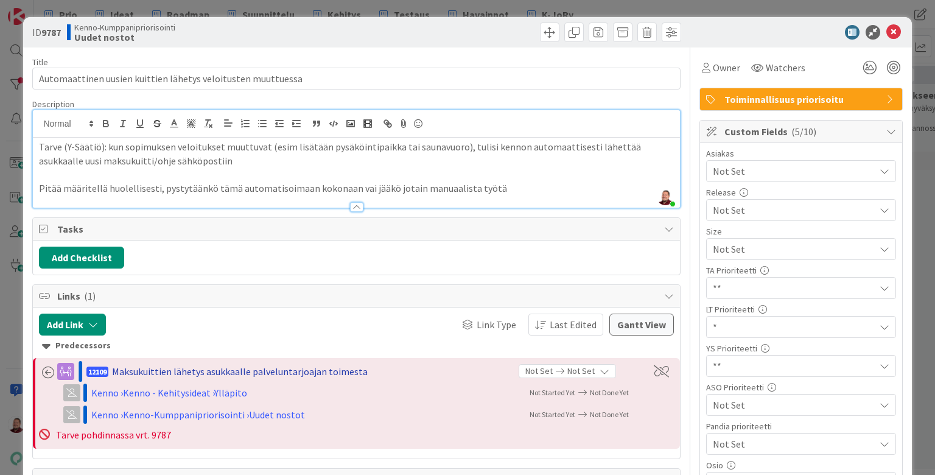
click at [194, 364] on div "Maksukuittien lähetys asukkaalle palveluntarjoajan toimesta" at bounding box center [240, 371] width 256 height 15
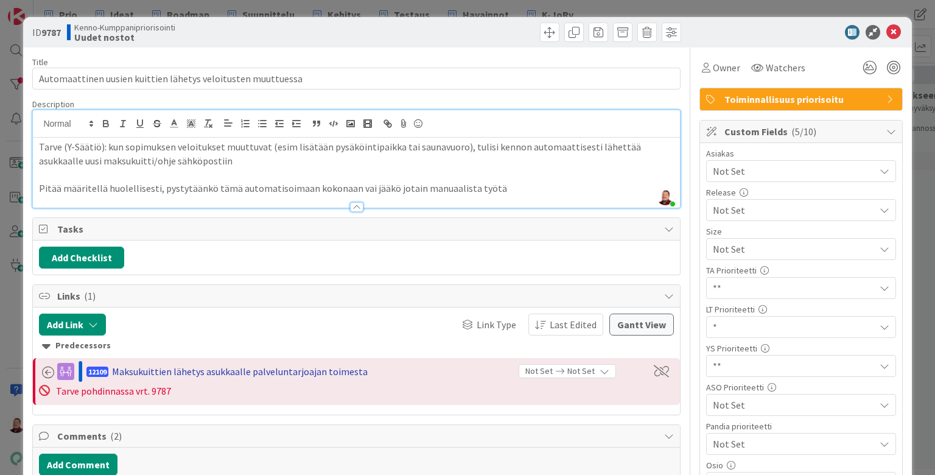
click at [192, 364] on div "Maksukuittien lähetys asukkaalle palveluntarjoajan toimesta" at bounding box center [240, 371] width 256 height 15
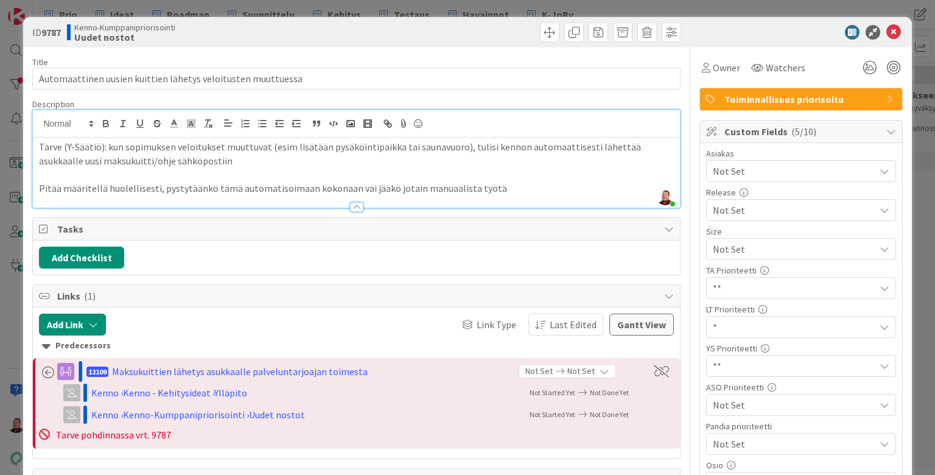
click at [102, 366] on span "12109" at bounding box center [97, 371] width 22 height 10
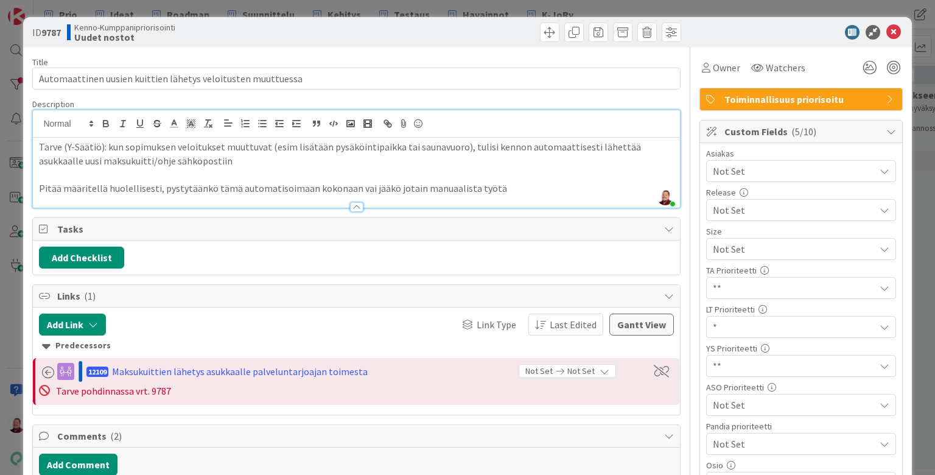
click at [102, 366] on span "12109" at bounding box center [97, 371] width 22 height 10
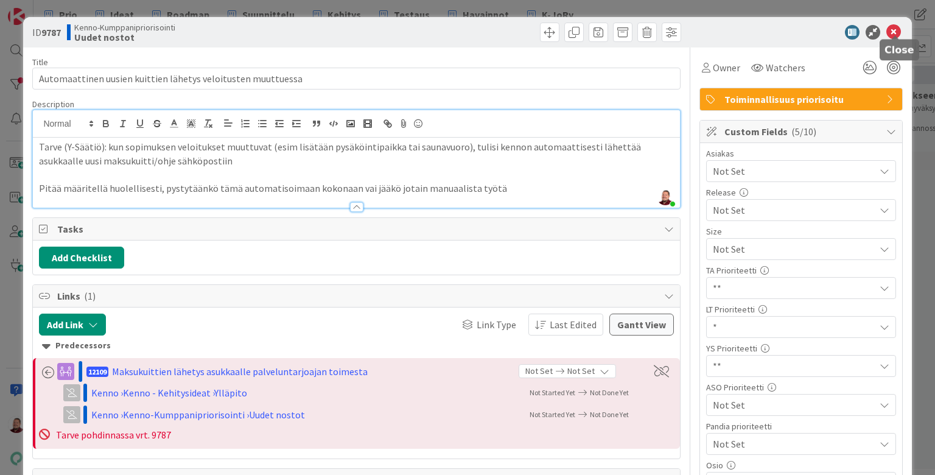
click at [896, 32] on icon at bounding box center [893, 32] width 15 height 15
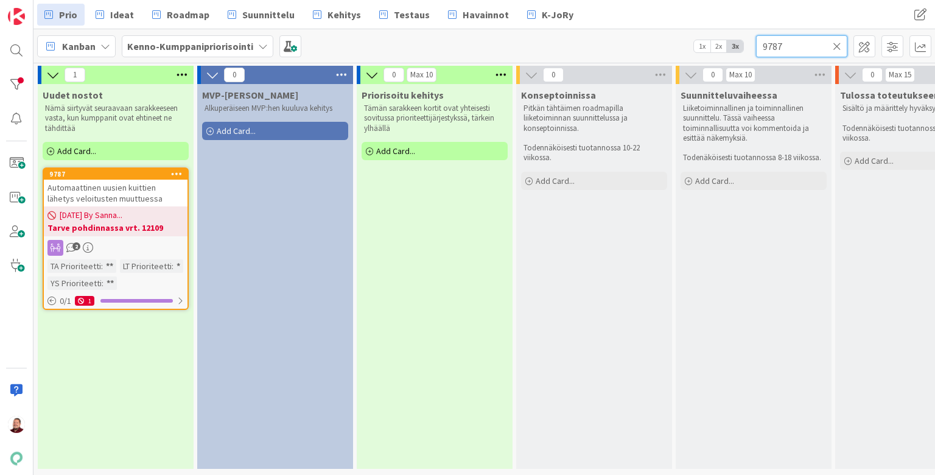
click at [770, 51] on input "9787" at bounding box center [801, 46] width 91 height 22
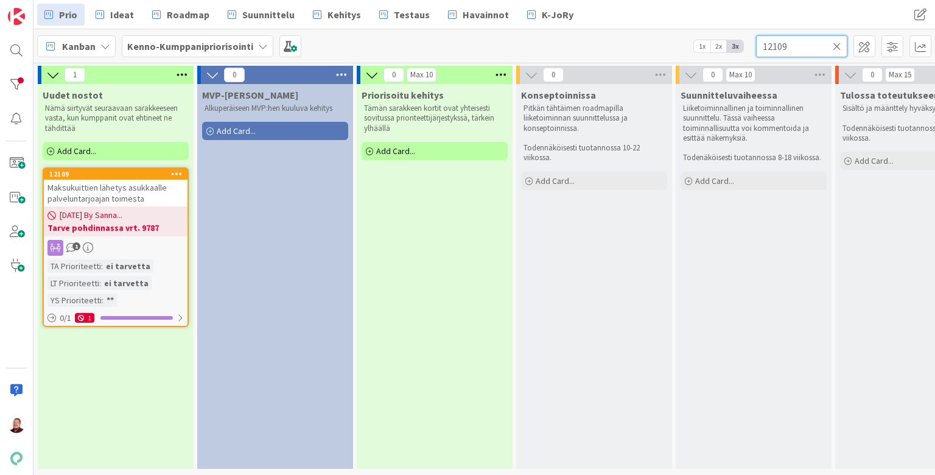
type input "12109"
click at [174, 169] on icon at bounding box center [177, 173] width 12 height 9
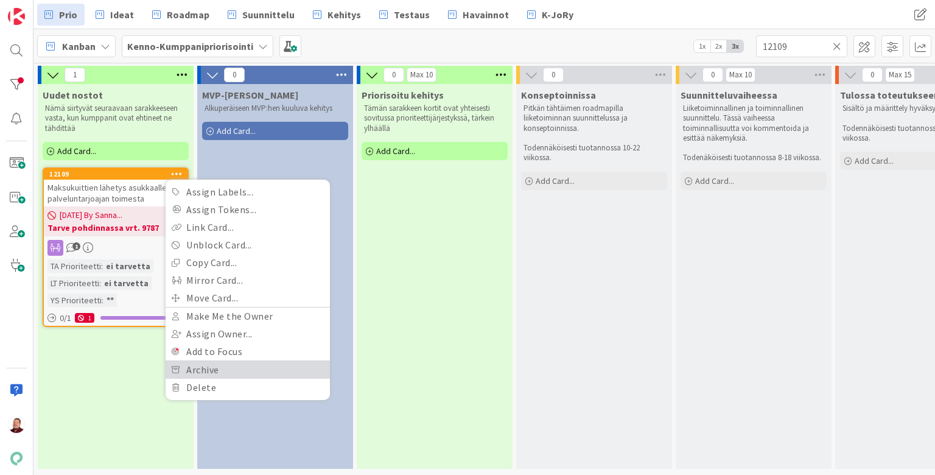
click at [214, 361] on link "Archive" at bounding box center [248, 370] width 164 height 18
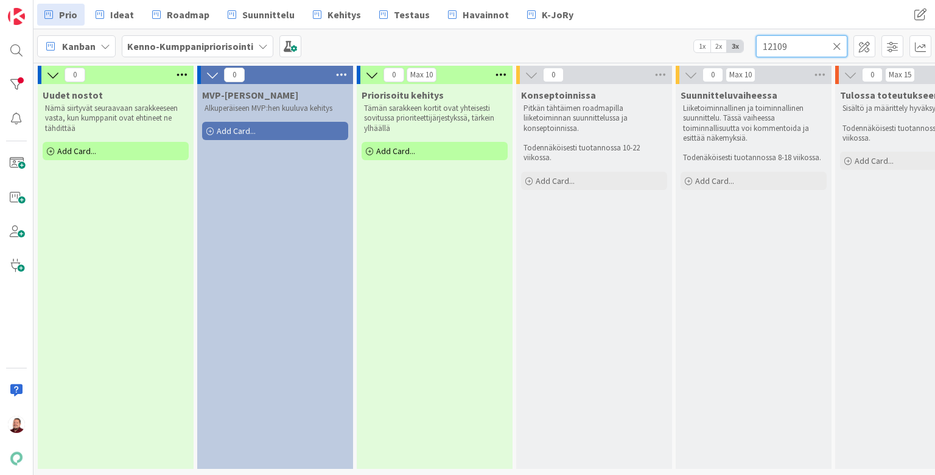
click at [839, 51] on input "12109" at bounding box center [801, 46] width 91 height 22
click at [834, 42] on icon at bounding box center [836, 46] width 9 height 11
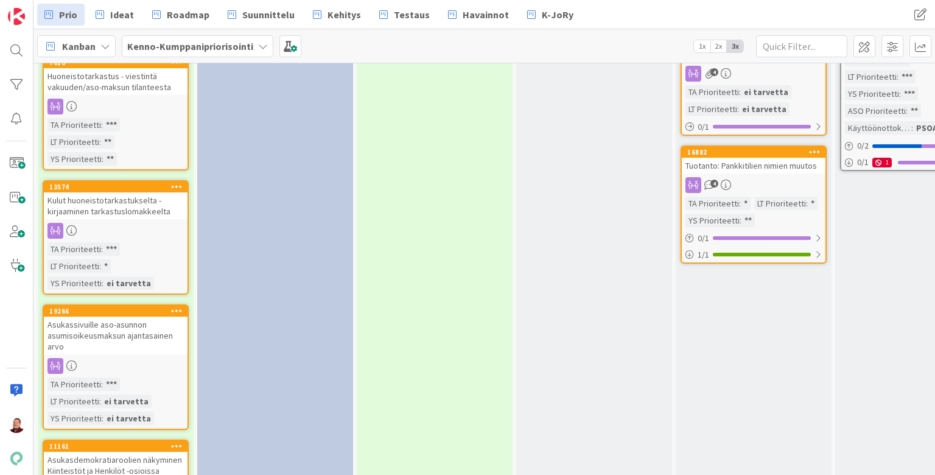
scroll to position [1802, 0]
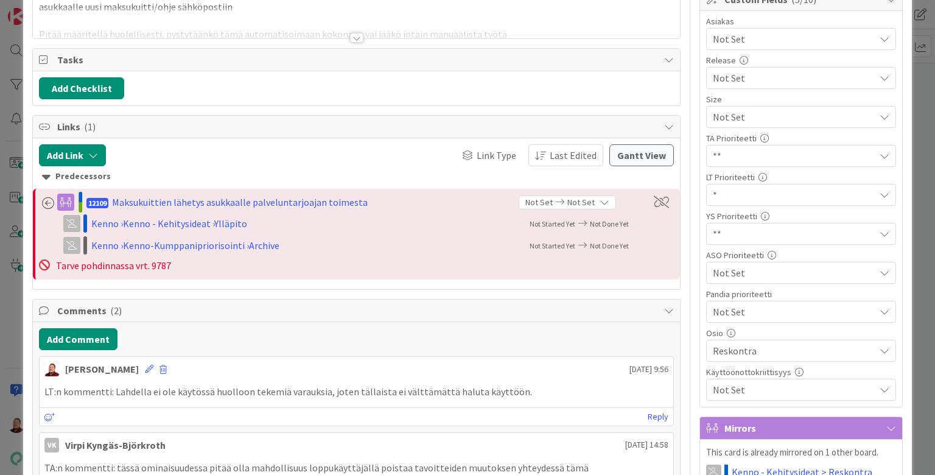
scroll to position [464, 0]
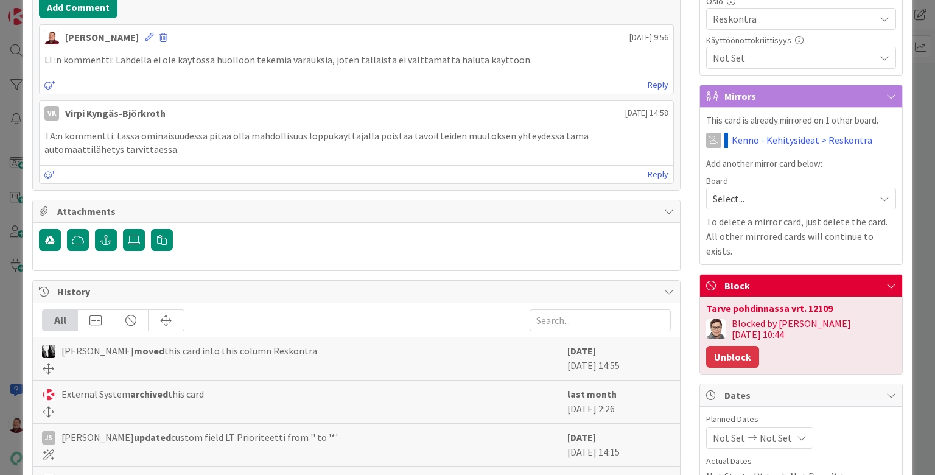
click at [759, 346] on button "Unblock" at bounding box center [732, 357] width 53 height 22
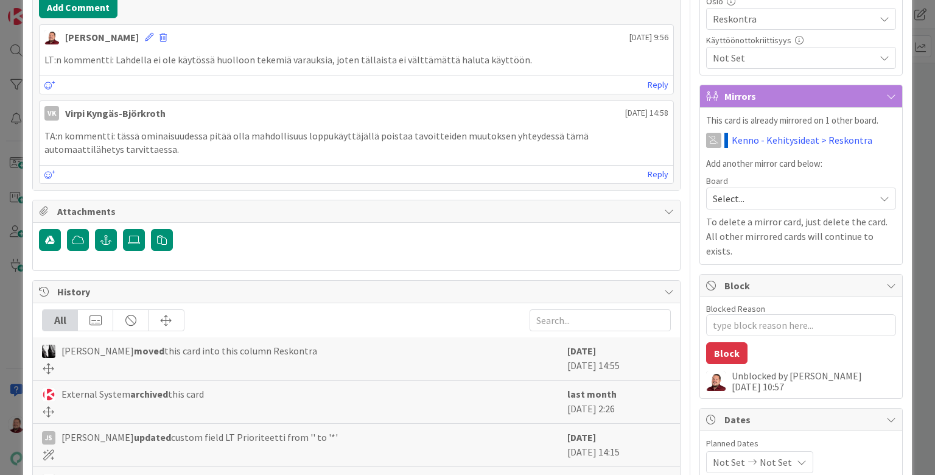
type textarea "x"
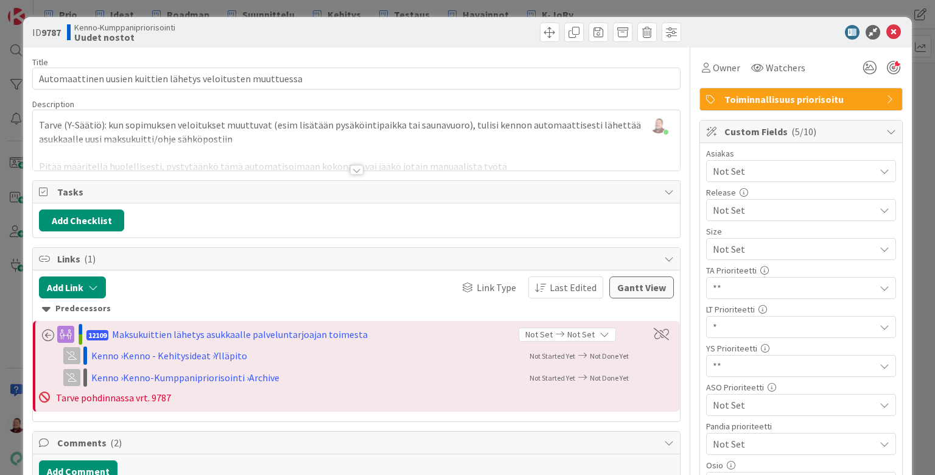
scroll to position [0, 0]
click at [893, 32] on icon at bounding box center [893, 32] width 15 height 15
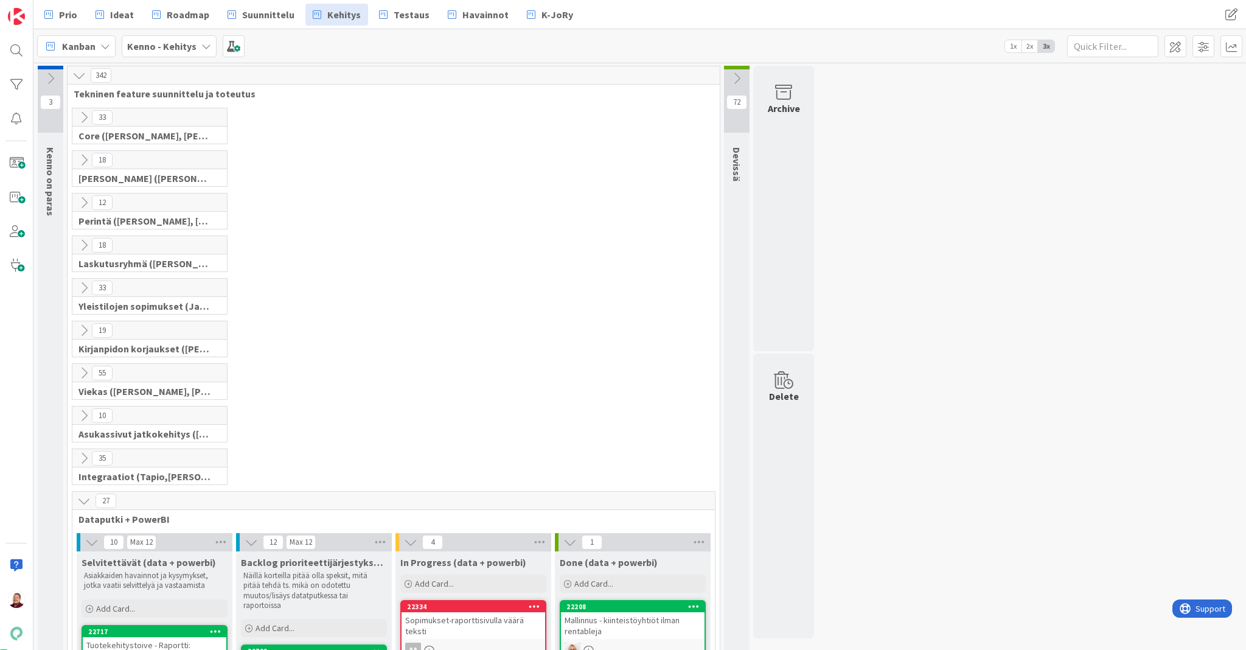
scroll to position [394, 0]
click at [733, 73] on icon at bounding box center [736, 78] width 13 height 13
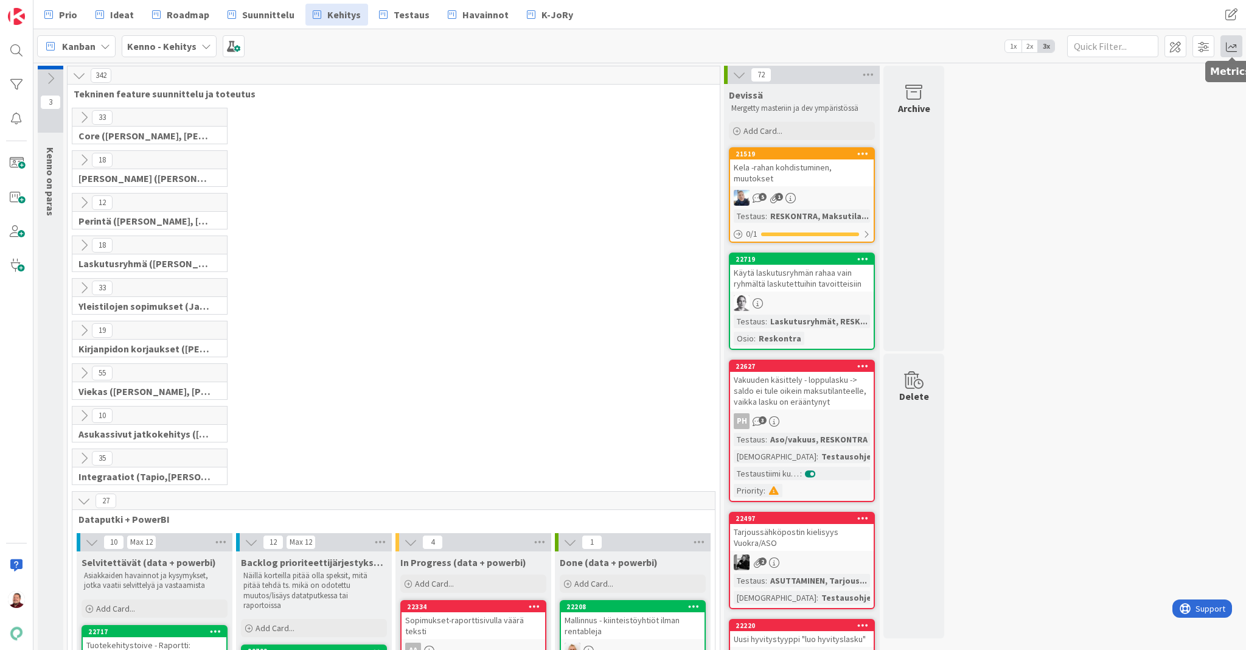
click at [1222, 49] on span at bounding box center [1232, 46] width 22 height 22
click at [1128, 246] on div "Throughput" at bounding box center [1127, 246] width 82 height 13
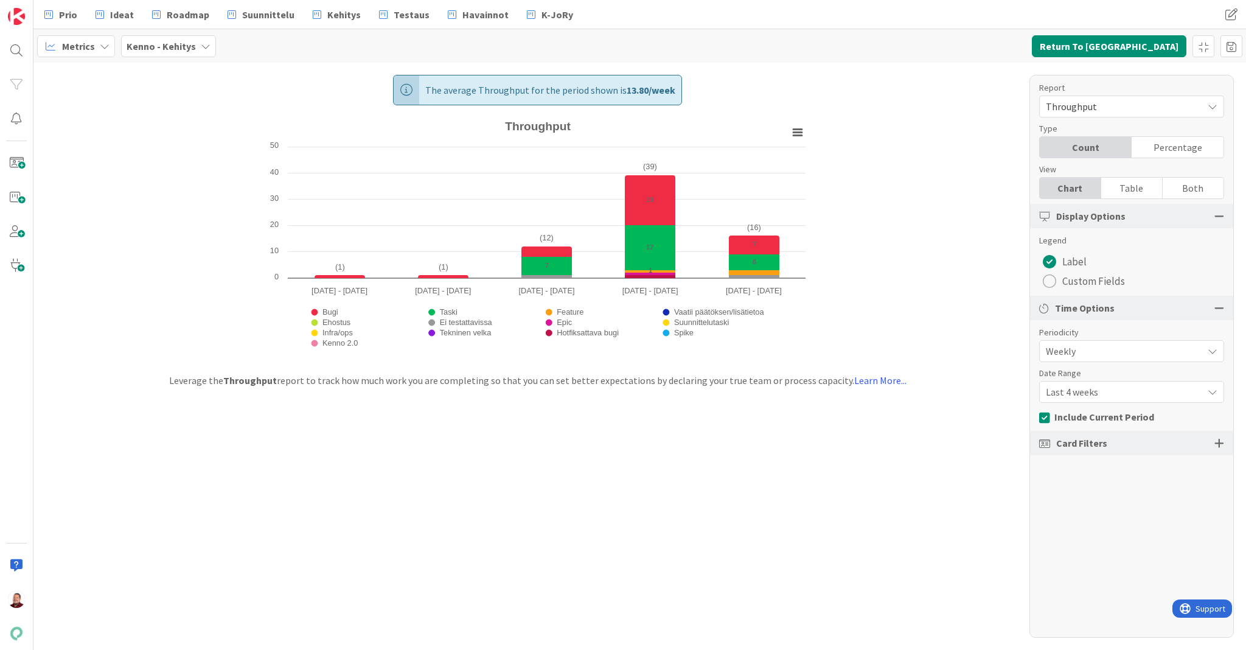
click at [1095, 343] on span "Weekly" at bounding box center [1121, 351] width 151 height 17
click at [1089, 393] on span "Monthly" at bounding box center [1135, 402] width 153 height 18
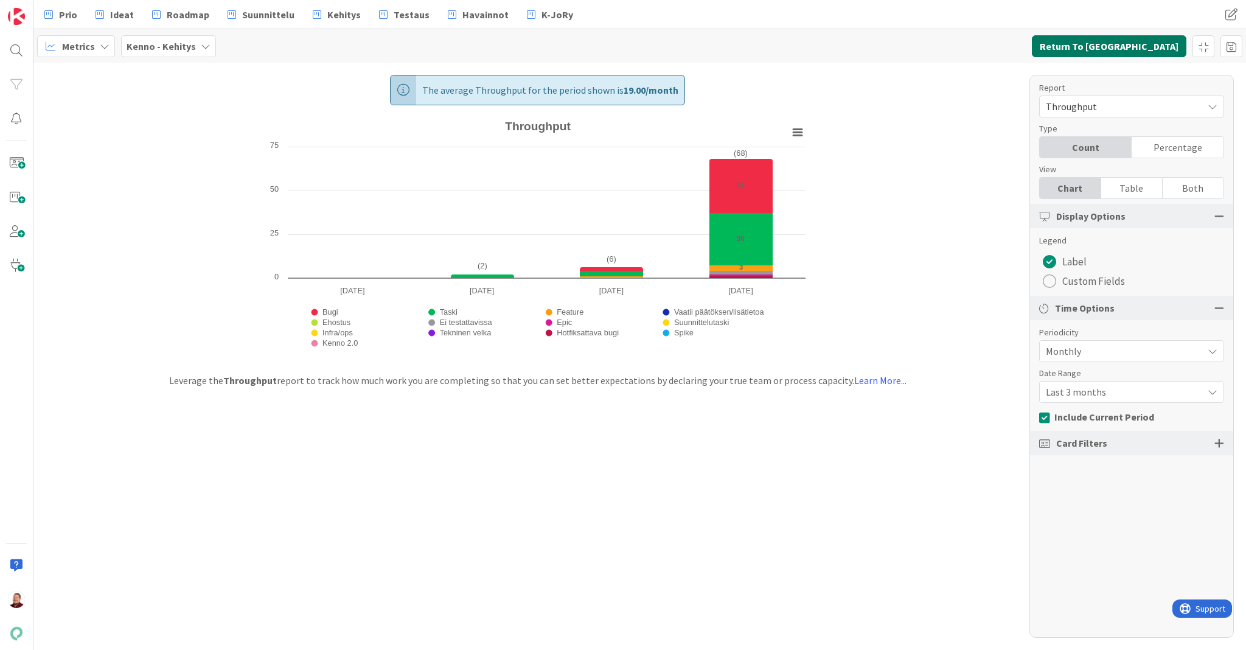
click at [1158, 41] on button "Return To Kanban" at bounding box center [1109, 46] width 155 height 22
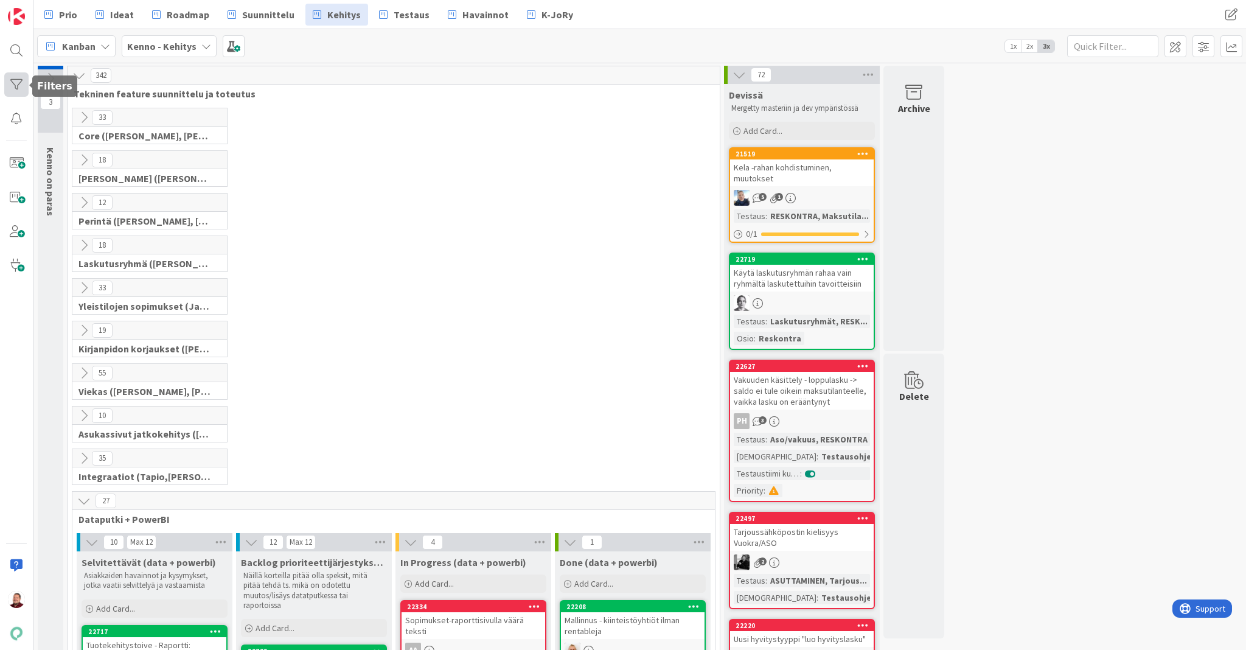
click at [18, 83] on div at bounding box center [16, 84] width 24 height 24
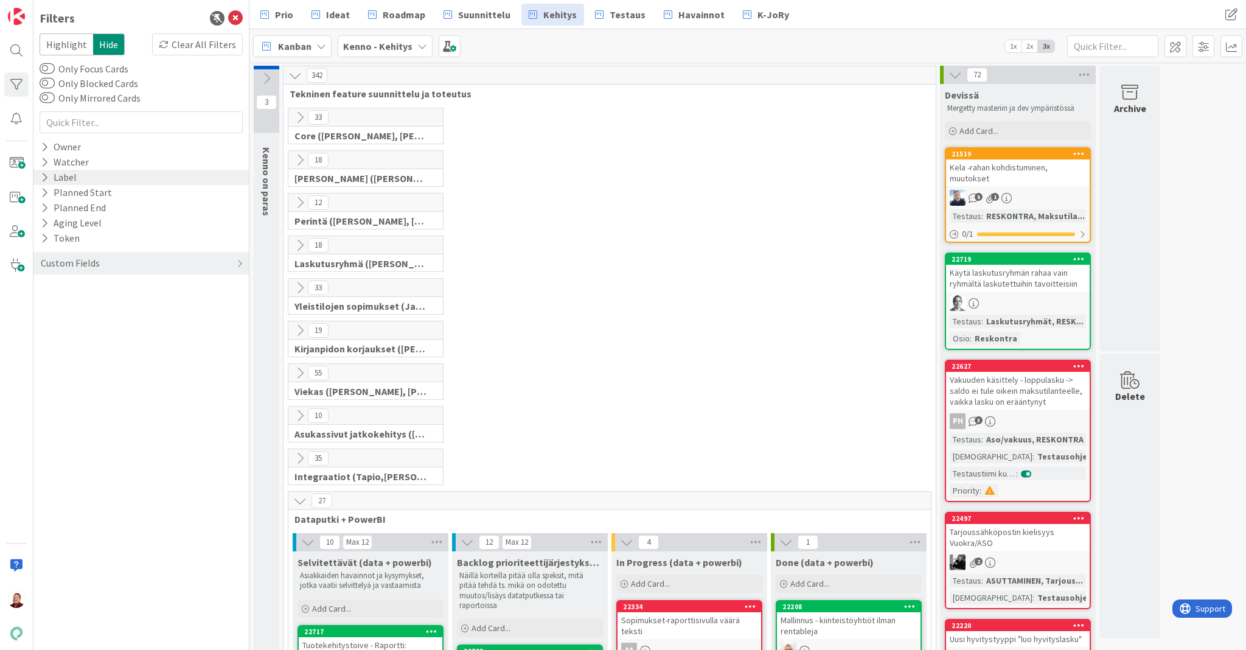
click at [47, 170] on div "Label" at bounding box center [59, 177] width 38 height 15
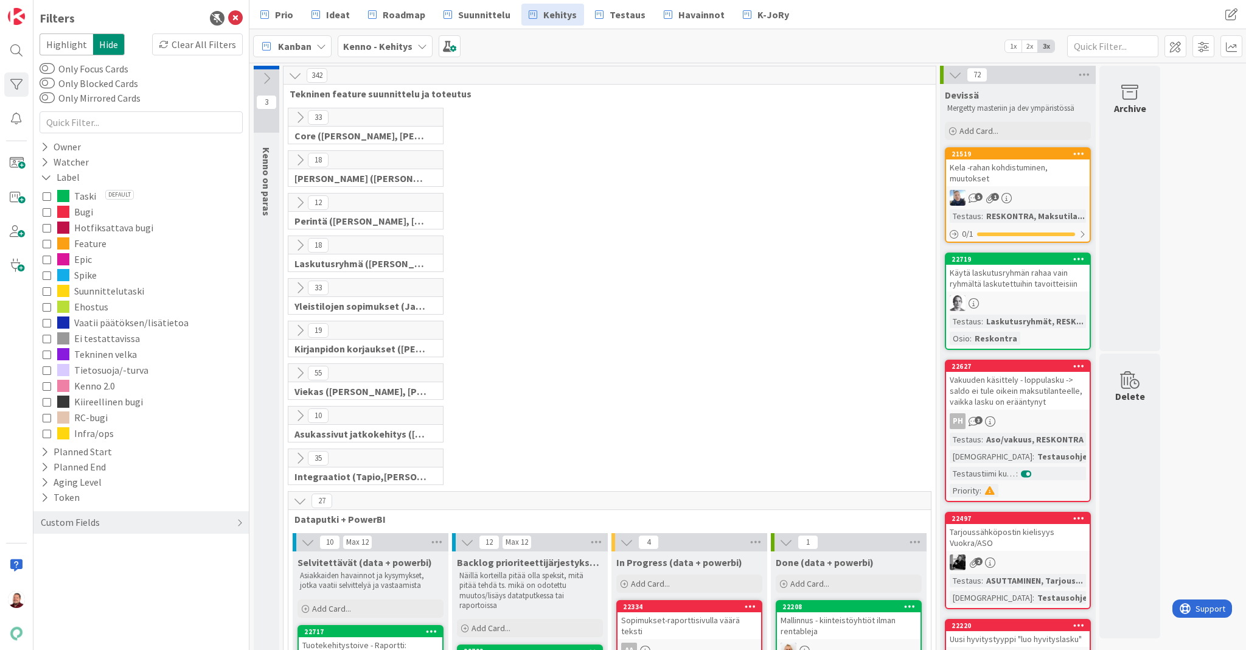
click at [51, 192] on icon at bounding box center [47, 196] width 9 height 9
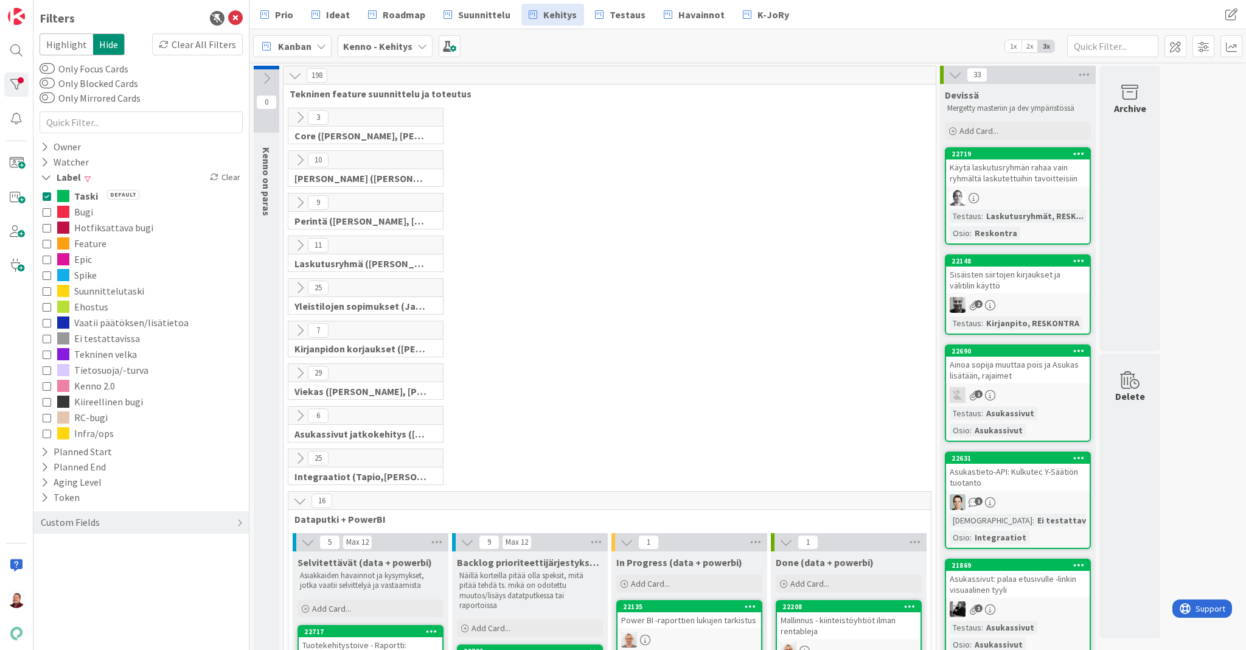
click at [47, 239] on icon at bounding box center [47, 243] width 9 height 9
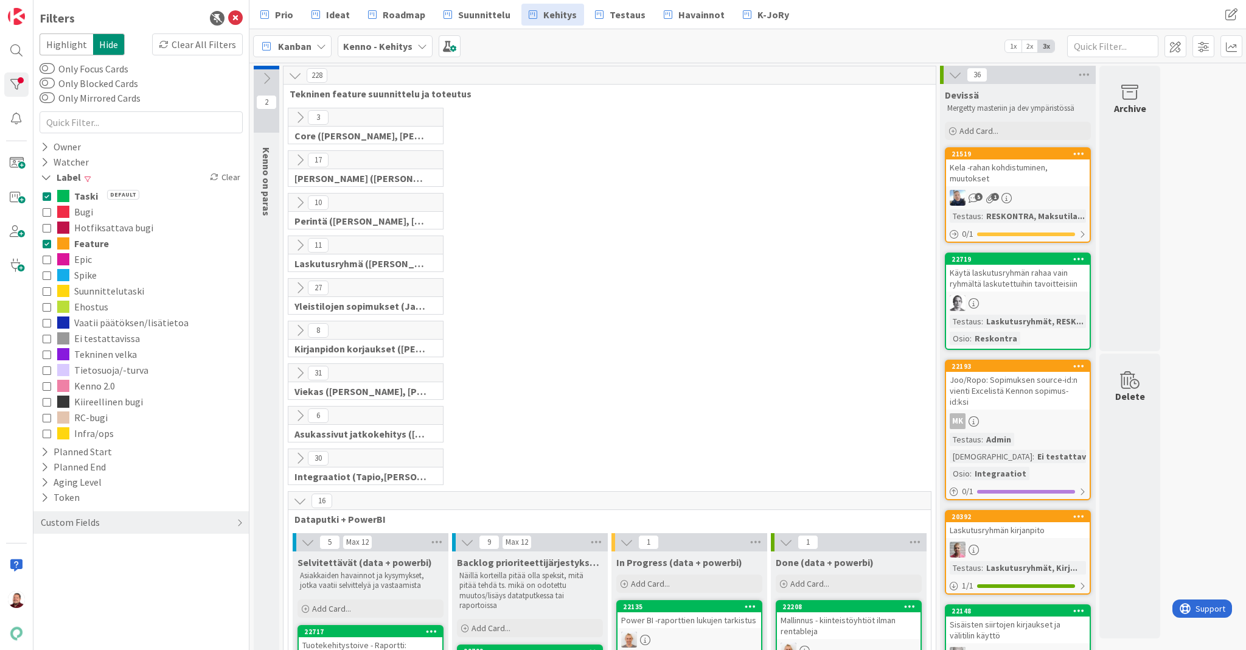
click at [46, 192] on icon at bounding box center [47, 196] width 9 height 9
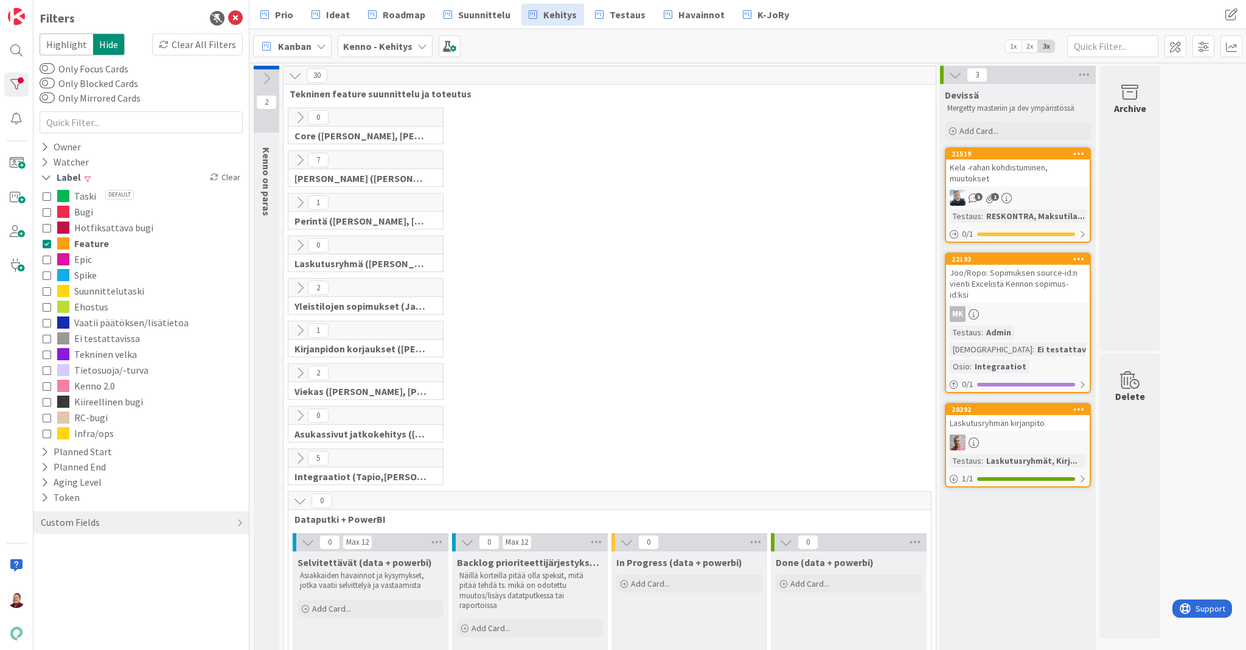
click at [47, 239] on icon at bounding box center [47, 243] width 9 height 9
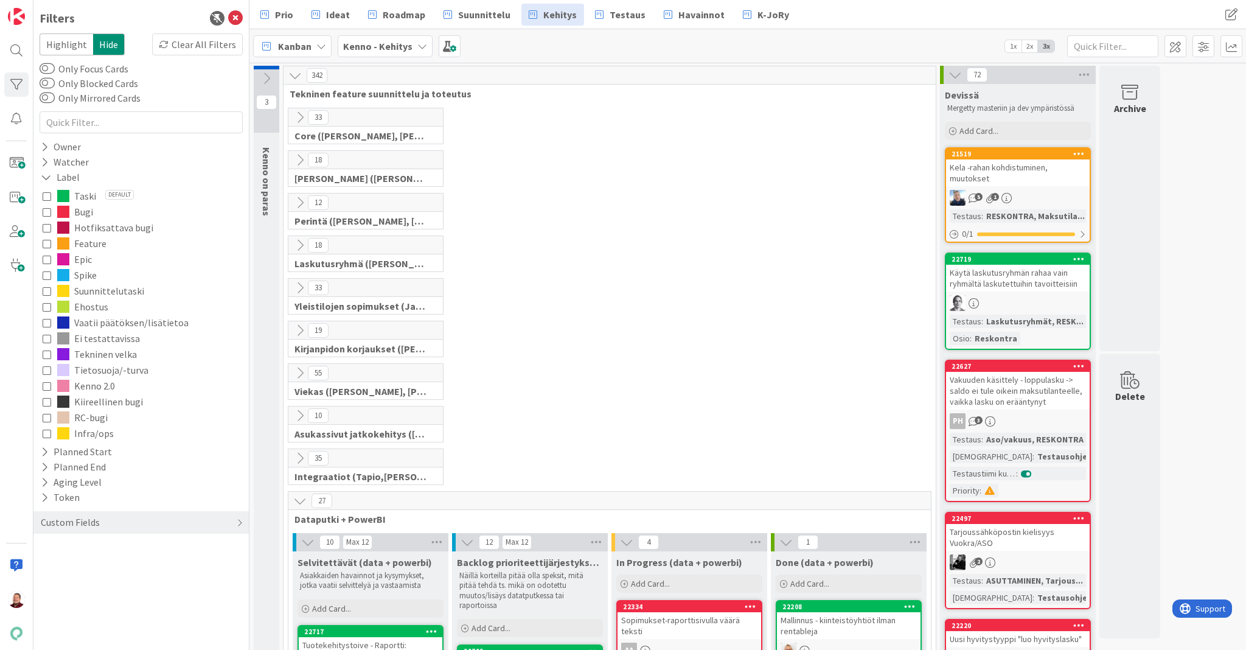
click at [50, 208] on icon at bounding box center [47, 212] width 9 height 9
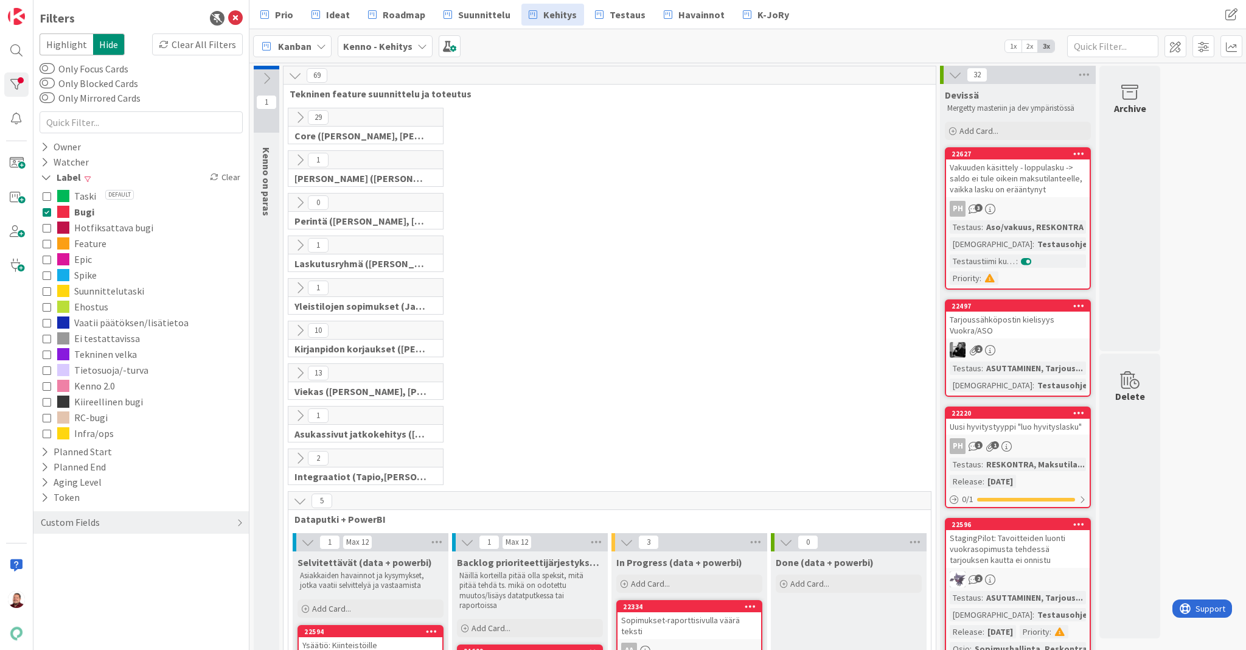
click at [49, 208] on icon at bounding box center [47, 212] width 9 height 9
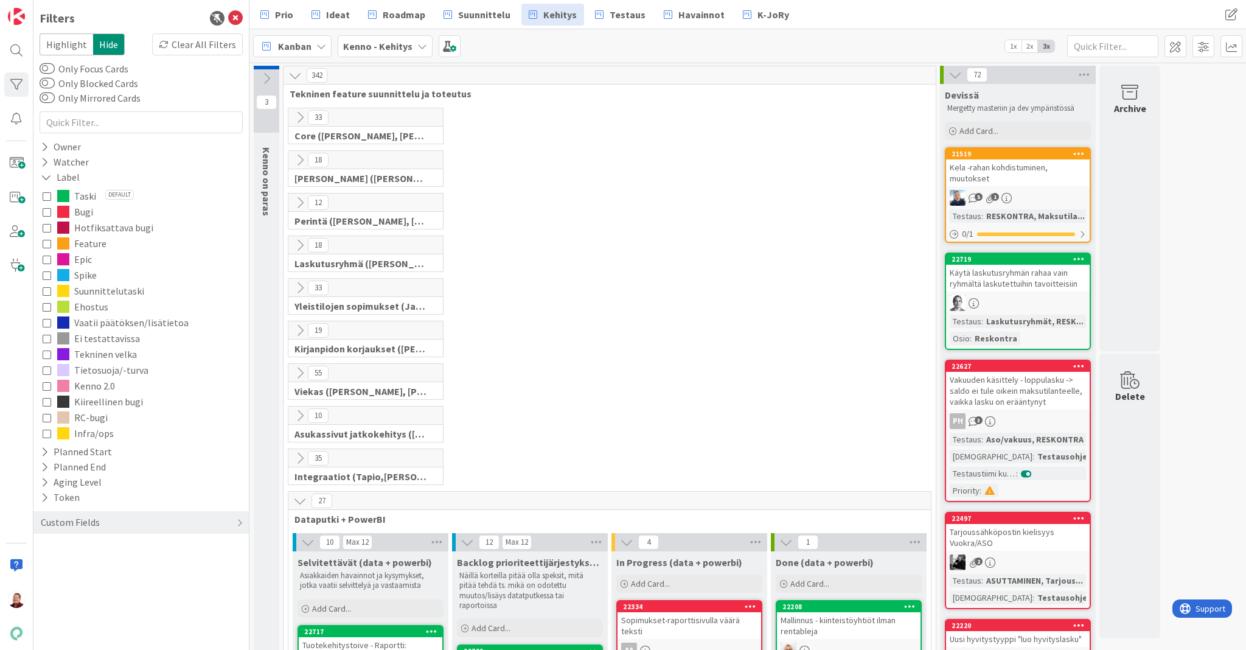
click at [49, 255] on icon at bounding box center [47, 259] width 9 height 9
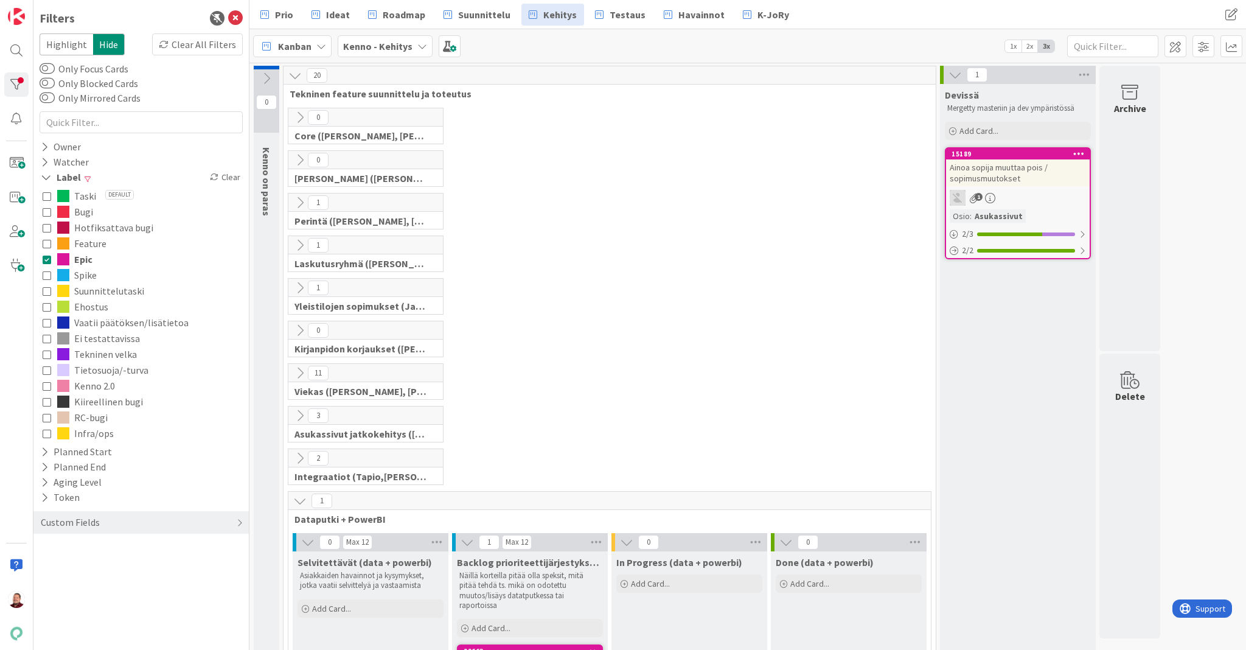
click at [47, 255] on icon at bounding box center [47, 259] width 9 height 9
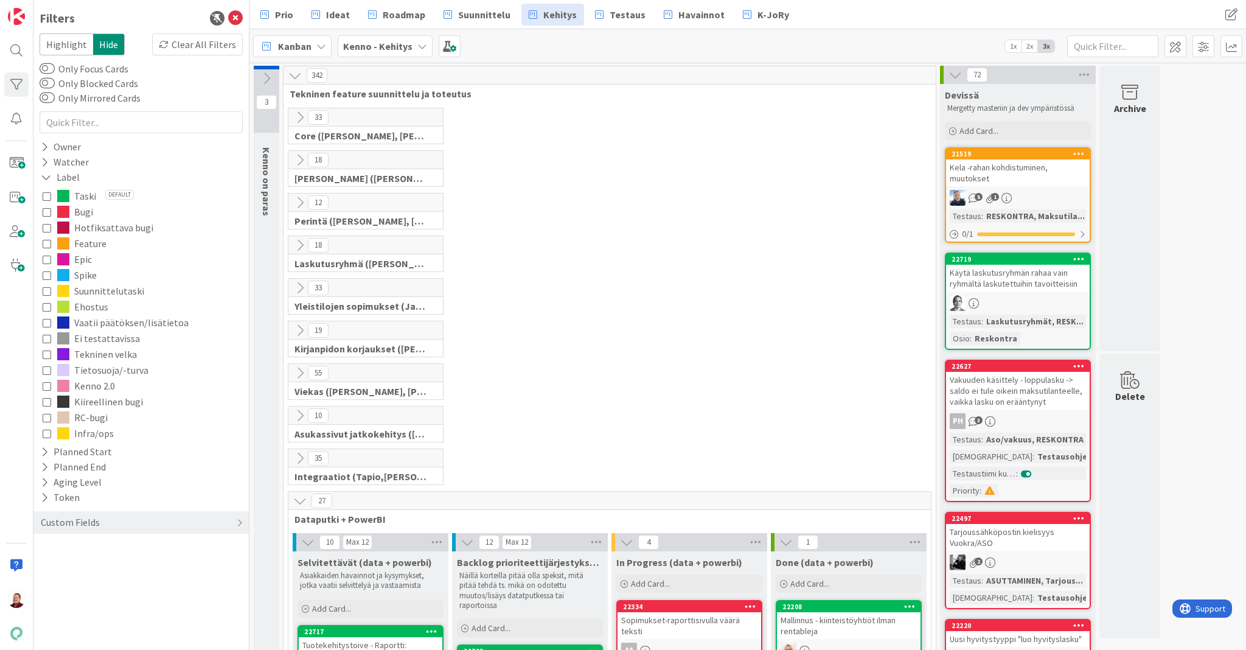
click at [49, 223] on icon at bounding box center [47, 227] width 9 height 9
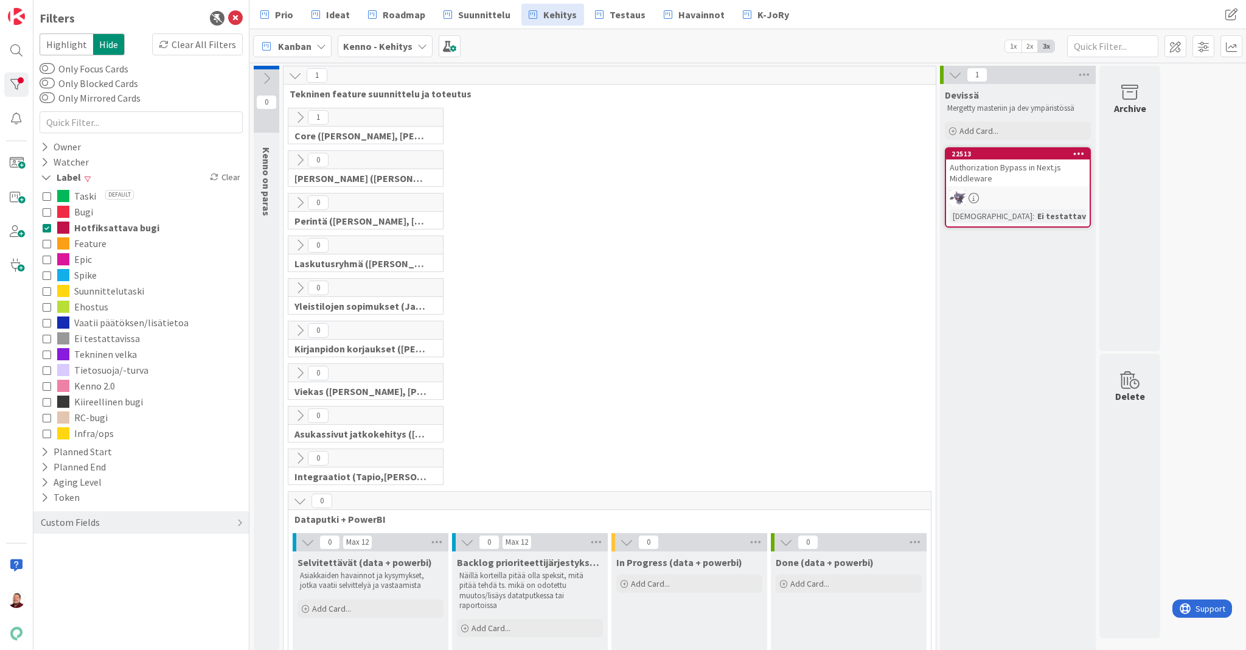
click at [49, 223] on icon at bounding box center [47, 227] width 9 height 9
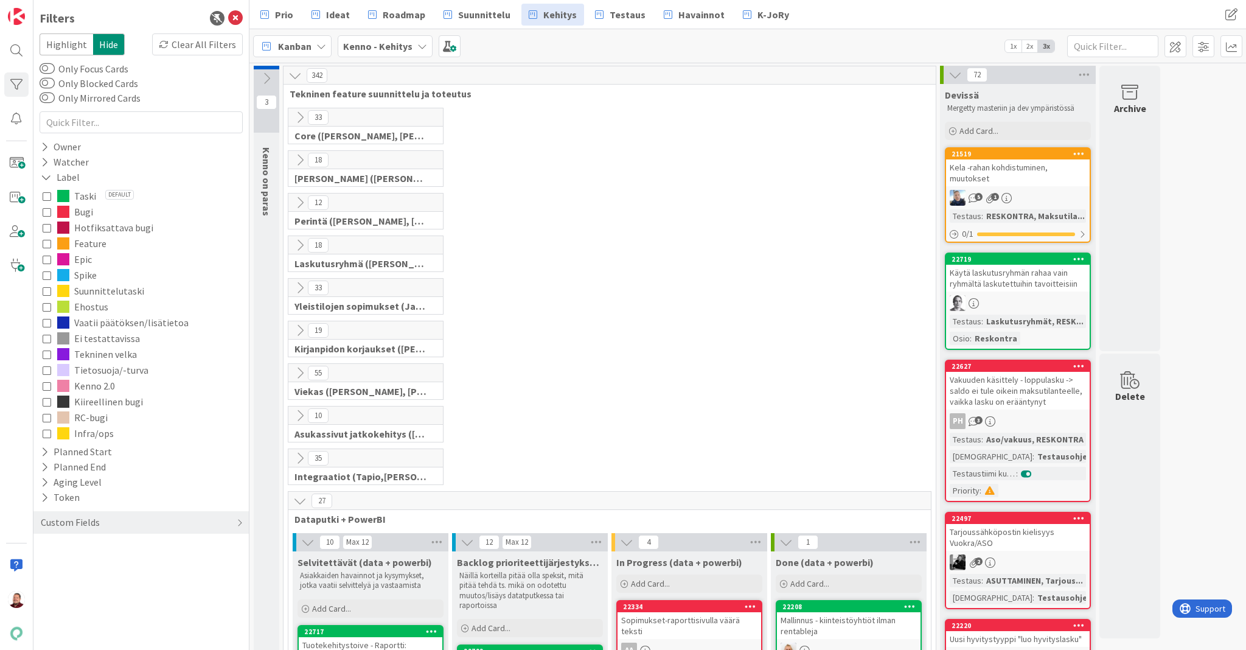
click at [49, 208] on icon at bounding box center [47, 212] width 9 height 9
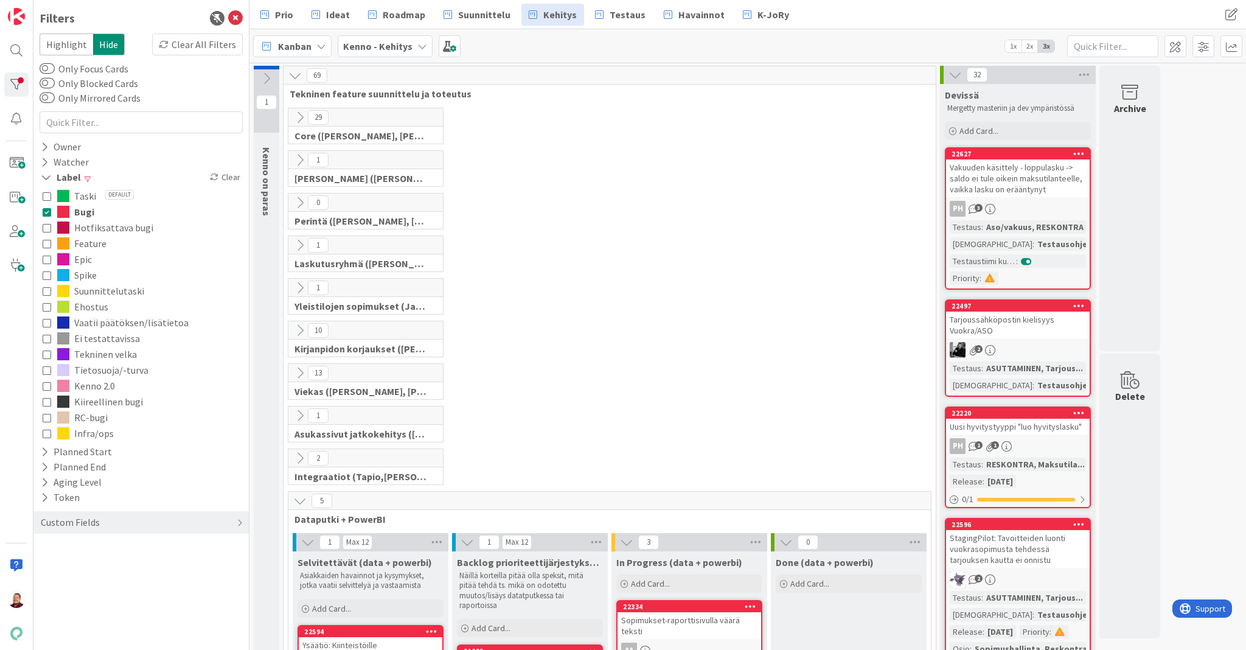
click at [49, 208] on icon at bounding box center [47, 212] width 9 height 9
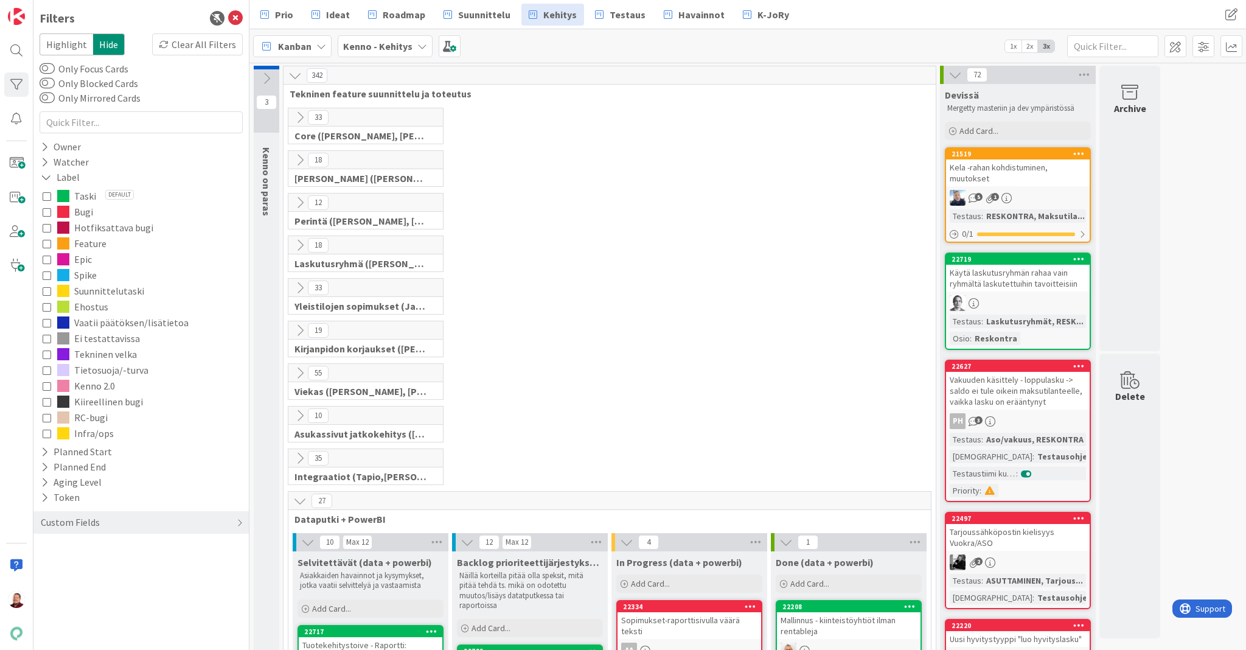
click at [49, 208] on icon at bounding box center [47, 212] width 9 height 9
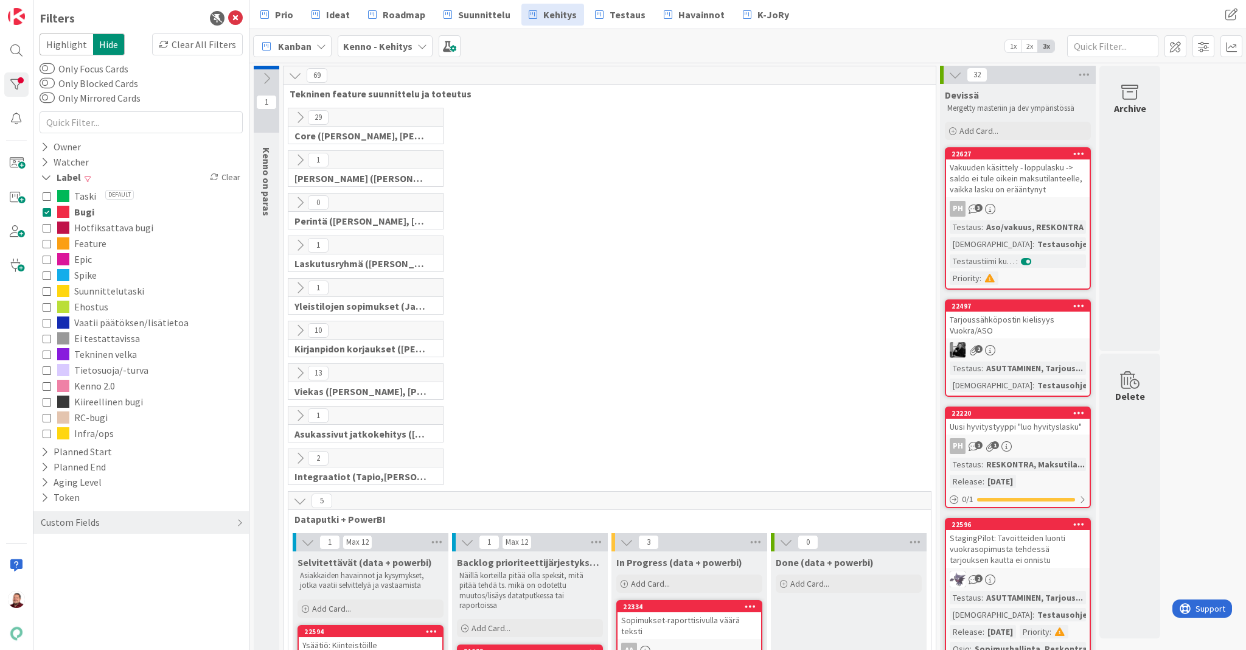
click at [49, 208] on icon at bounding box center [47, 212] width 9 height 9
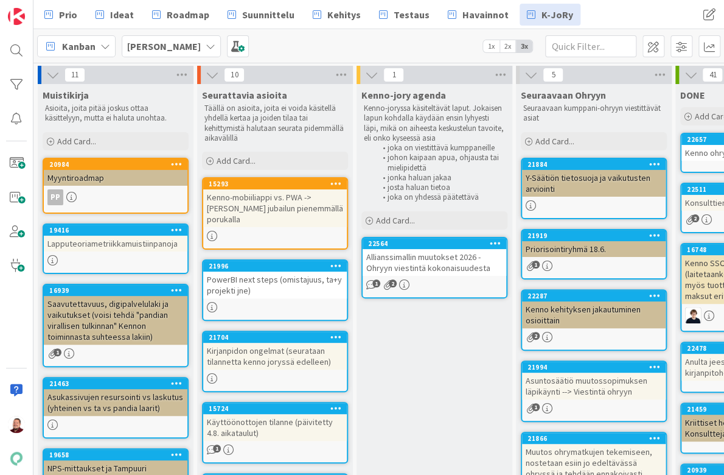
click at [99, 235] on div "Lapputeoriametriikkamuistiinpanoja" at bounding box center [116, 243] width 144 height 16
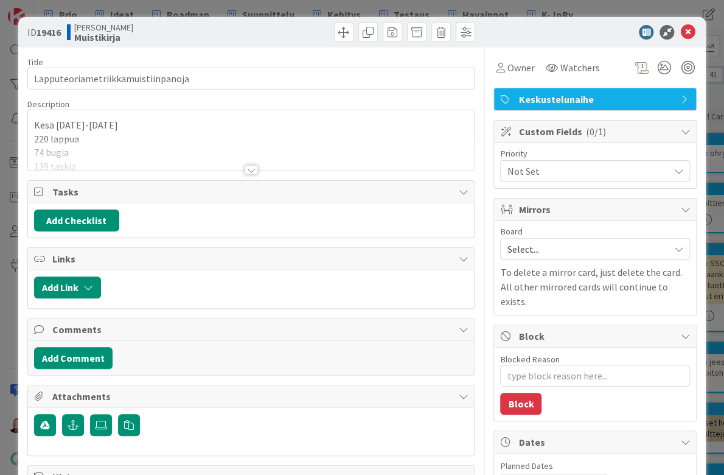
click at [178, 117] on div "Kesä [DATE]-[DATE] 220 lappua 74 bugia 139 taskia 7 featurea [DATE]-[DATE] lapp…" at bounding box center [251, 140] width 447 height 60
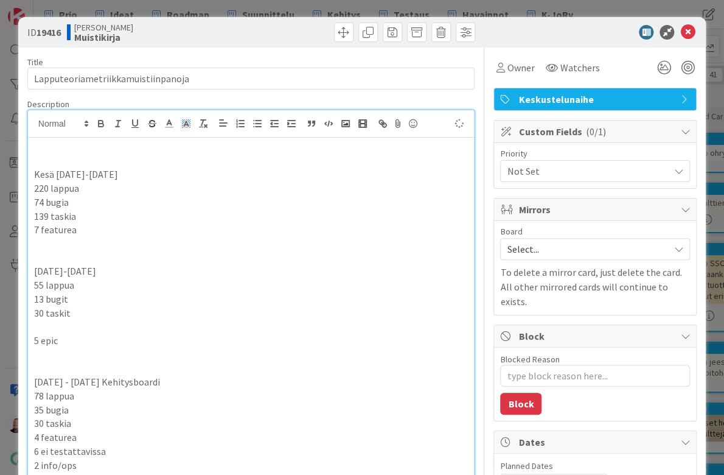
type textarea "x"
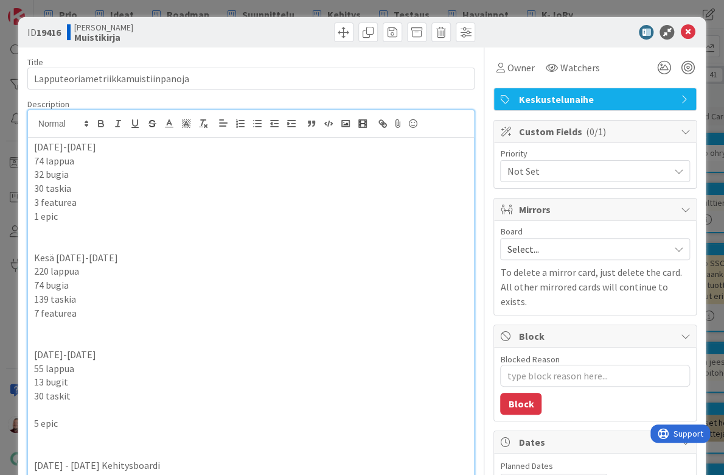
click at [41, 181] on p "30 taskia" at bounding box center [251, 188] width 434 height 14
type textarea "x"
